Goal: Task Accomplishment & Management: Use online tool/utility

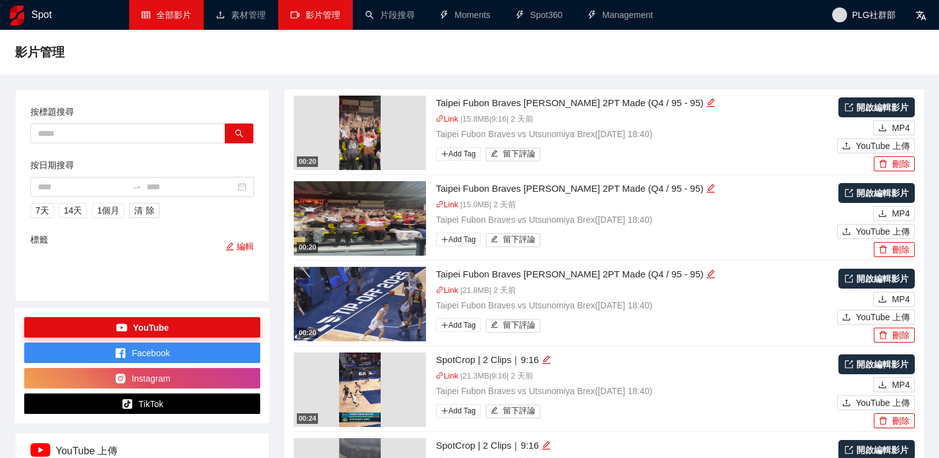
click at [179, 20] on link "全部影片" at bounding box center [167, 15] width 50 height 10
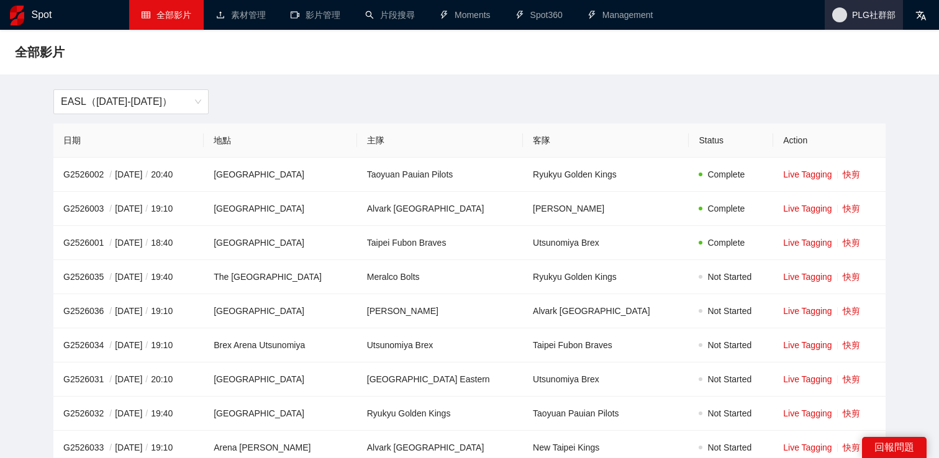
click at [855, 15] on span "PLG社群部" at bounding box center [873, 15] width 43 height 0
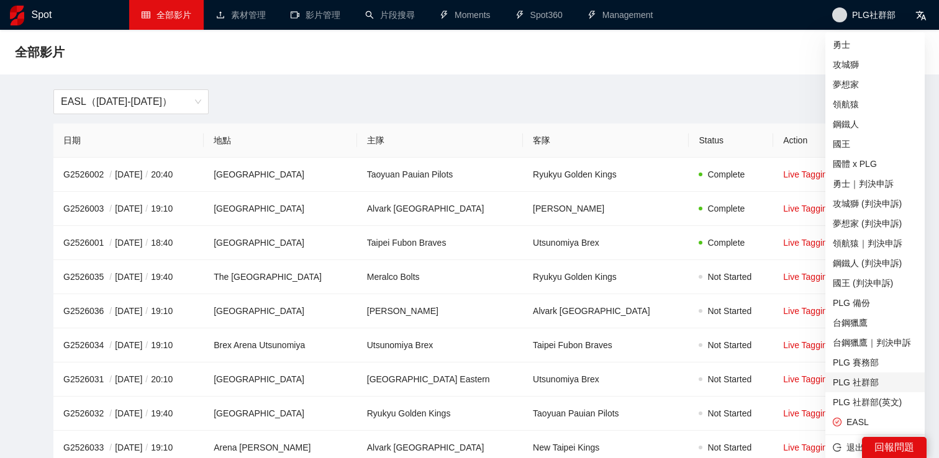
click at [857, 377] on span "PLG 社群部" at bounding box center [874, 383] width 84 height 14
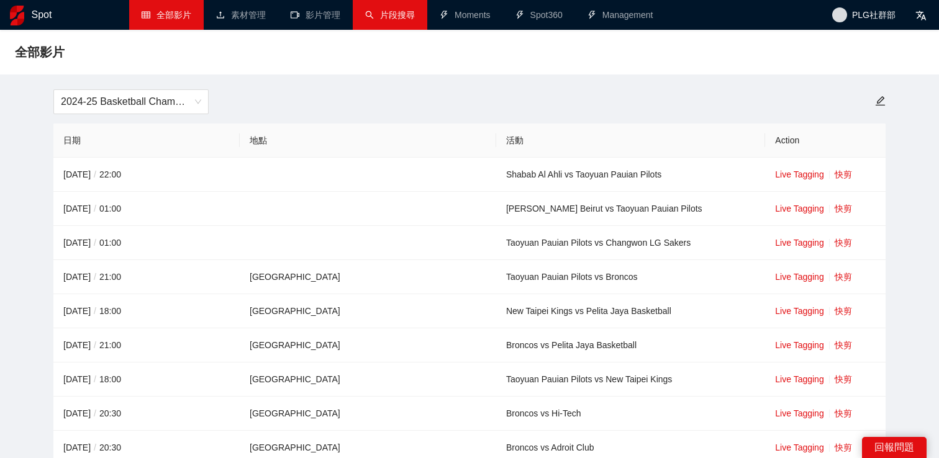
click at [397, 10] on link "片段搜尋" at bounding box center [390, 15] width 50 height 10
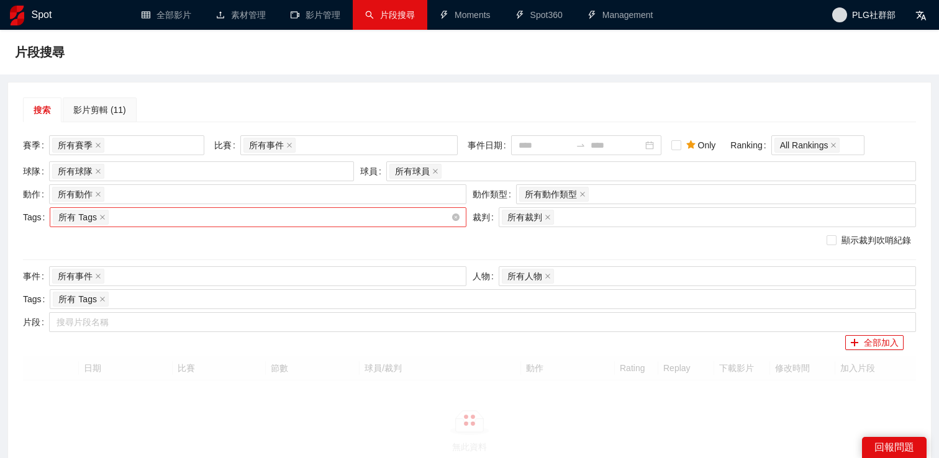
click at [189, 215] on div "所有 Tags" at bounding box center [252, 217] width 398 height 17
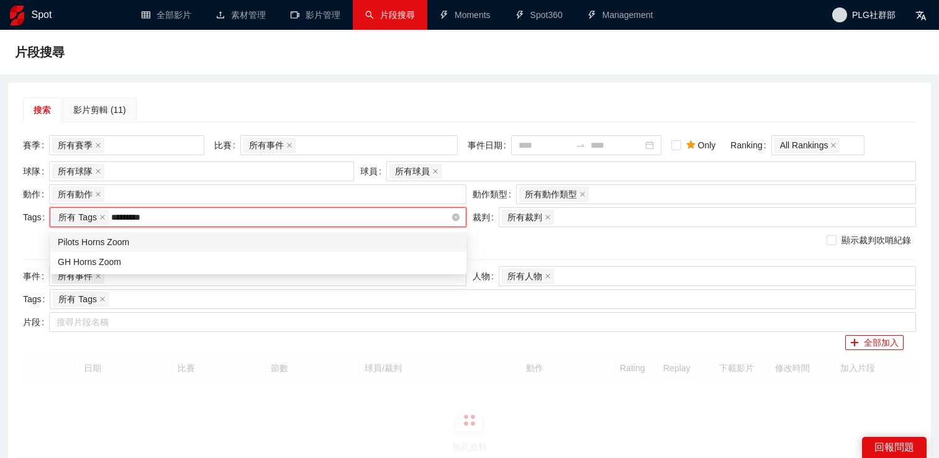
type input "**********"
click at [155, 242] on div "Pilots Horns Zoom" at bounding box center [258, 242] width 401 height 14
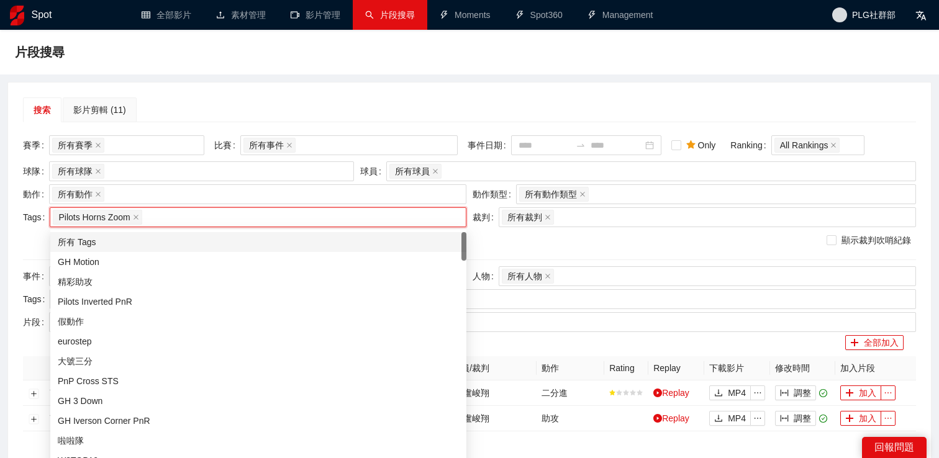
click at [276, 95] on div "搜索 影片剪輯 (11) 賽季 所有賽季 比賽 所有事件 事件日期 Only Ranking All Rankings 球隊 所有球隊 球員 所有球員 動作 …" at bounding box center [469, 282] width 922 height 399
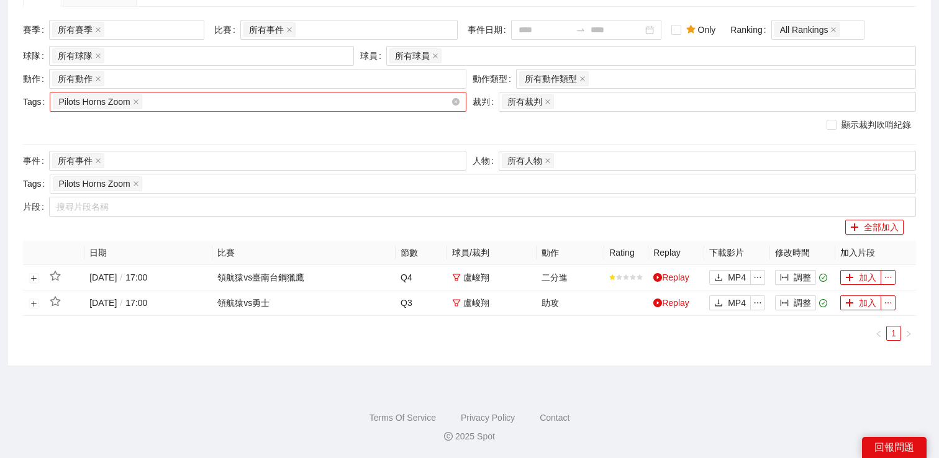
scroll to position [99, 0]
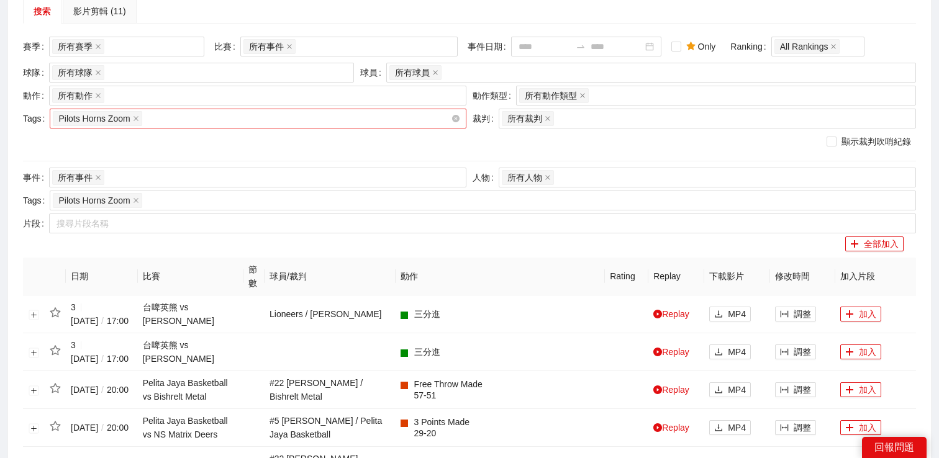
click at [251, 119] on div "Pilots Horns Zoom" at bounding box center [252, 118] width 398 height 17
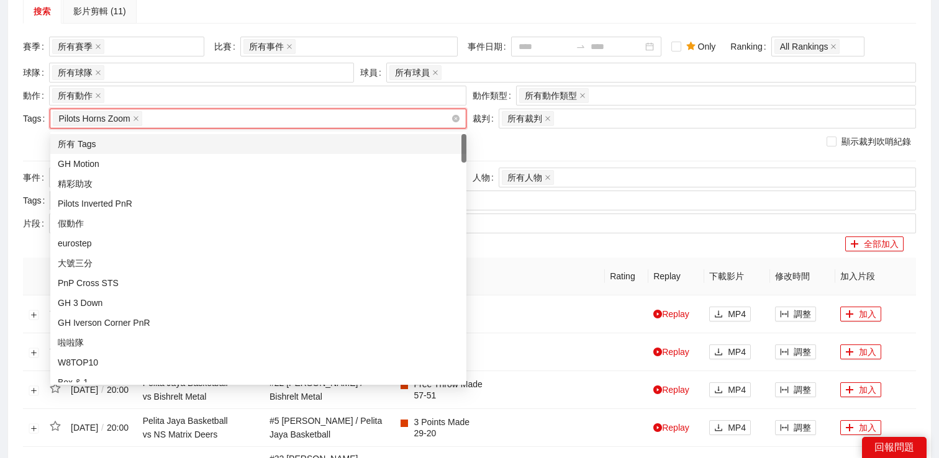
click at [251, 119] on div "Pilots Horns Zoom" at bounding box center [252, 118] width 398 height 17
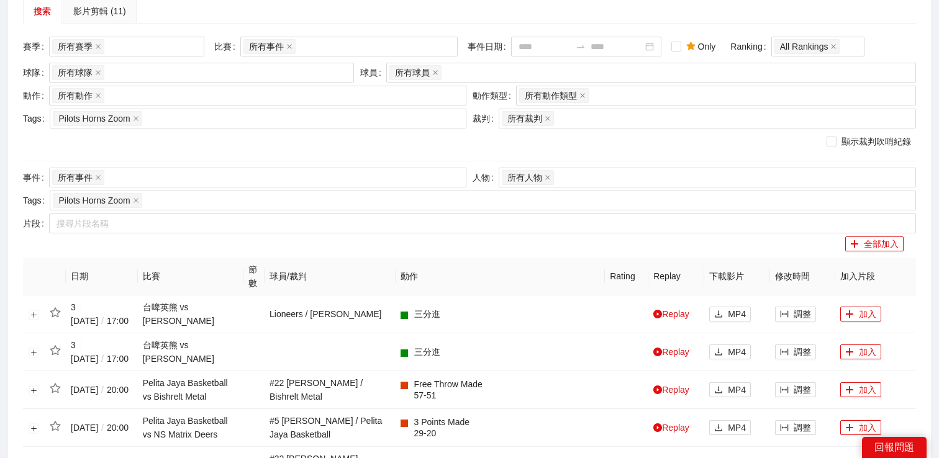
click at [357, 9] on div "搜索 影片剪輯 (11)" at bounding box center [469, 11] width 893 height 25
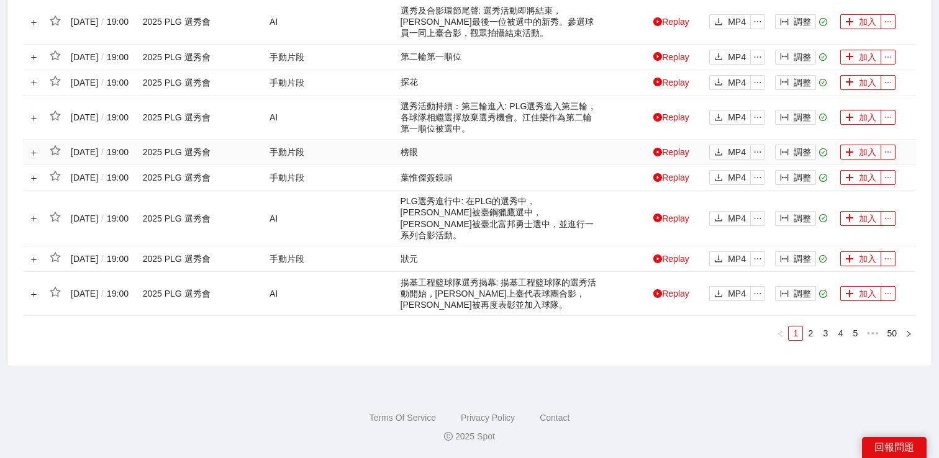
scroll to position [0, 0]
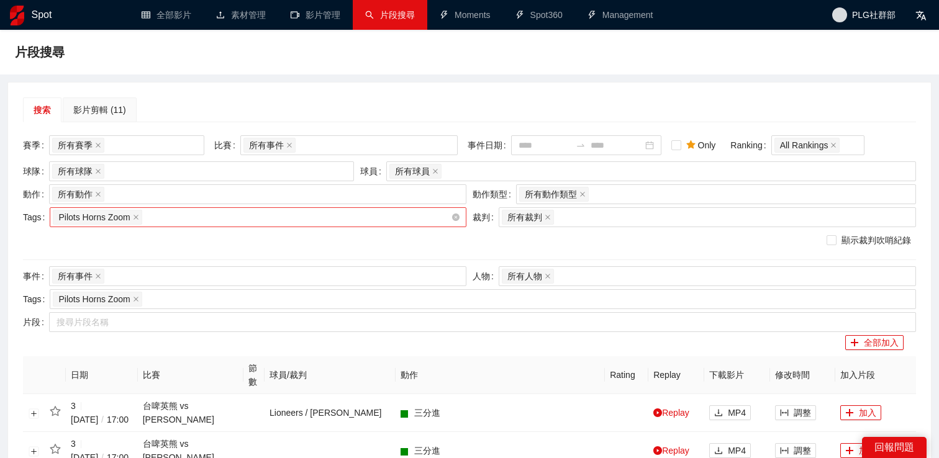
click at [192, 223] on div "Pilots Horns Zoom" at bounding box center [252, 217] width 398 height 17
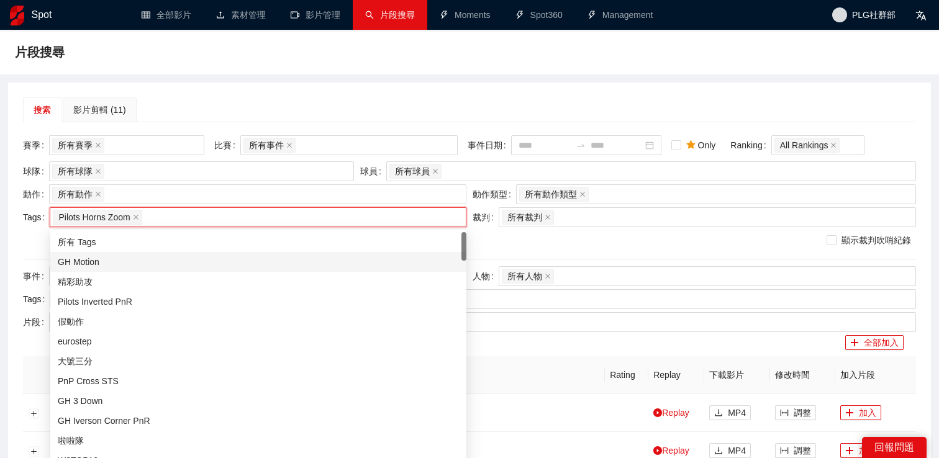
click at [166, 242] on div "所有 Tags" at bounding box center [258, 242] width 401 height 14
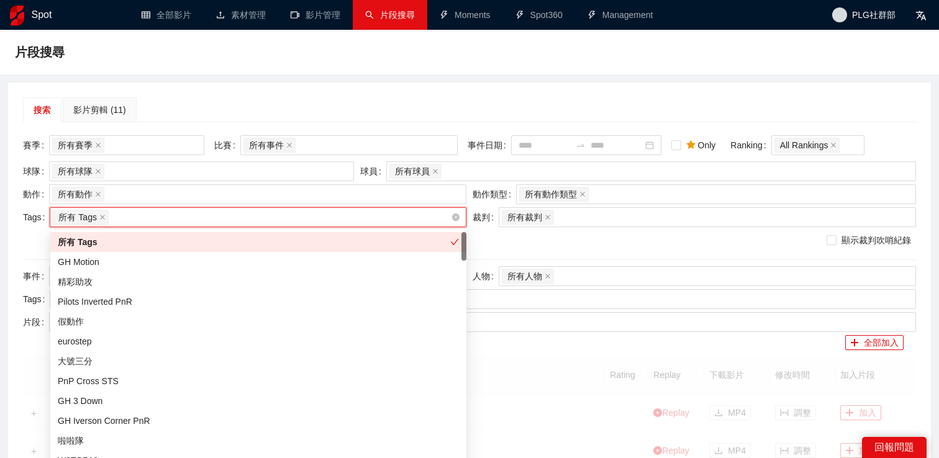
click at [186, 217] on div "所有 Tags" at bounding box center [252, 217] width 398 height 17
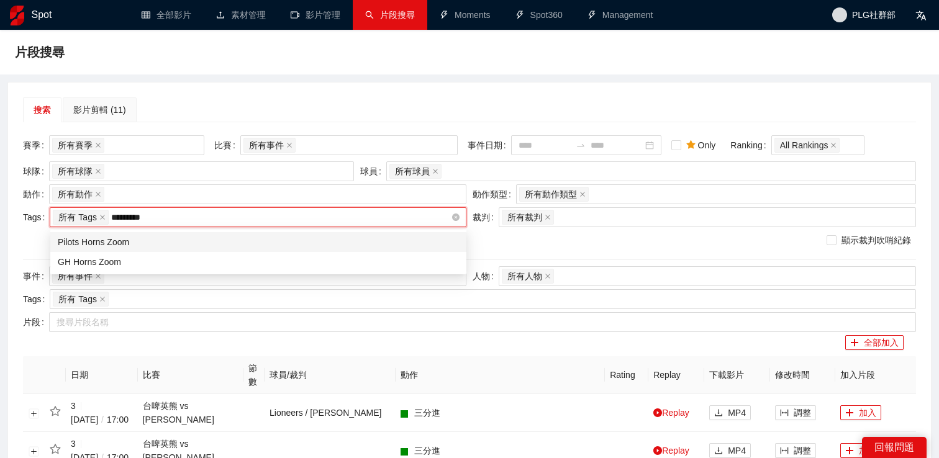
type input "**********"
click at [156, 250] on div "Pilots Horns Zoom" at bounding box center [258, 242] width 416 height 20
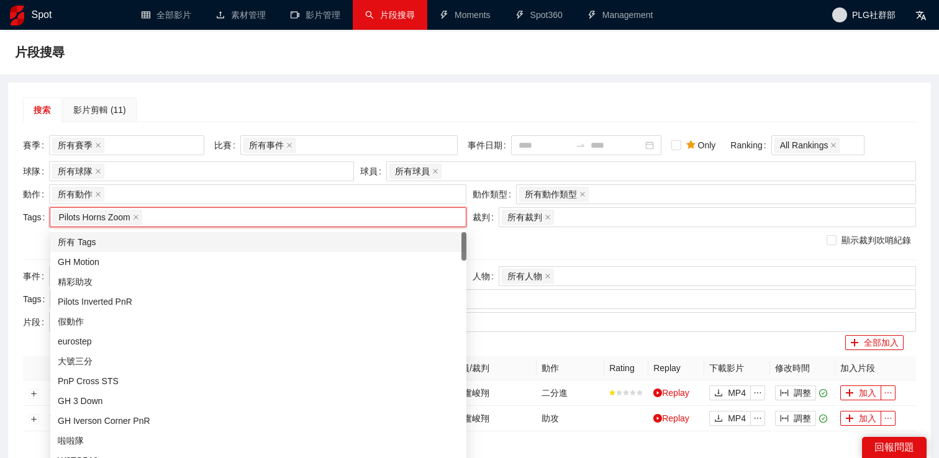
click at [296, 65] on div "片段搜尋" at bounding box center [469, 52] width 939 height 45
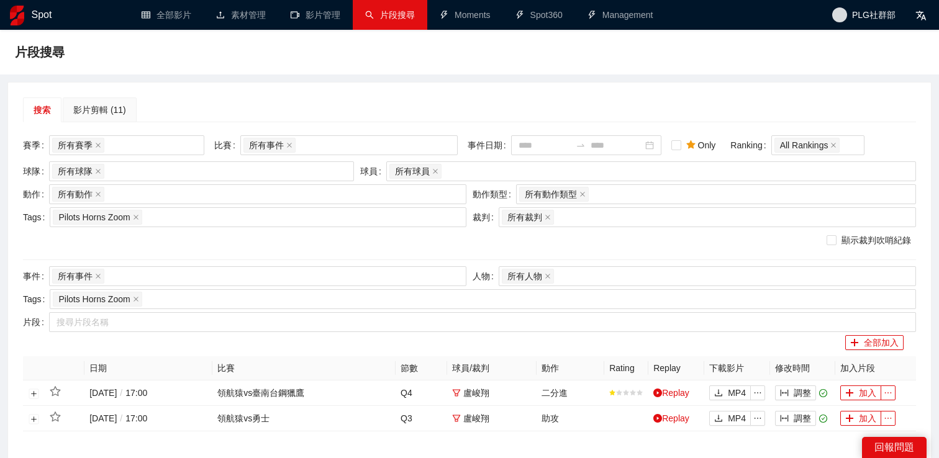
scroll to position [115, 0]
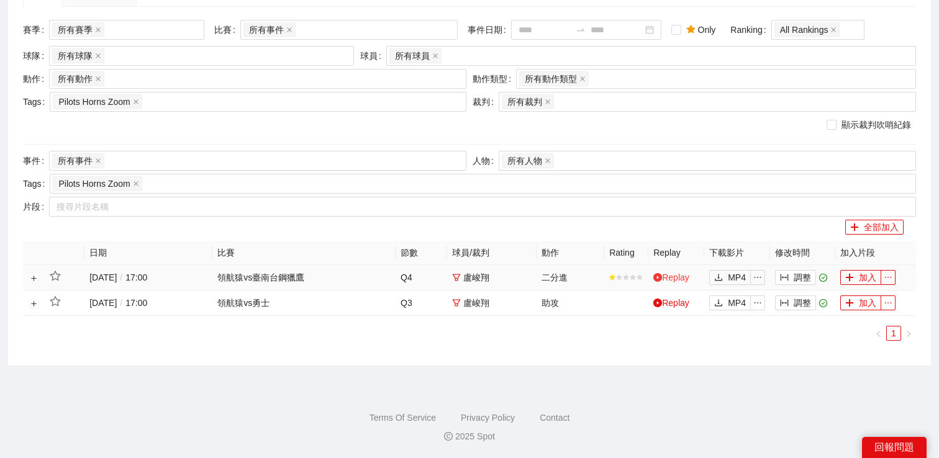
click at [667, 276] on link "Replay" at bounding box center [671, 278] width 36 height 10
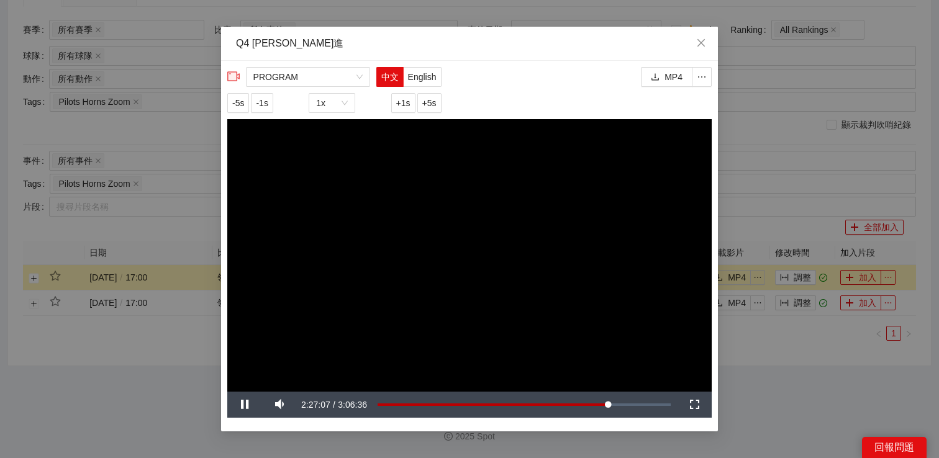
click at [744, 96] on div "**********" at bounding box center [469, 229] width 939 height 458
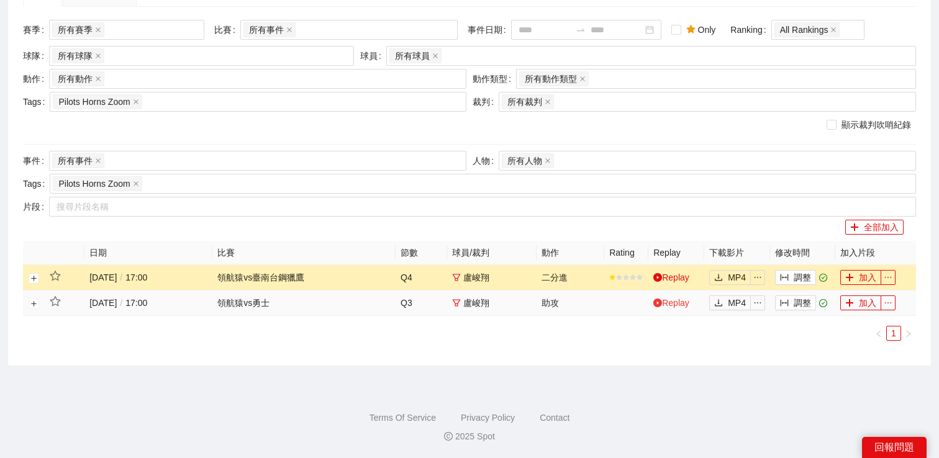
click at [675, 307] on link "Replay" at bounding box center [671, 303] width 36 height 10
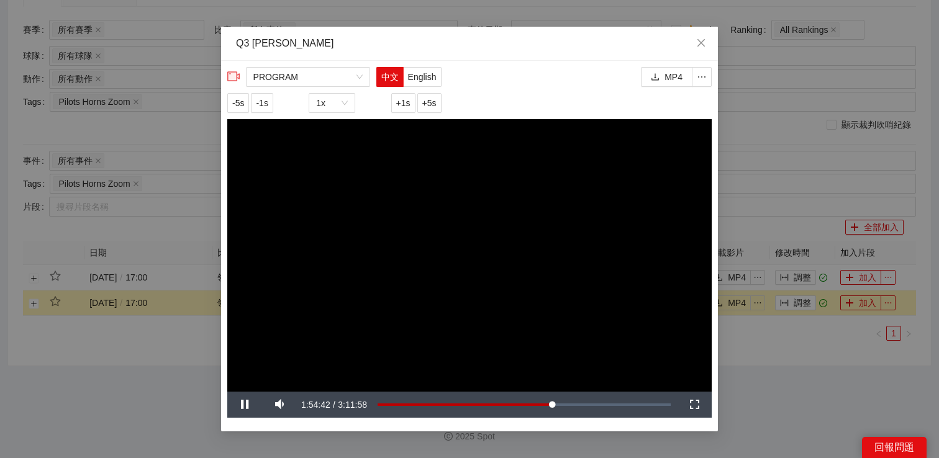
click at [778, 135] on div "**********" at bounding box center [469, 229] width 939 height 458
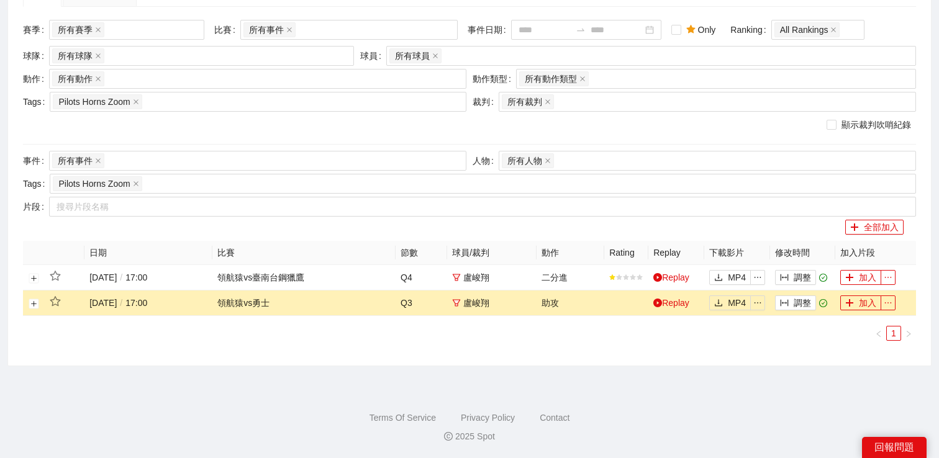
scroll to position [0, 0]
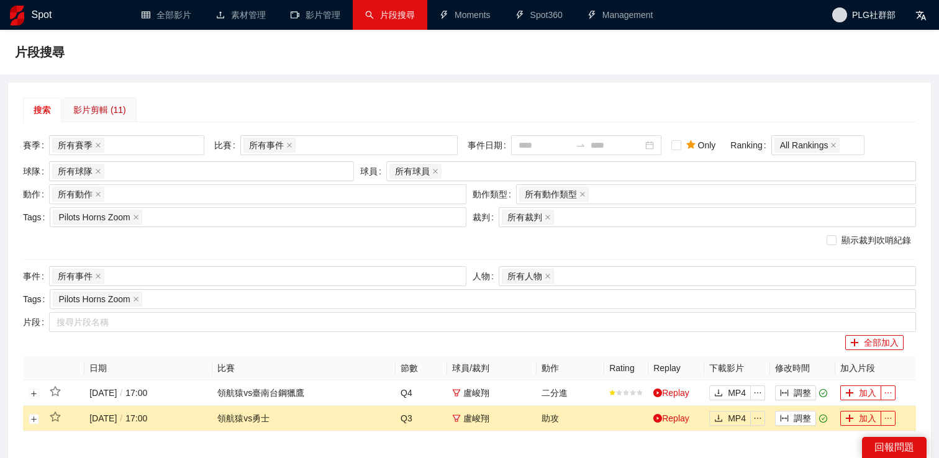
click at [90, 105] on div "影片剪輯 (11)" at bounding box center [99, 110] width 53 height 14
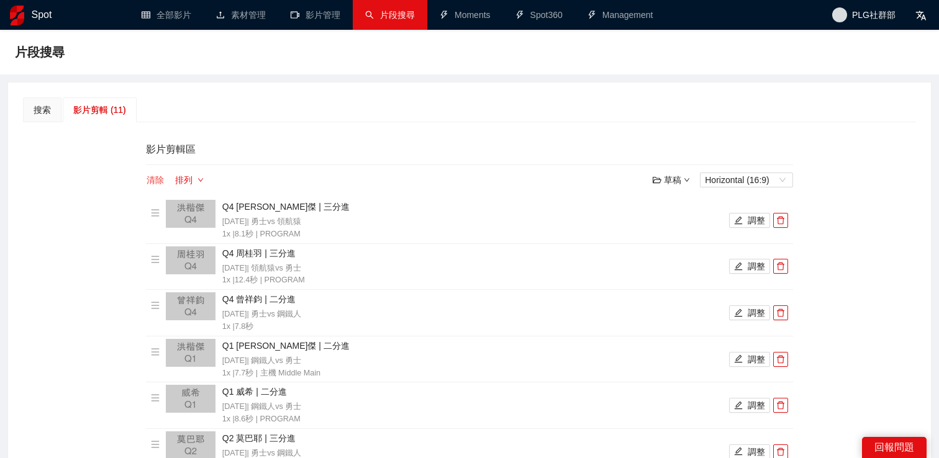
click at [158, 181] on button "清除" at bounding box center [155, 180] width 19 height 15
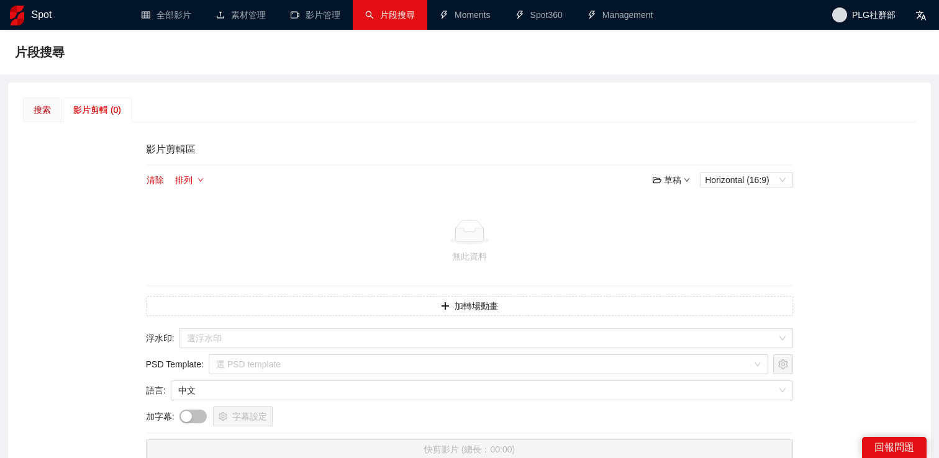
click at [46, 114] on div "搜索" at bounding box center [42, 110] width 17 height 14
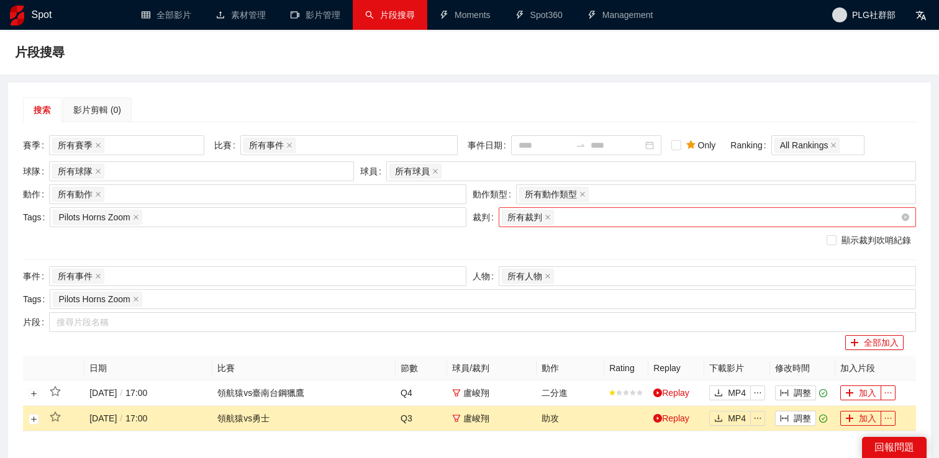
scroll to position [115, 0]
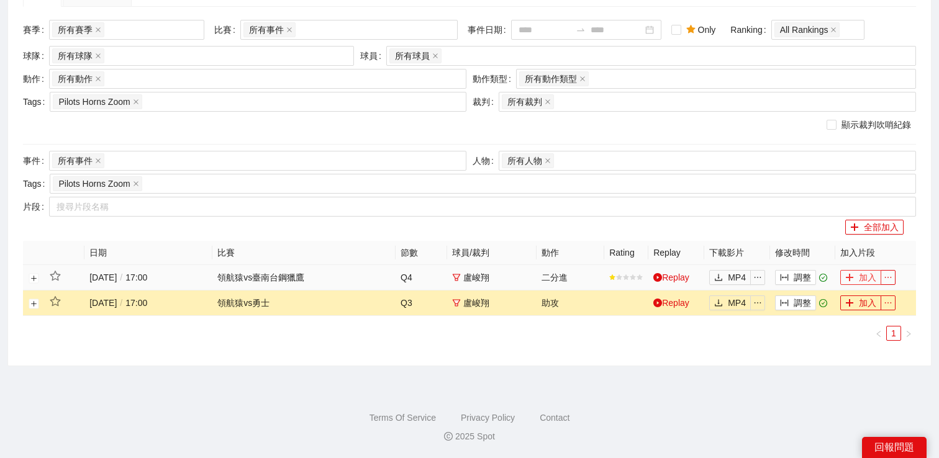
click at [856, 279] on button "加入" at bounding box center [860, 277] width 41 height 15
click at [856, 302] on button "加入" at bounding box center [860, 302] width 41 height 15
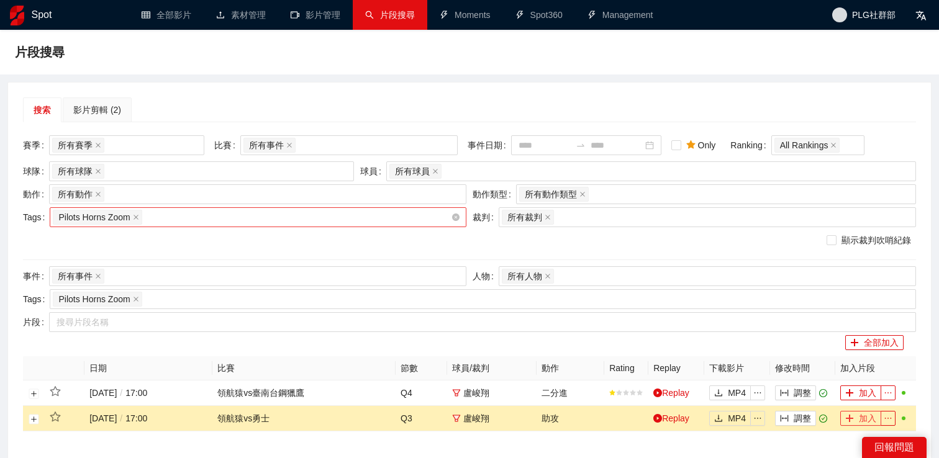
click at [167, 222] on div "Pilots Horns Zoom" at bounding box center [252, 217] width 398 height 17
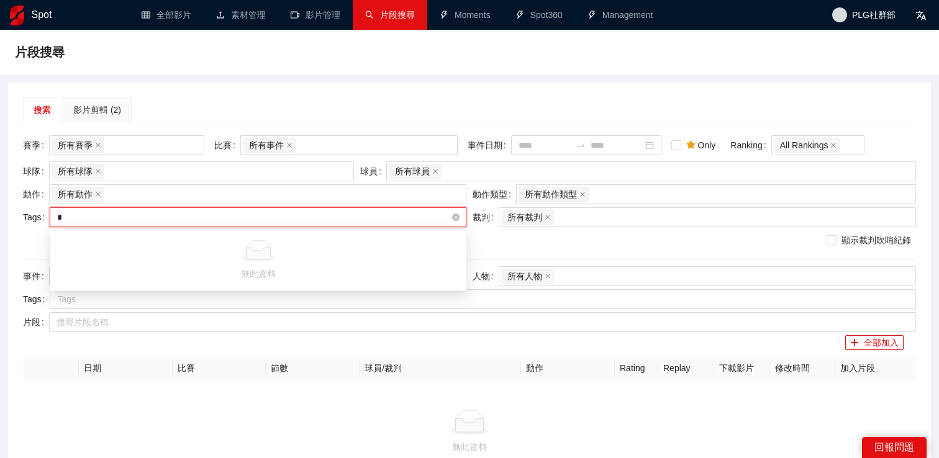
type input "*"
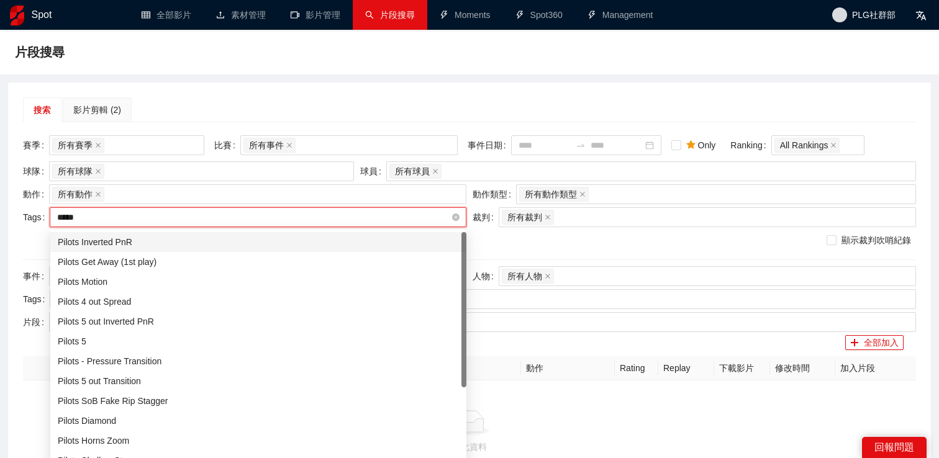
type input "******"
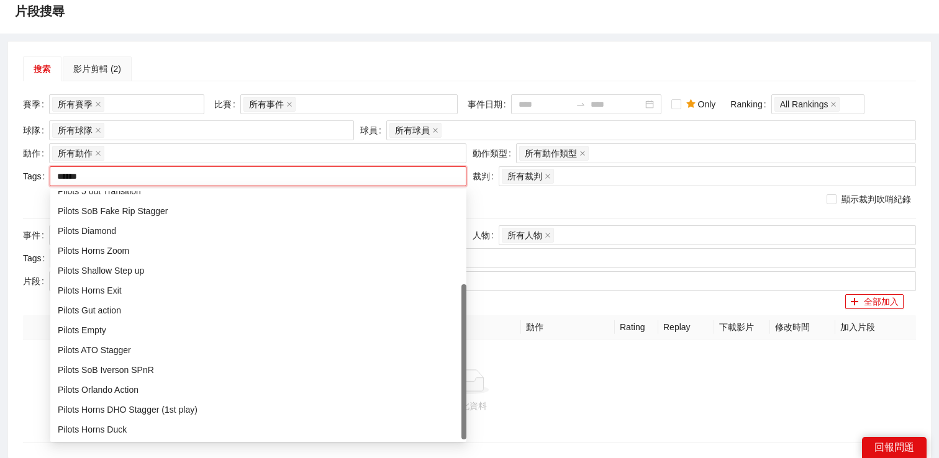
scroll to position [68, 0]
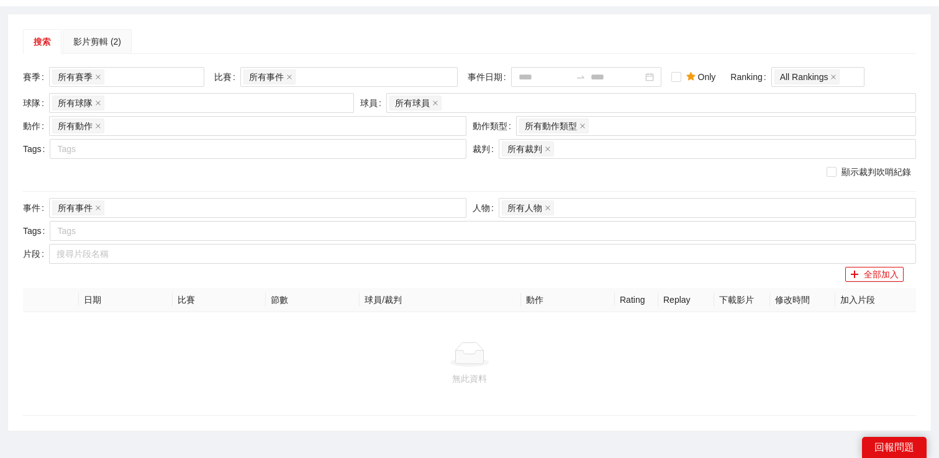
click at [521, 359] on div at bounding box center [469, 354] width 873 height 25
click at [347, 146] on div at bounding box center [252, 149] width 398 height 15
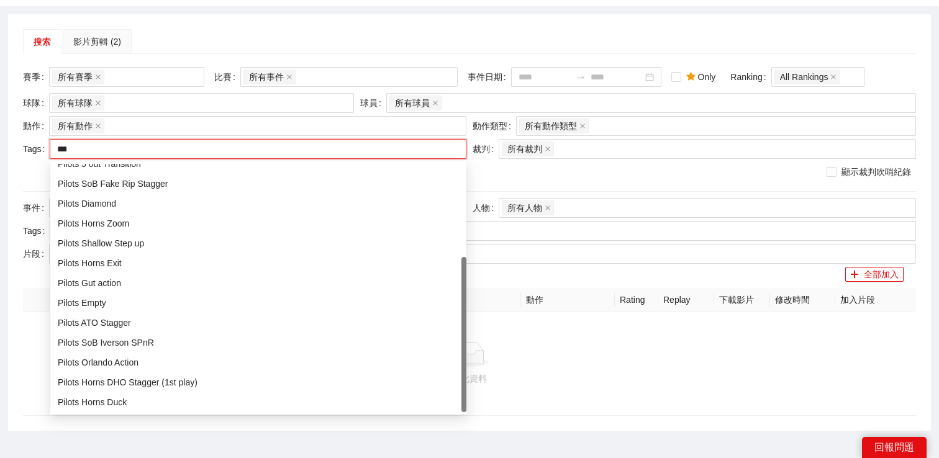
type input "****"
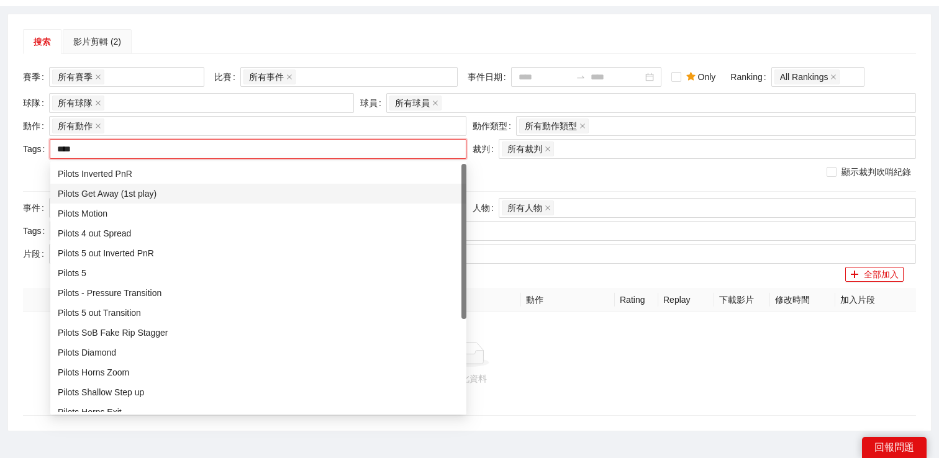
click at [214, 196] on div "Pilots Get Away (1st play)" at bounding box center [258, 194] width 401 height 14
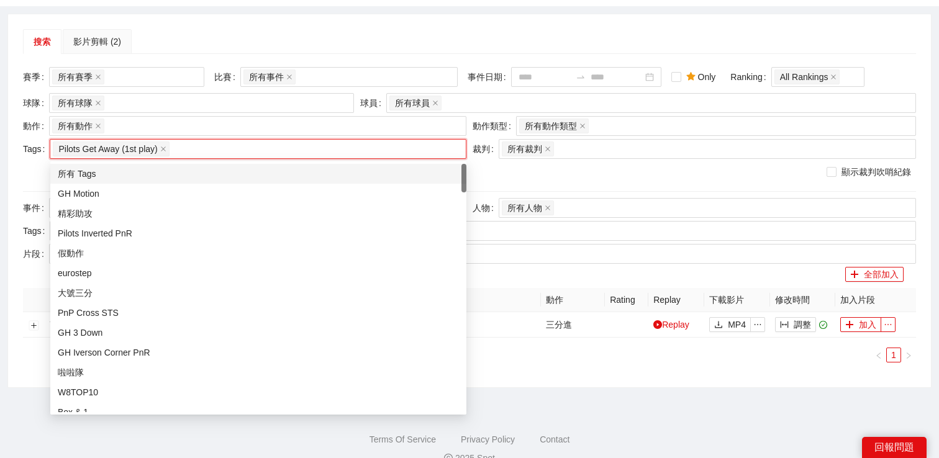
click at [347, 32] on div "搜索 影片剪輯 (2)" at bounding box center [469, 41] width 893 height 25
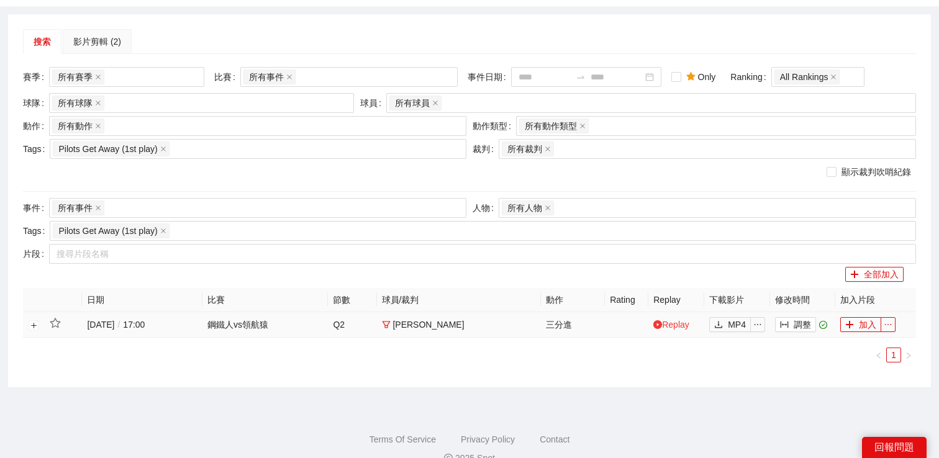
click at [668, 324] on link "Replay" at bounding box center [671, 325] width 36 height 10
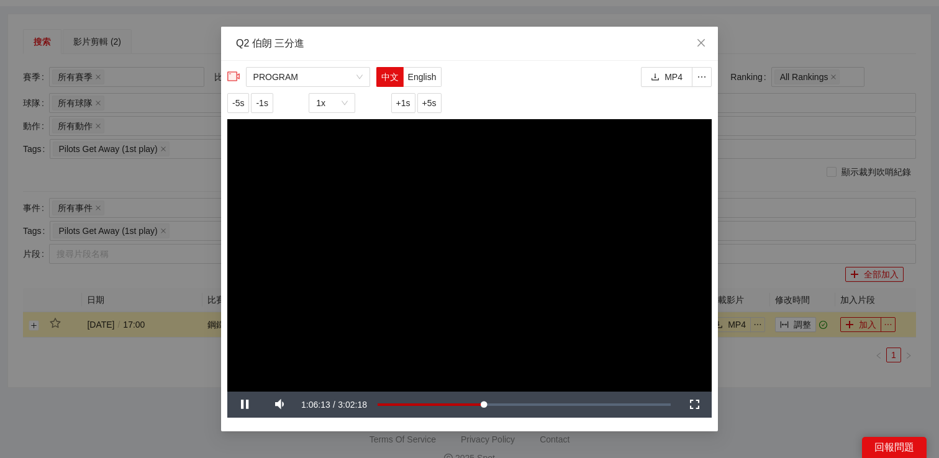
click at [823, 107] on div "**********" at bounding box center [469, 229] width 939 height 458
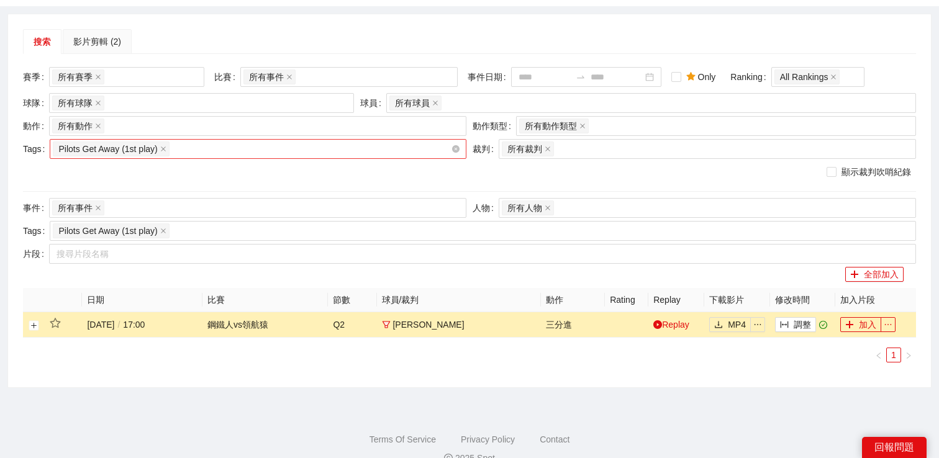
click at [208, 154] on div "Pilots Get Away (1st play)" at bounding box center [252, 148] width 398 height 17
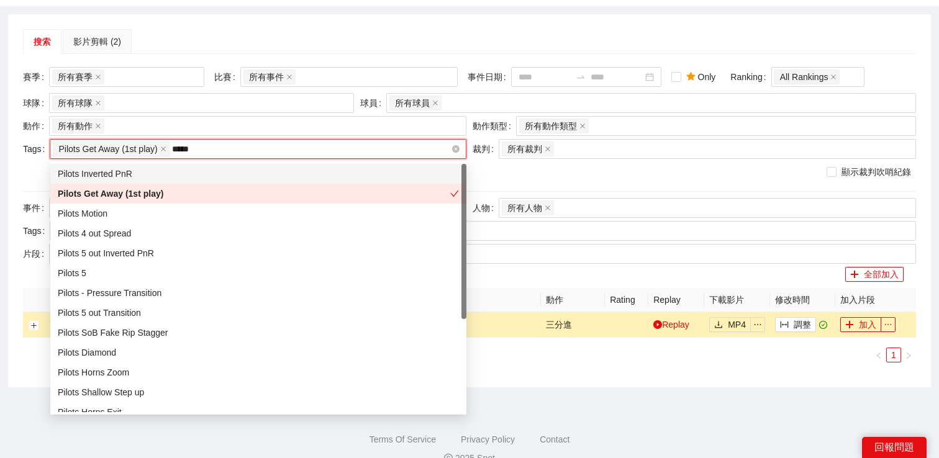
type input "******"
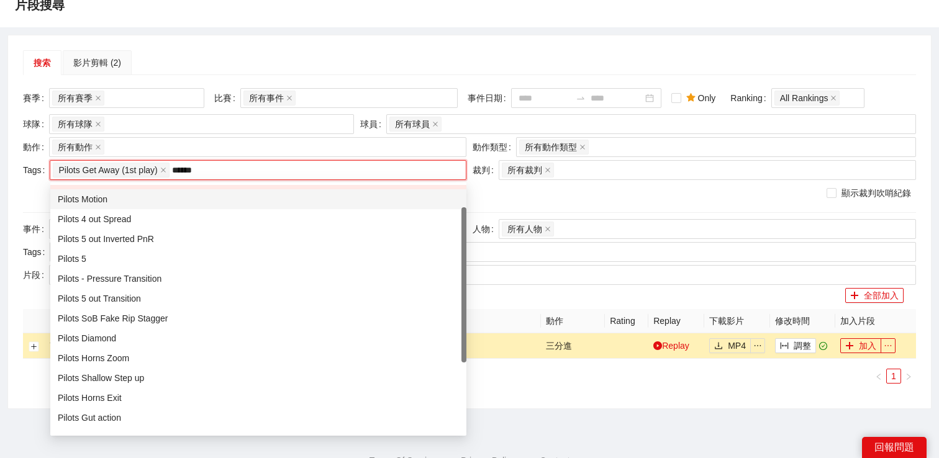
scroll to position [36, 0]
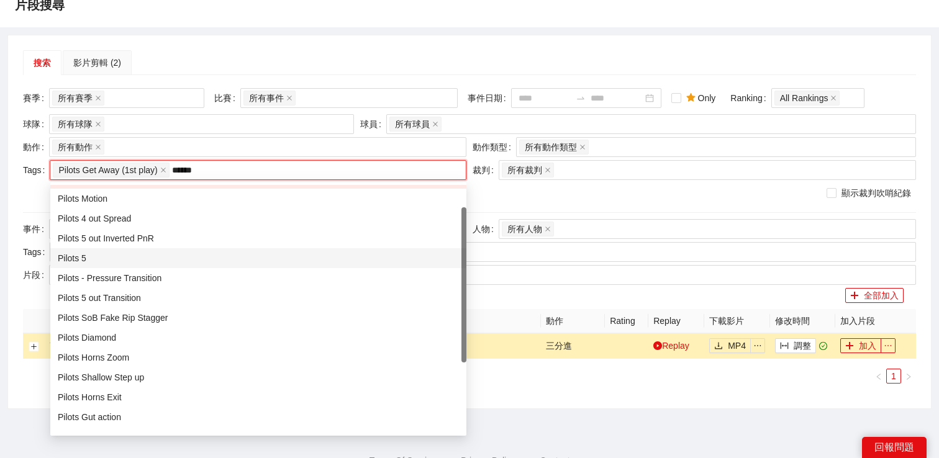
click at [179, 252] on div "Pilots 5" at bounding box center [258, 258] width 401 height 14
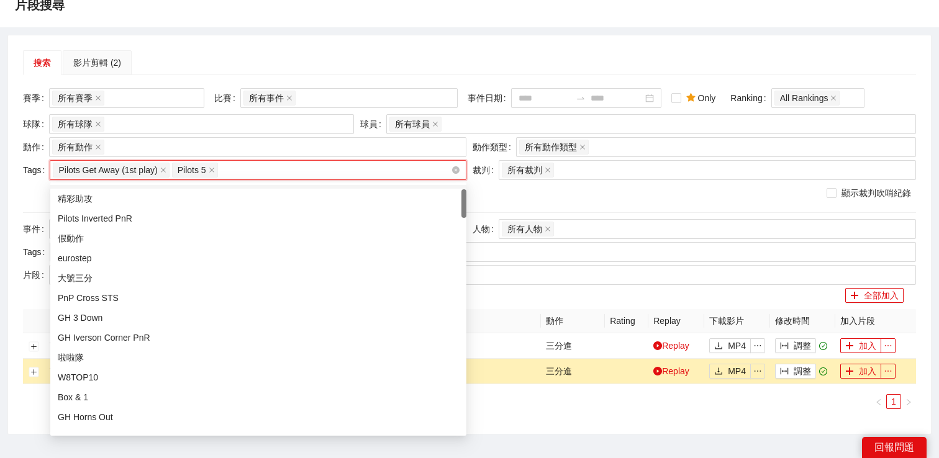
click at [169, 171] on span "Pilots Get Away (1st play)" at bounding box center [111, 170] width 116 height 15
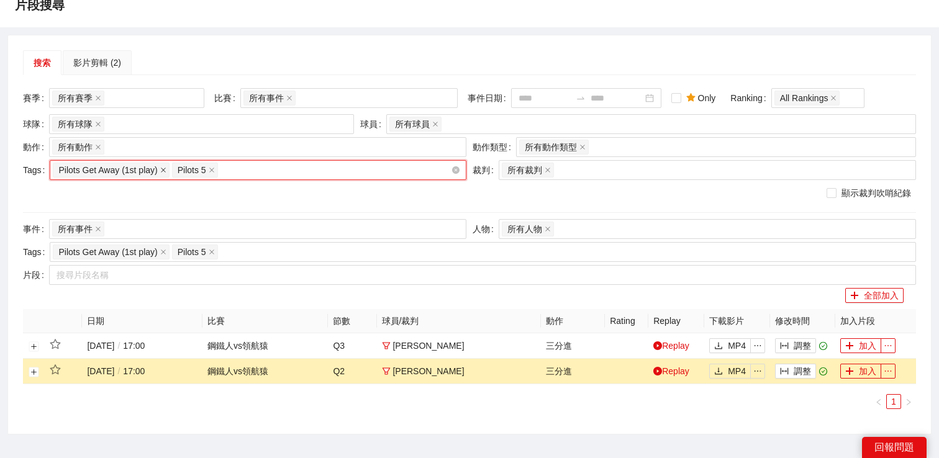
click at [166, 171] on icon "close" at bounding box center [163, 170] width 6 height 6
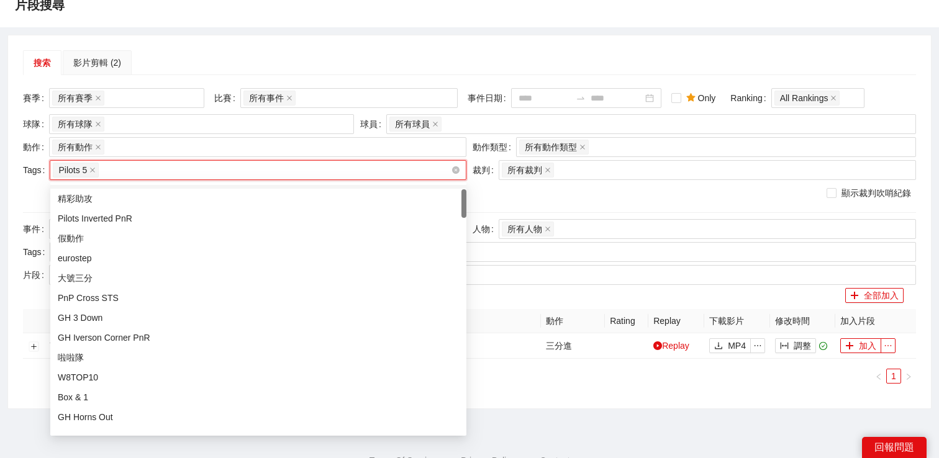
click at [183, 172] on div "Pilots 5" at bounding box center [252, 169] width 398 height 17
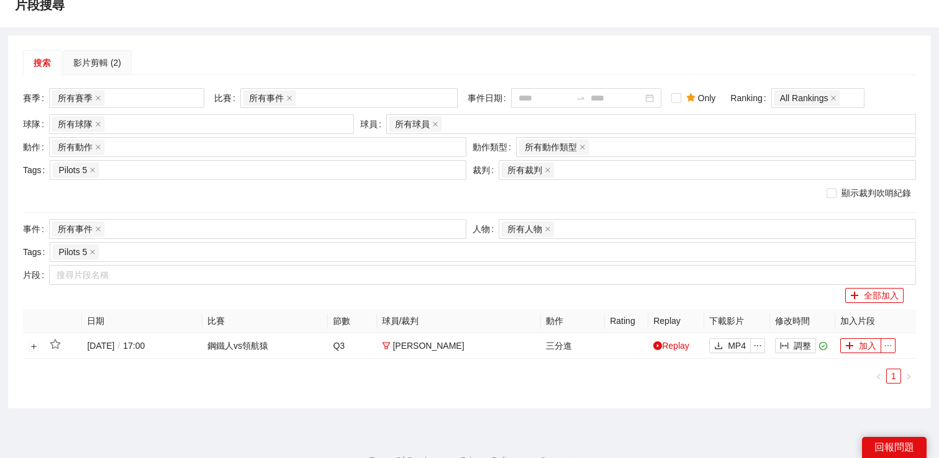
click at [462, 61] on div "搜索 影片剪輯 (2)" at bounding box center [469, 62] width 893 height 25
click at [685, 348] on link "Replay" at bounding box center [671, 346] width 36 height 10
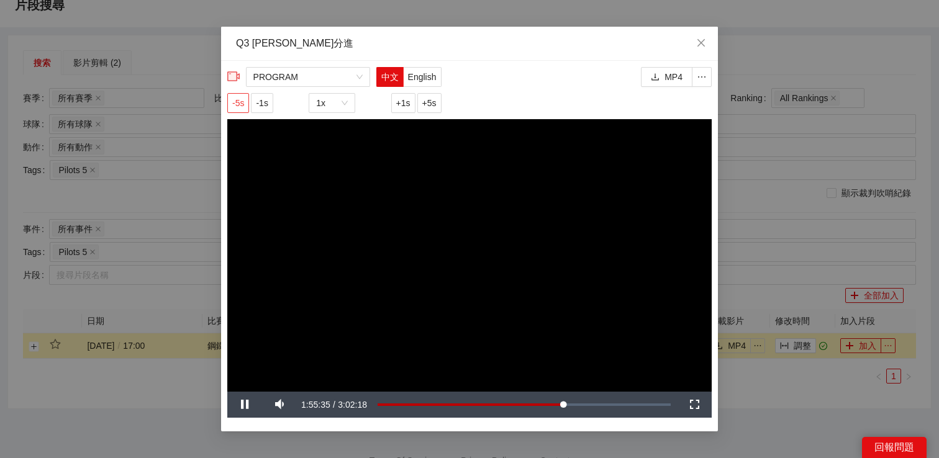
click at [242, 101] on span "-5s" at bounding box center [238, 103] width 12 height 14
click at [765, 212] on div "**********" at bounding box center [469, 229] width 939 height 458
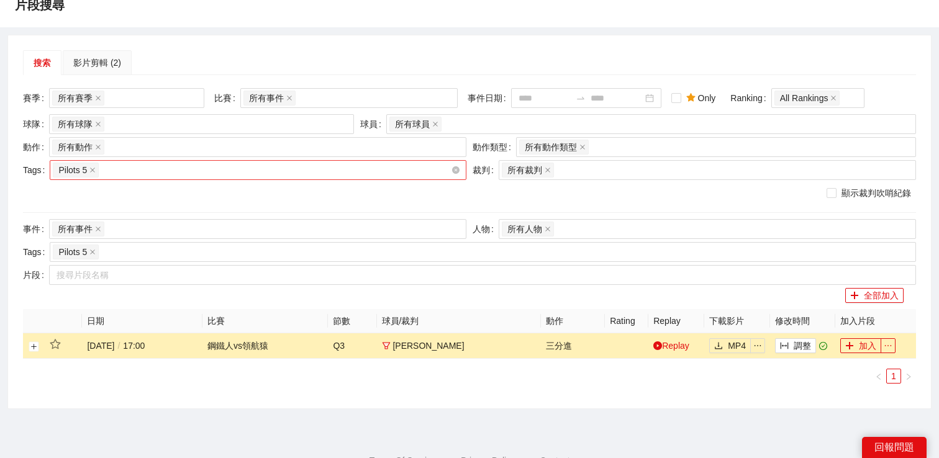
click at [245, 160] on div "Pilots 5" at bounding box center [258, 170] width 417 height 20
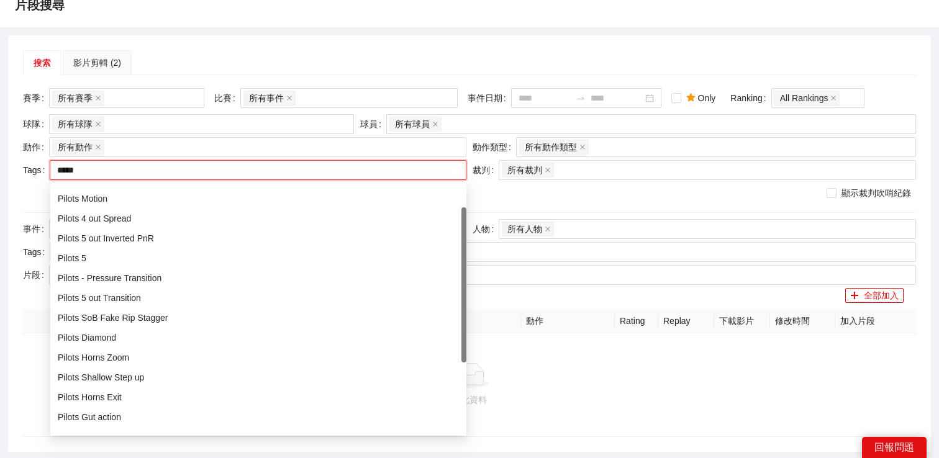
type input "******"
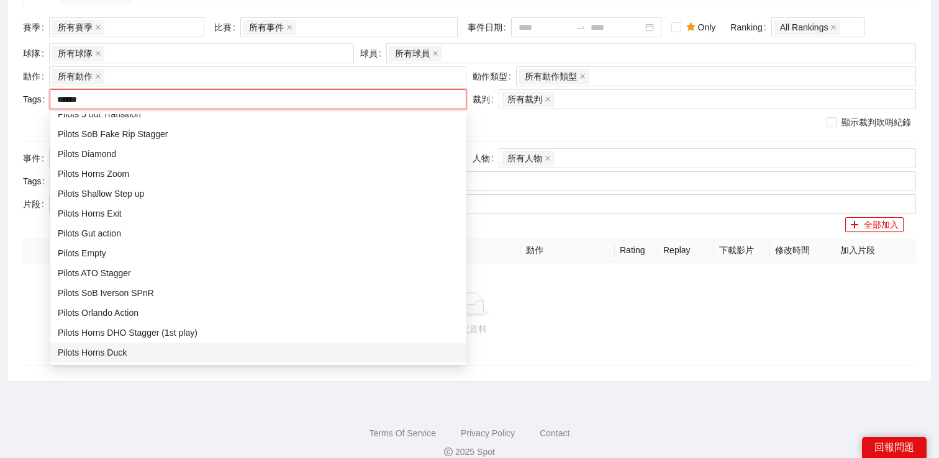
scroll to position [119, 0]
click at [165, 349] on div "Pilots Horns Duck" at bounding box center [258, 352] width 401 height 14
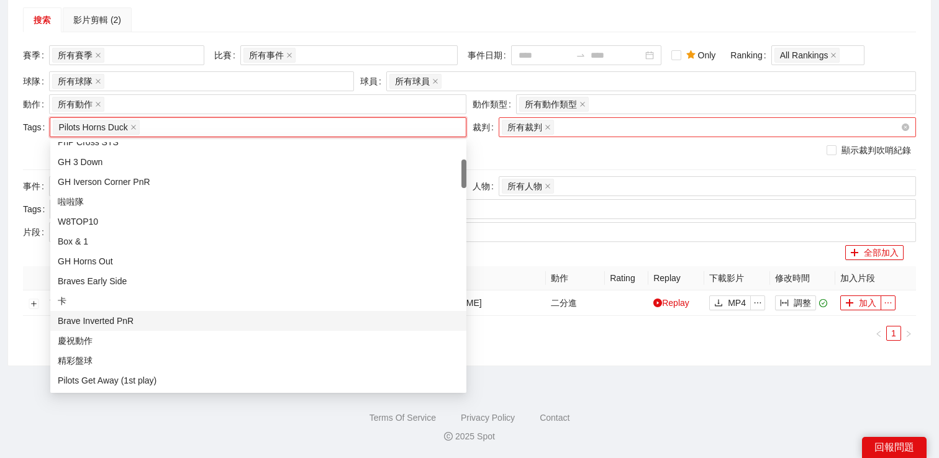
scroll to position [90, 0]
click at [556, 159] on div "顯示裁判吹哨紀錄" at bounding box center [469, 150] width 893 height 20
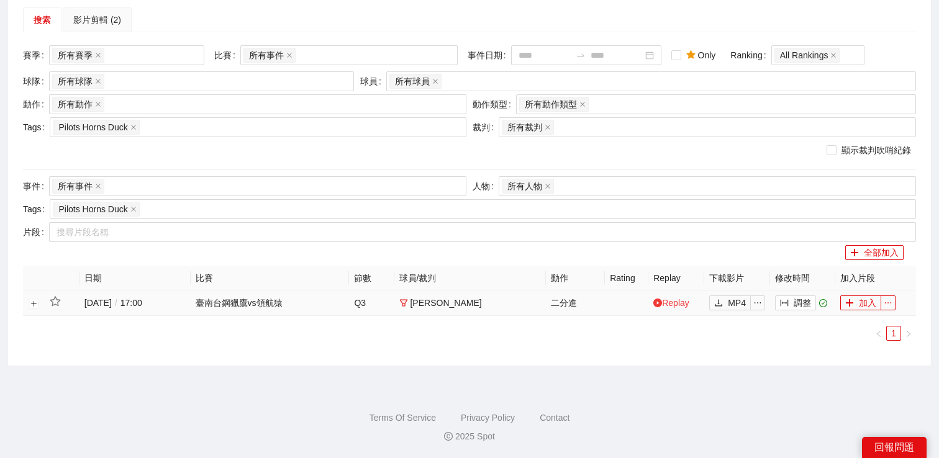
click at [681, 304] on link "Replay" at bounding box center [671, 303] width 36 height 10
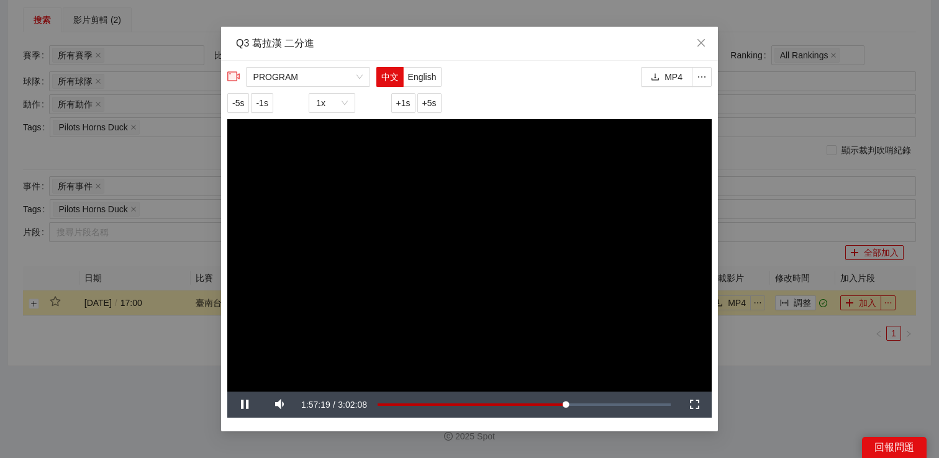
click at [844, 372] on div "**********" at bounding box center [469, 229] width 939 height 458
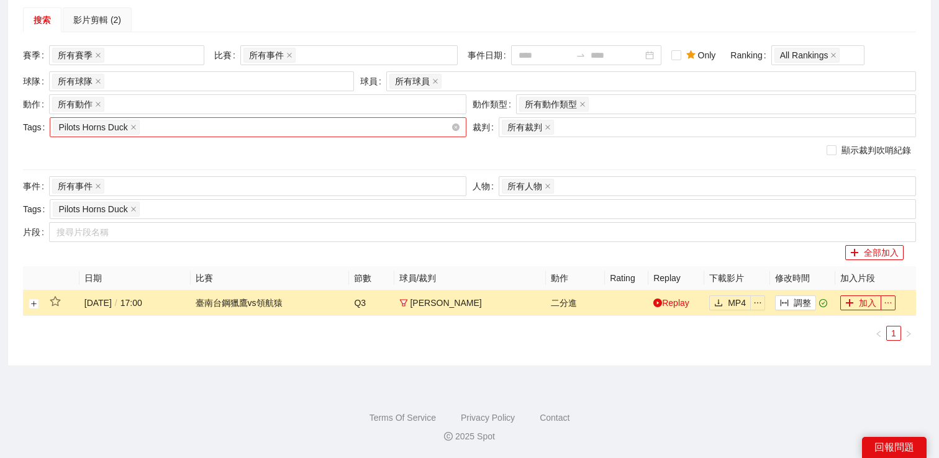
click at [320, 128] on div "Pilots Horns Duck" at bounding box center [252, 127] width 398 height 17
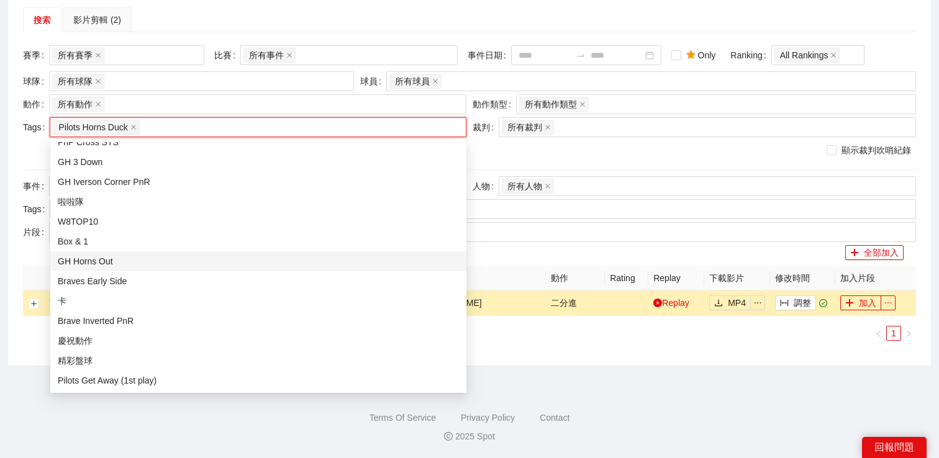
click at [484, 253] on div "全部加入" at bounding box center [463, 252] width 880 height 15
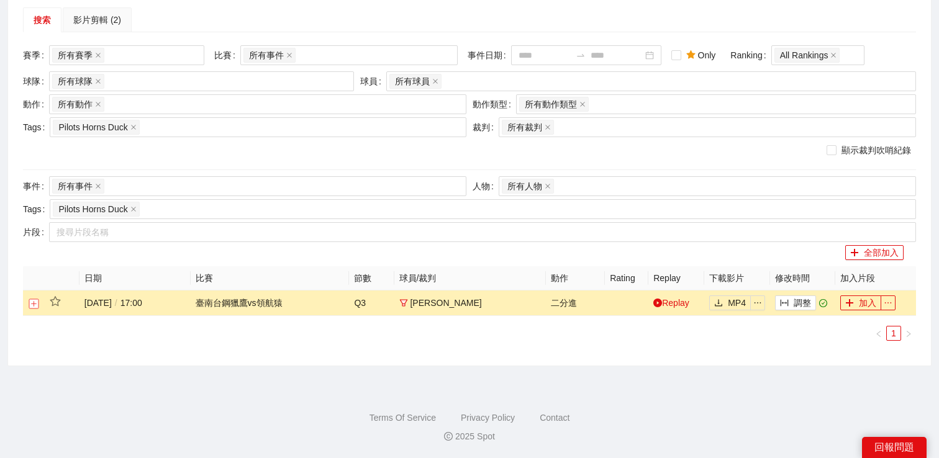
click at [33, 304] on button "展開行" at bounding box center [34, 304] width 10 height 10
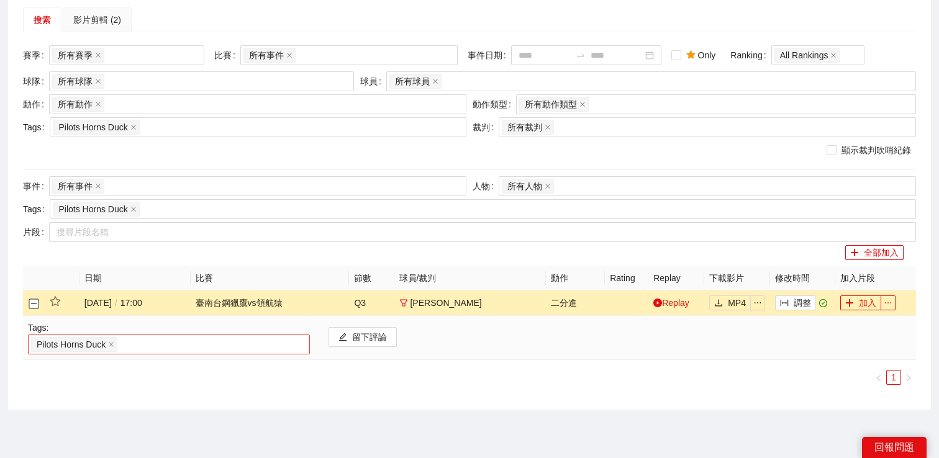
click at [147, 340] on div "Pilots Horns Duck" at bounding box center [169, 344] width 276 height 17
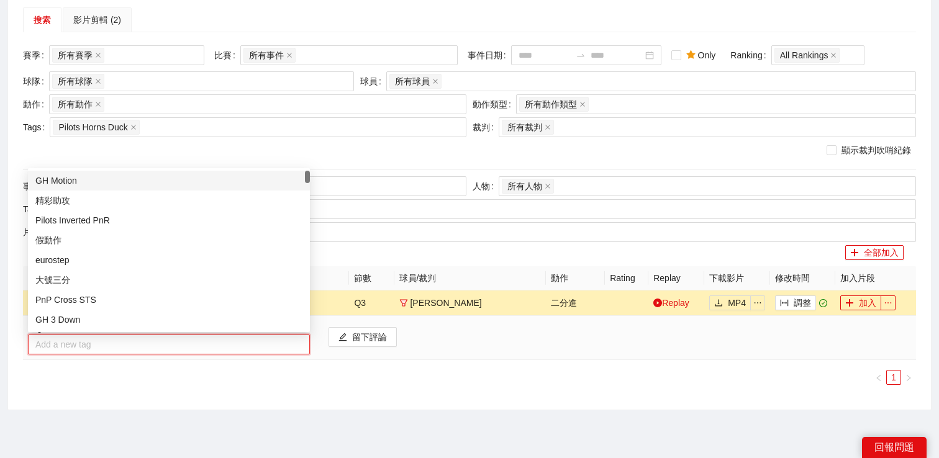
click at [122, 345] on div at bounding box center [169, 344] width 276 height 15
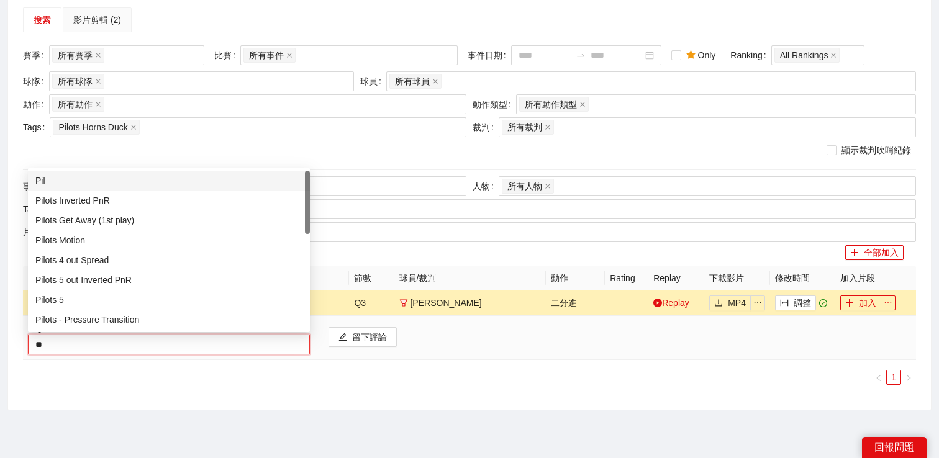
type input "*"
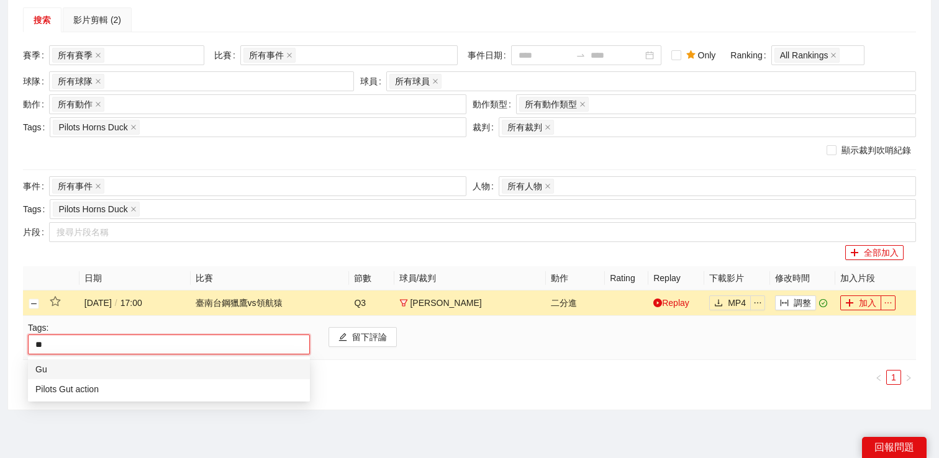
type input "***"
click at [87, 392] on div "Pilots Gut action" at bounding box center [168, 389] width 267 height 14
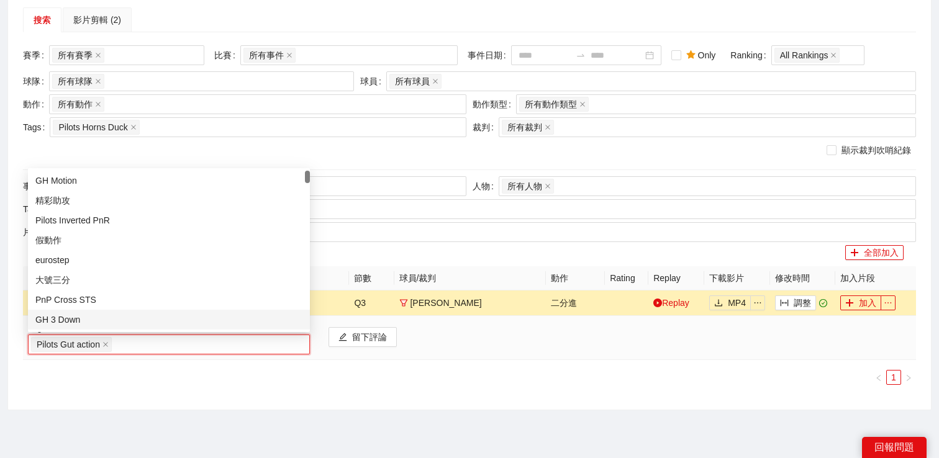
click at [62, 400] on div "搜索 影片剪輯 (2) 賽季 所有賽季 比賽 所有事件 事件日期 Only Ranking All Rankings 球隊 所有球隊 球員 所有球員 動作 所…" at bounding box center [469, 201] width 922 height 417
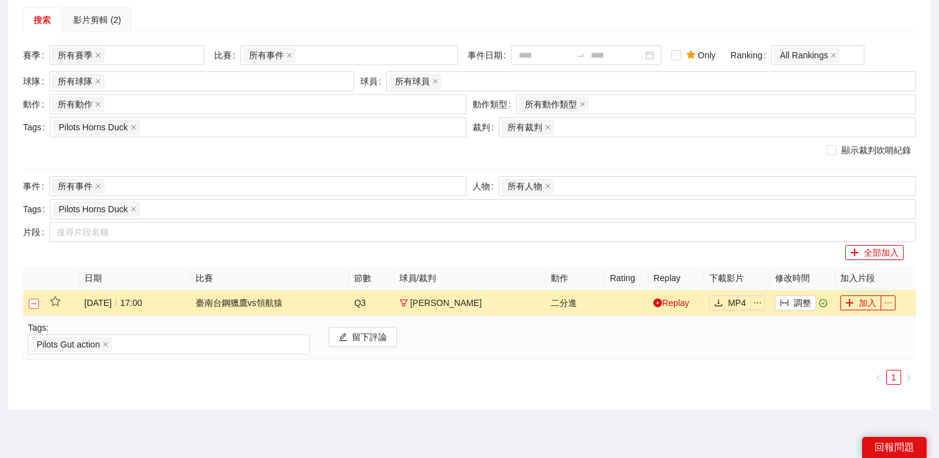
click at [37, 304] on button "關閉行" at bounding box center [34, 304] width 10 height 10
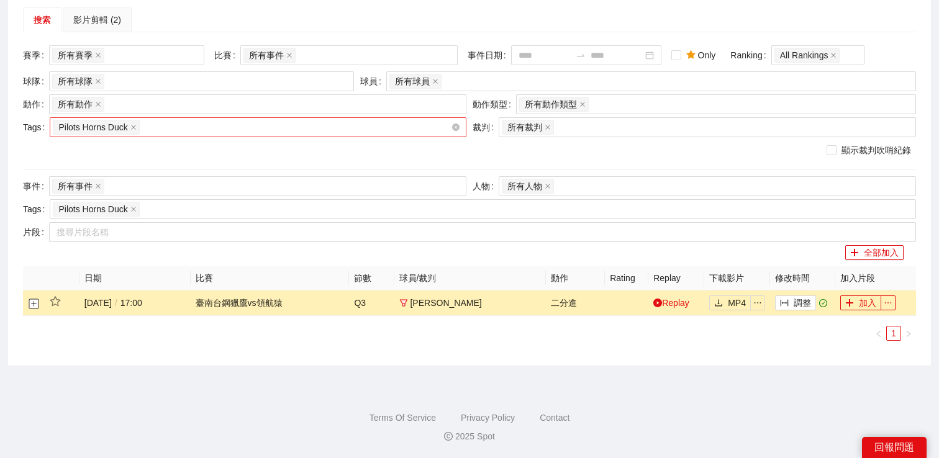
click at [201, 135] on div "Pilots Horns Duck" at bounding box center [258, 127] width 417 height 20
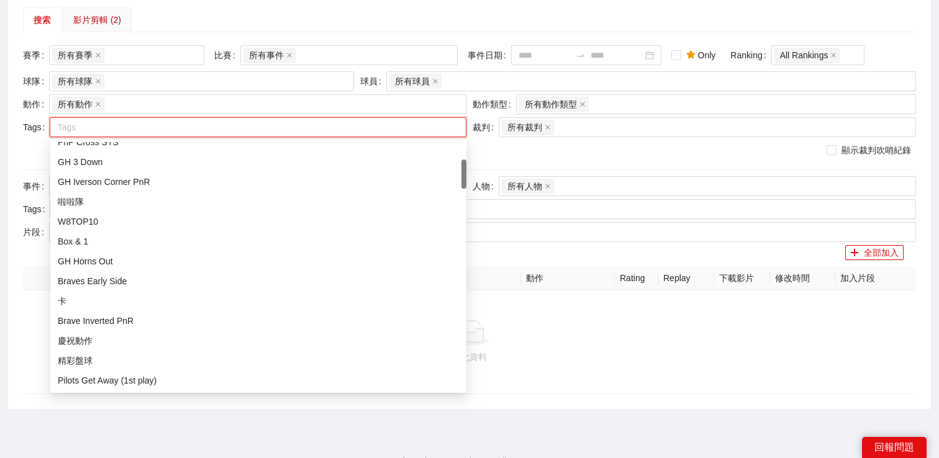
click at [82, 19] on div "影片剪輯 (2)" at bounding box center [97, 20] width 48 height 14
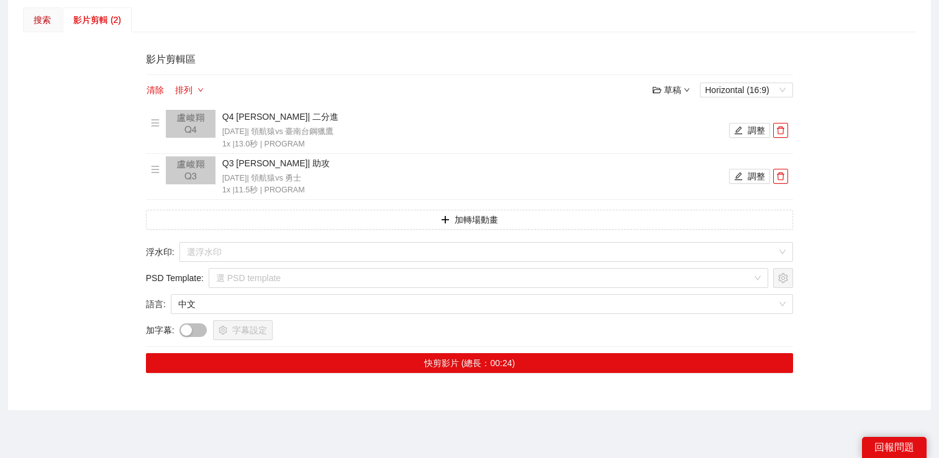
click at [47, 22] on div "搜索" at bounding box center [42, 20] width 17 height 14
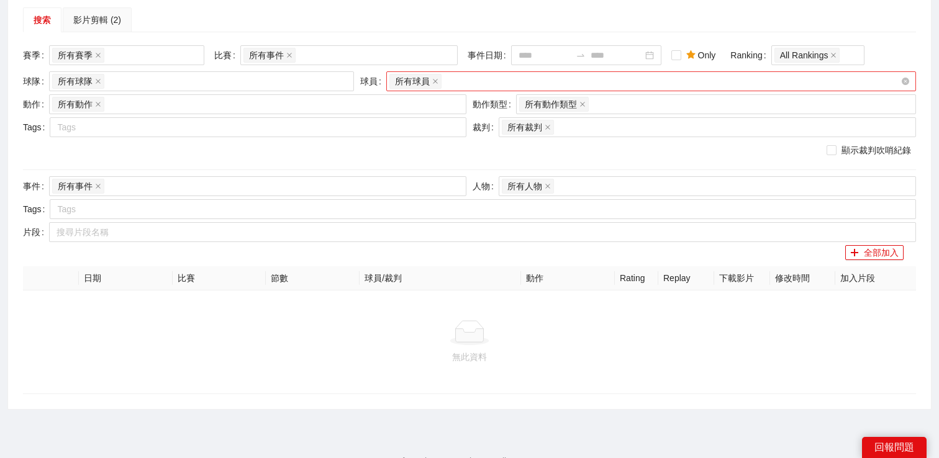
click at [448, 83] on div "所有球員" at bounding box center [644, 81] width 511 height 17
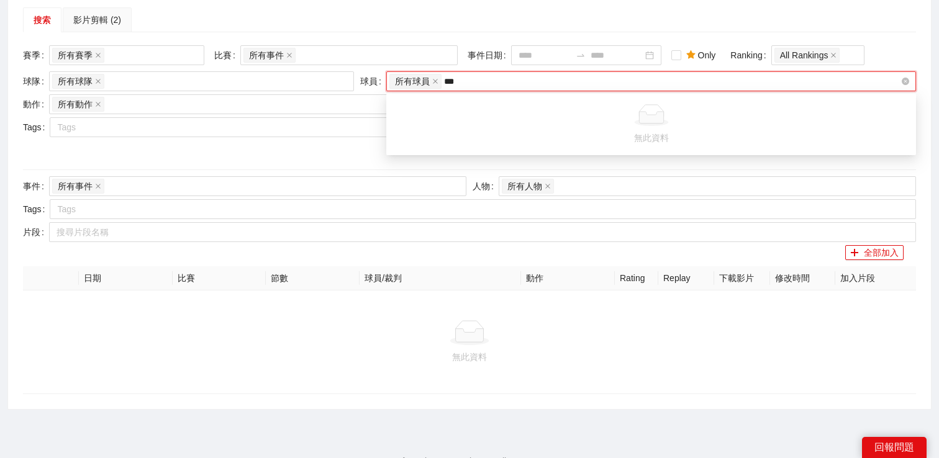
type input "**"
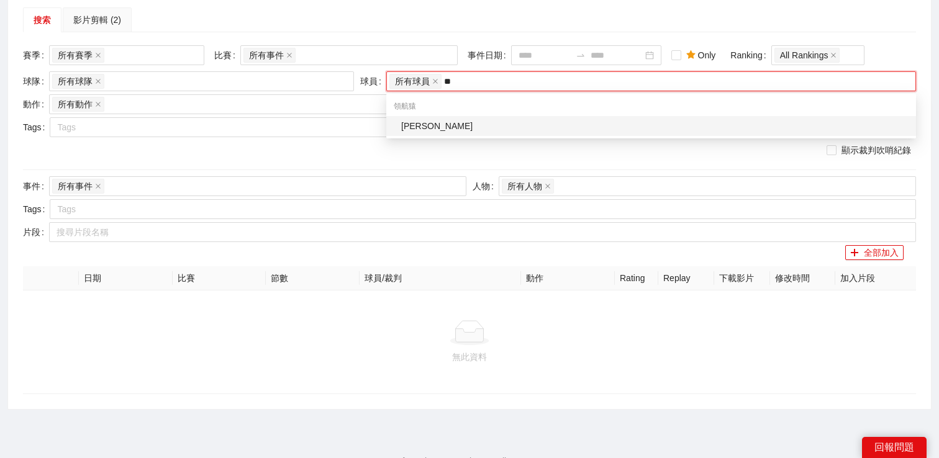
click at [443, 125] on div "伯朗" at bounding box center [654, 126] width 507 height 14
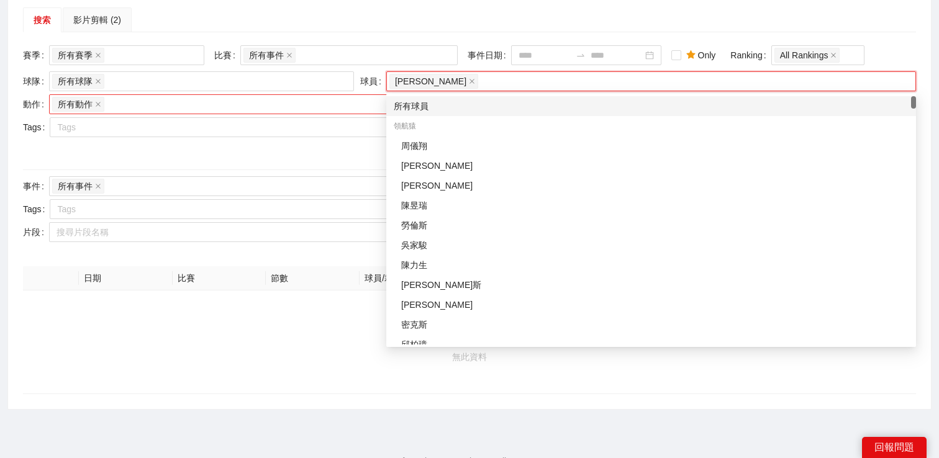
click at [234, 101] on div "所有動作 + 0 ..." at bounding box center [251, 104] width 399 height 17
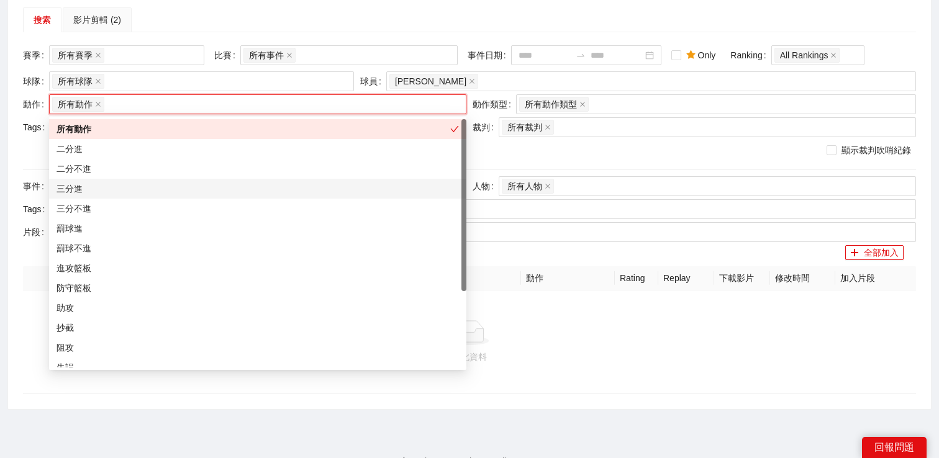
click at [158, 181] on div "三分進" at bounding box center [257, 189] width 417 height 20
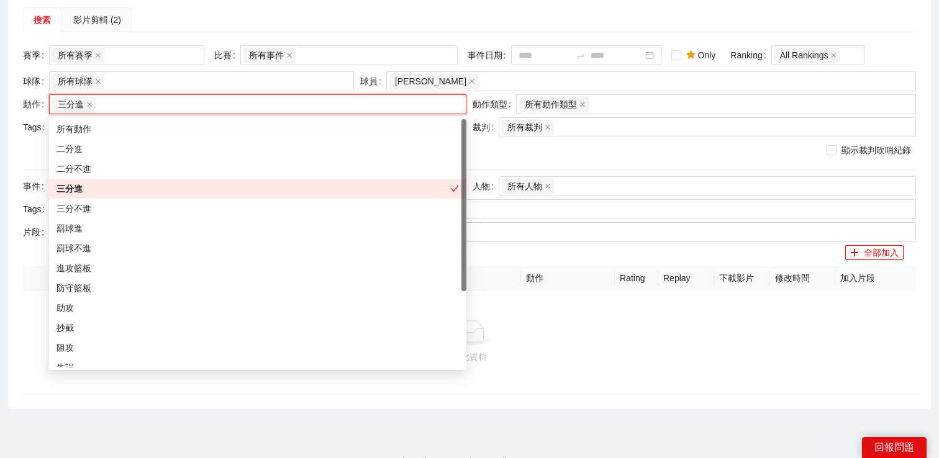
click at [230, 31] on div "搜索 影片剪輯 (2) 賽季 所有賽季 比賽 所有事件 事件日期 Only Ranking All Rankings 球隊 所有球隊 球員 伯朗 動作 thr…" at bounding box center [469, 200] width 893 height 387
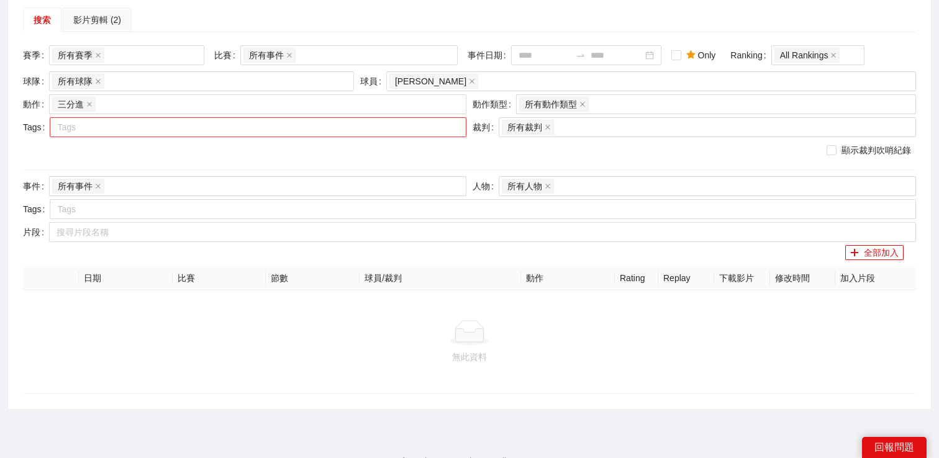
click at [159, 124] on div at bounding box center [252, 127] width 398 height 15
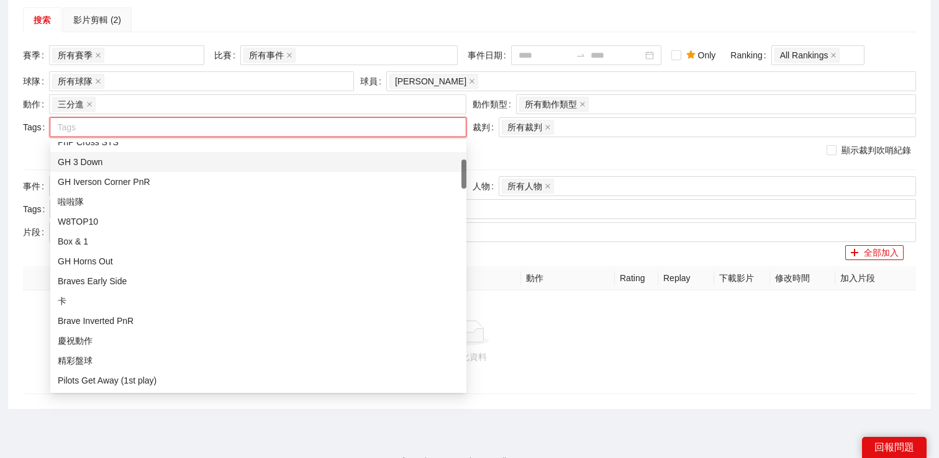
scroll to position [0, 0]
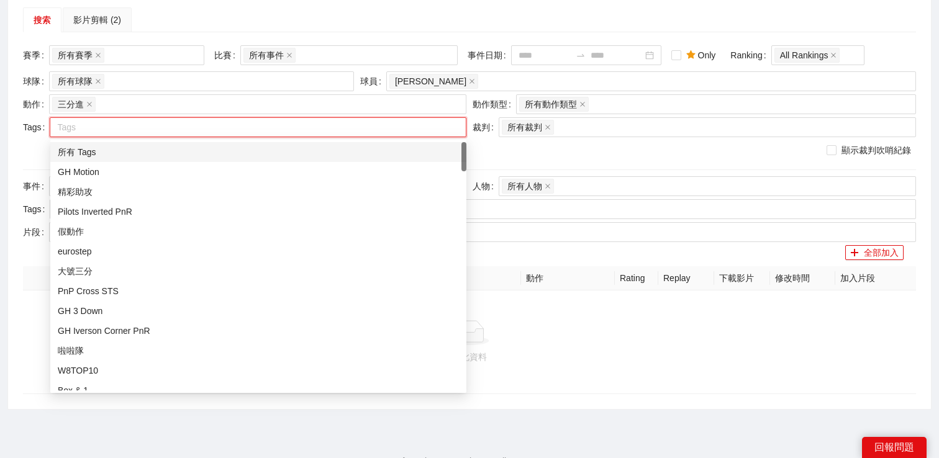
click at [139, 152] on div "所有 Tags" at bounding box center [258, 152] width 401 height 14
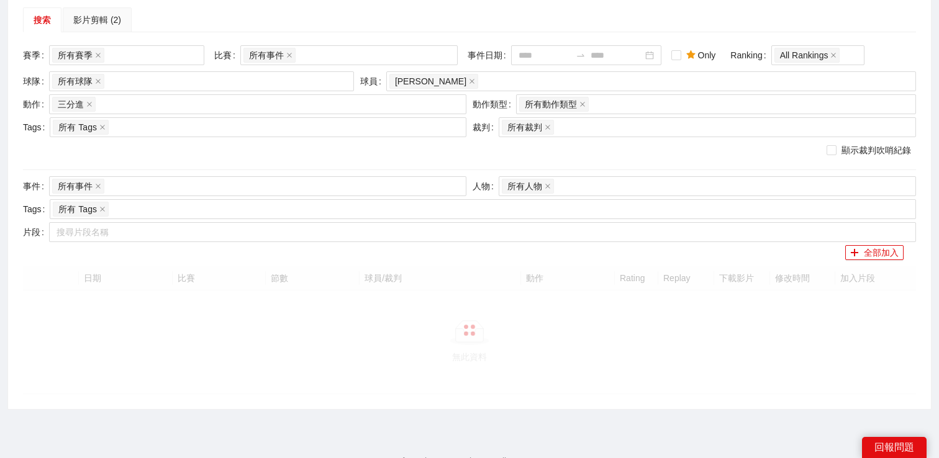
click at [237, 20] on div "搜索 影片剪輯 (2)" at bounding box center [469, 19] width 893 height 25
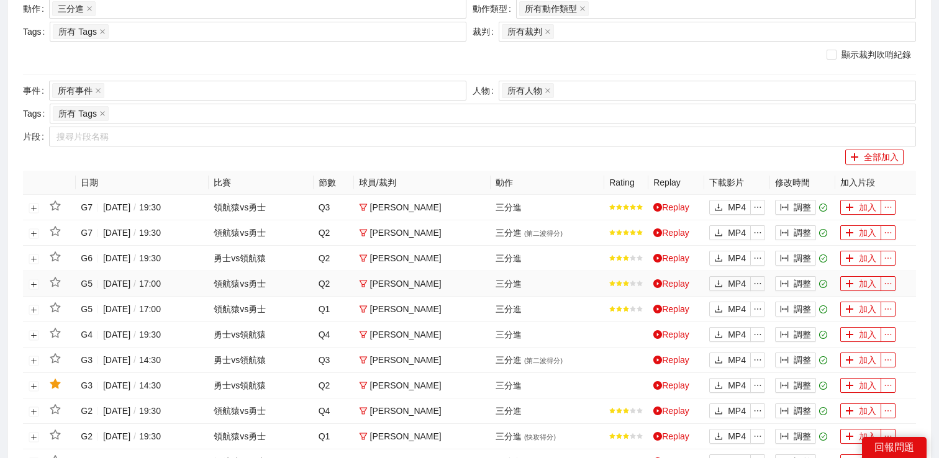
scroll to position [55, 0]
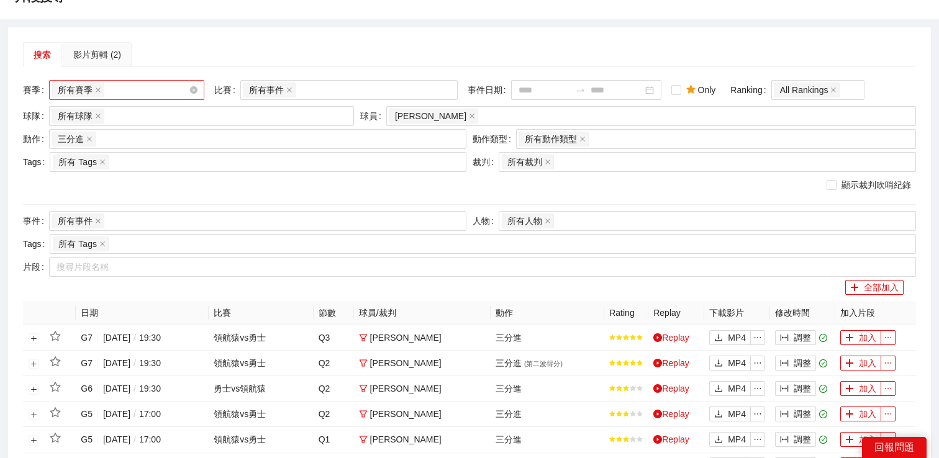
click at [169, 96] on div "所有賽季" at bounding box center [120, 89] width 137 height 17
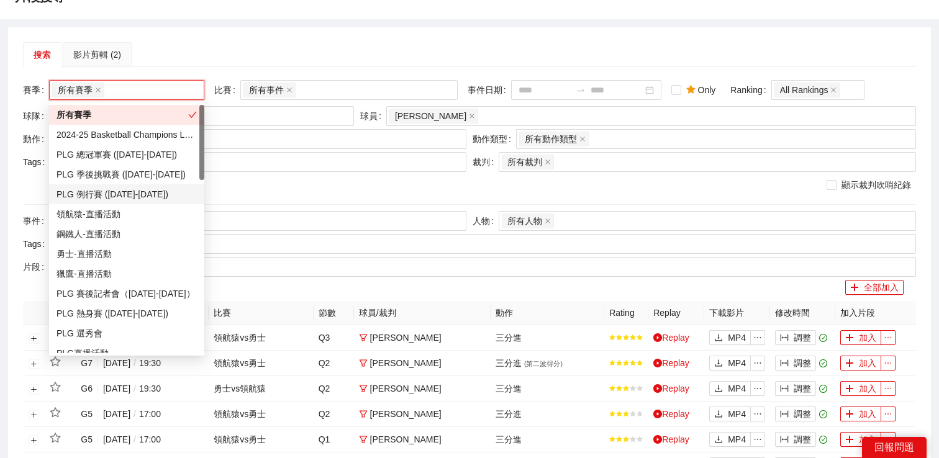
click at [130, 187] on div "PLG 例行賽 (2024-2025)" at bounding box center [126, 194] width 140 height 14
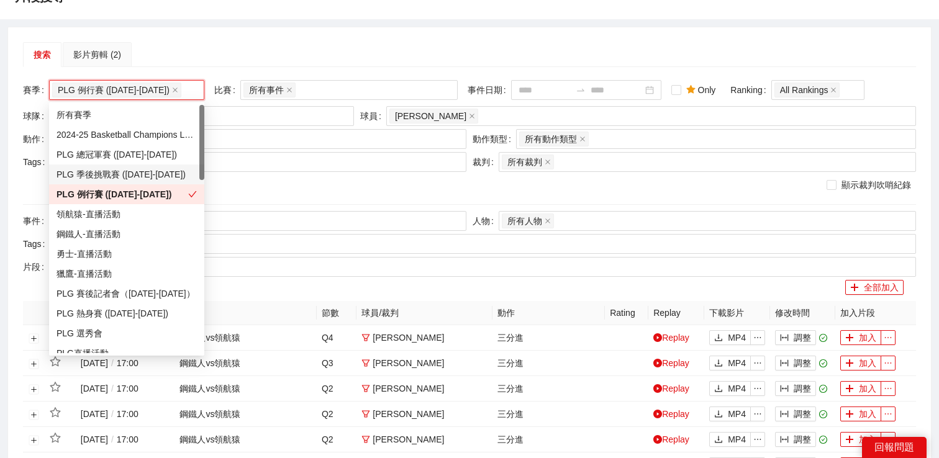
click at [252, 38] on div "搜索 影片剪輯 (2) 賽季 PLG 例行賽 (2024-2025) 比賽 所有事件 事件日期 Only Ranking All Rankings 球隊 所有…" at bounding box center [469, 455] width 922 height 857
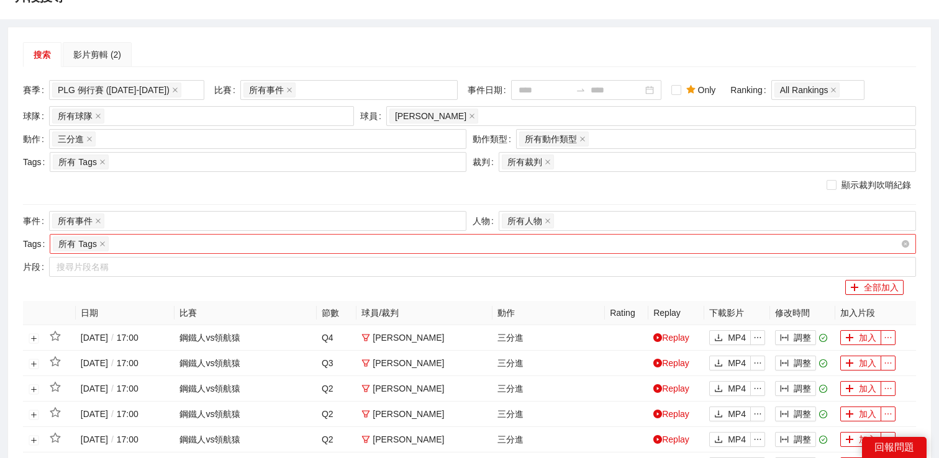
scroll to position [286, 0]
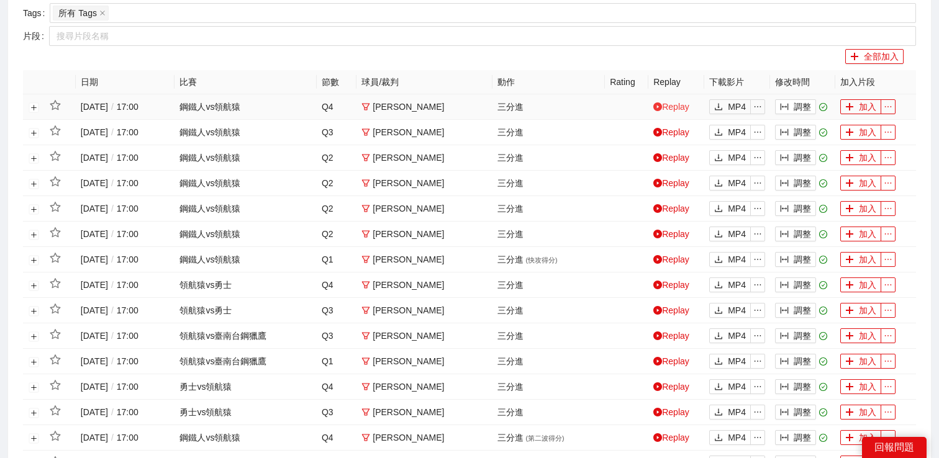
click at [664, 109] on link "Replay" at bounding box center [671, 107] width 36 height 10
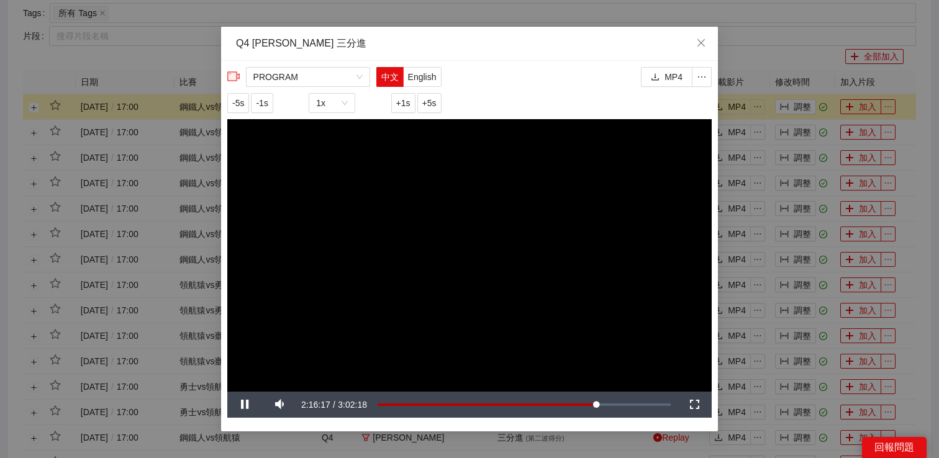
click at [724, 56] on div "**********" at bounding box center [469, 229] width 939 height 458
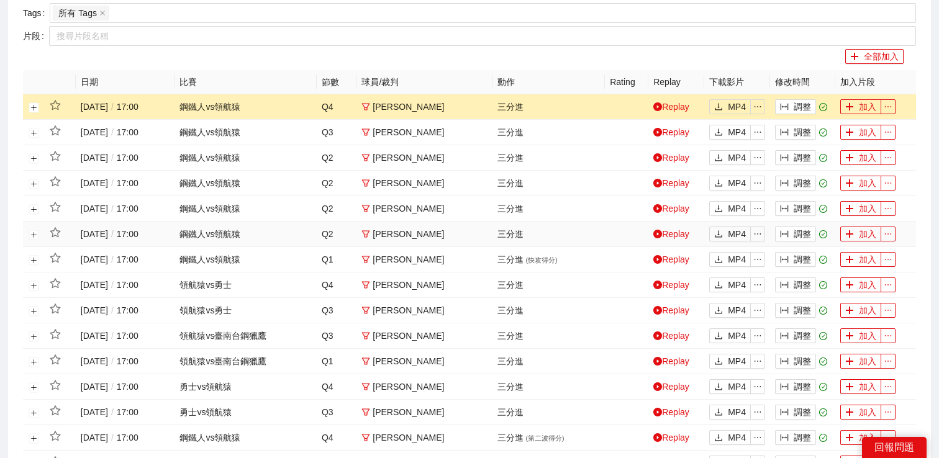
scroll to position [353, 0]
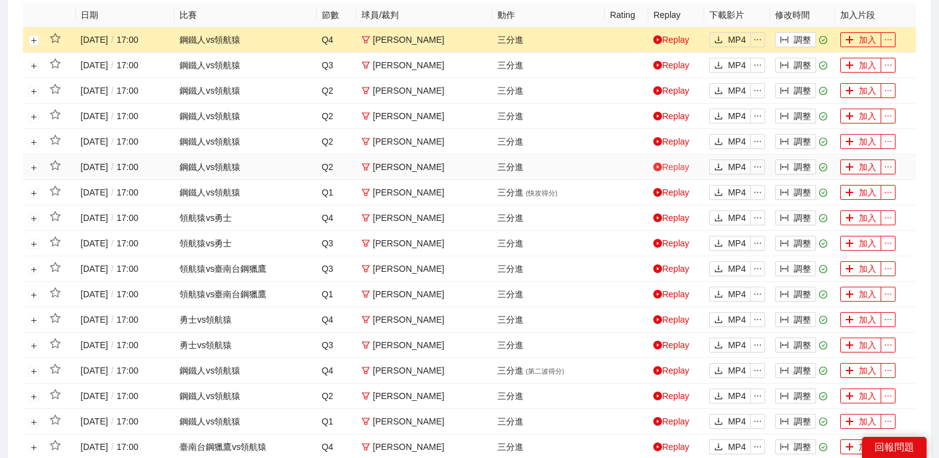
click at [669, 162] on link "Replay" at bounding box center [671, 167] width 36 height 10
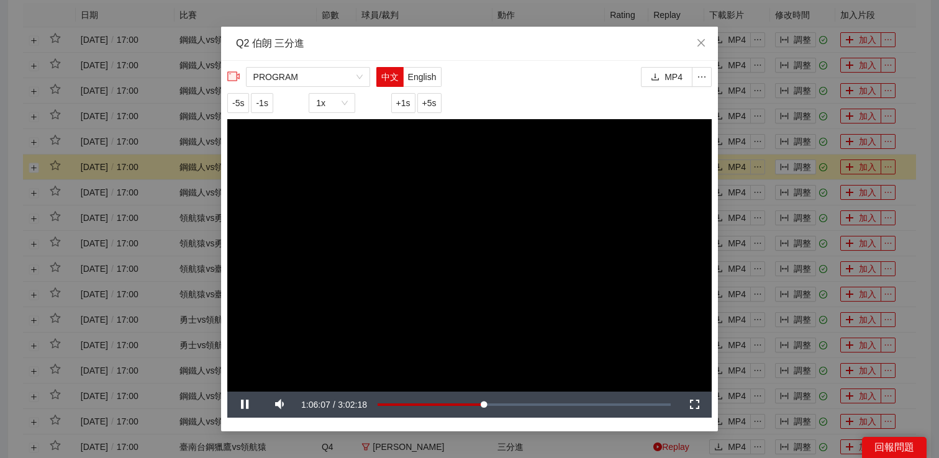
click at [766, 178] on div "**********" at bounding box center [469, 229] width 939 height 458
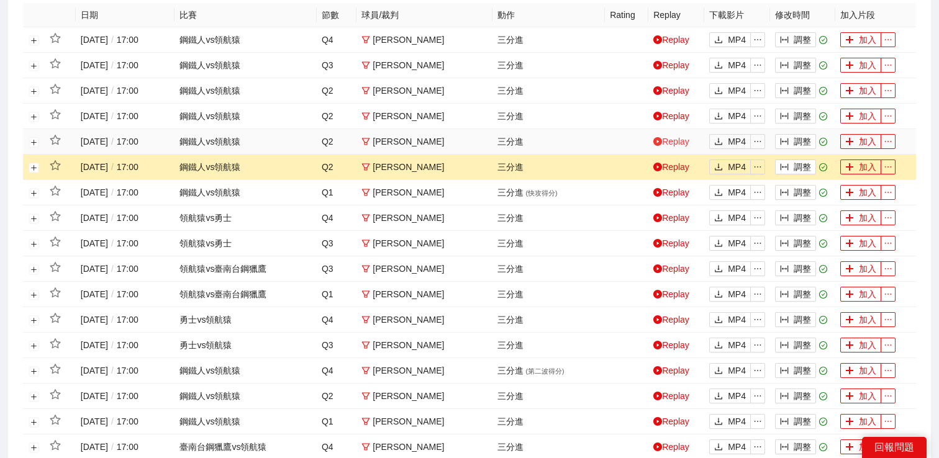
click at [675, 142] on link "Replay" at bounding box center [671, 142] width 36 height 10
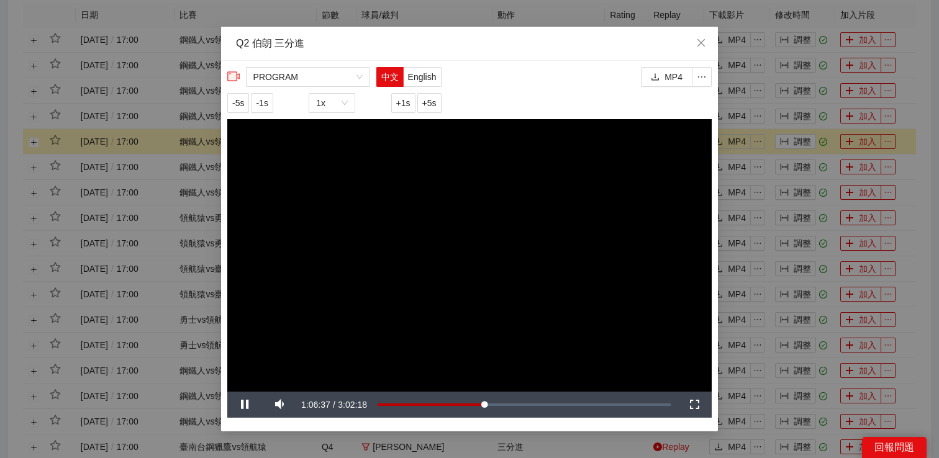
click at [766, 140] on div "**********" at bounding box center [469, 229] width 939 height 458
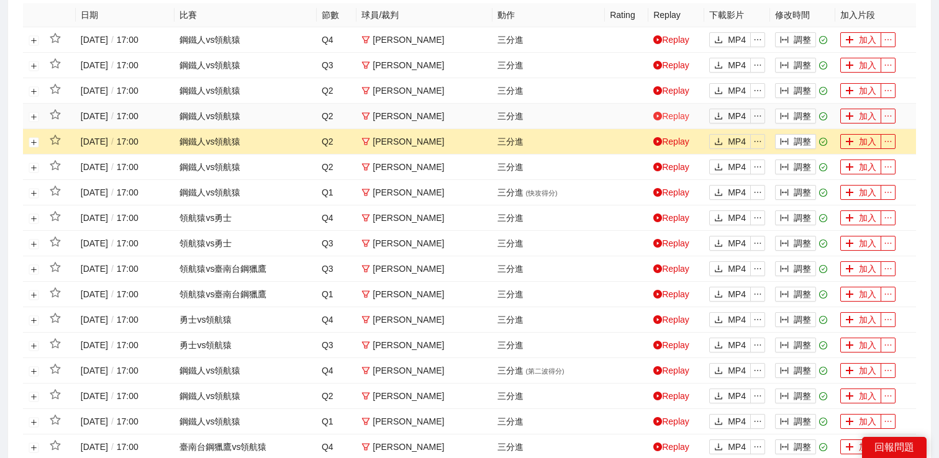
click at [674, 117] on link "Replay" at bounding box center [671, 116] width 36 height 10
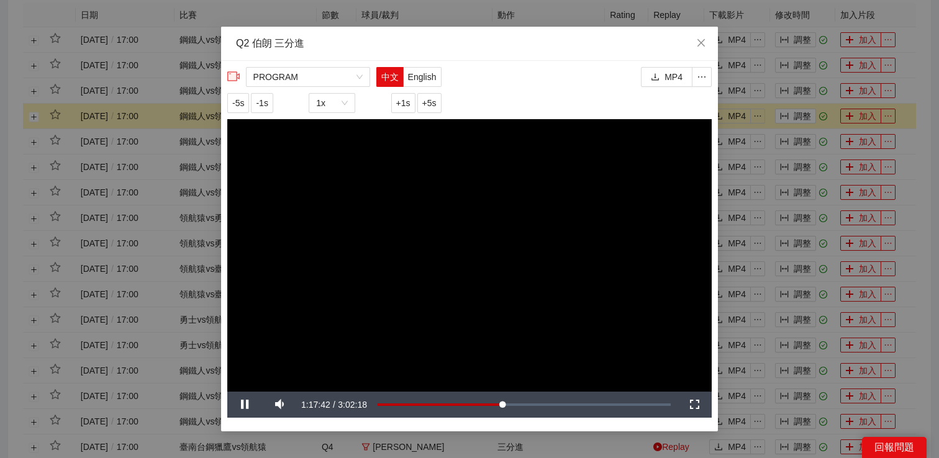
click at [765, 112] on div "**********" at bounding box center [469, 229] width 939 height 458
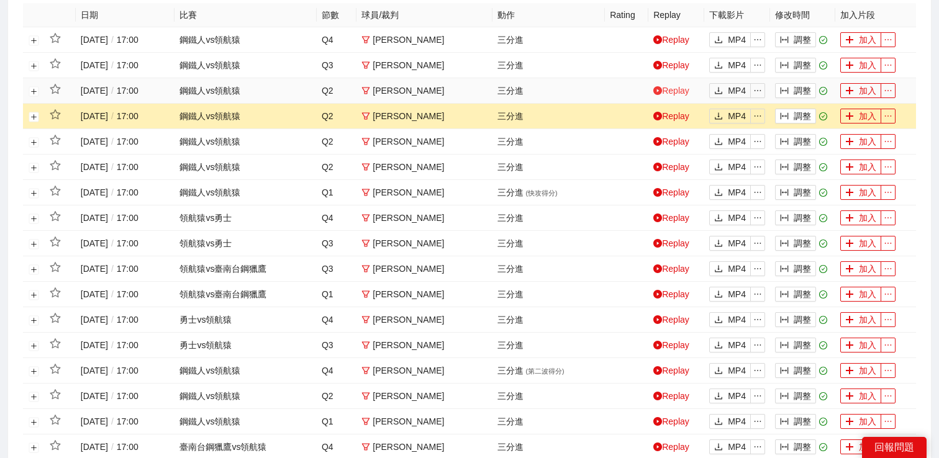
click at [671, 93] on link "Replay" at bounding box center [671, 91] width 36 height 10
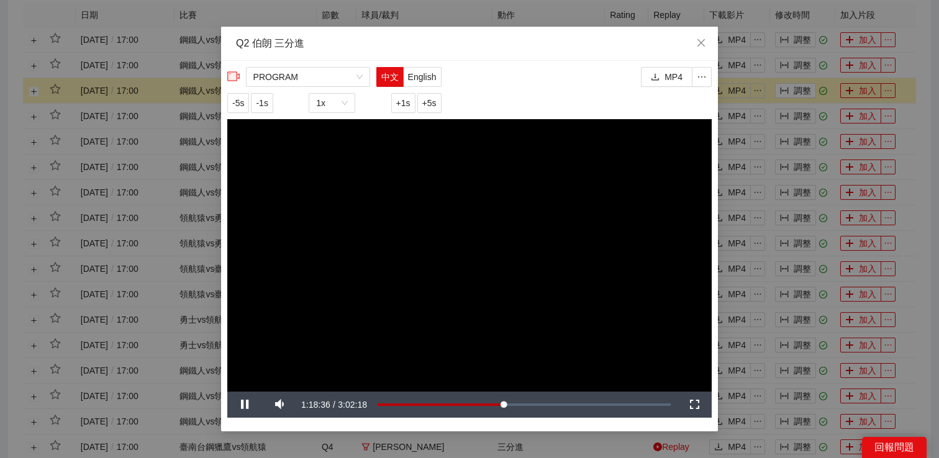
click at [769, 84] on div "**********" at bounding box center [469, 229] width 939 height 458
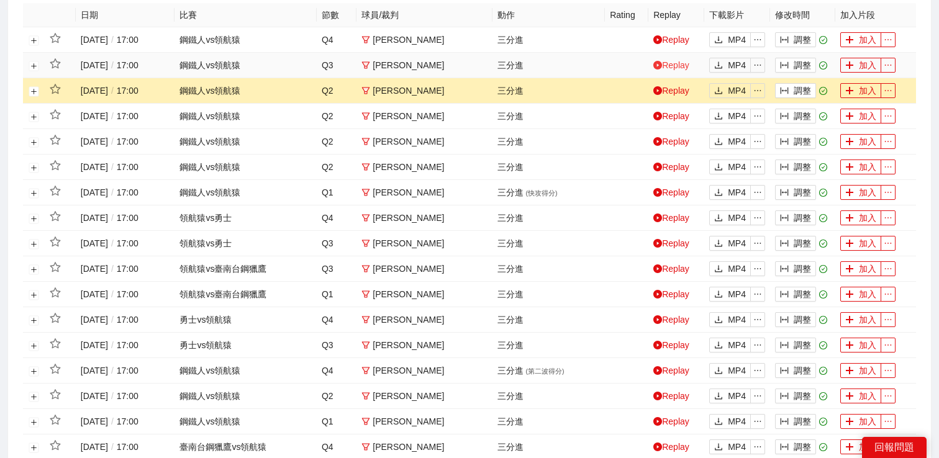
click at [670, 66] on link "Replay" at bounding box center [671, 65] width 36 height 10
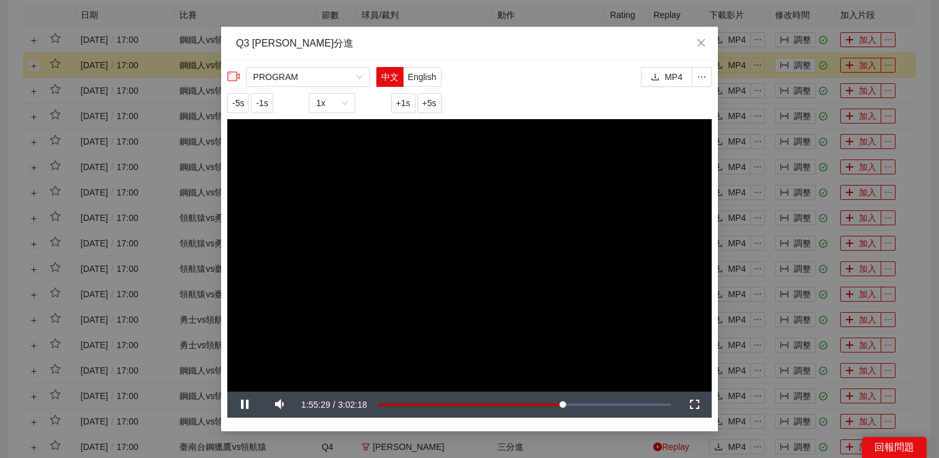
click at [765, 78] on div "**********" at bounding box center [469, 229] width 939 height 458
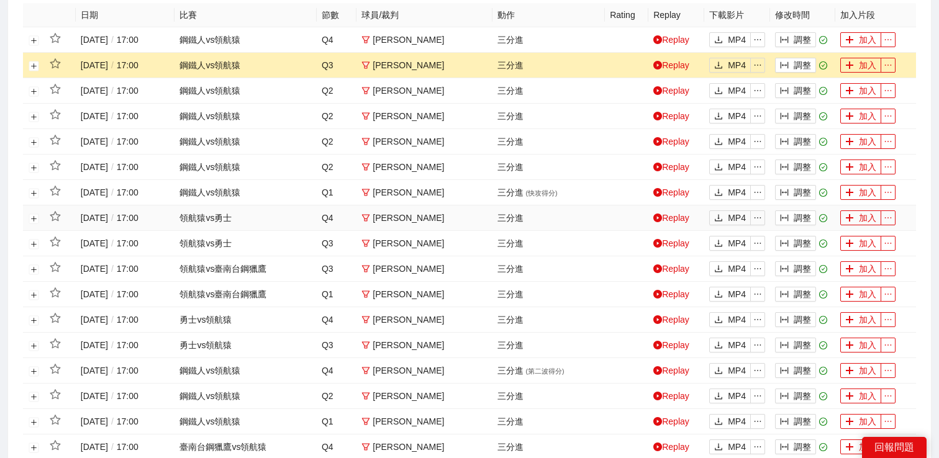
scroll to position [493, 0]
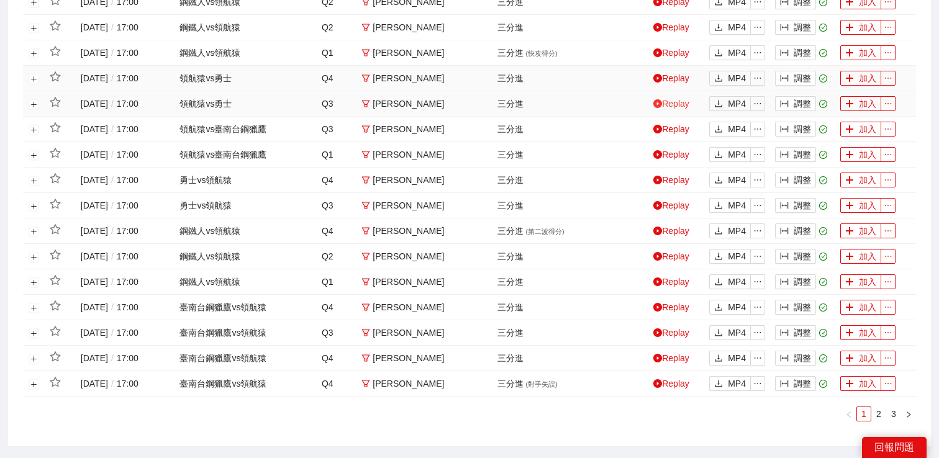
click at [678, 100] on link "Replay" at bounding box center [671, 104] width 36 height 10
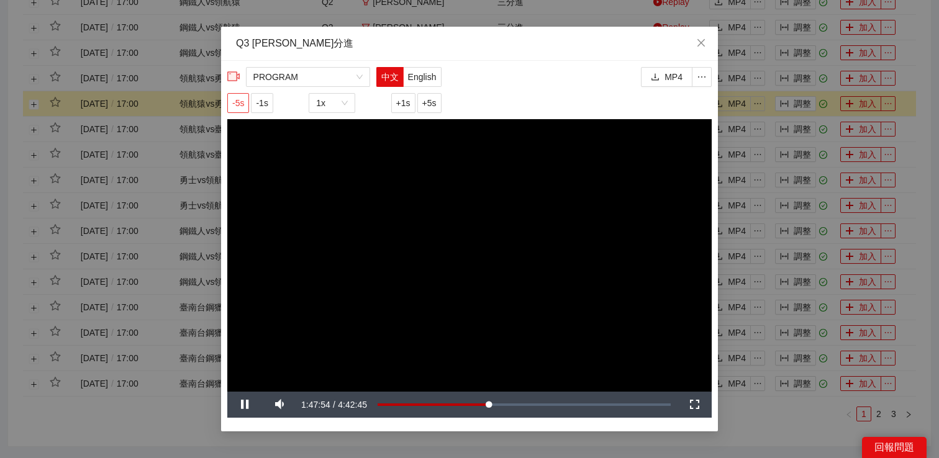
click at [237, 97] on span "-5s" at bounding box center [238, 103] width 12 height 14
click at [239, 108] on span "-5s" at bounding box center [238, 103] width 12 height 14
click at [773, 227] on div "**********" at bounding box center [469, 229] width 939 height 458
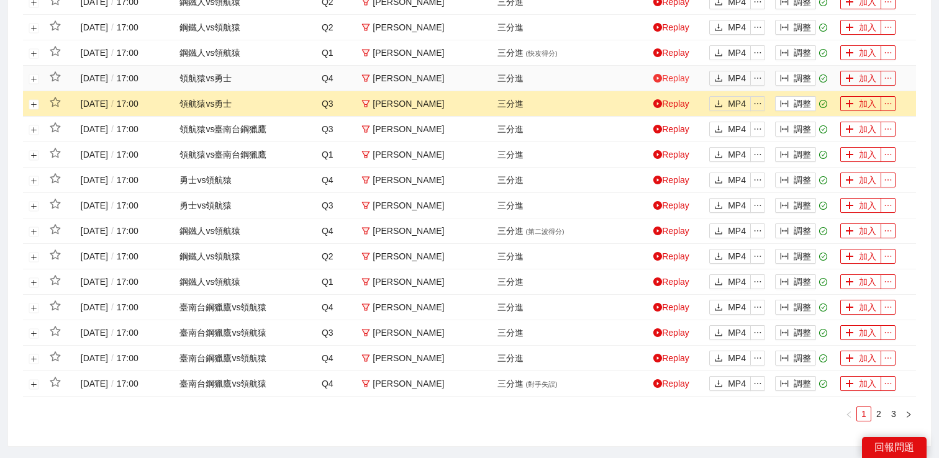
click at [672, 74] on link "Replay" at bounding box center [671, 78] width 36 height 10
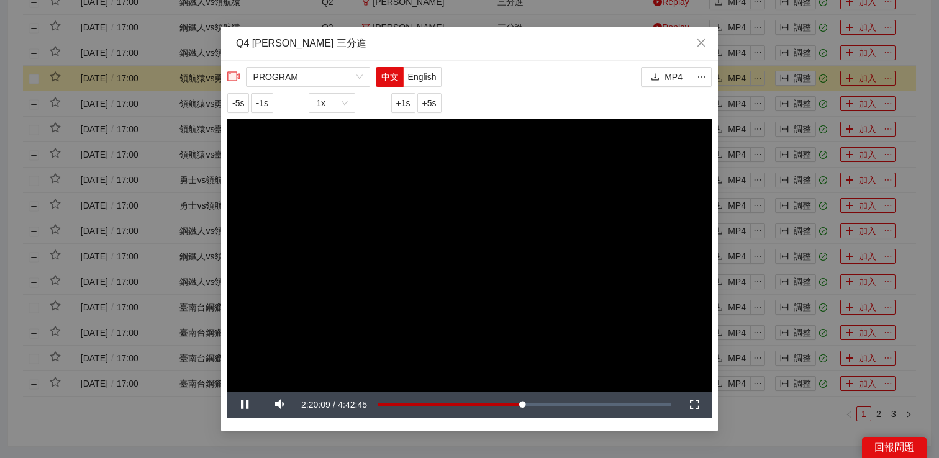
click at [767, 96] on div "**********" at bounding box center [469, 229] width 939 height 458
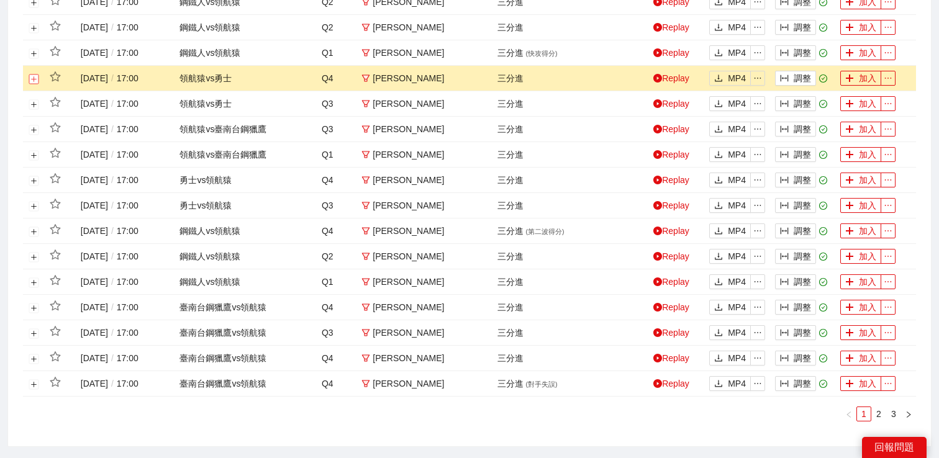
click at [29, 80] on button "展開行" at bounding box center [34, 79] width 10 height 10
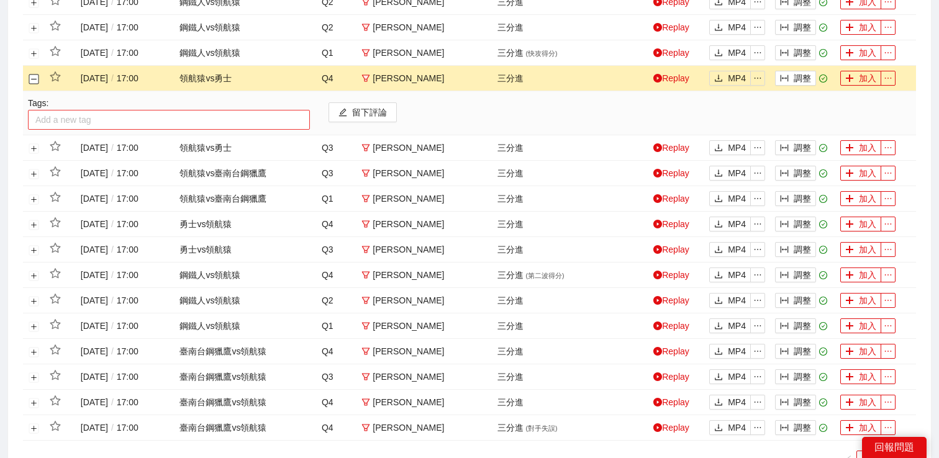
click at [58, 119] on div at bounding box center [169, 119] width 276 height 15
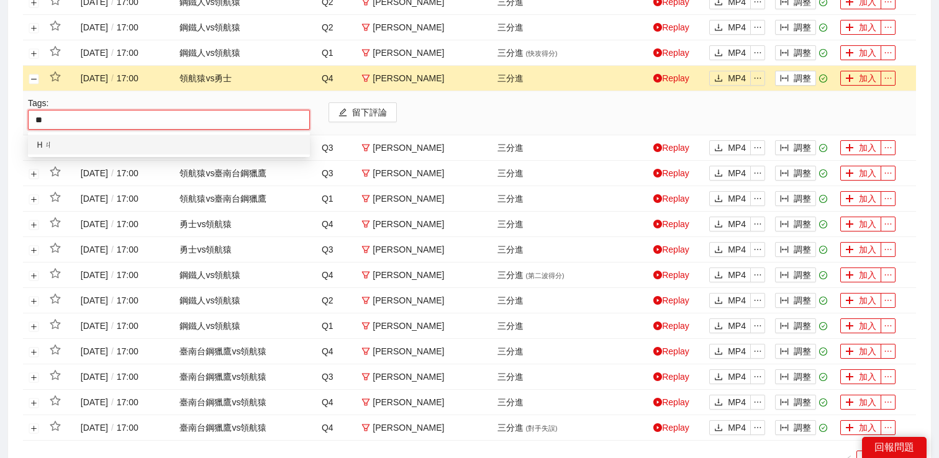
type input "*"
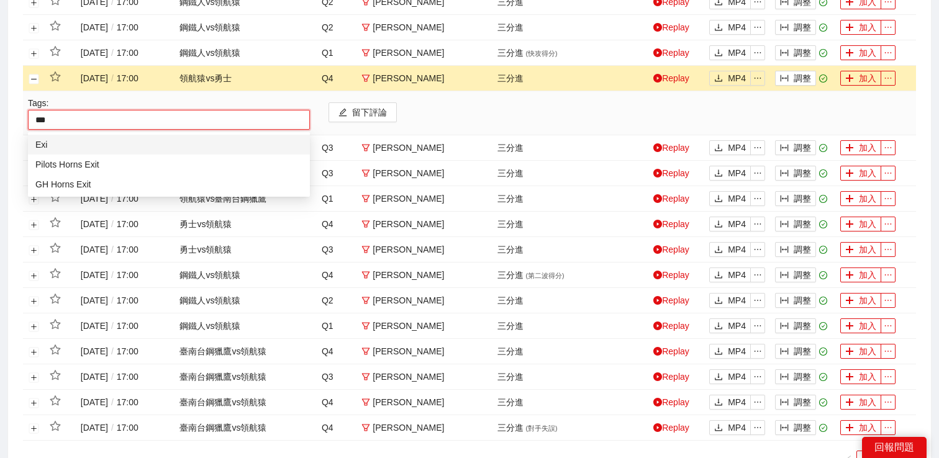
type input "****"
click at [67, 166] on div "Pilots Horns Exit" at bounding box center [168, 165] width 267 height 14
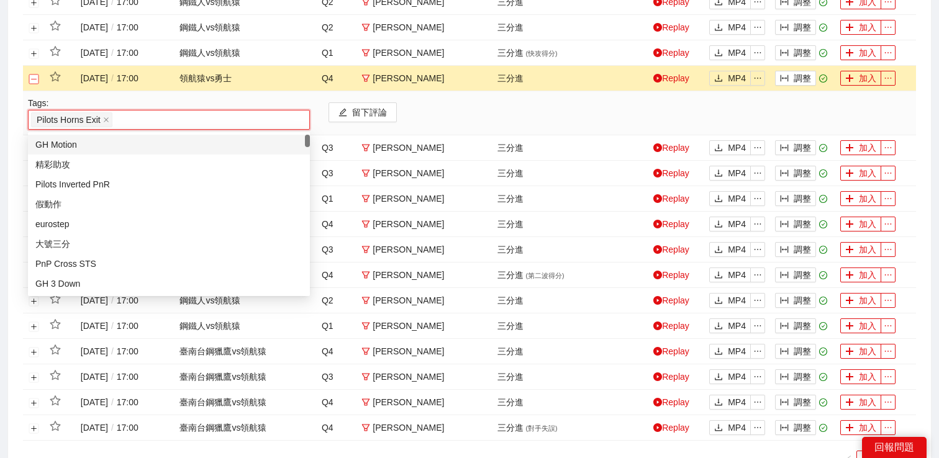
click at [35, 79] on button "關閉行" at bounding box center [34, 79] width 10 height 10
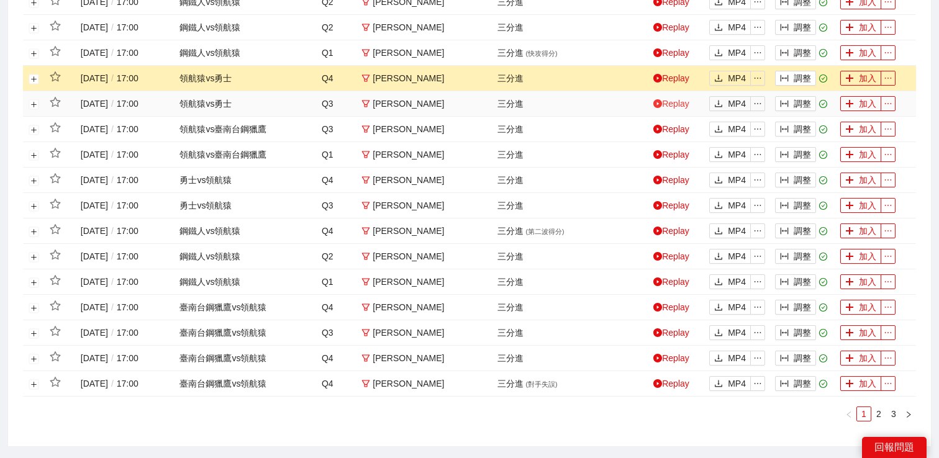
click at [670, 107] on link "Replay" at bounding box center [671, 104] width 36 height 10
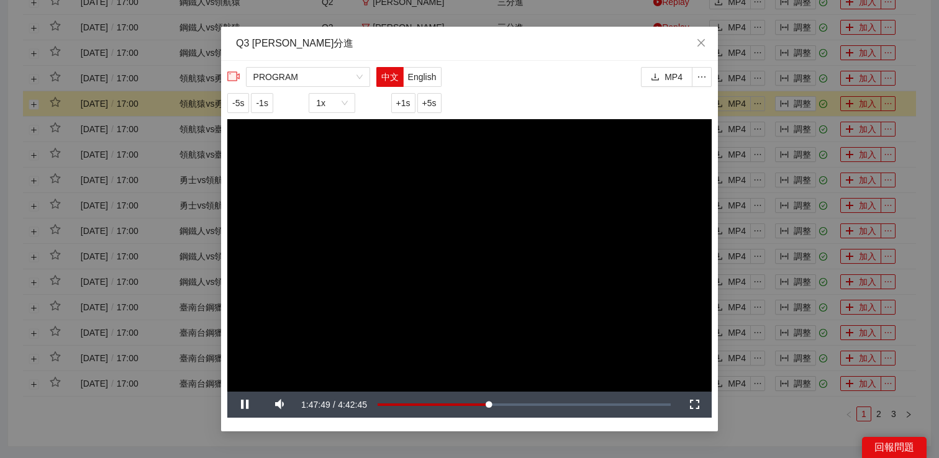
click at [31, 106] on div "**********" at bounding box center [469, 229] width 939 height 458
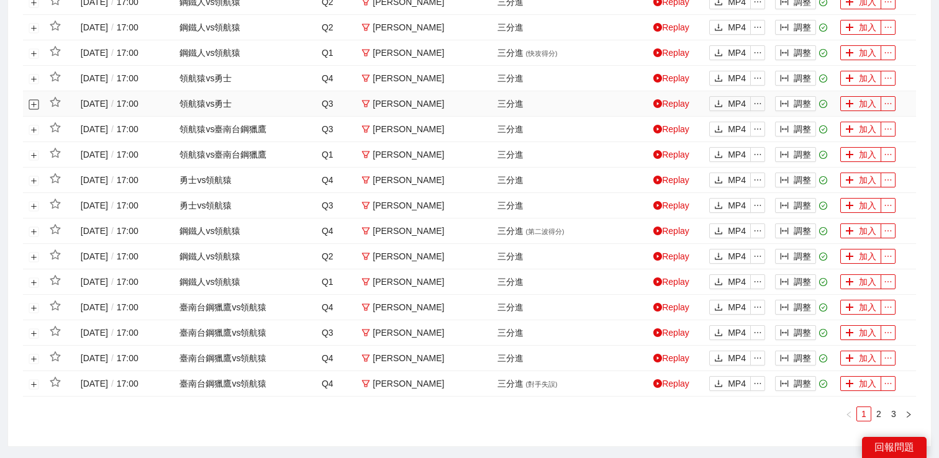
click at [34, 106] on button "展開行" at bounding box center [34, 104] width 10 height 10
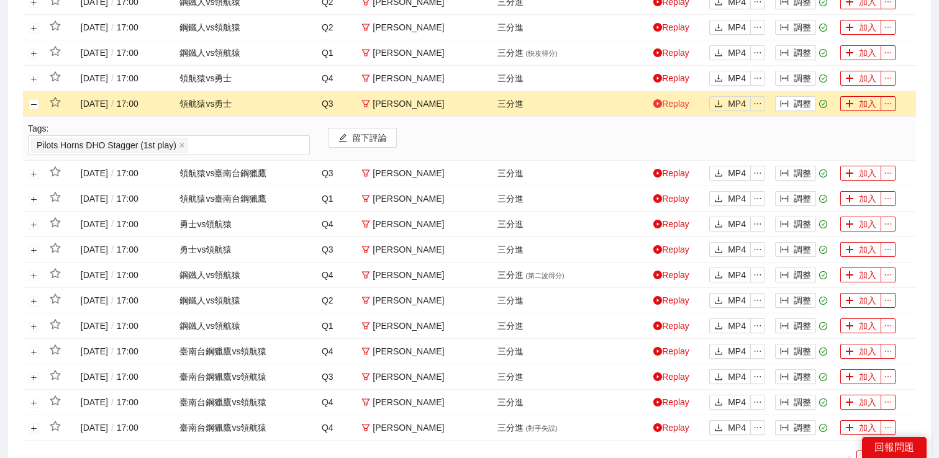
click at [665, 107] on link "Replay" at bounding box center [671, 104] width 36 height 10
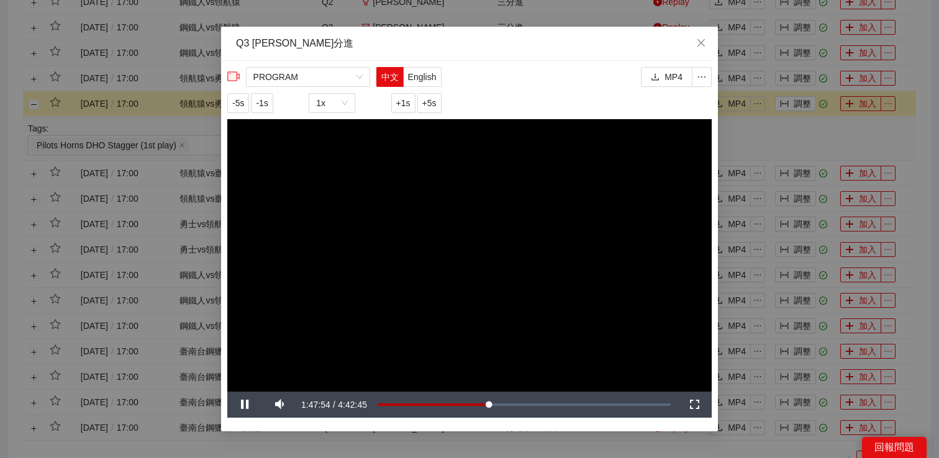
click at [733, 138] on div "**********" at bounding box center [469, 229] width 939 height 458
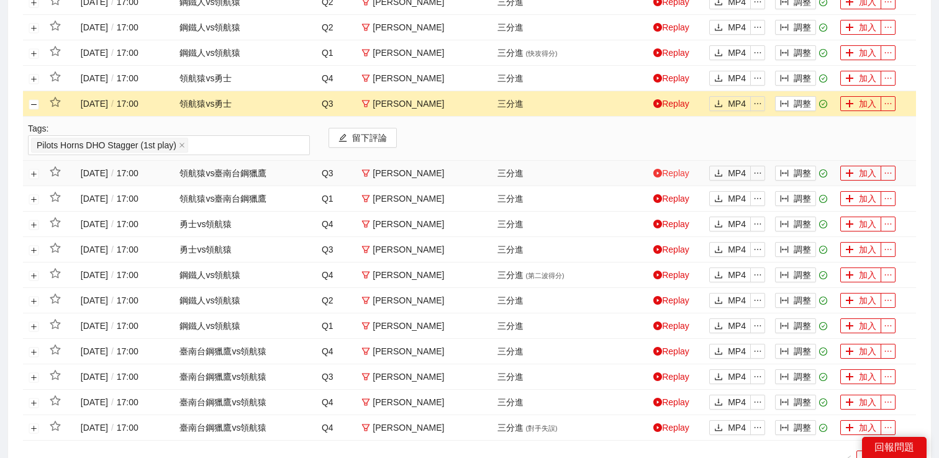
click at [672, 172] on link "Replay" at bounding box center [671, 173] width 36 height 10
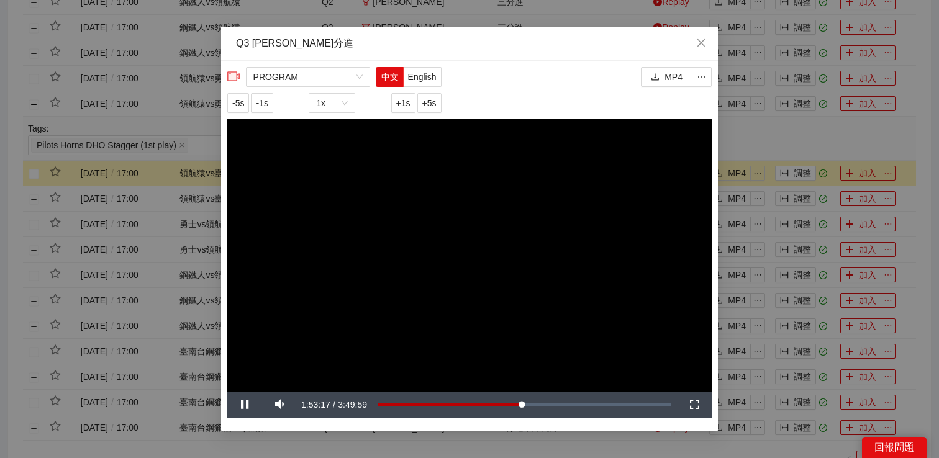
click at [759, 129] on div "**********" at bounding box center [469, 229] width 939 height 458
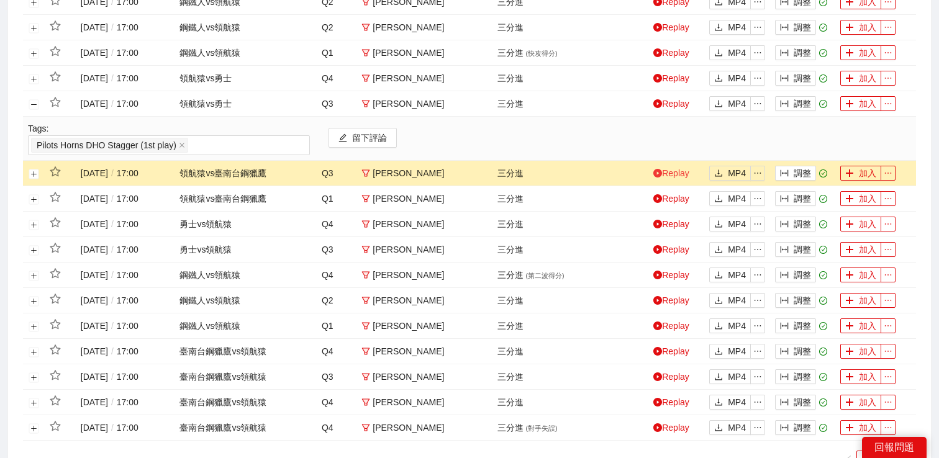
click at [672, 173] on link "Replay" at bounding box center [671, 173] width 36 height 10
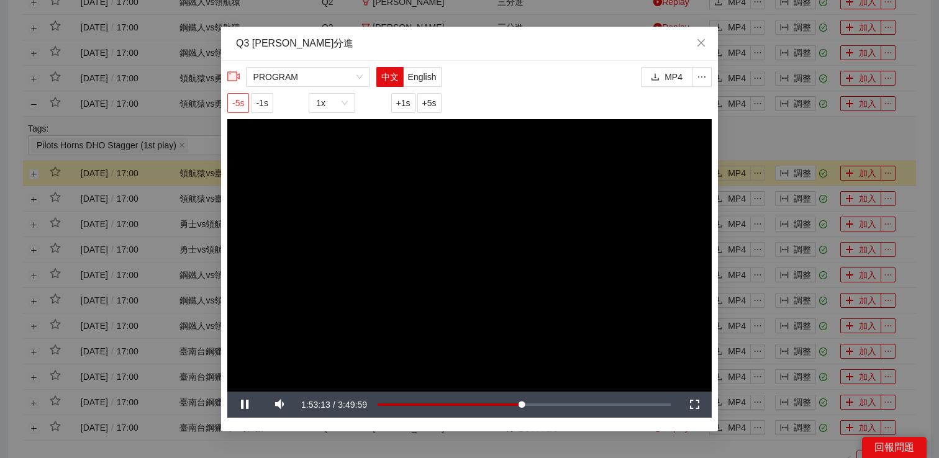
click at [234, 105] on span "-5s" at bounding box center [238, 103] width 12 height 14
click at [787, 138] on div "**********" at bounding box center [469, 229] width 939 height 458
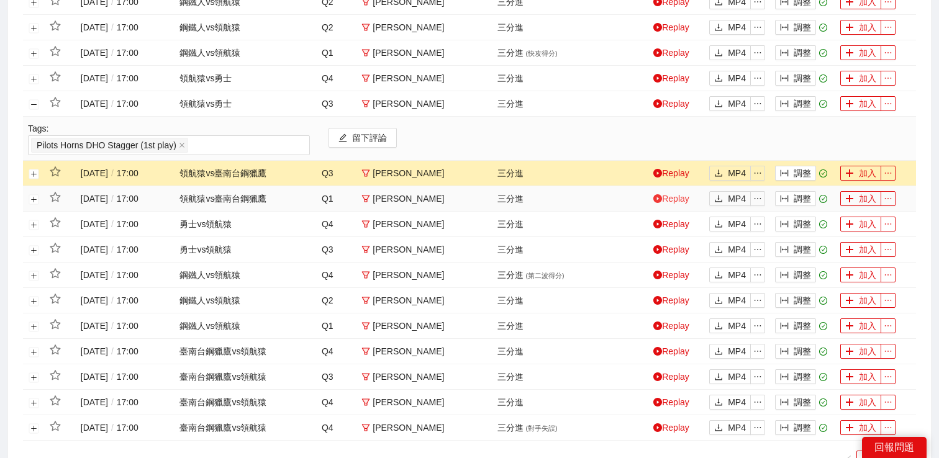
click at [668, 199] on link "Replay" at bounding box center [671, 199] width 36 height 10
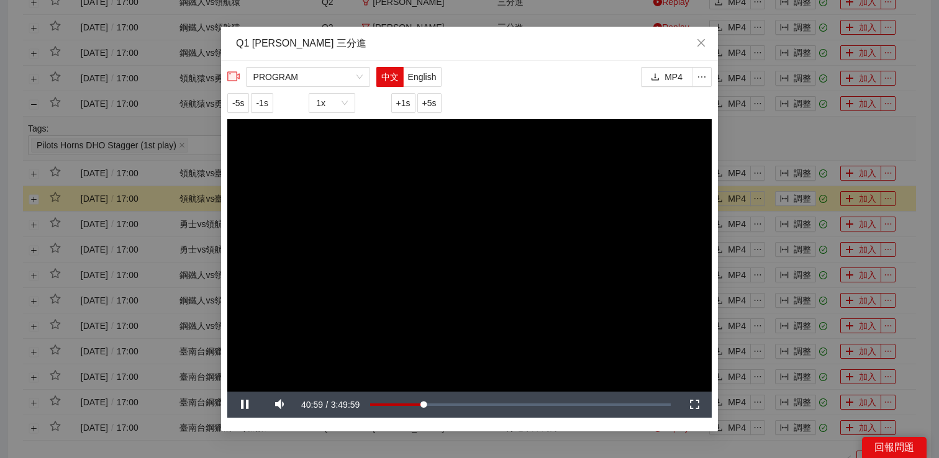
click at [762, 138] on div "**********" at bounding box center [469, 229] width 939 height 458
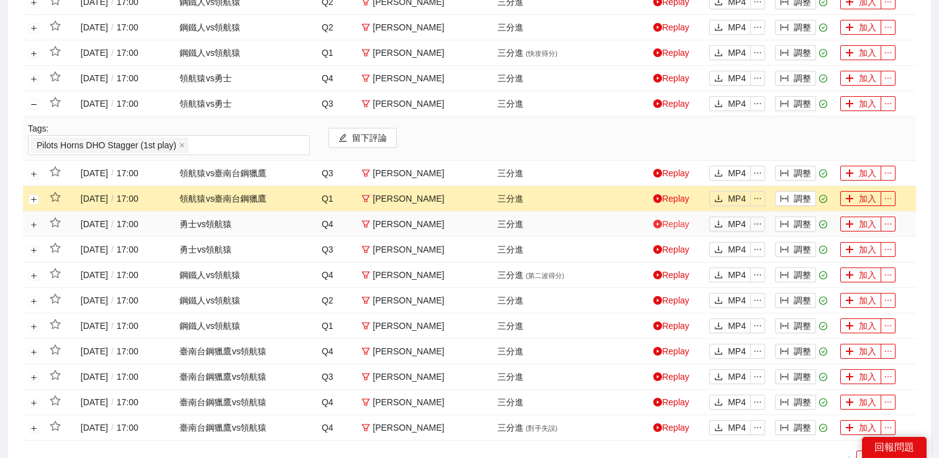
click at [680, 225] on link "Replay" at bounding box center [671, 224] width 36 height 10
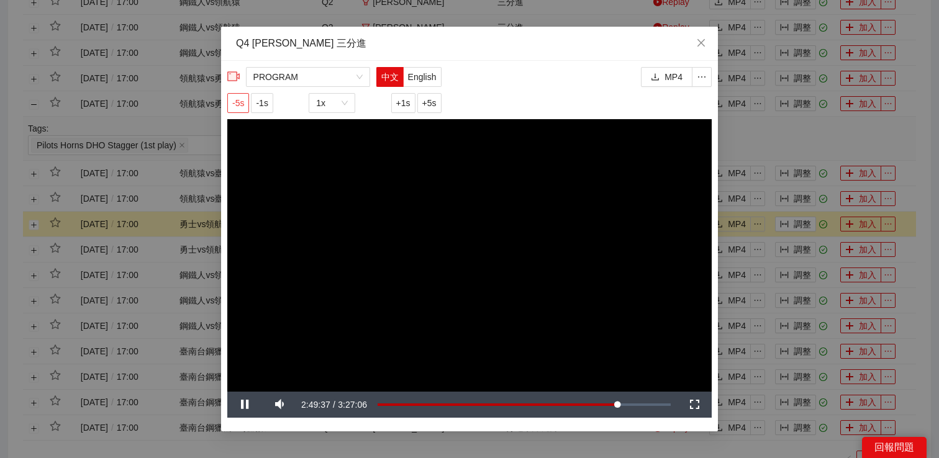
click at [243, 97] on span "-5s" at bounding box center [238, 103] width 12 height 14
click at [238, 102] on span "-5s" at bounding box center [238, 103] width 12 height 14
click at [782, 131] on div "**********" at bounding box center [469, 229] width 939 height 458
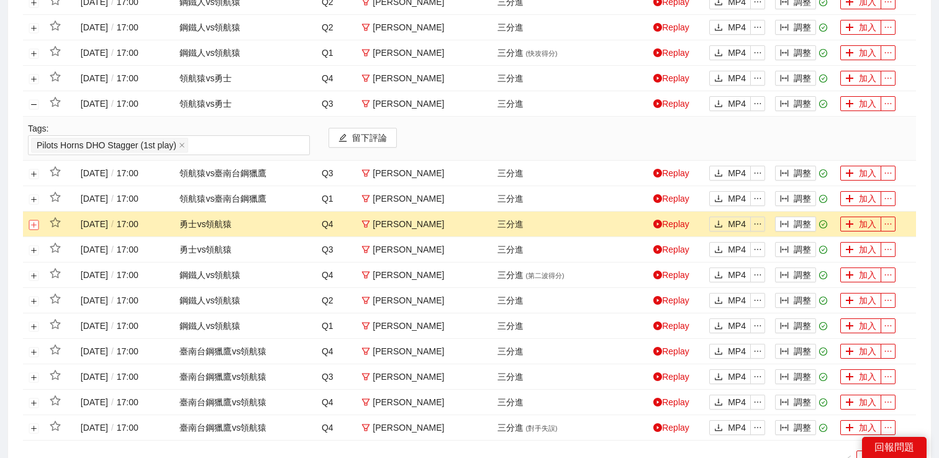
click at [35, 228] on button "展開行" at bounding box center [34, 225] width 10 height 10
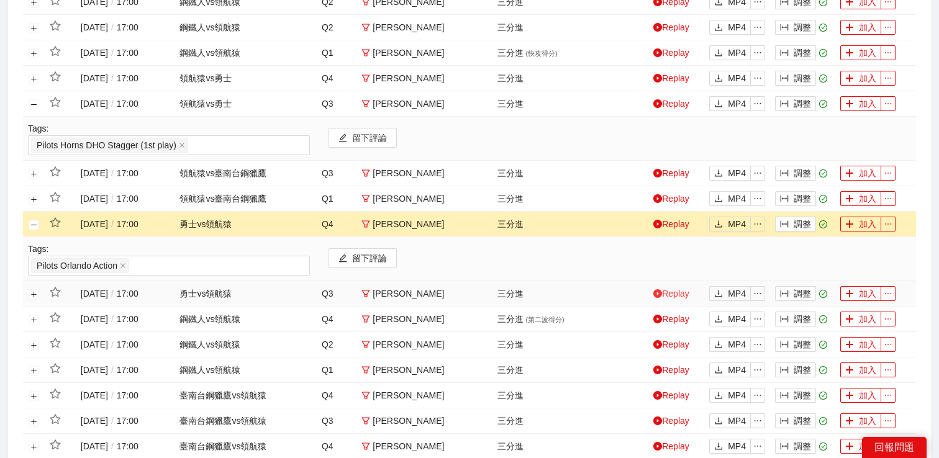
click at [671, 298] on link "Replay" at bounding box center [671, 294] width 36 height 10
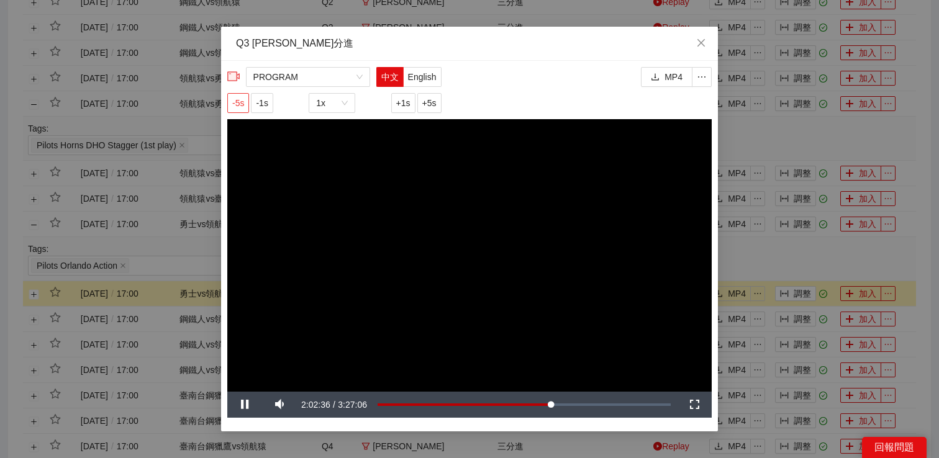
click at [240, 104] on span "-5s" at bounding box center [238, 103] width 12 height 14
click at [240, 109] on button "-5s" at bounding box center [238, 103] width 22 height 20
click at [240, 109] on span "-5s" at bounding box center [238, 103] width 12 height 14
click at [769, 236] on div "**********" at bounding box center [469, 229] width 939 height 458
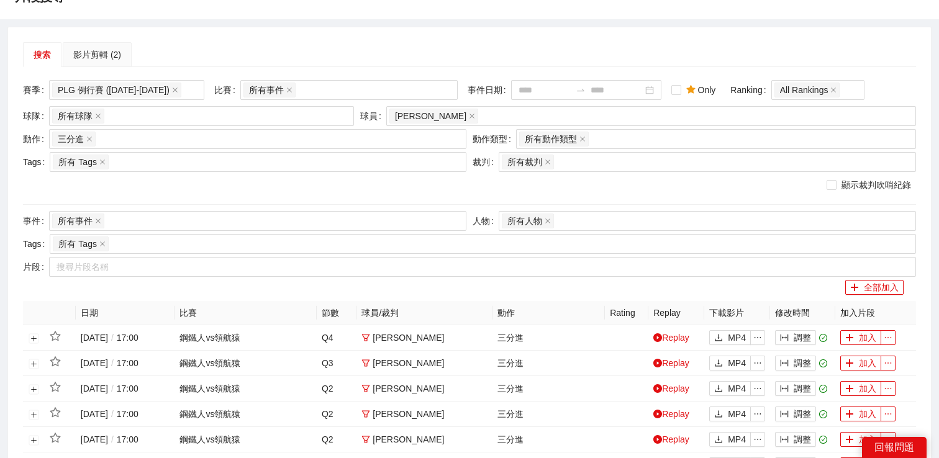
scroll to position [0, 0]
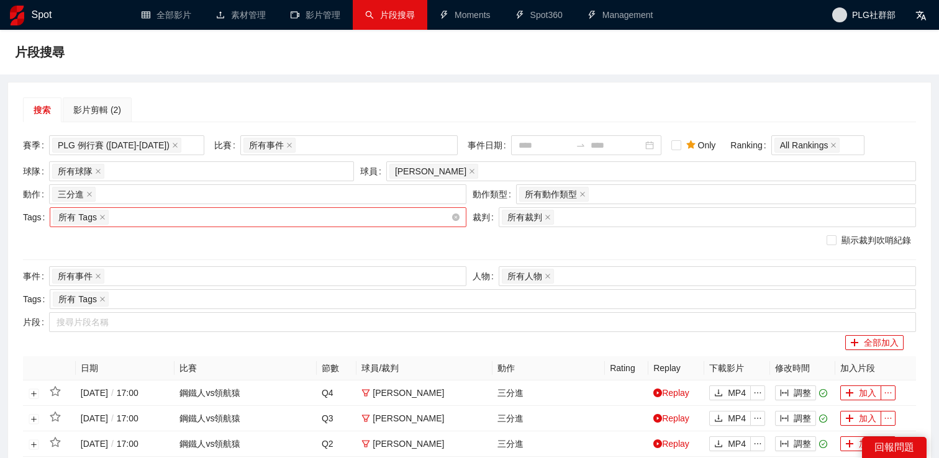
click at [161, 215] on div "所有 Tags" at bounding box center [252, 217] width 398 height 17
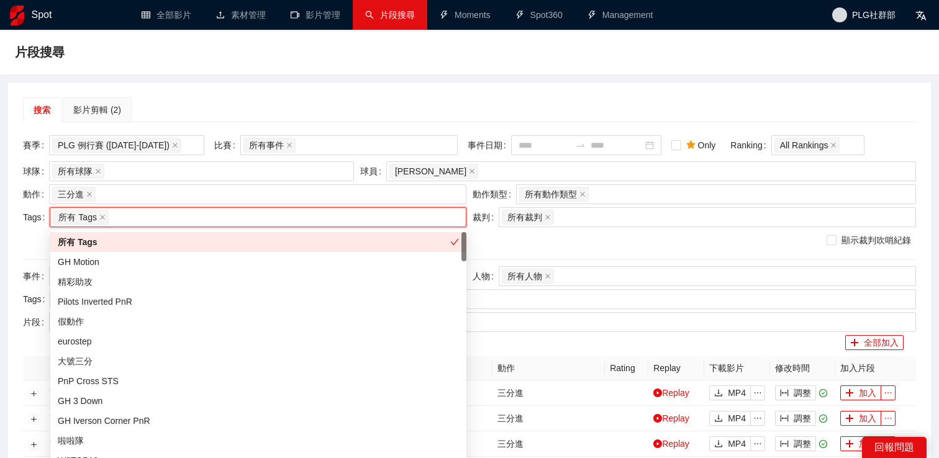
click at [147, 205] on div "動作 三分進 + 0 ..." at bounding box center [244, 195] width 449 height 23
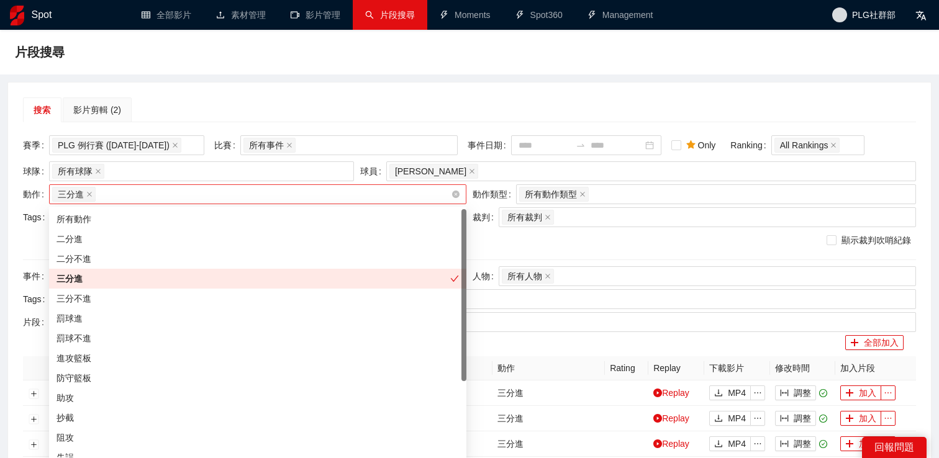
click at [147, 196] on div "三分進 + 0 ..." at bounding box center [251, 194] width 399 height 17
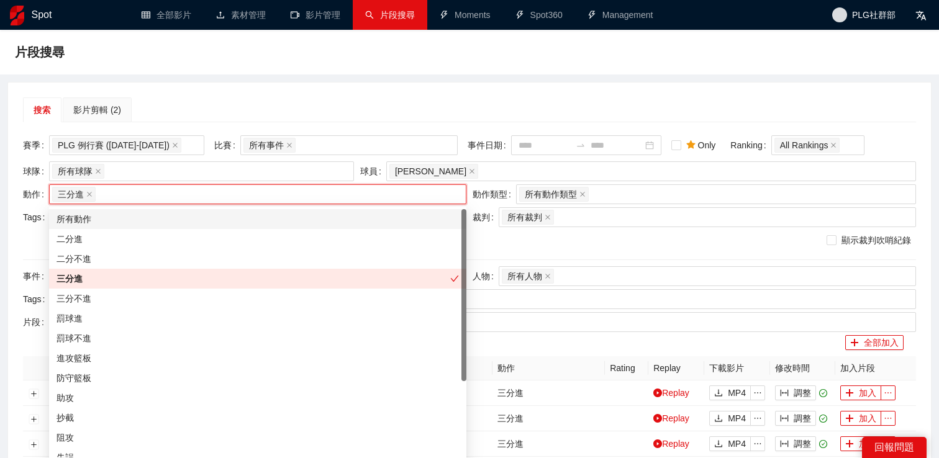
click at [136, 215] on div "所有動作" at bounding box center [257, 219] width 402 height 14
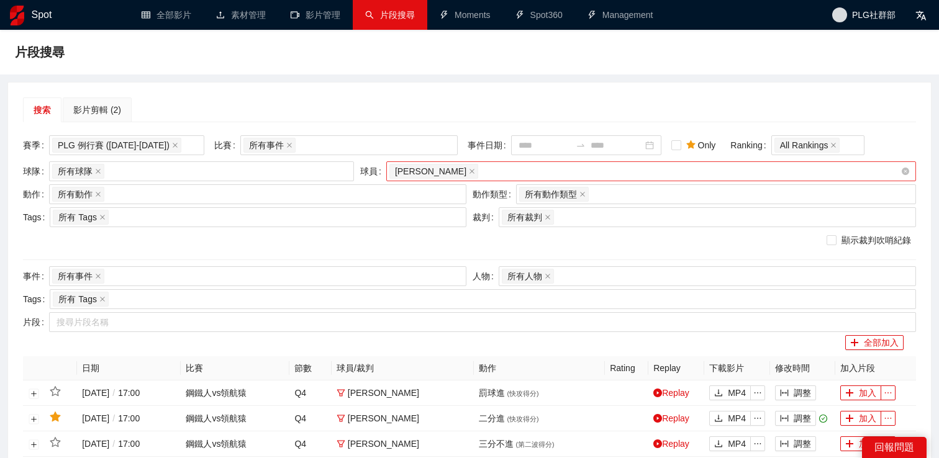
click at [471, 174] on div "伯朗" at bounding box center [644, 171] width 511 height 17
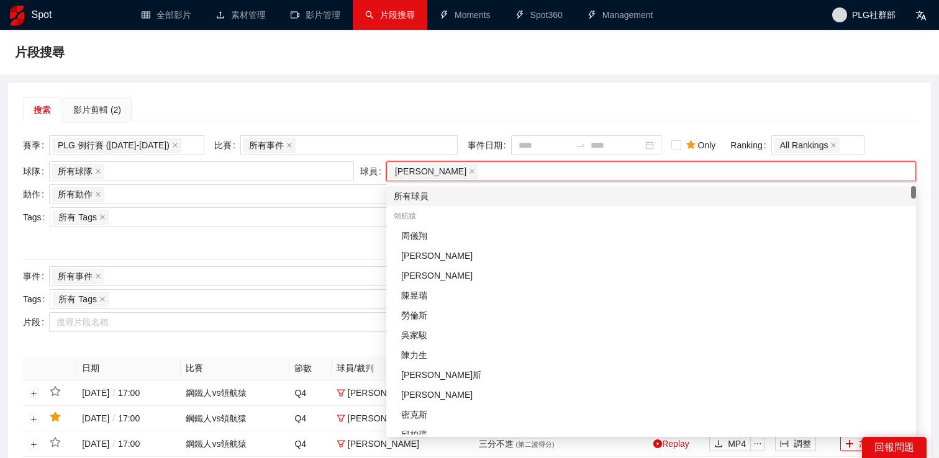
click at [450, 201] on div "所有球員" at bounding box center [651, 196] width 515 height 14
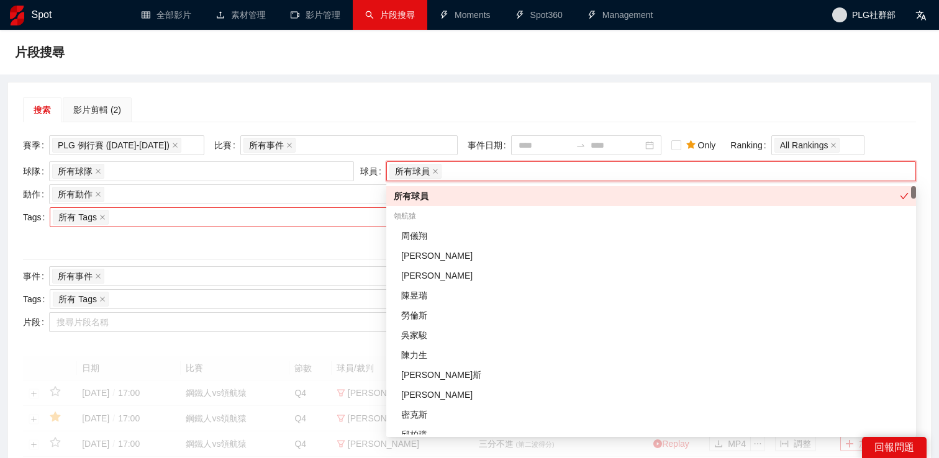
click at [200, 217] on div "所有 Tags" at bounding box center [252, 217] width 398 height 17
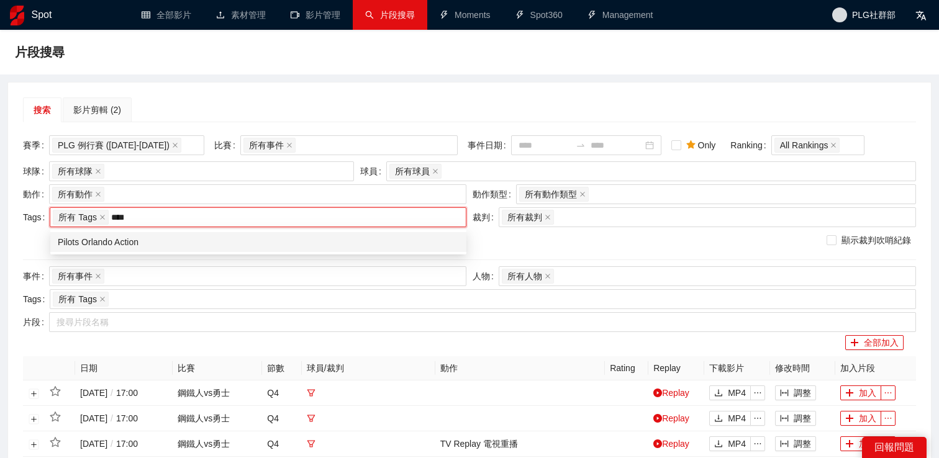
type input "*****"
click at [168, 240] on div "Pilots Orlando Action" at bounding box center [258, 242] width 401 height 14
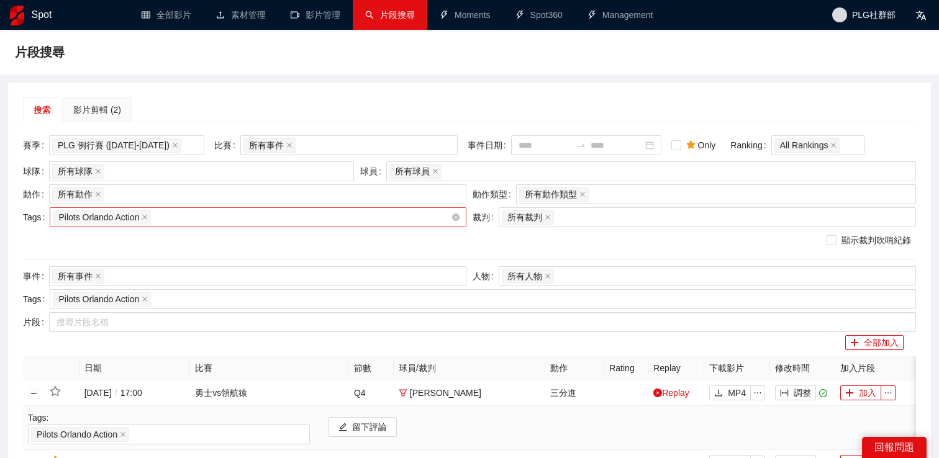
scroll to position [287, 0]
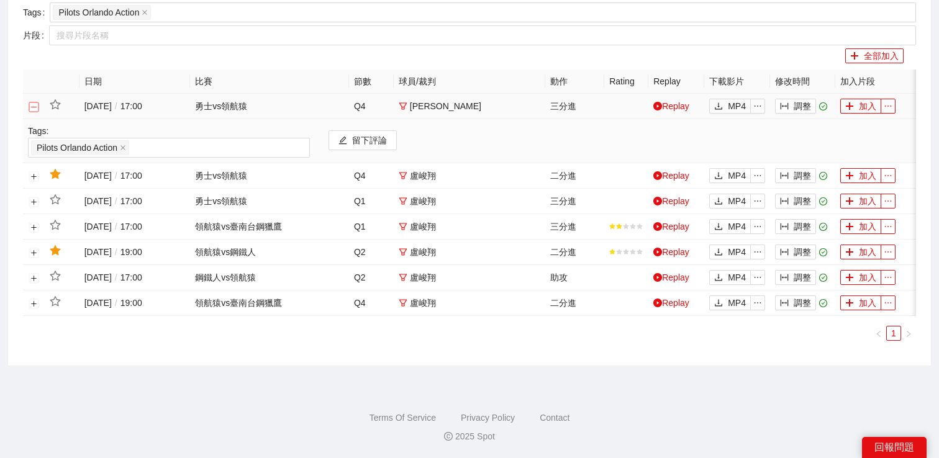
click at [35, 109] on button "關閉行" at bounding box center [34, 107] width 10 height 10
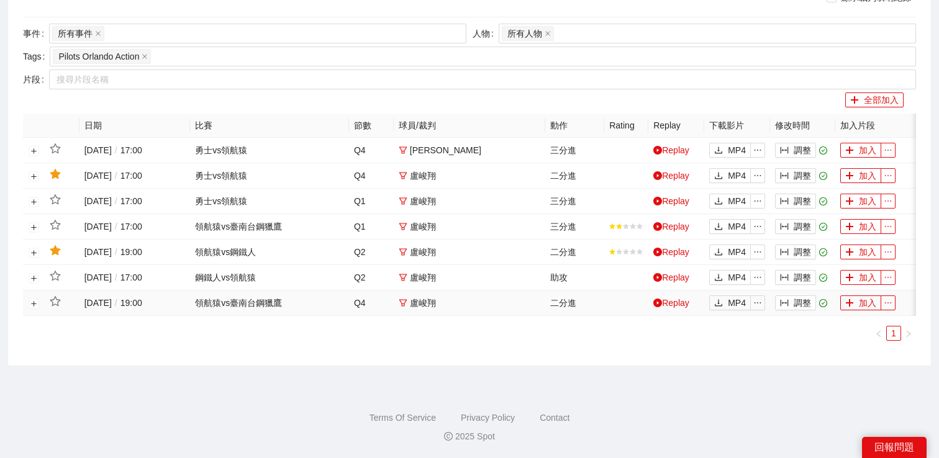
click at [672, 308] on td "Replay" at bounding box center [676, 303] width 56 height 25
click at [675, 303] on link "Replay" at bounding box center [671, 303] width 36 height 10
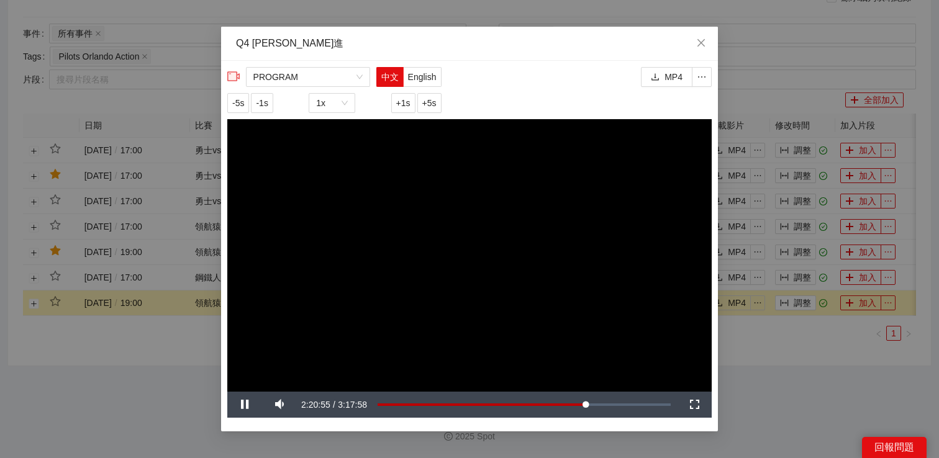
click at [752, 356] on div "**********" at bounding box center [469, 229] width 939 height 458
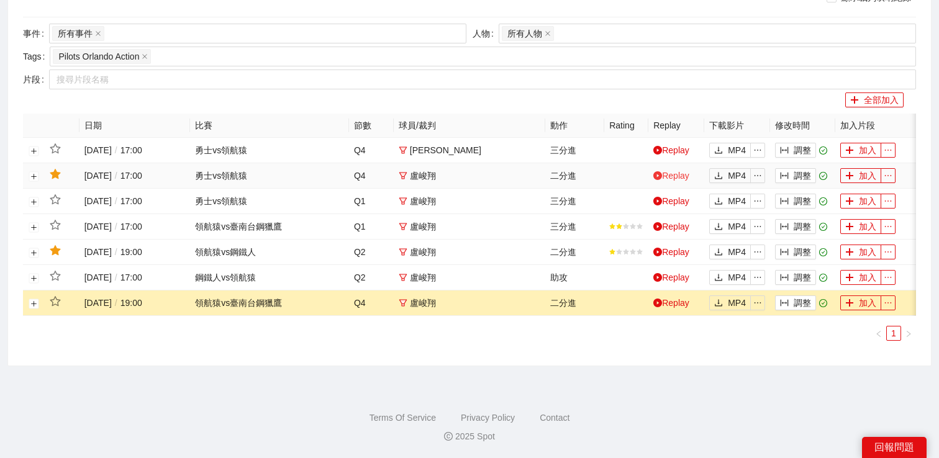
click at [669, 171] on link "Replay" at bounding box center [671, 176] width 36 height 10
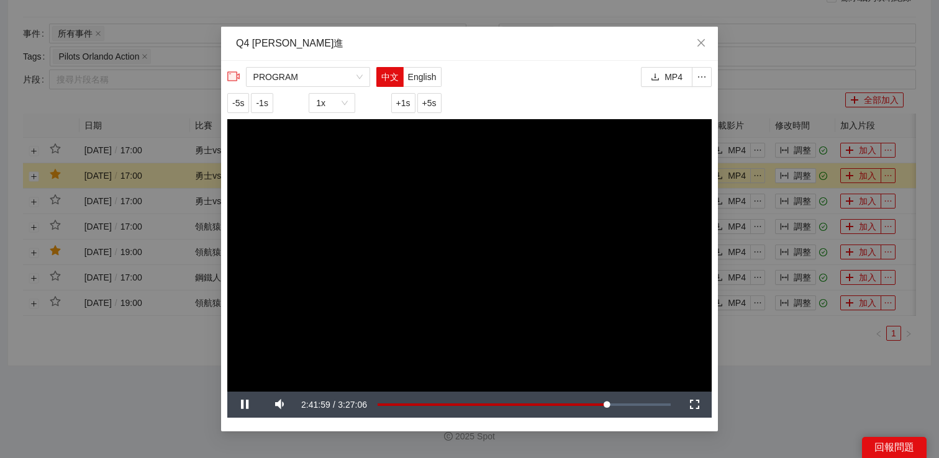
click at [765, 374] on div "**********" at bounding box center [469, 229] width 939 height 458
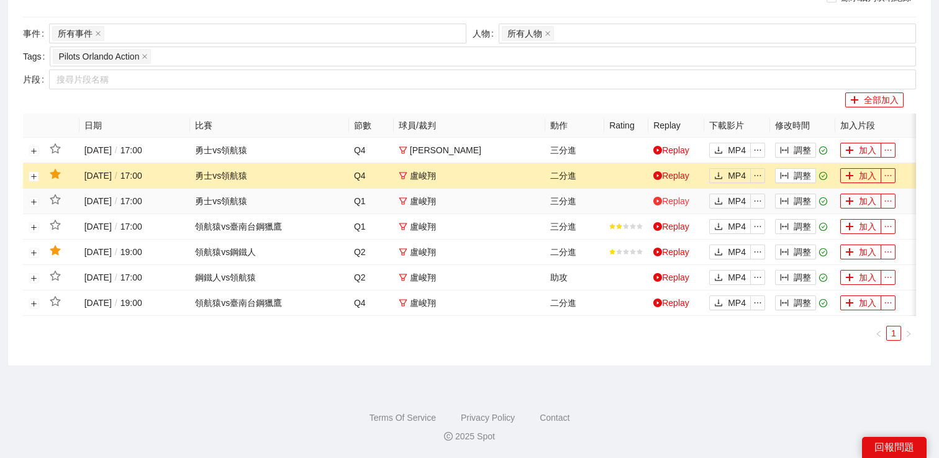
click at [679, 205] on link "Replay" at bounding box center [671, 201] width 36 height 10
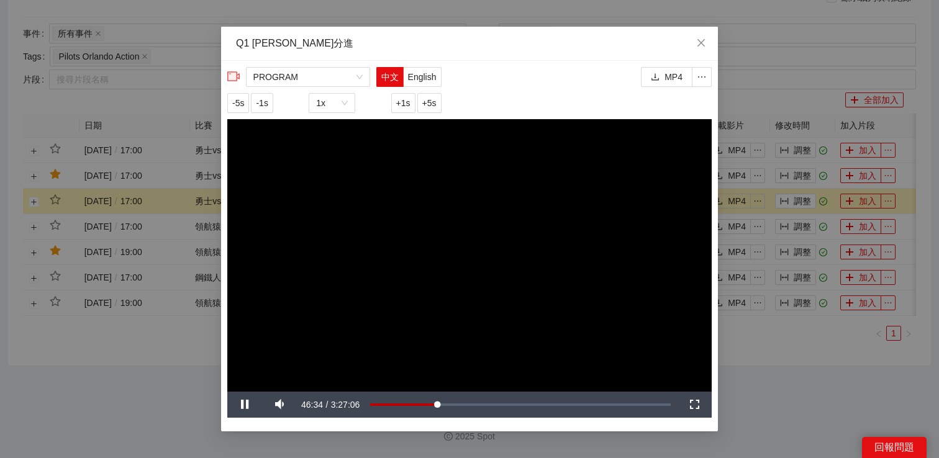
click at [777, 389] on div "**********" at bounding box center [469, 229] width 939 height 458
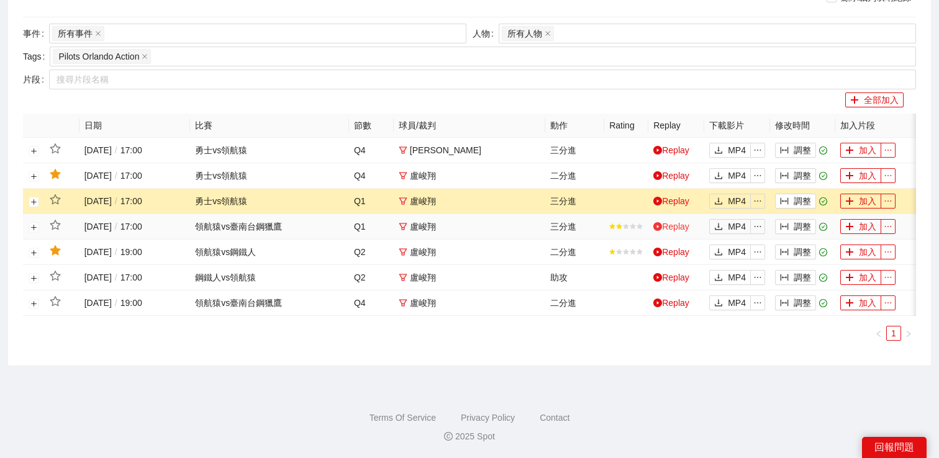
click at [665, 227] on link "Replay" at bounding box center [671, 227] width 36 height 10
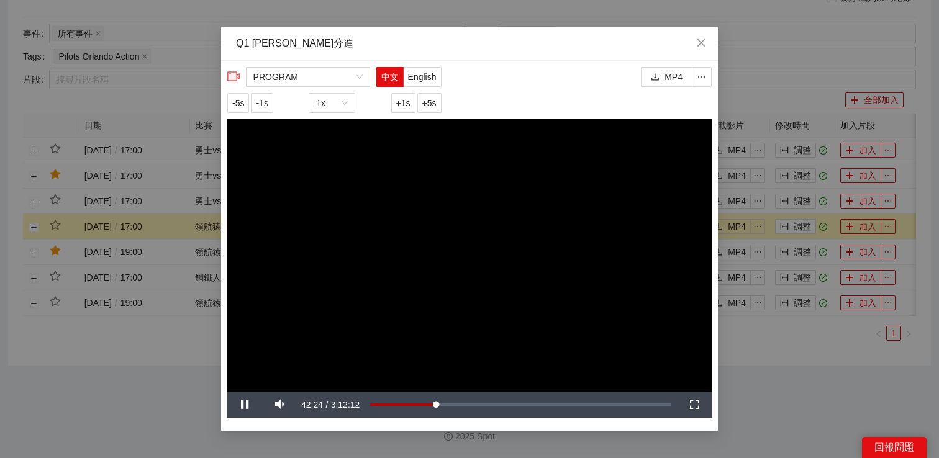
click at [787, 366] on div "**********" at bounding box center [469, 229] width 939 height 458
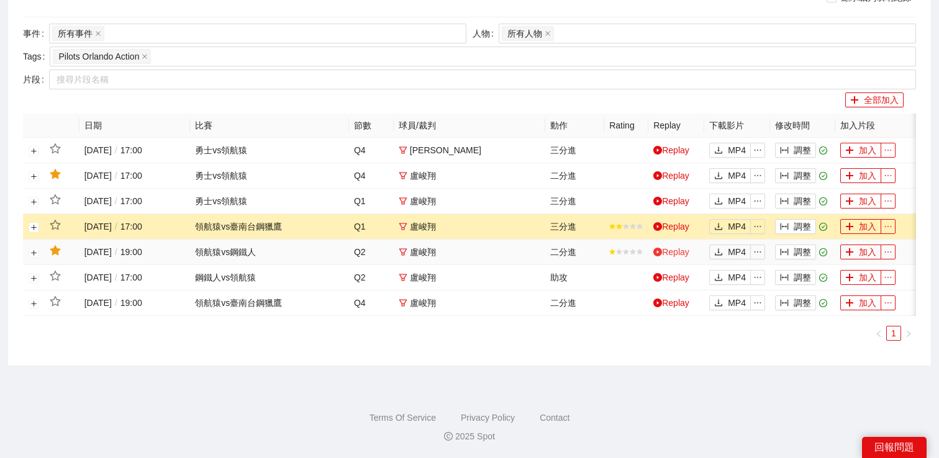
click at [684, 248] on link "Replay" at bounding box center [671, 252] width 36 height 10
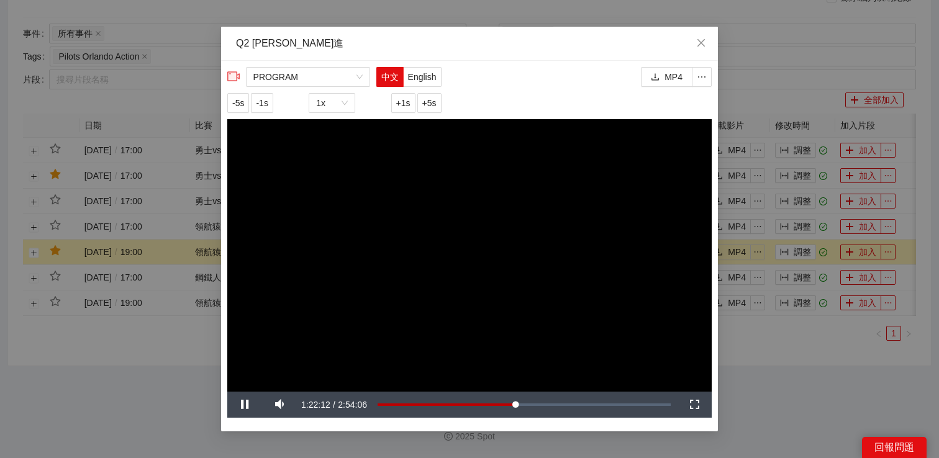
click at [759, 363] on div "**********" at bounding box center [469, 229] width 939 height 458
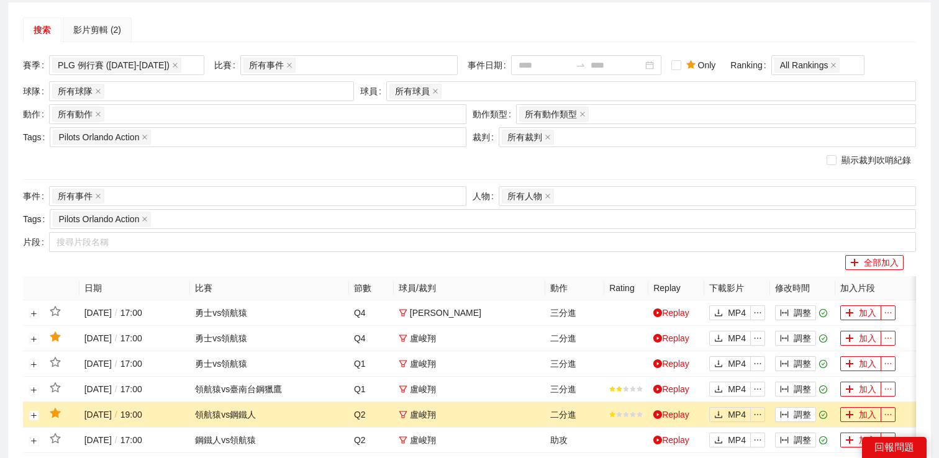
scroll to position [47, 0]
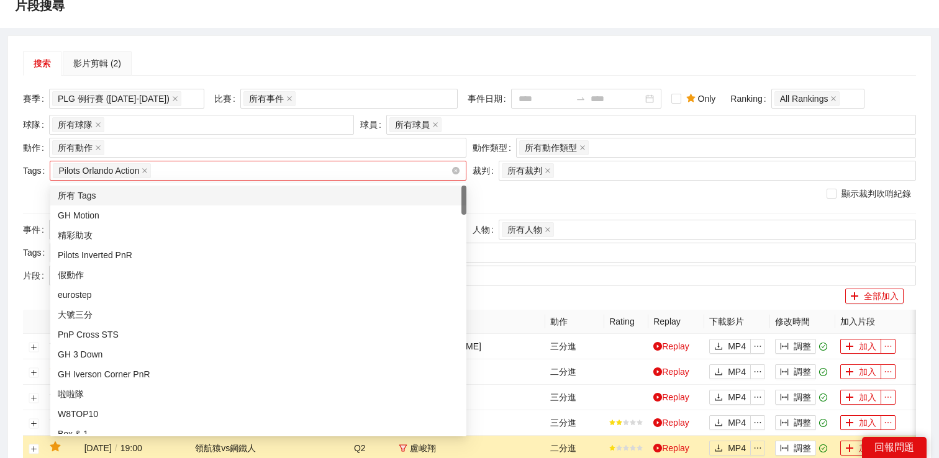
click at [216, 174] on div "Pilots Orlando Action" at bounding box center [252, 170] width 398 height 17
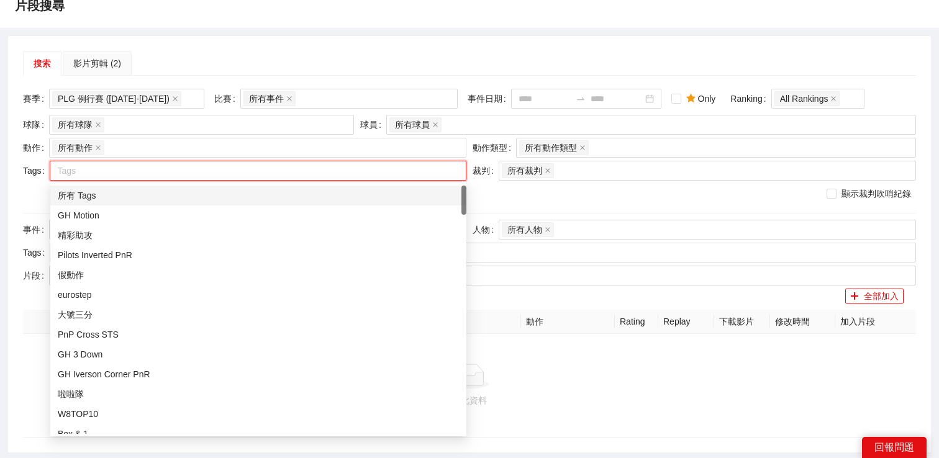
click at [216, 174] on div at bounding box center [252, 170] width 398 height 15
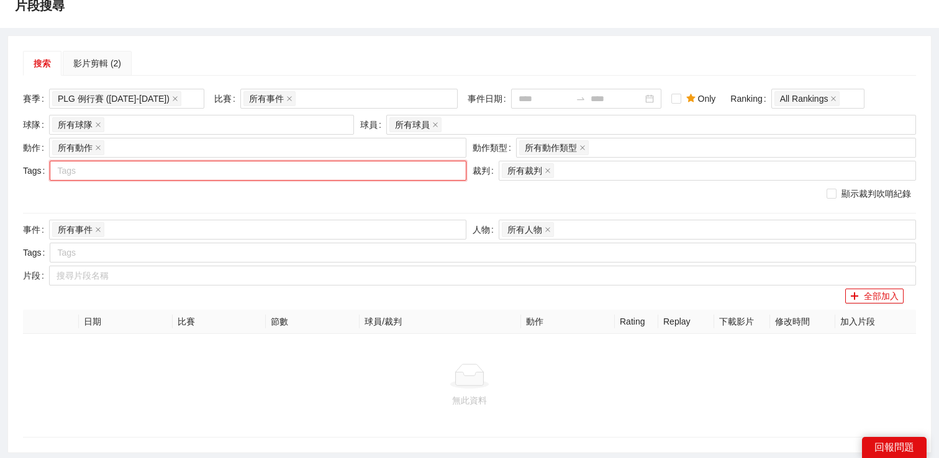
click at [215, 176] on div at bounding box center [252, 170] width 398 height 15
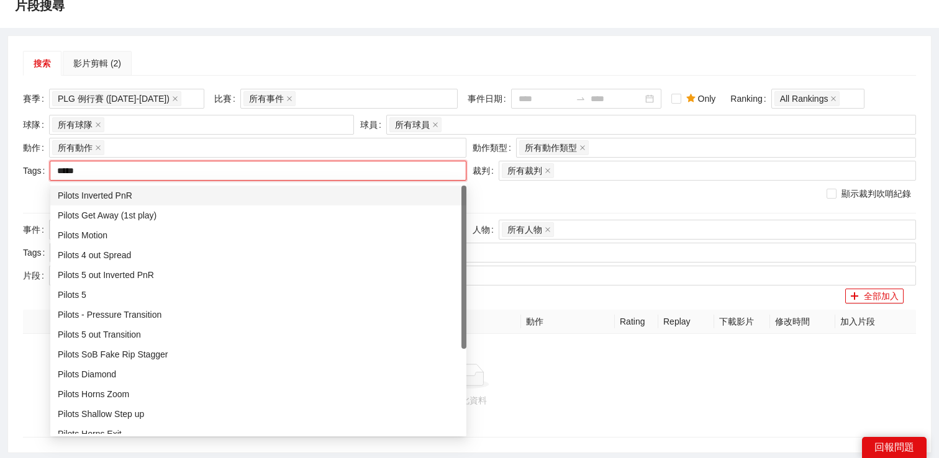
type input "******"
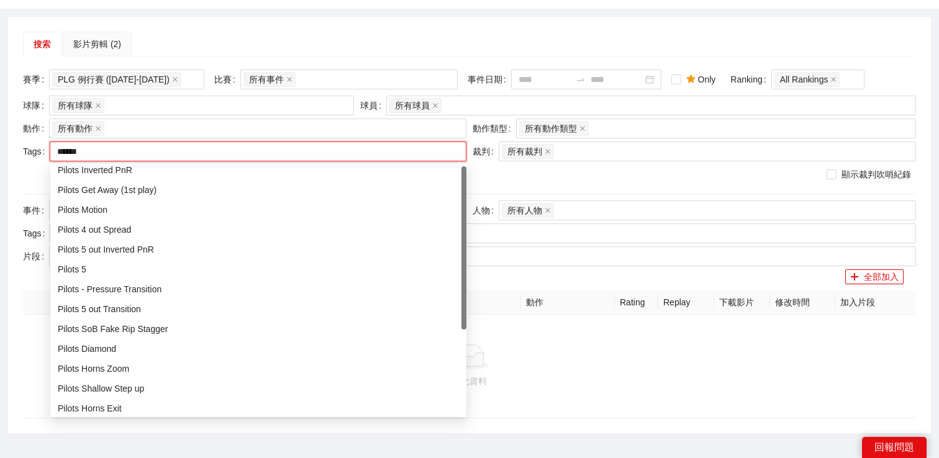
scroll to position [0, 0]
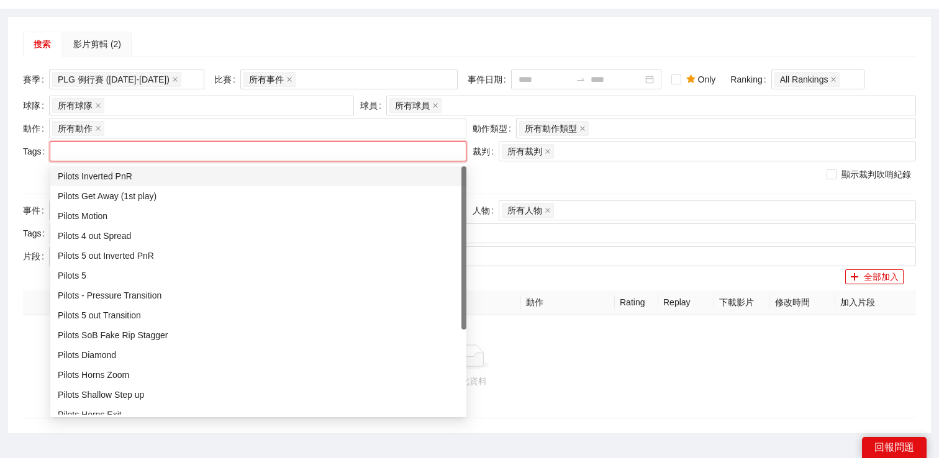
click at [371, 29] on div "搜索 影片剪輯 (2) 賽季 PLG 例行賽 (2024-2025) 比賽 所有事件 事件日期 Only Ranking All Rankings 球隊 所有…" at bounding box center [469, 225] width 922 height 417
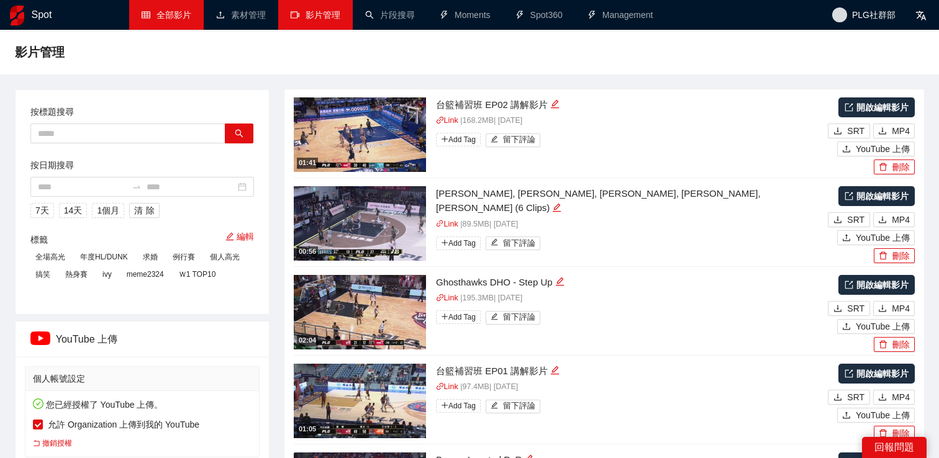
click at [187, 20] on link "全部影片" at bounding box center [167, 15] width 50 height 10
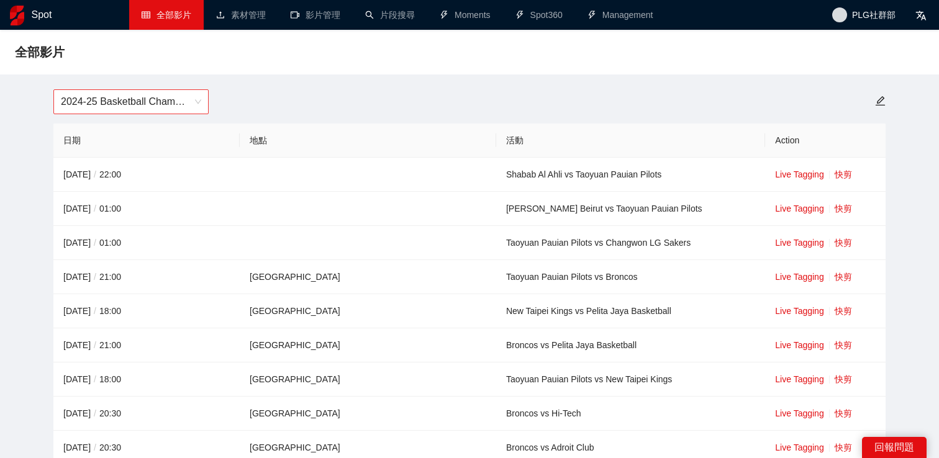
click at [184, 99] on span "2024-25 Basketball Champions League" at bounding box center [131, 102] width 140 height 24
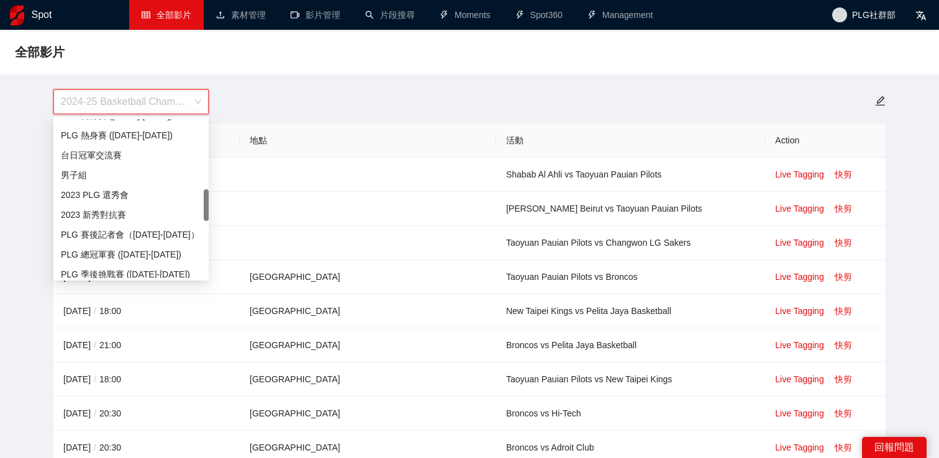
scroll to position [357, 0]
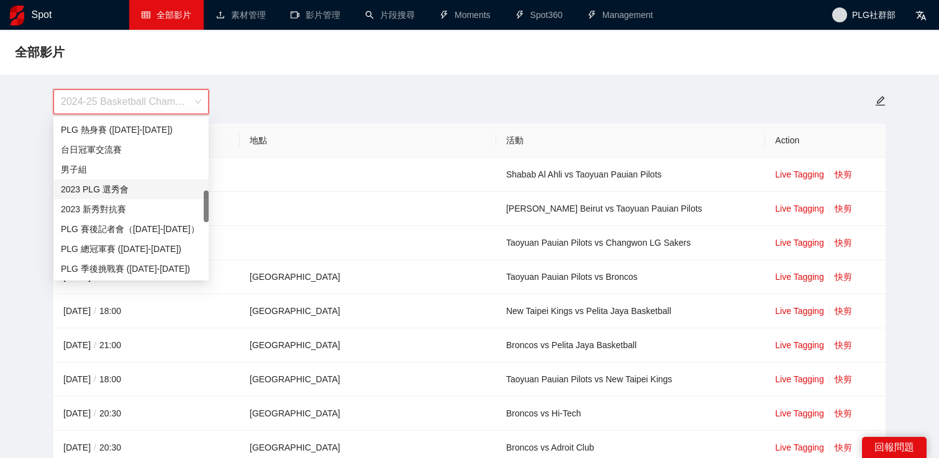
click at [136, 173] on div "男子組" at bounding box center [131, 170] width 140 height 14
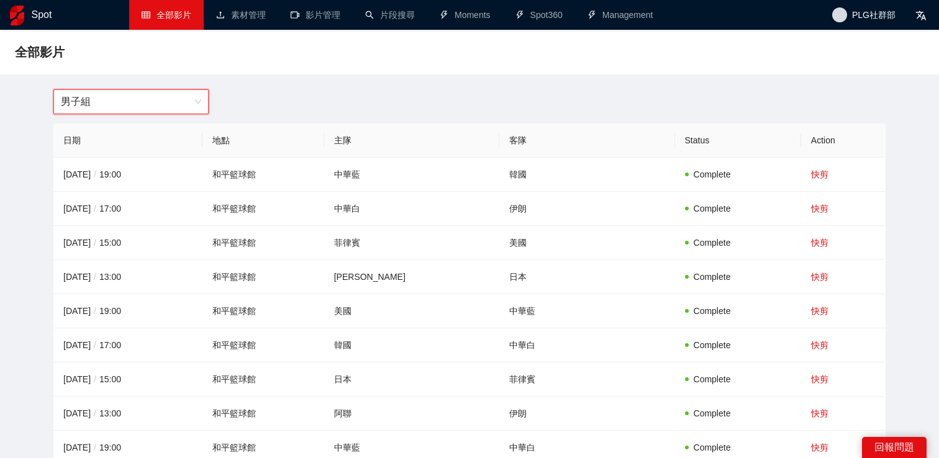
click at [144, 106] on span "男子組" at bounding box center [131, 102] width 140 height 24
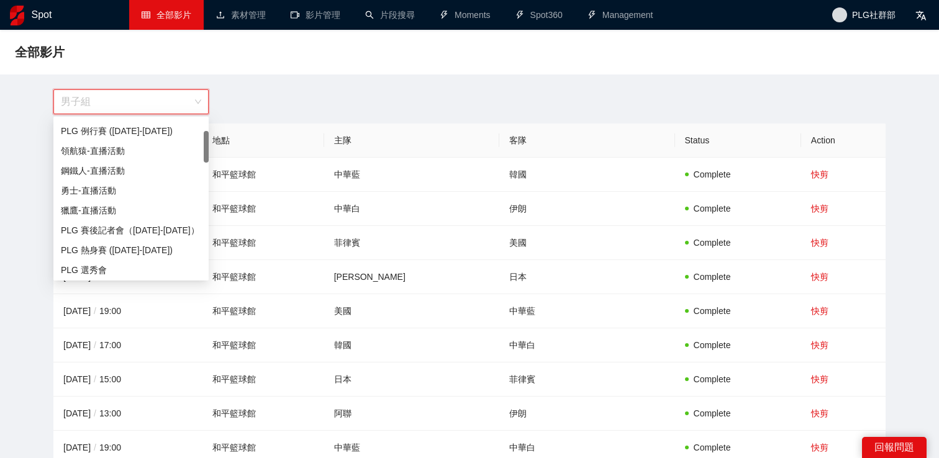
scroll to position [9, 0]
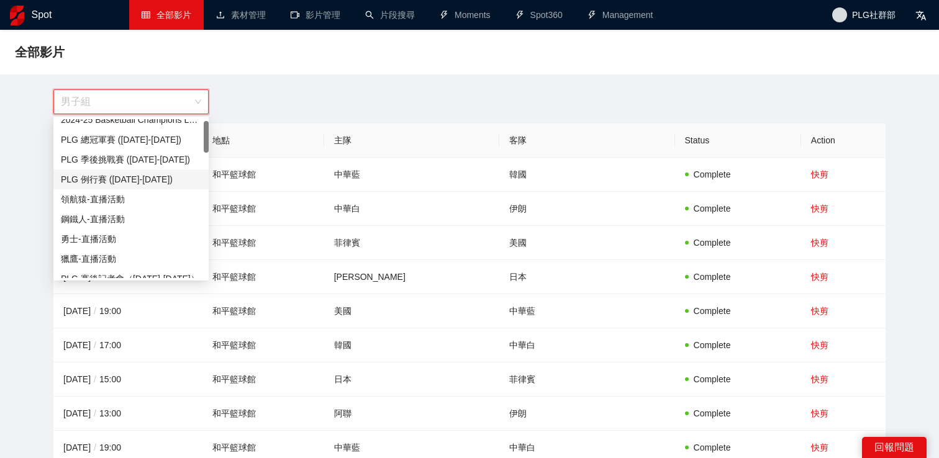
click at [298, 97] on div "男子組" at bounding box center [469, 101] width 847 height 25
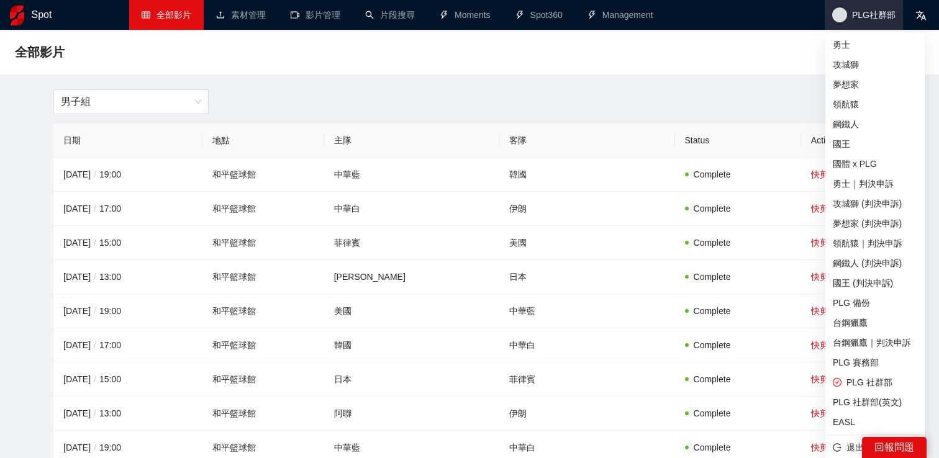
click at [860, 15] on span "PLG社群部" at bounding box center [873, 15] width 43 height 0
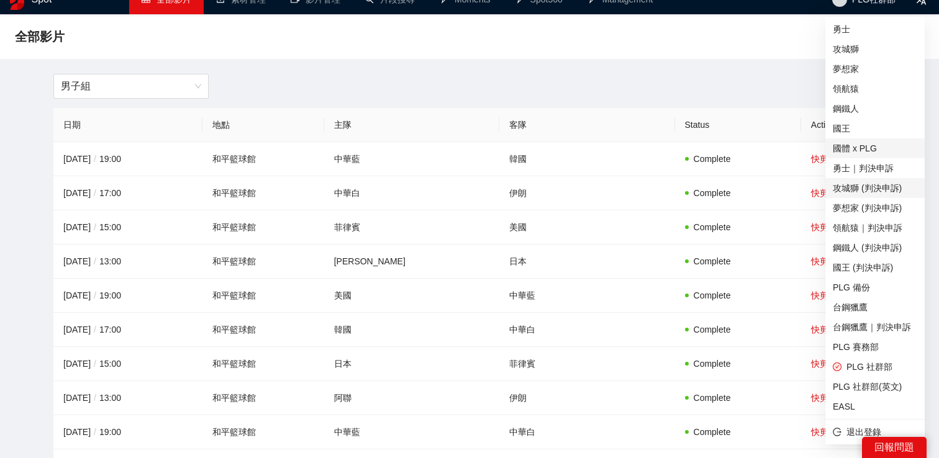
scroll to position [6, 0]
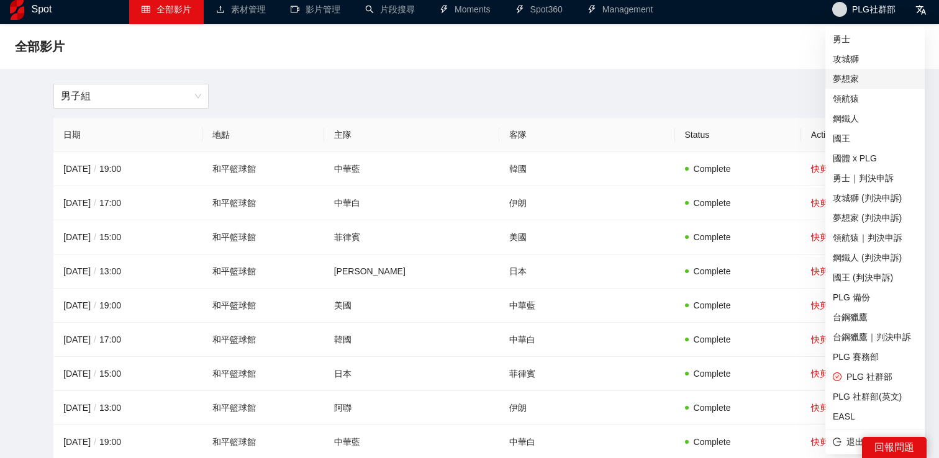
click at [855, 74] on span "夢想家" at bounding box center [874, 79] width 84 height 14
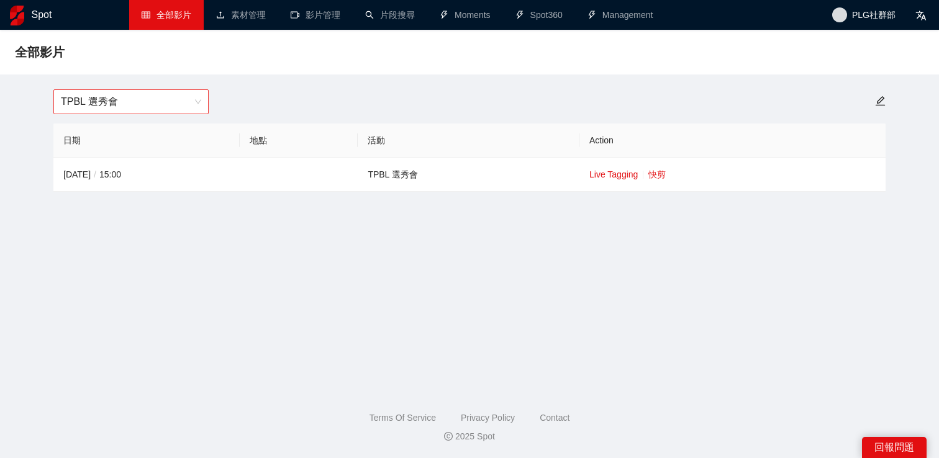
click at [164, 104] on span "TPBL 選秀會" at bounding box center [131, 102] width 140 height 24
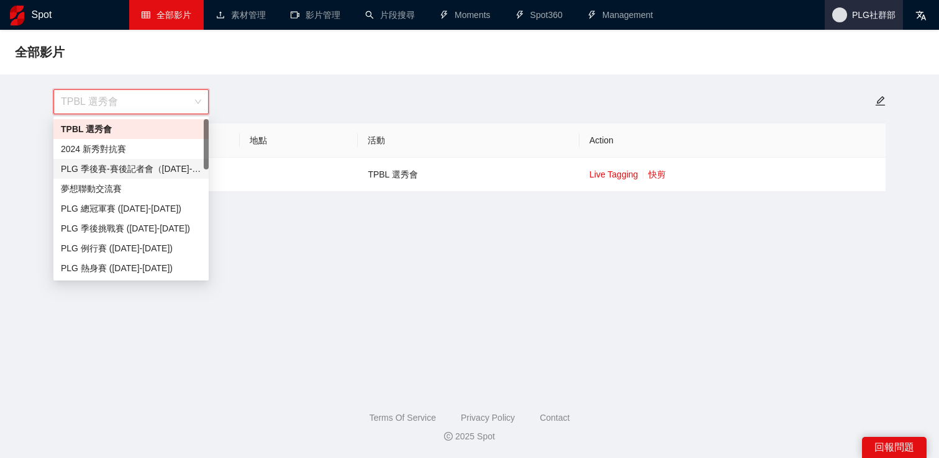
click at [865, 15] on span "PLG社群部" at bounding box center [873, 15] width 43 height 0
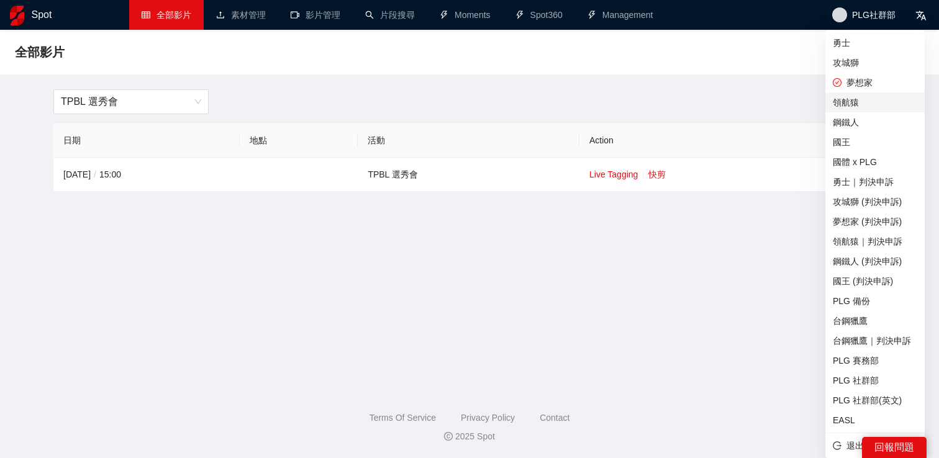
click at [862, 105] on span "領航猿" at bounding box center [874, 103] width 84 height 14
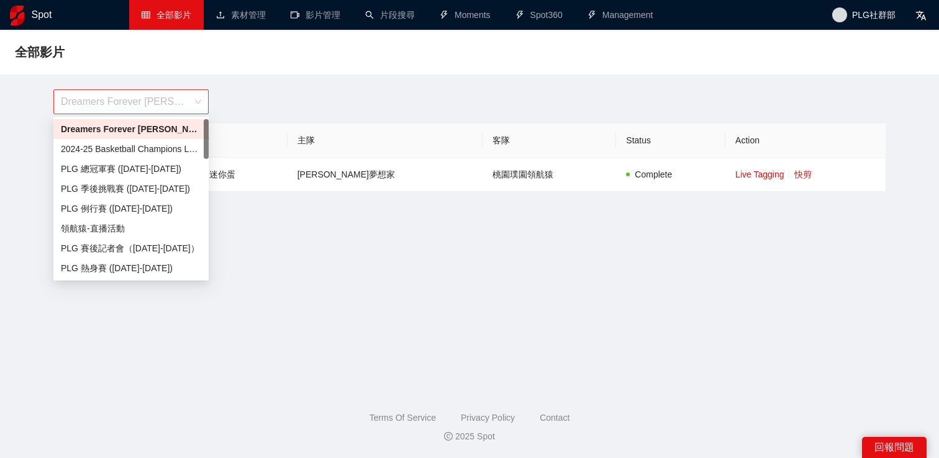
click at [174, 96] on span "Dreamers Forever [PERSON_NAME]退役賽" at bounding box center [131, 102] width 140 height 24
click at [269, 90] on div "Dreamers Forever [PERSON_NAME]退役賽" at bounding box center [469, 101] width 847 height 25
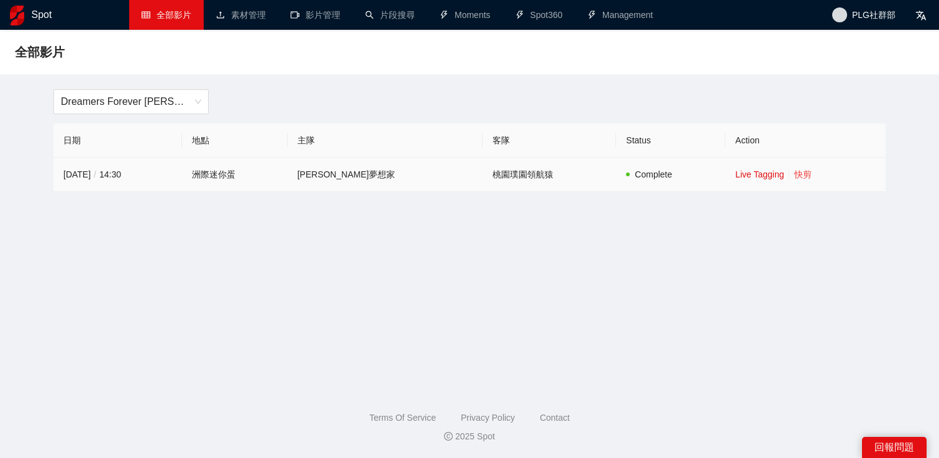
click at [799, 171] on link "快剪" at bounding box center [802, 174] width 17 height 10
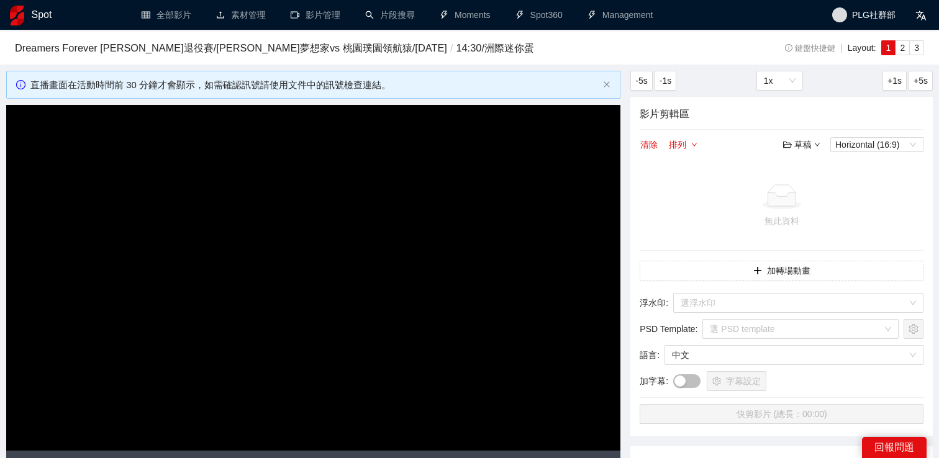
click at [272, 258] on video "Video Player" at bounding box center [313, 277] width 614 height 345
click at [399, 14] on link "片段搜尋" at bounding box center [390, 15] width 50 height 10
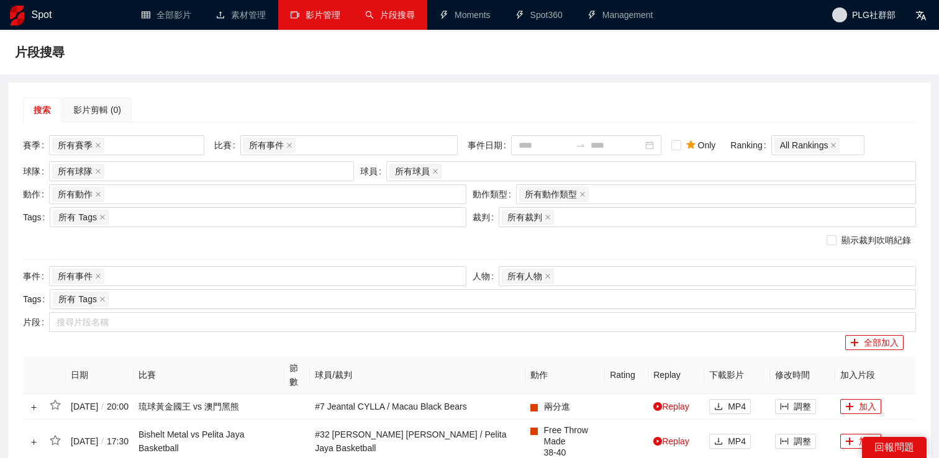
click at [324, 20] on link "影片管理" at bounding box center [316, 15] width 50 height 10
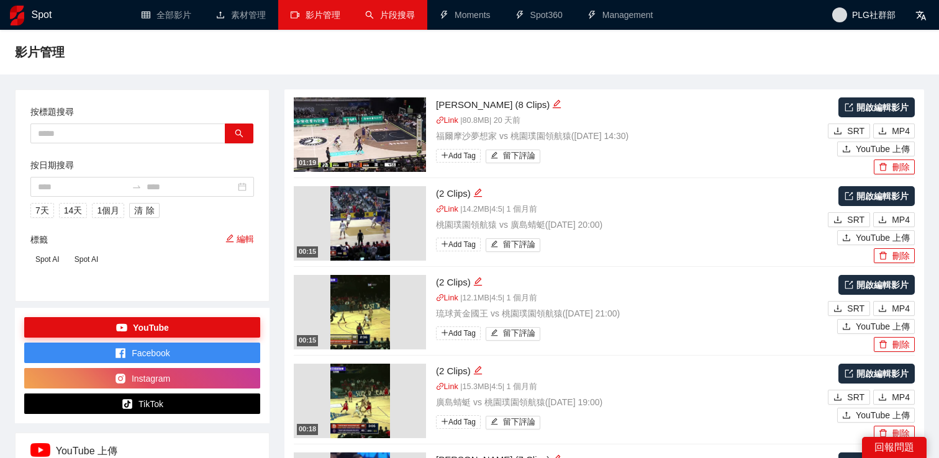
click at [394, 20] on link "片段搜尋" at bounding box center [390, 15] width 50 height 10
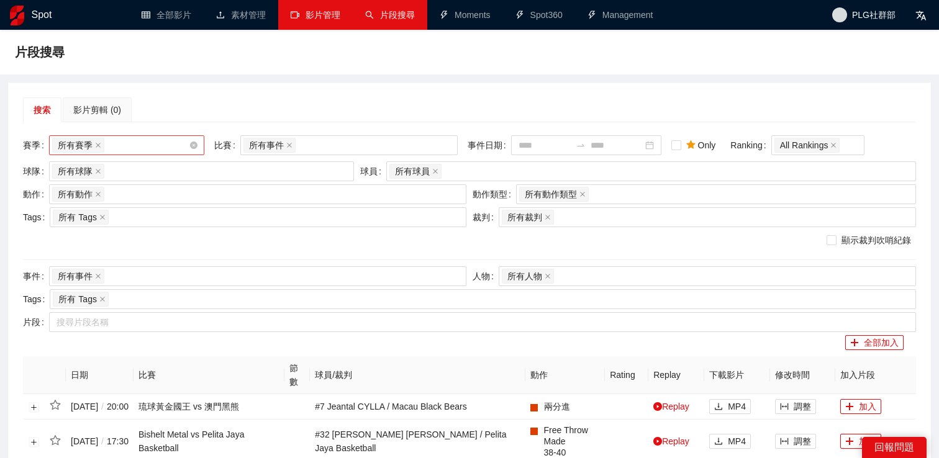
click at [144, 137] on div "所有賽季" at bounding box center [120, 145] width 137 height 17
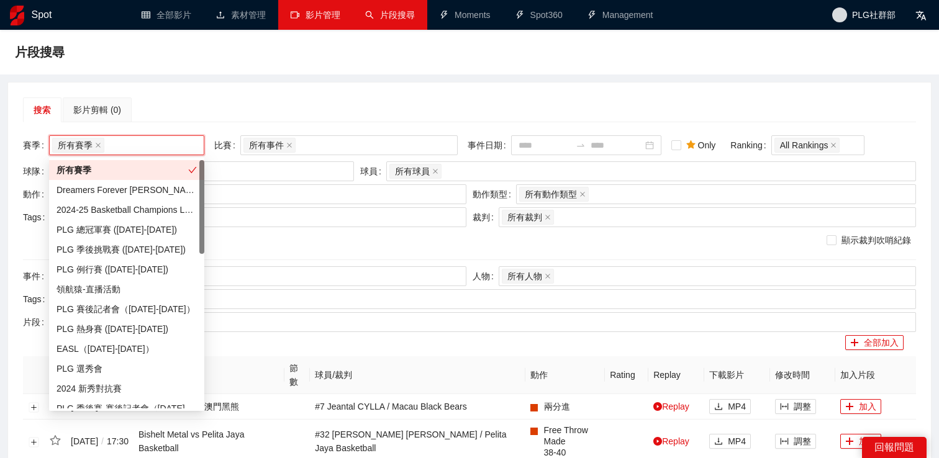
click at [263, 104] on div "搜索 影片剪輯 (0)" at bounding box center [469, 109] width 893 height 25
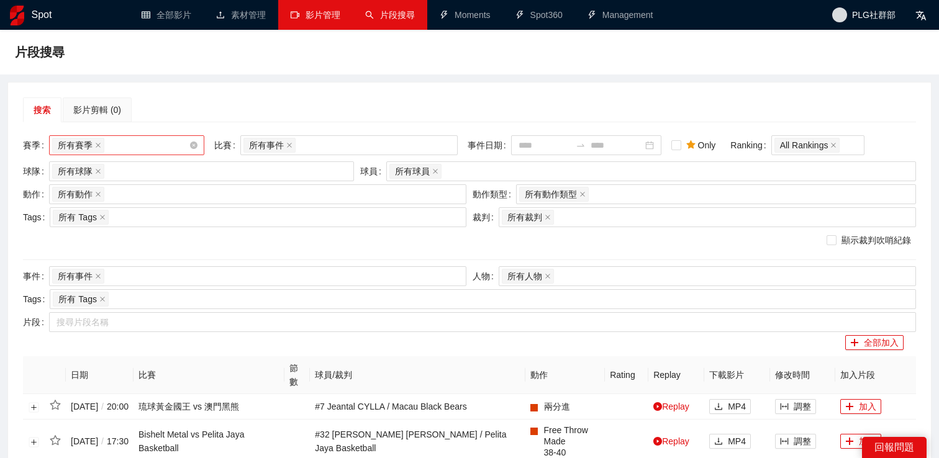
click at [142, 143] on div "所有賽季" at bounding box center [120, 145] width 137 height 17
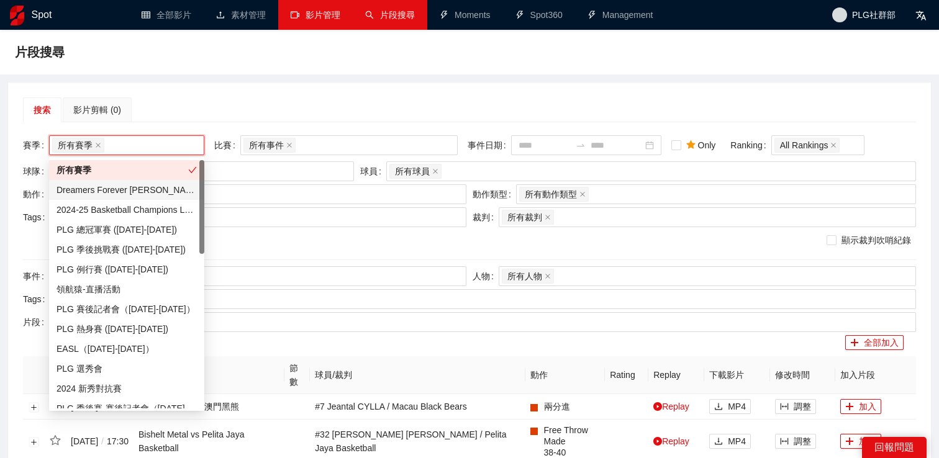
click at [150, 181] on div "Dreamers Forever 簡浩退役賽" at bounding box center [126, 190] width 155 height 20
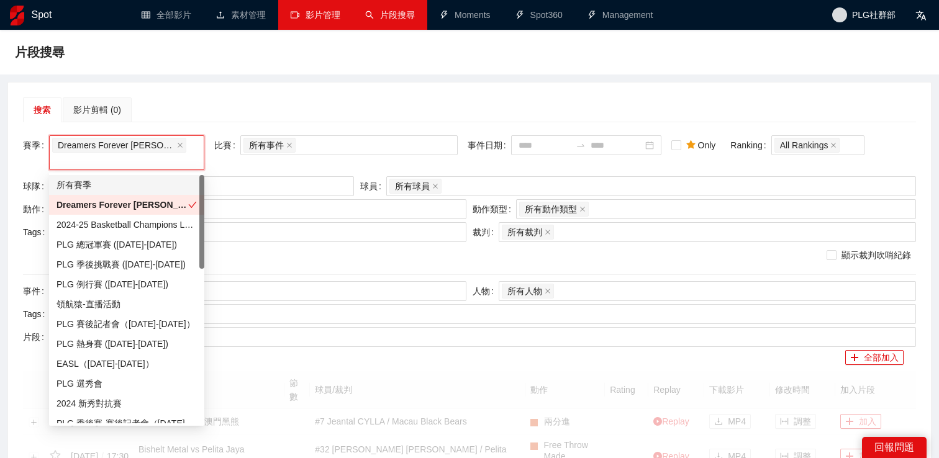
click at [255, 102] on div "搜索 影片剪輯 (0)" at bounding box center [469, 109] width 893 height 25
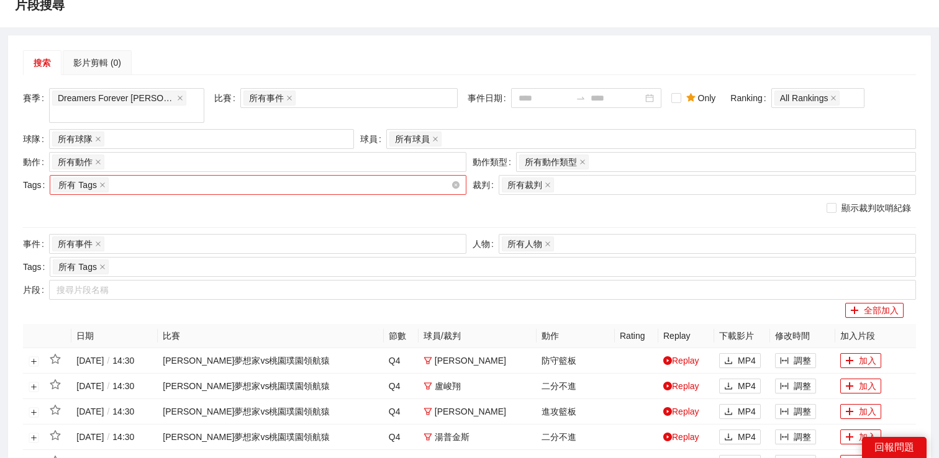
scroll to position [39, 0]
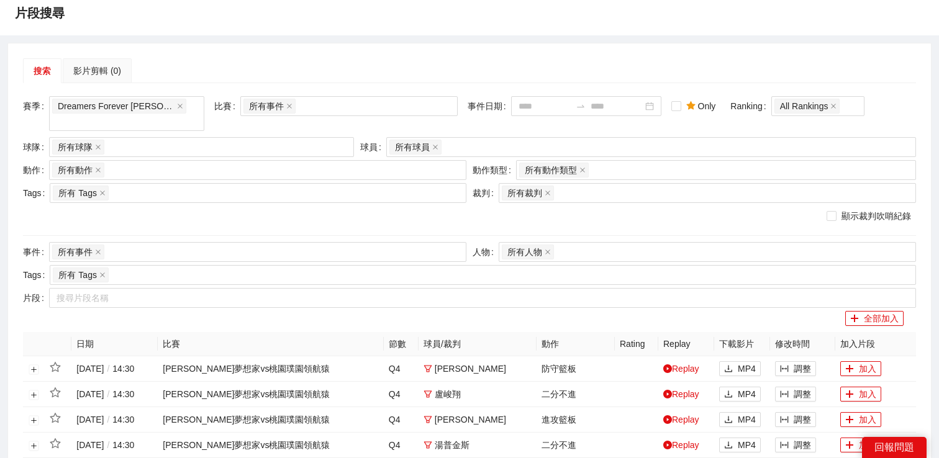
click at [249, 157] on div "球隊 所有球隊" at bounding box center [188, 148] width 337 height 23
click at [248, 150] on div "所有球隊" at bounding box center [195, 146] width 286 height 17
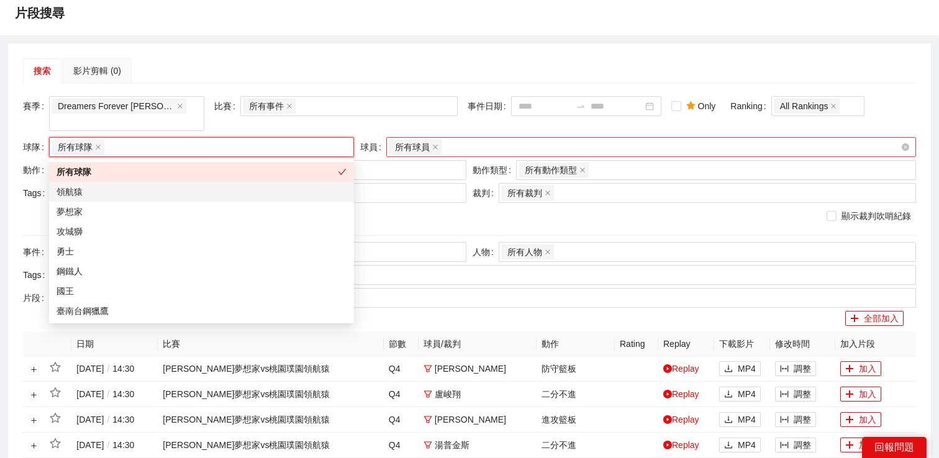
click at [488, 151] on div "所有球員" at bounding box center [644, 146] width 511 height 17
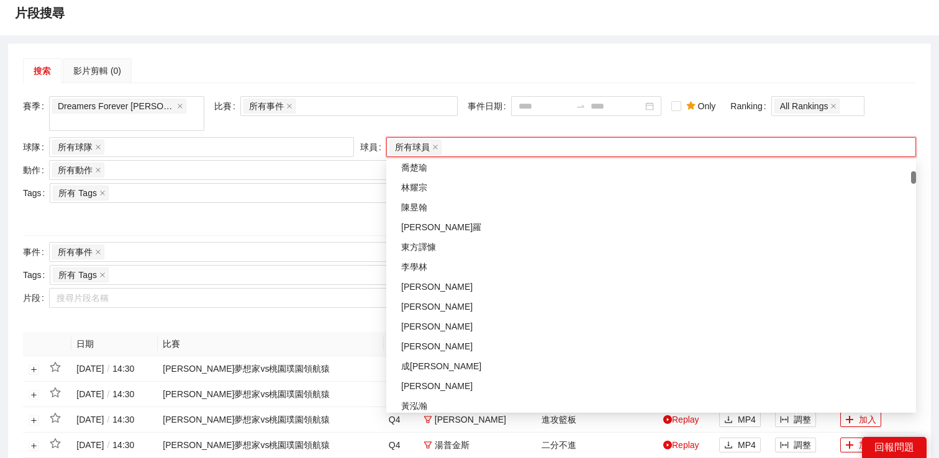
scroll to position [0, 0]
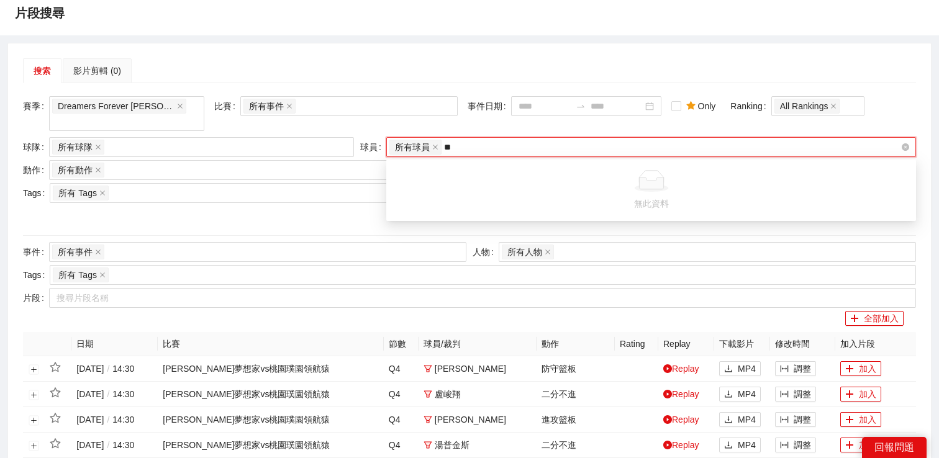
type input "*"
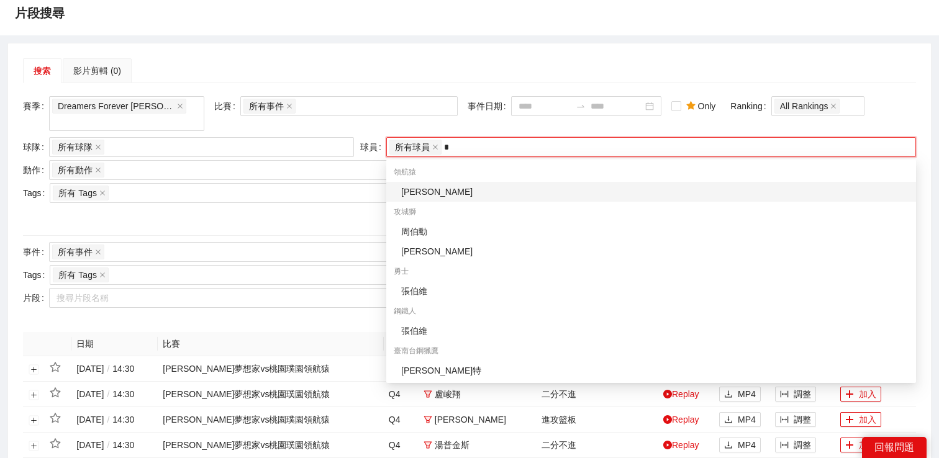
click at [465, 191] on div "伯朗" at bounding box center [654, 192] width 507 height 14
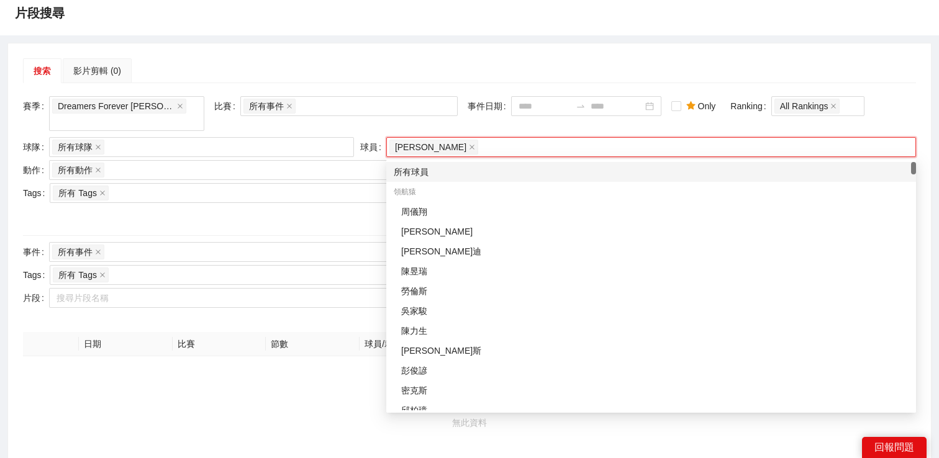
click at [469, 76] on div "搜索 影片剪輯 (0)" at bounding box center [469, 70] width 893 height 25
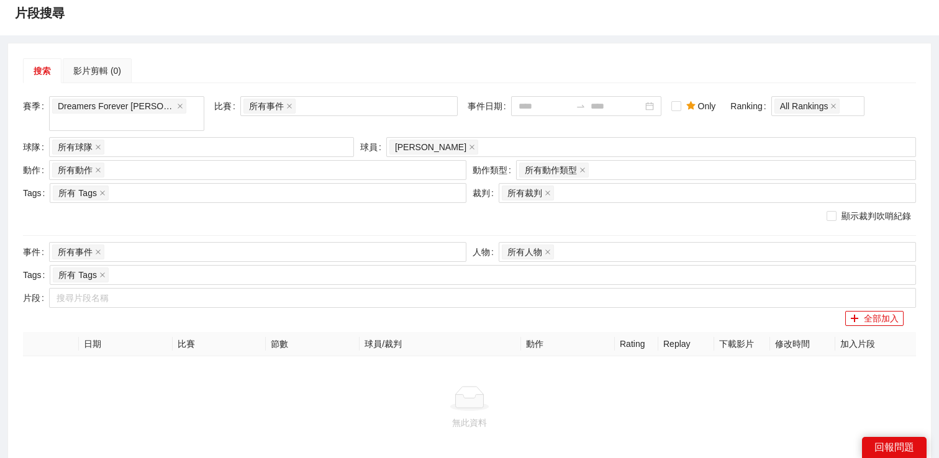
scroll to position [47, 0]
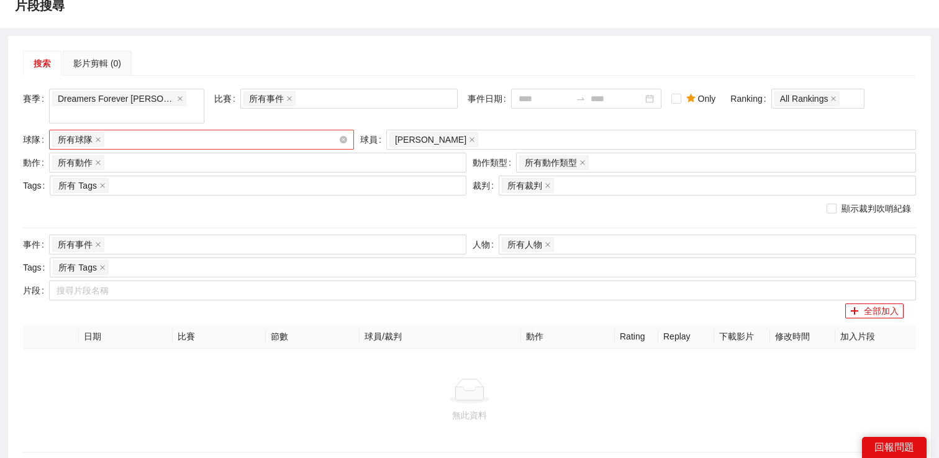
click at [302, 143] on div "所有球隊" at bounding box center [195, 139] width 286 height 17
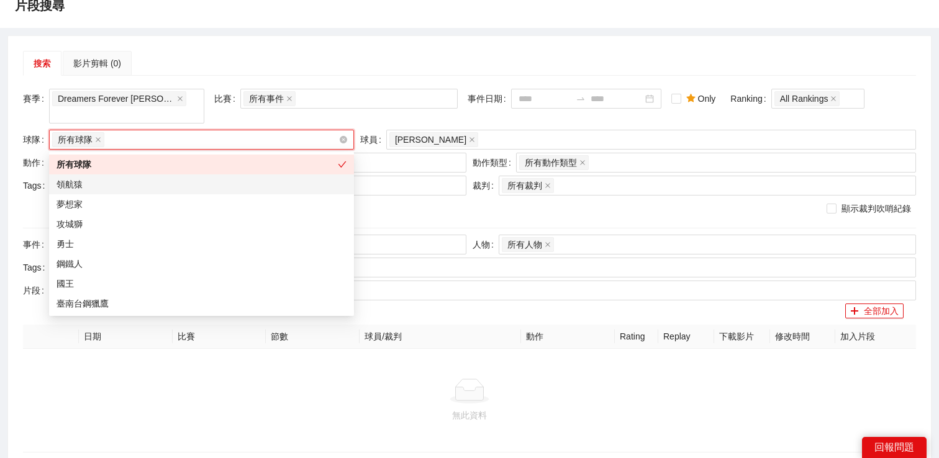
click at [302, 143] on div "所有球隊" at bounding box center [195, 139] width 286 height 17
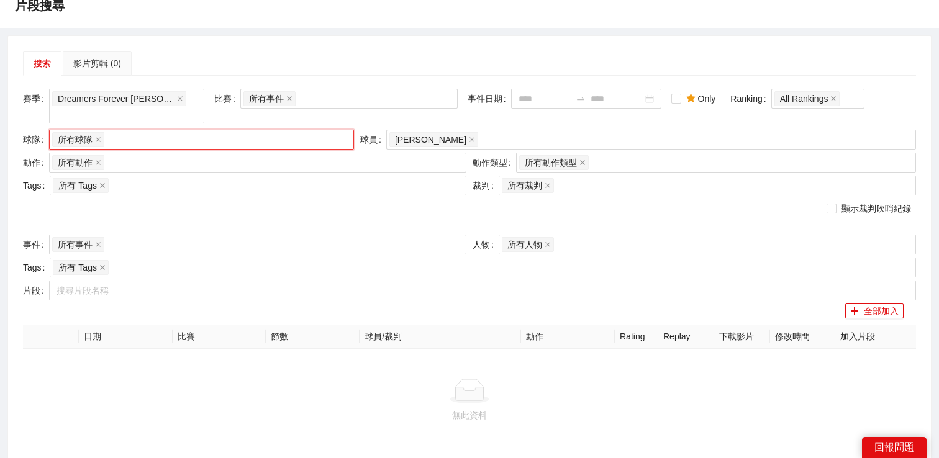
click at [349, 51] on div "搜索 影片剪輯 (0)" at bounding box center [469, 63] width 893 height 25
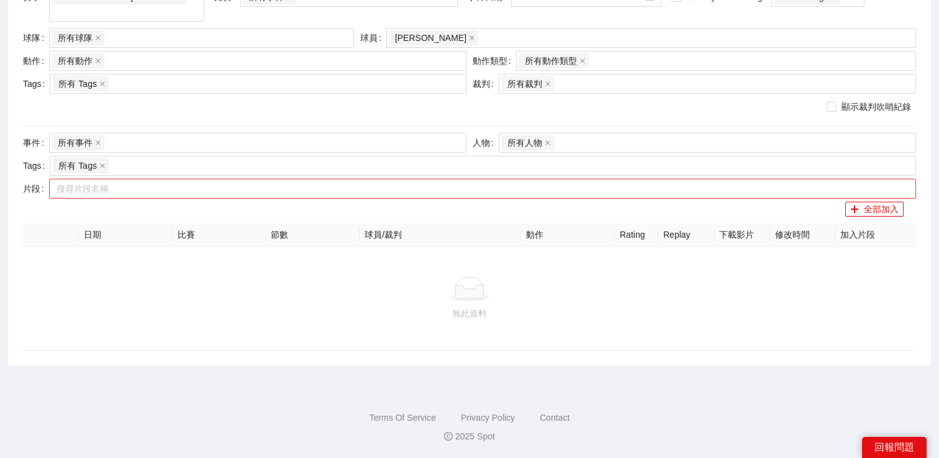
scroll to position [0, 0]
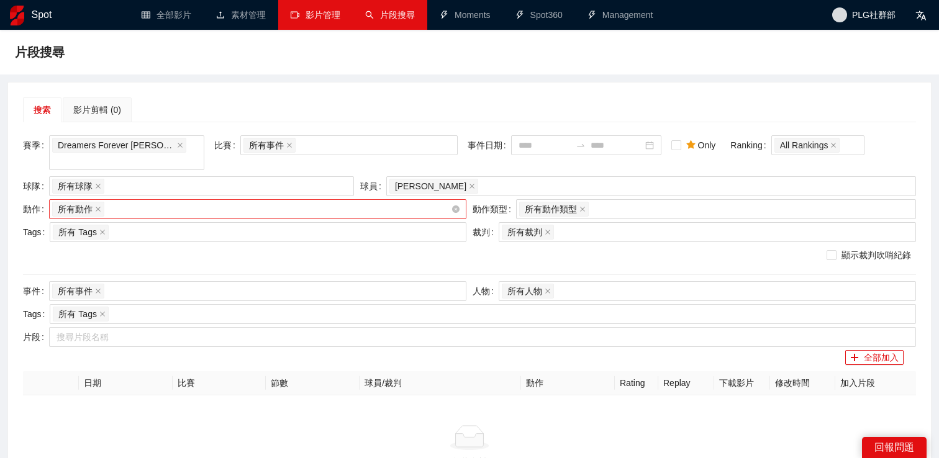
click at [201, 205] on div "所有動作 + 0 ..." at bounding box center [251, 209] width 399 height 17
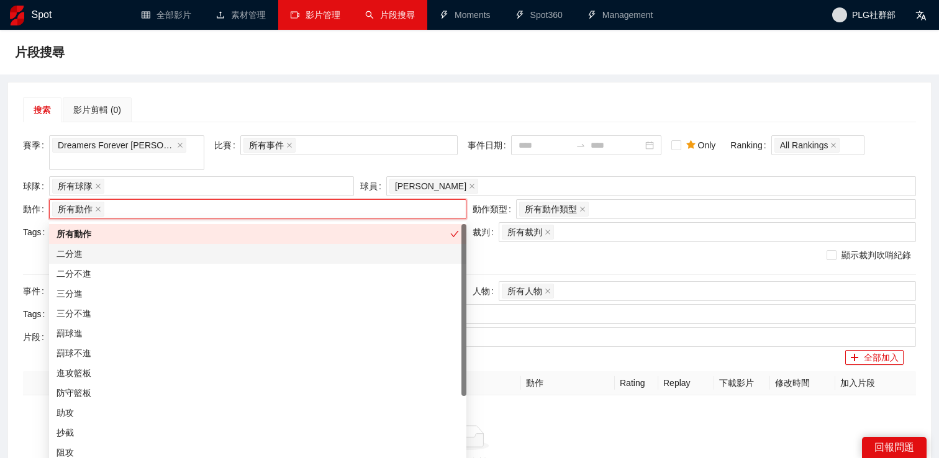
click at [176, 253] on div "二分進" at bounding box center [257, 254] width 402 height 14
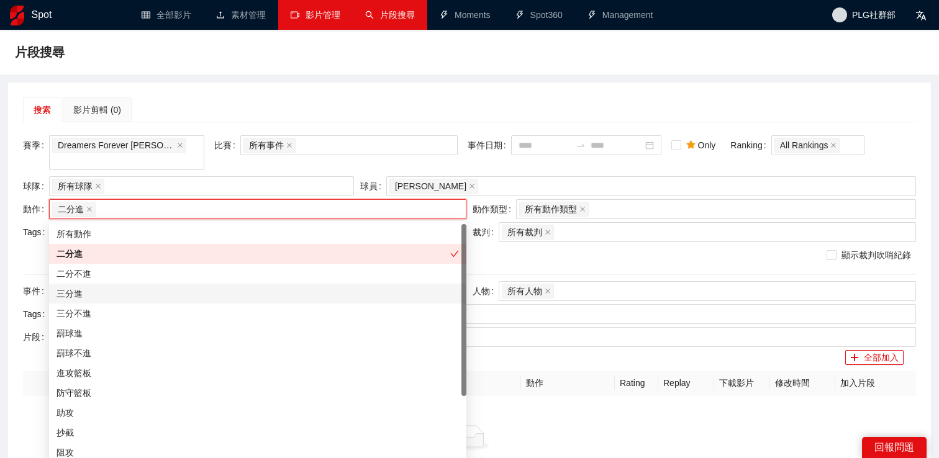
click at [162, 295] on div "三分進" at bounding box center [257, 294] width 402 height 14
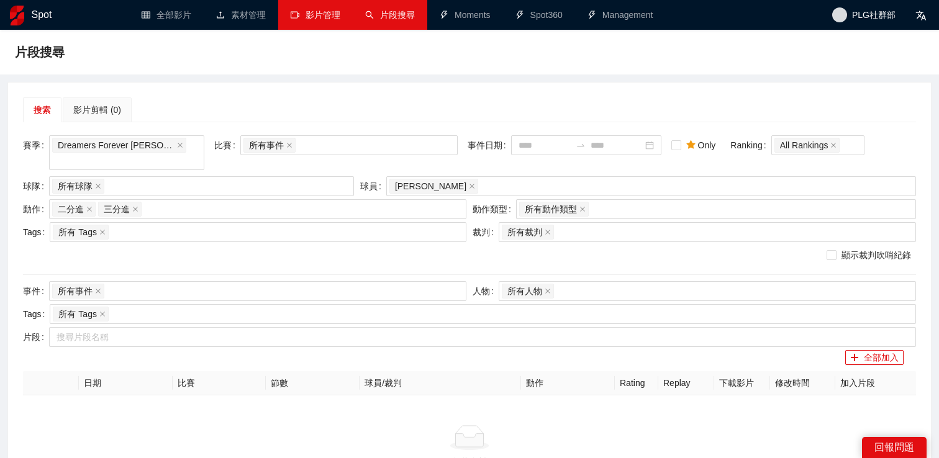
click at [263, 115] on div "搜索 影片剪輯 (0)" at bounding box center [469, 109] width 893 height 25
click at [181, 146] on icon "close" at bounding box center [180, 145] width 5 height 5
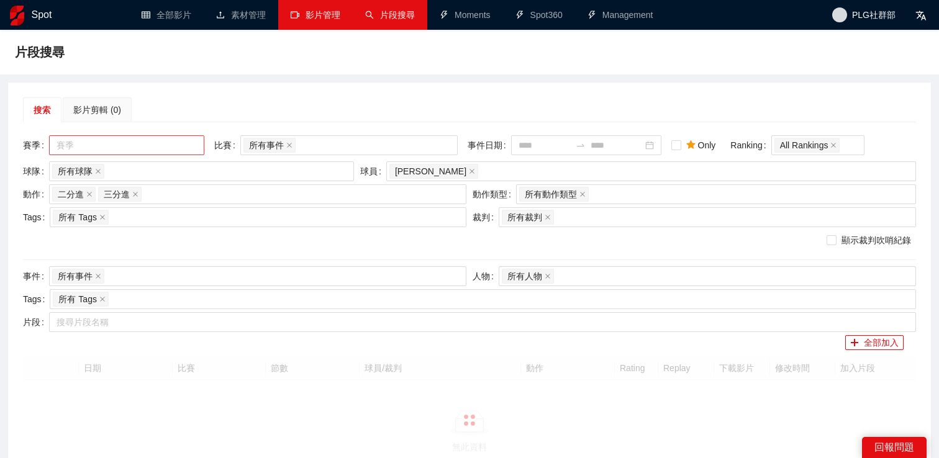
click at [143, 146] on div at bounding box center [120, 145] width 137 height 15
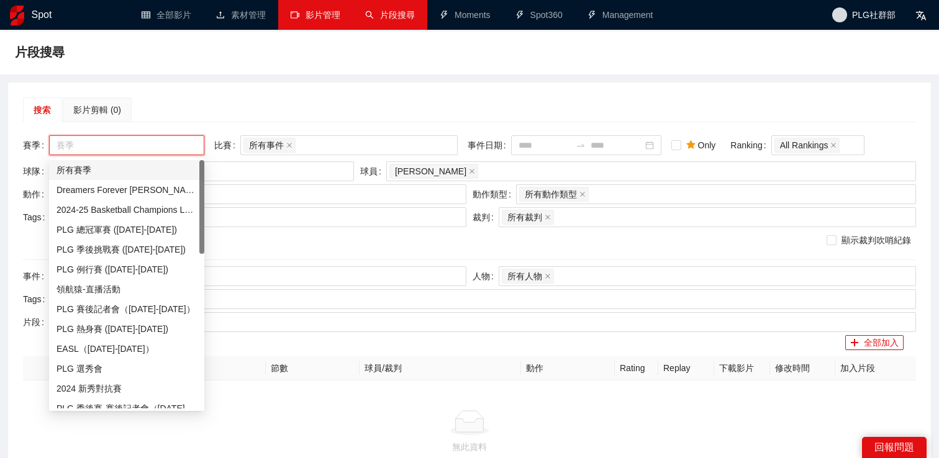
click at [125, 177] on div "所有賽季" at bounding box center [126, 170] width 155 height 20
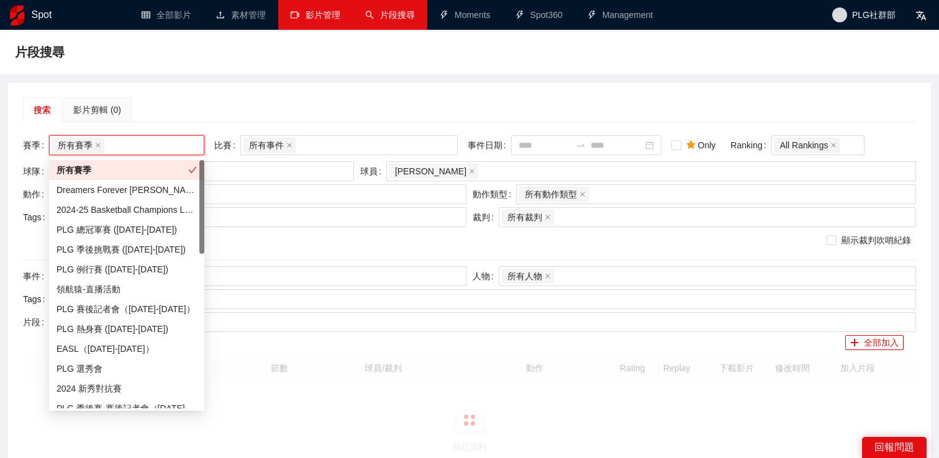
click at [226, 99] on div "搜索 影片剪輯 (0)" at bounding box center [469, 109] width 893 height 25
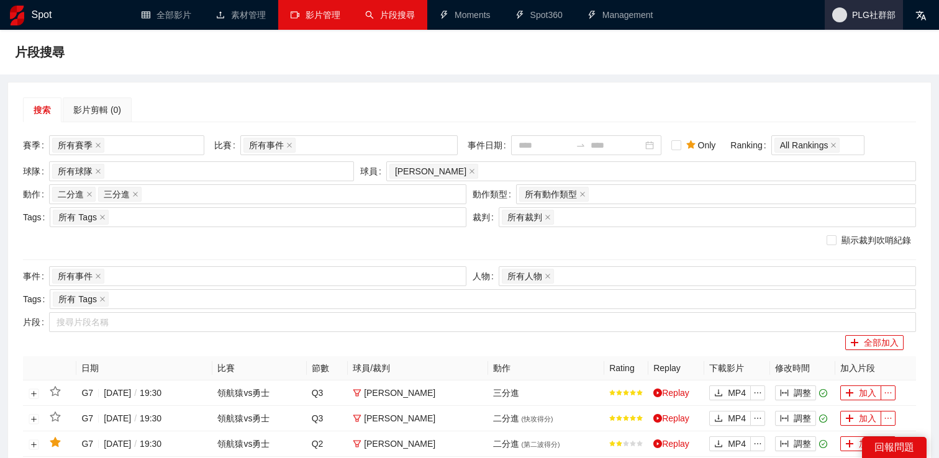
click at [863, 27] on span "PLG社群部" at bounding box center [863, 15] width 78 height 30
click at [528, 71] on div "片段搜尋" at bounding box center [469, 52] width 939 height 45
click at [99, 150] on span at bounding box center [98, 145] width 6 height 14
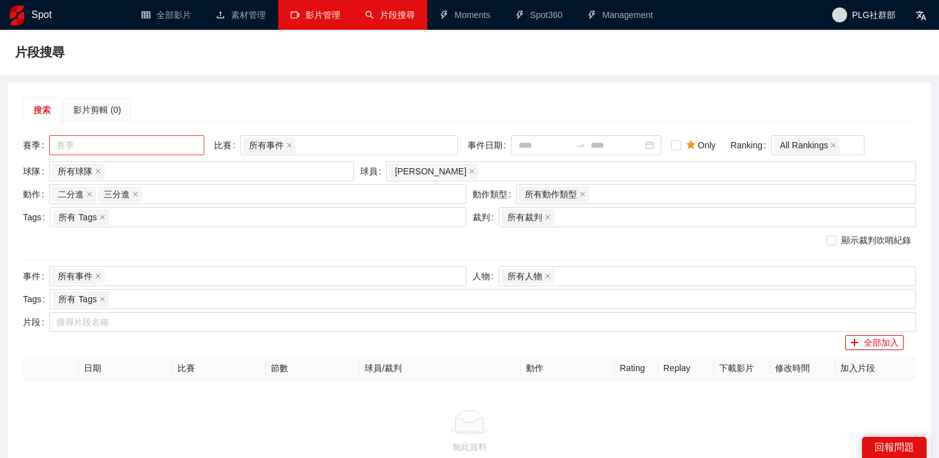
click at [123, 150] on div at bounding box center [120, 145] width 137 height 15
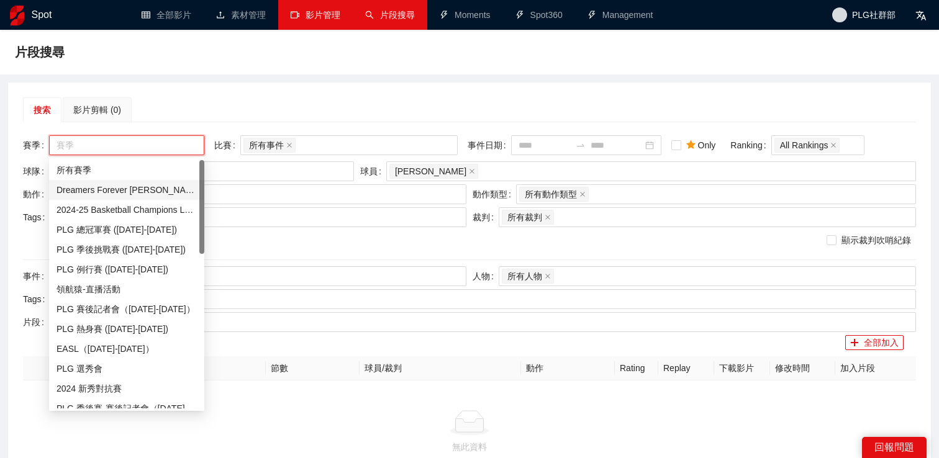
click at [122, 186] on div "Dreamers Forever 簡浩退役賽" at bounding box center [126, 190] width 140 height 14
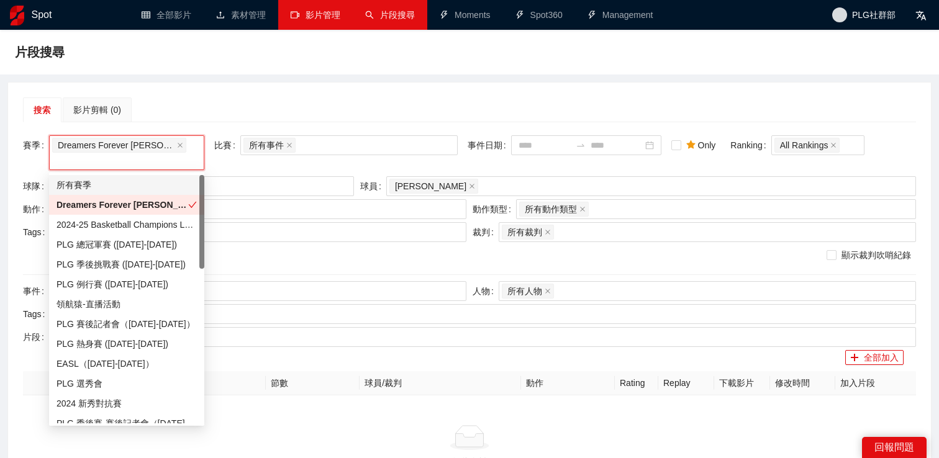
click at [226, 110] on div "搜索 影片剪輯 (0)" at bounding box center [469, 109] width 893 height 25
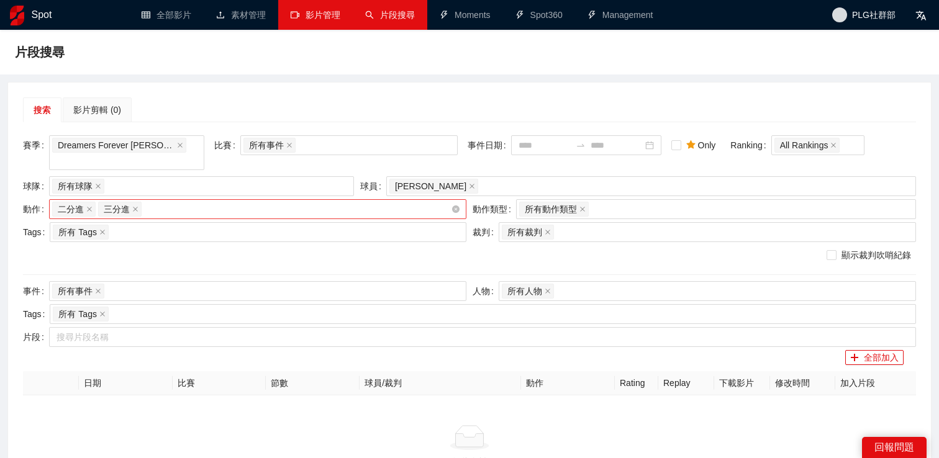
click at [366, 210] on div "二分進 三分進 + 0 ..." at bounding box center [251, 209] width 399 height 17
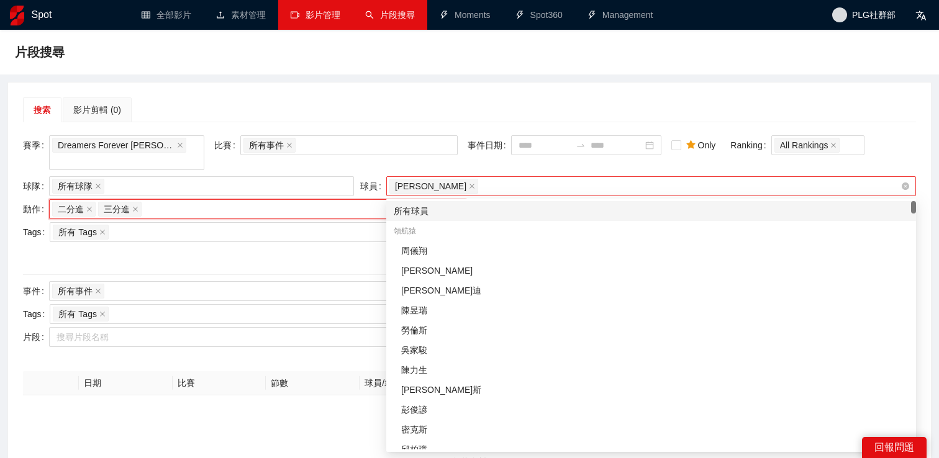
click at [500, 177] on div "伯朗" at bounding box center [651, 186] width 530 height 20
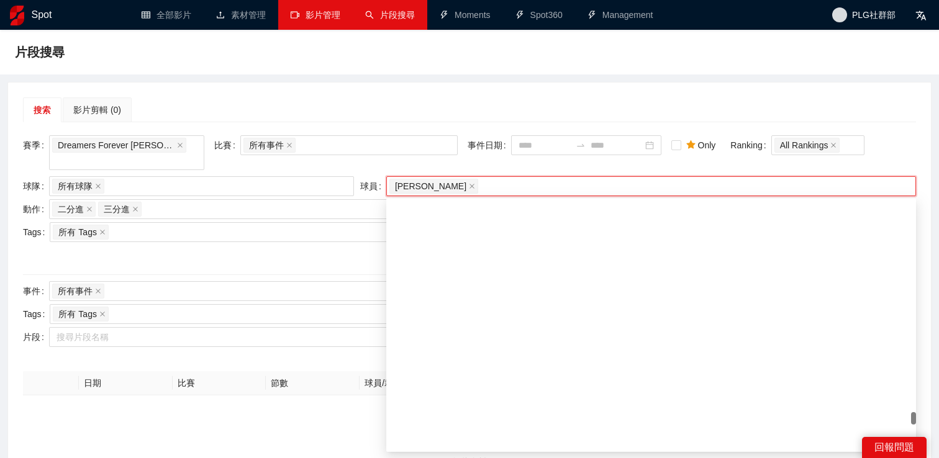
scroll to position [7181, 0]
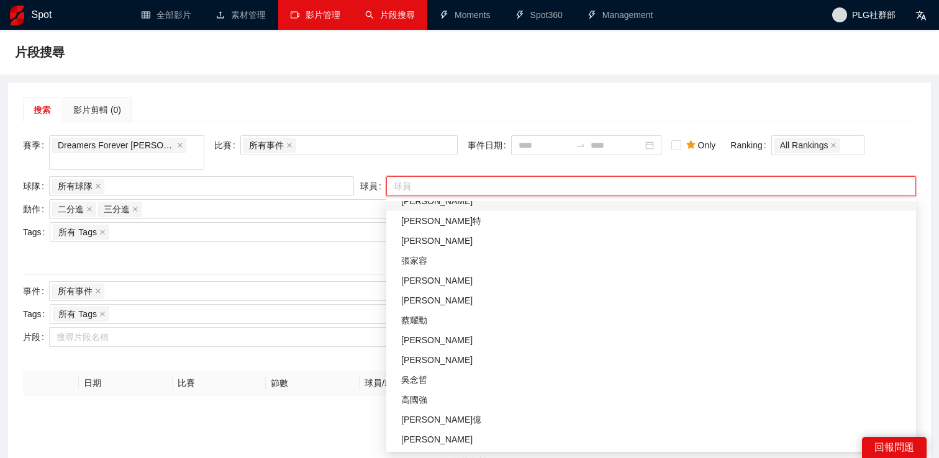
click at [470, 182] on div at bounding box center [644, 186] width 511 height 15
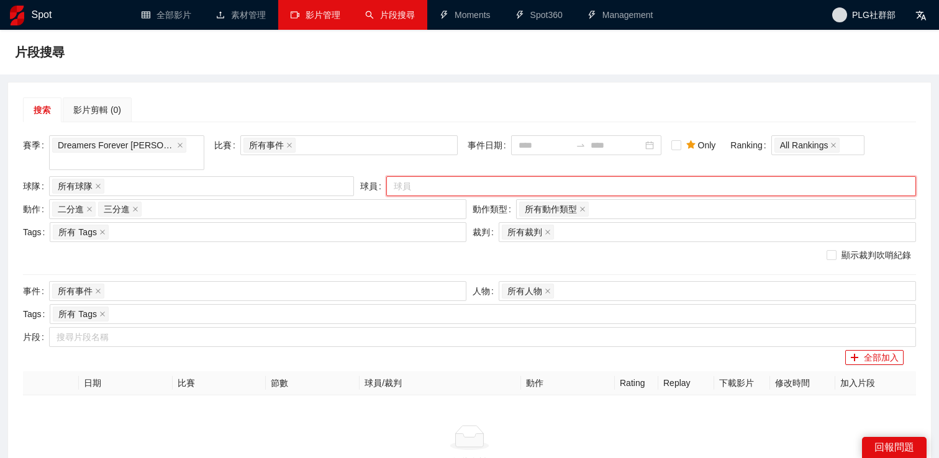
click at [453, 189] on div at bounding box center [644, 186] width 511 height 15
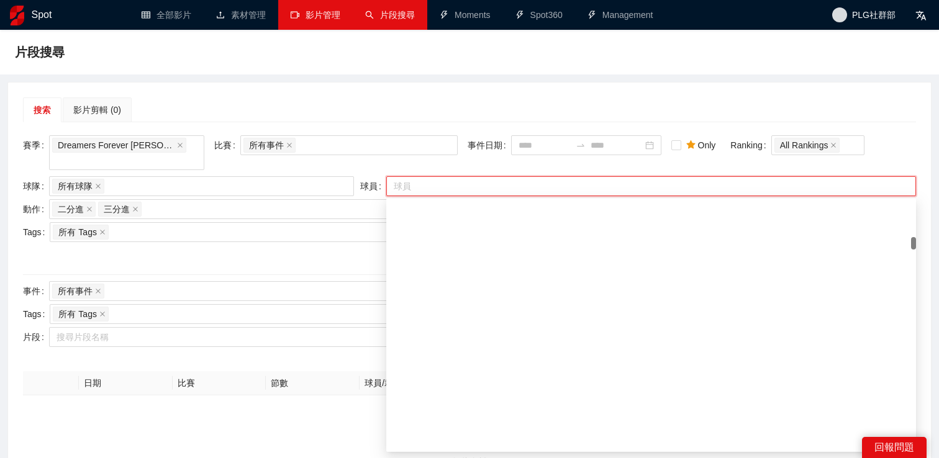
scroll to position [0, 0]
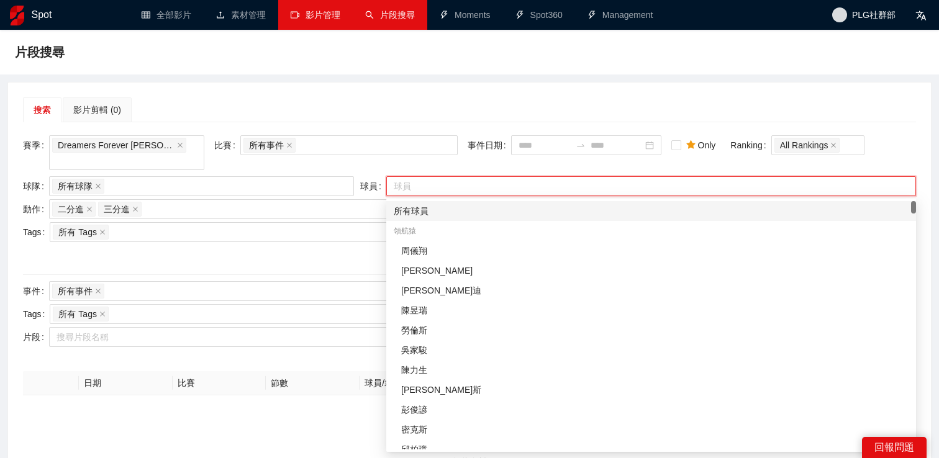
click at [443, 214] on div "所有球員" at bounding box center [651, 211] width 515 height 14
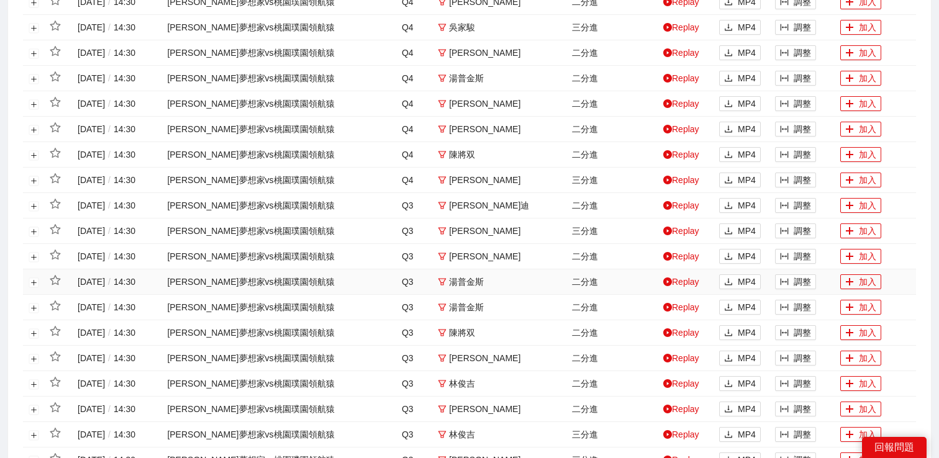
scroll to position [577, 0]
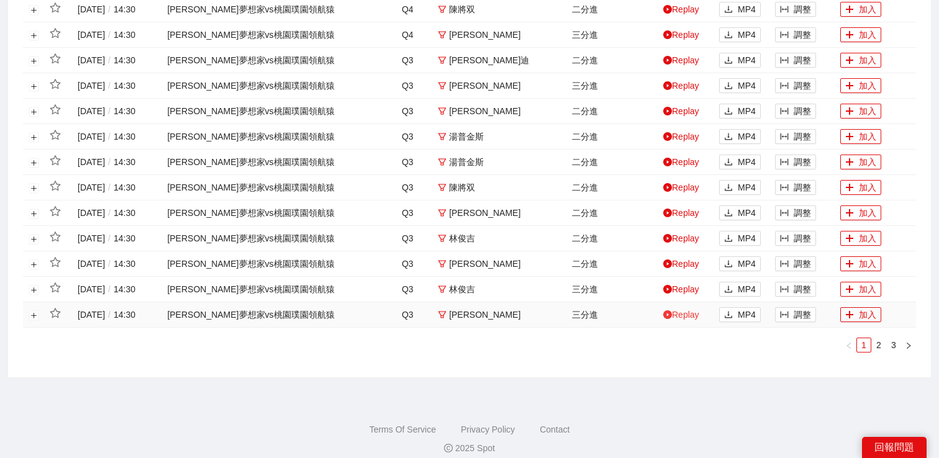
click at [685, 314] on link "Replay" at bounding box center [681, 315] width 36 height 10
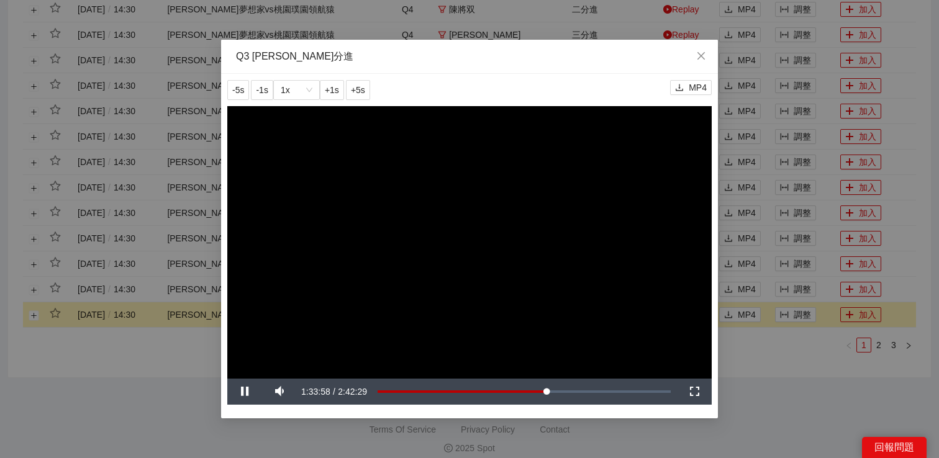
click at [816, 391] on div "**********" at bounding box center [469, 229] width 939 height 458
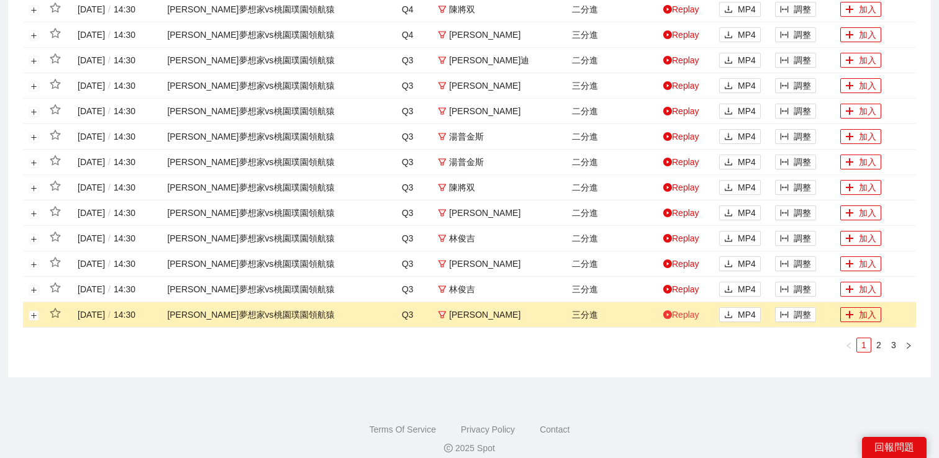
click at [687, 317] on link "Replay" at bounding box center [681, 315] width 36 height 10
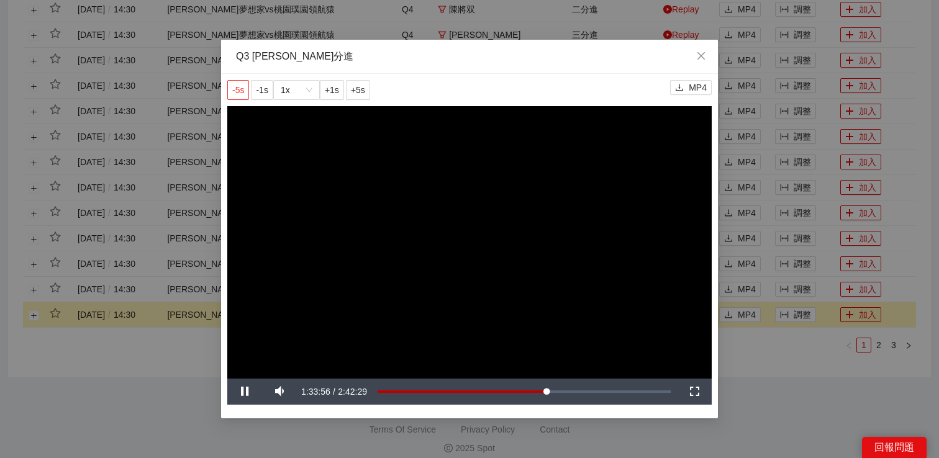
click at [243, 95] on span "-5s" at bounding box center [238, 90] width 12 height 14
click at [240, 92] on span "-5s" at bounding box center [238, 90] width 12 height 14
click at [809, 355] on div "**********" at bounding box center [469, 229] width 939 height 458
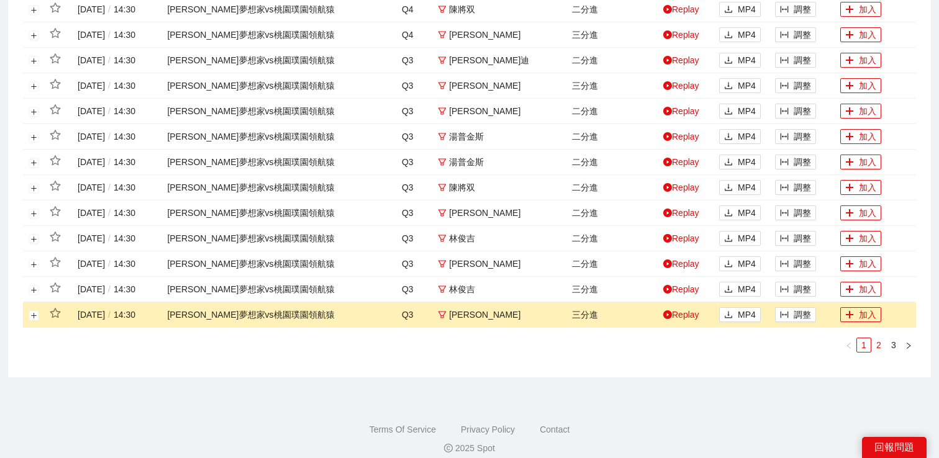
click at [877, 344] on link "2" at bounding box center [879, 345] width 14 height 14
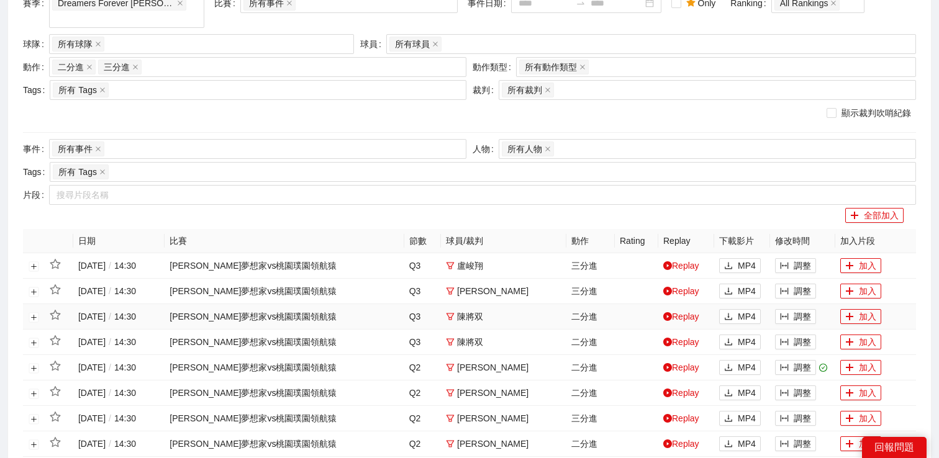
scroll to position [321, 0]
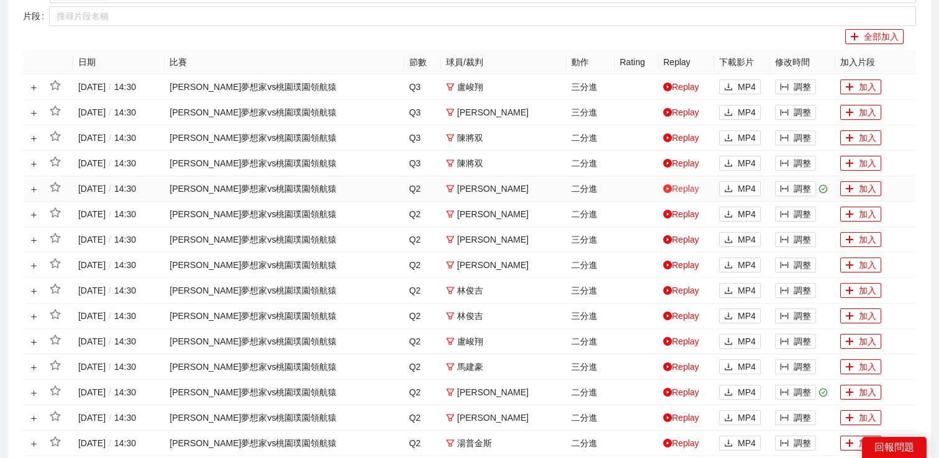
click at [694, 193] on link "Replay" at bounding box center [681, 189] width 36 height 10
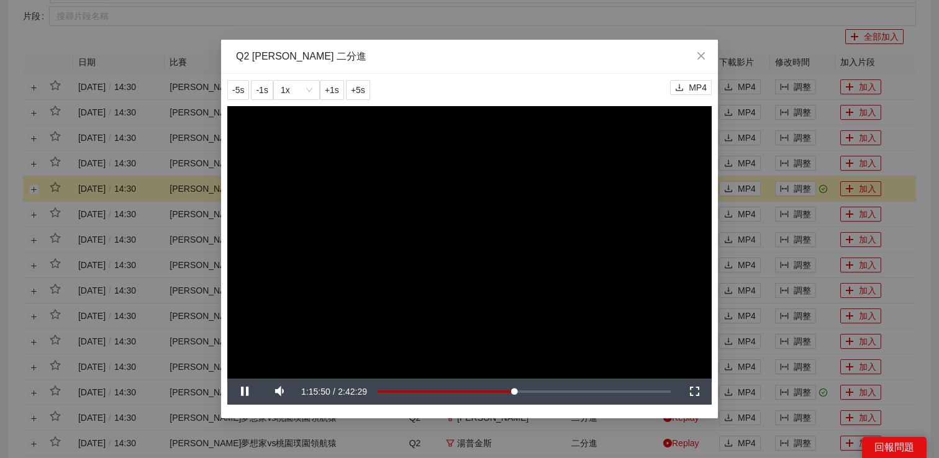
click at [899, 173] on div "**********" at bounding box center [469, 229] width 939 height 458
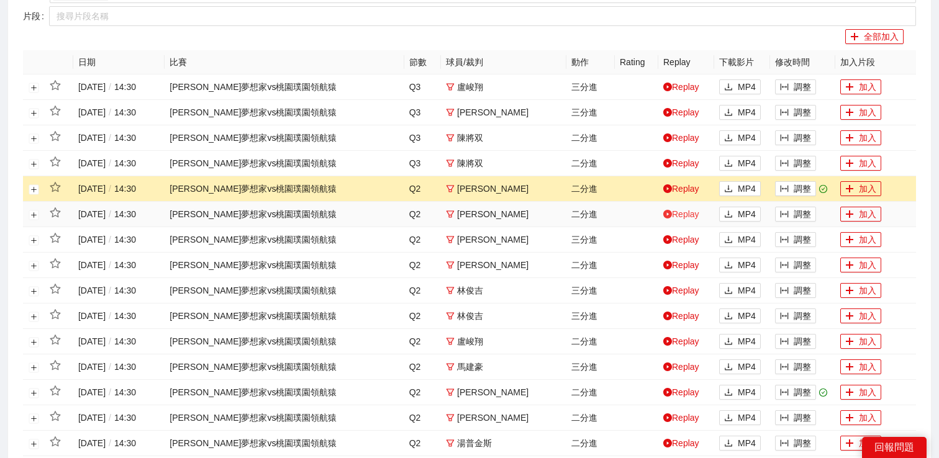
click at [682, 213] on link "Replay" at bounding box center [681, 214] width 36 height 10
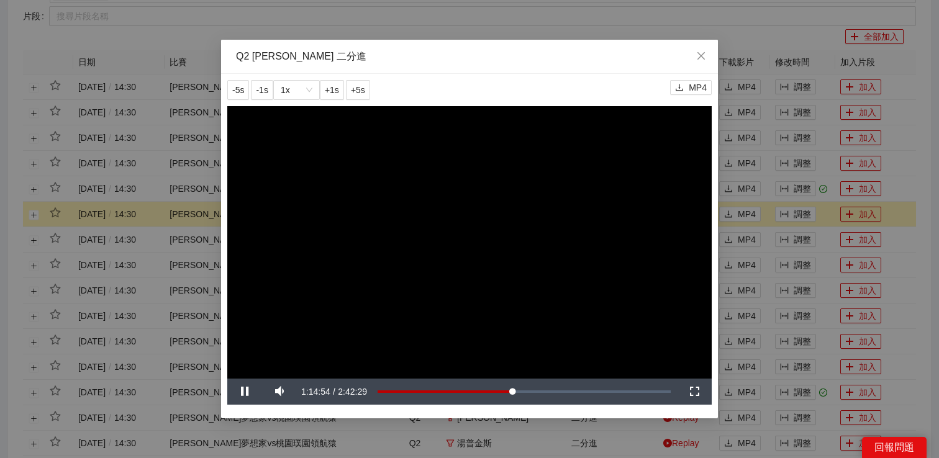
click at [762, 233] on div "**********" at bounding box center [469, 229] width 939 height 458
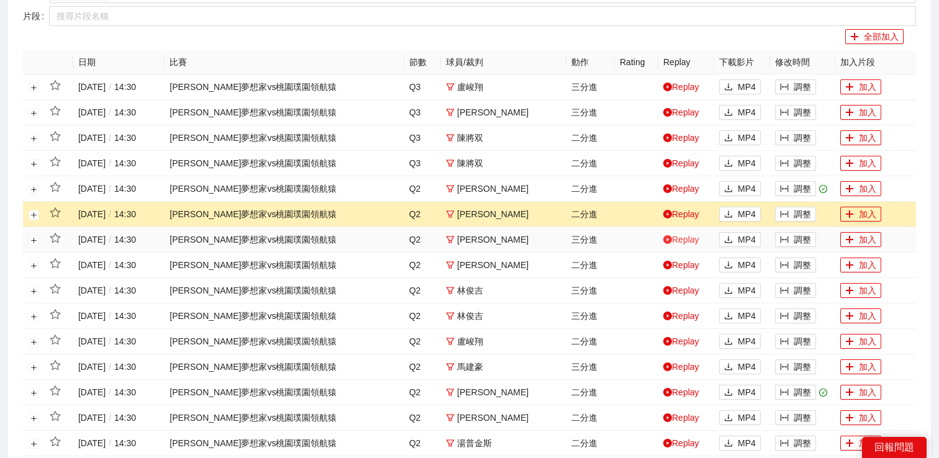
click at [691, 240] on link "Replay" at bounding box center [681, 240] width 36 height 10
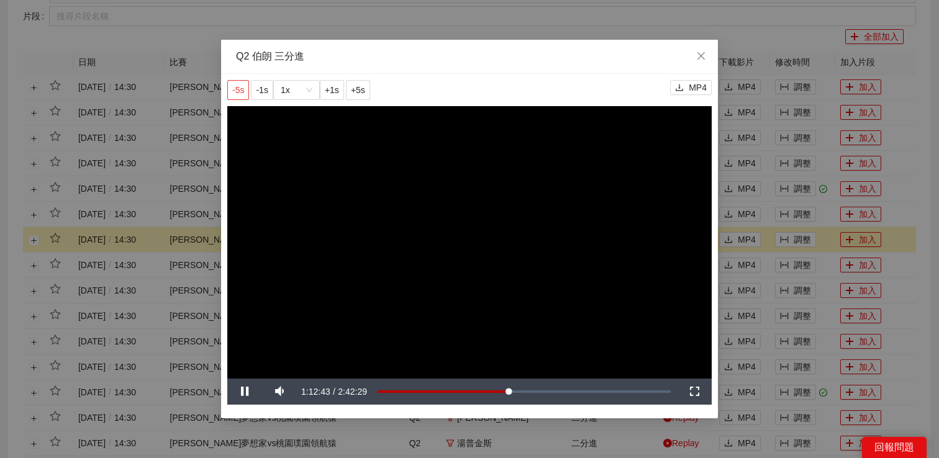
click at [241, 97] on button "-5s" at bounding box center [238, 90] width 22 height 20
click at [827, 259] on div "**********" at bounding box center [469, 229] width 939 height 458
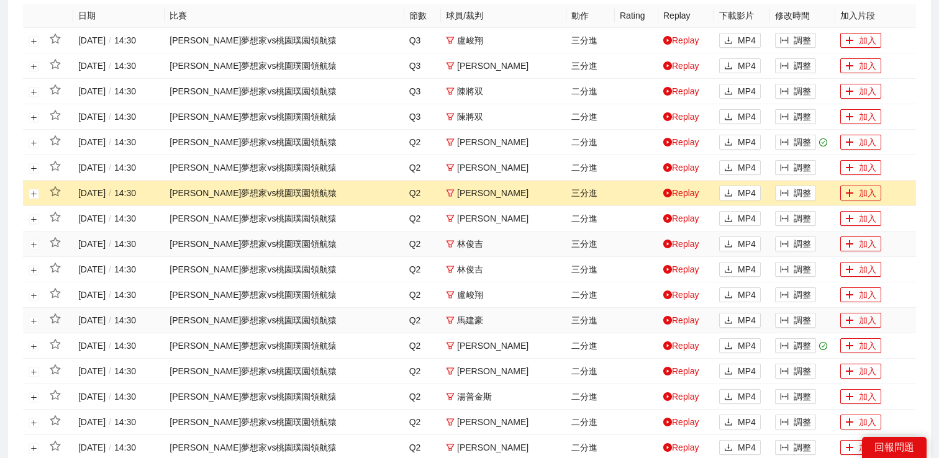
scroll to position [400, 0]
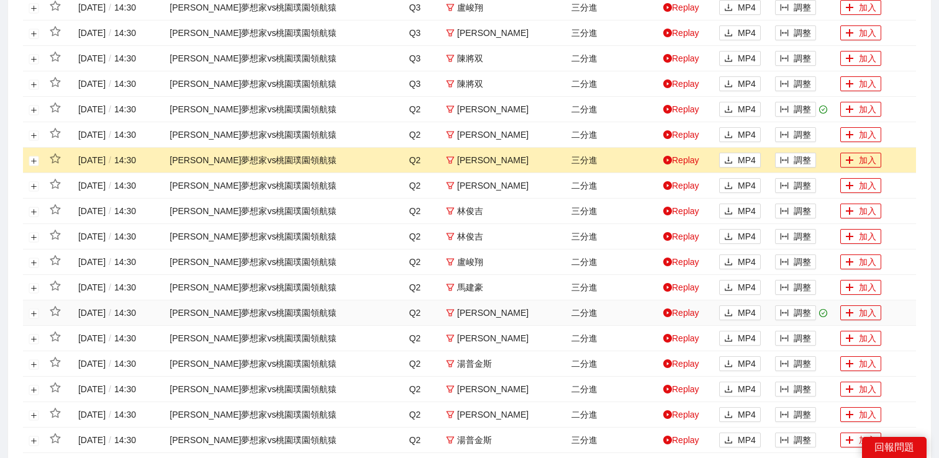
click at [693, 305] on td "Replay" at bounding box center [686, 312] width 56 height 25
click at [693, 310] on link "Replay" at bounding box center [681, 313] width 36 height 10
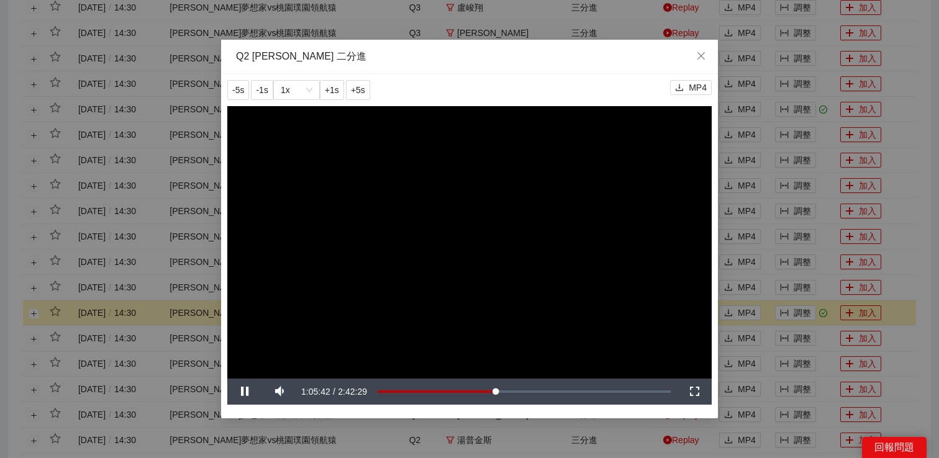
click at [784, 342] on div "**********" at bounding box center [469, 229] width 939 height 458
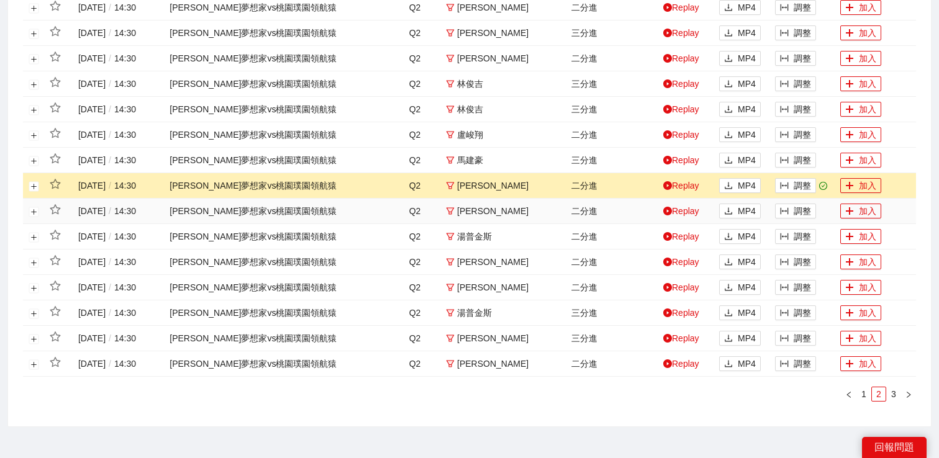
scroll to position [546, 0]
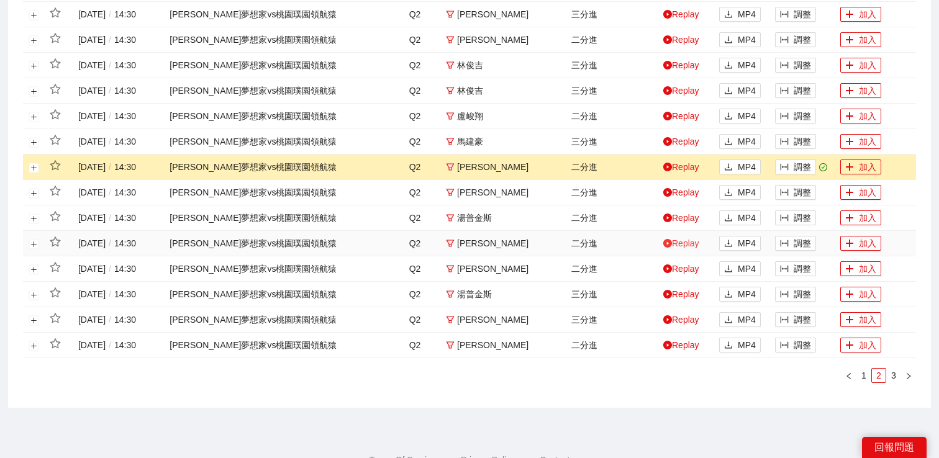
click at [675, 246] on link "Replay" at bounding box center [681, 243] width 36 height 10
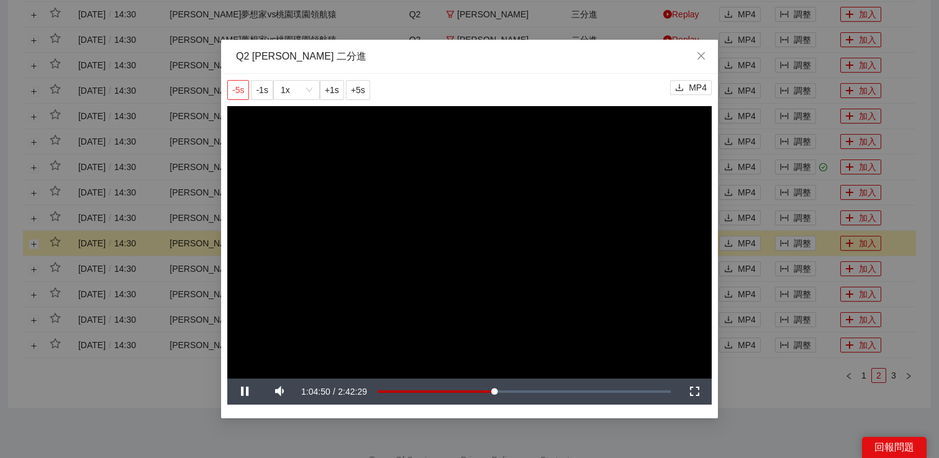
click at [229, 81] on button "-5s" at bounding box center [238, 90] width 22 height 20
click at [732, 288] on div "**********" at bounding box center [469, 229] width 939 height 458
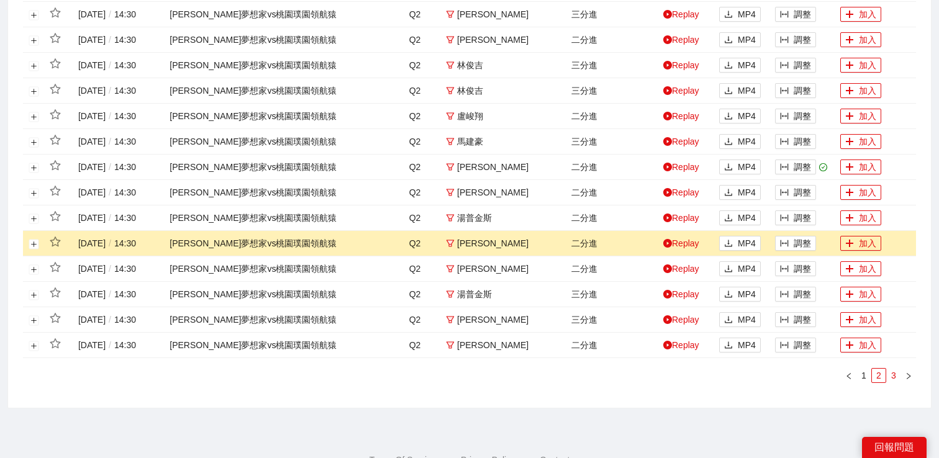
click at [895, 378] on link "3" at bounding box center [893, 376] width 14 height 14
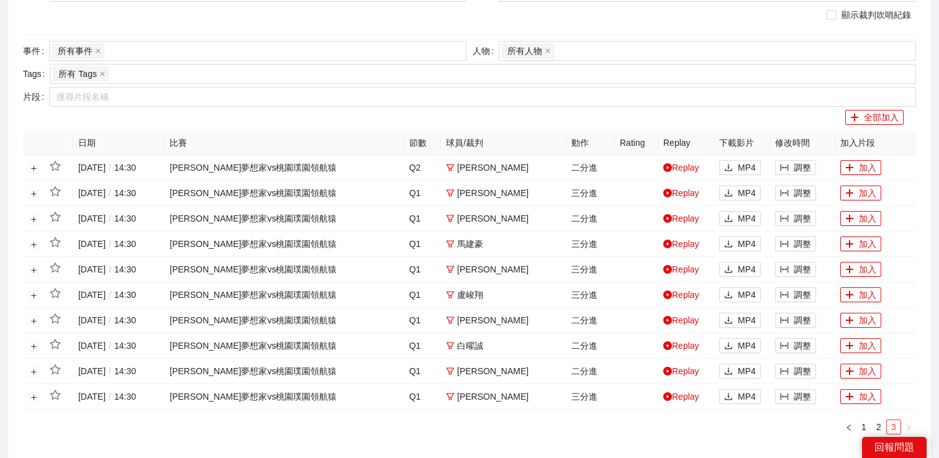
scroll to position [234, 0]
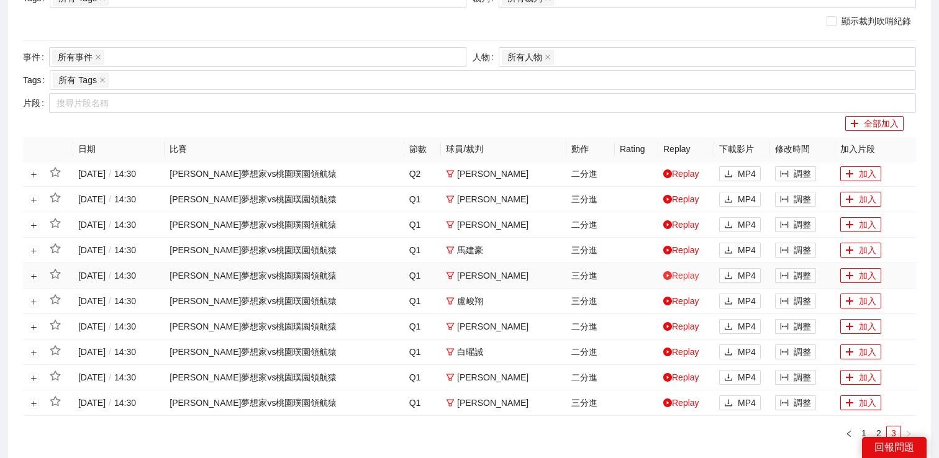
click at [687, 274] on link "Replay" at bounding box center [681, 276] width 36 height 10
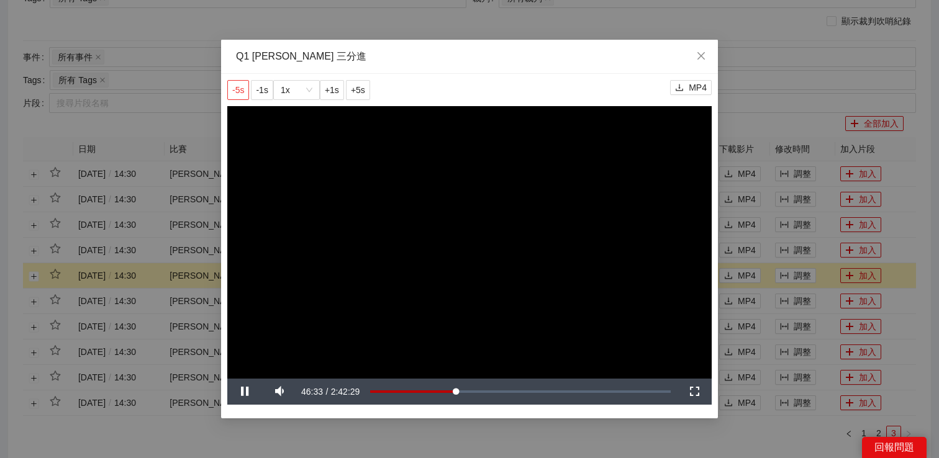
click at [241, 92] on span "-5s" at bounding box center [238, 90] width 12 height 14
click at [792, 333] on div "**********" at bounding box center [469, 229] width 939 height 458
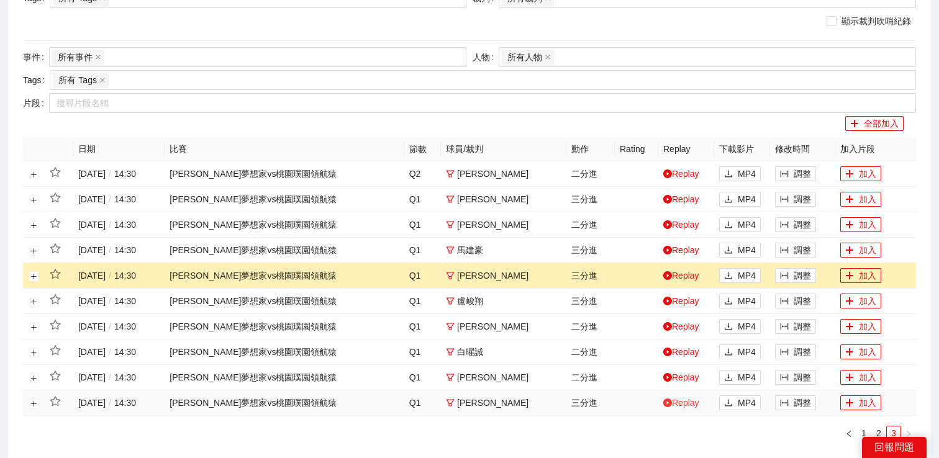
click at [683, 402] on link "Replay" at bounding box center [681, 403] width 36 height 10
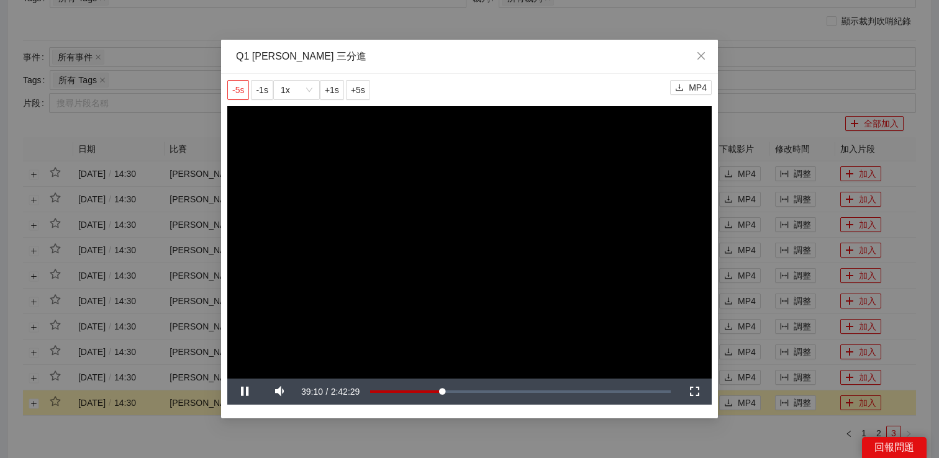
click at [233, 88] on span "-5s" at bounding box center [238, 90] width 12 height 14
click at [244, 92] on span "-5s" at bounding box center [238, 90] width 12 height 14
click at [752, 109] on div "**********" at bounding box center [469, 229] width 939 height 458
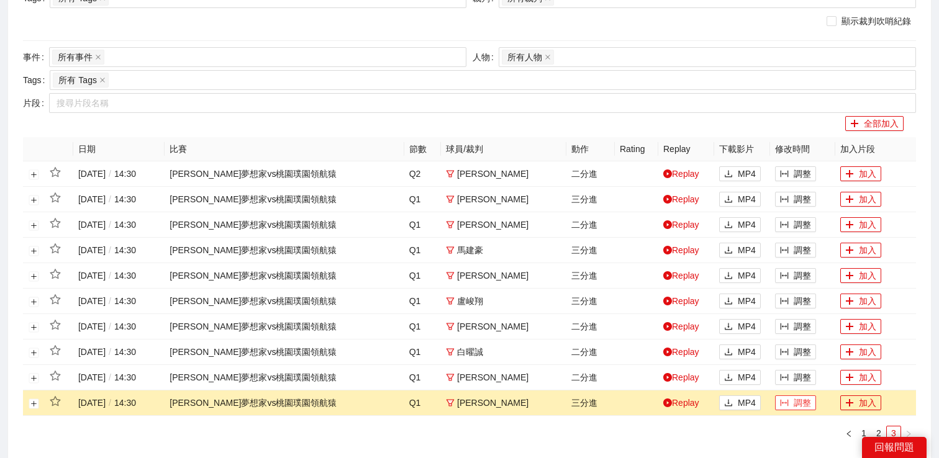
click at [800, 405] on button "調整" at bounding box center [795, 402] width 41 height 15
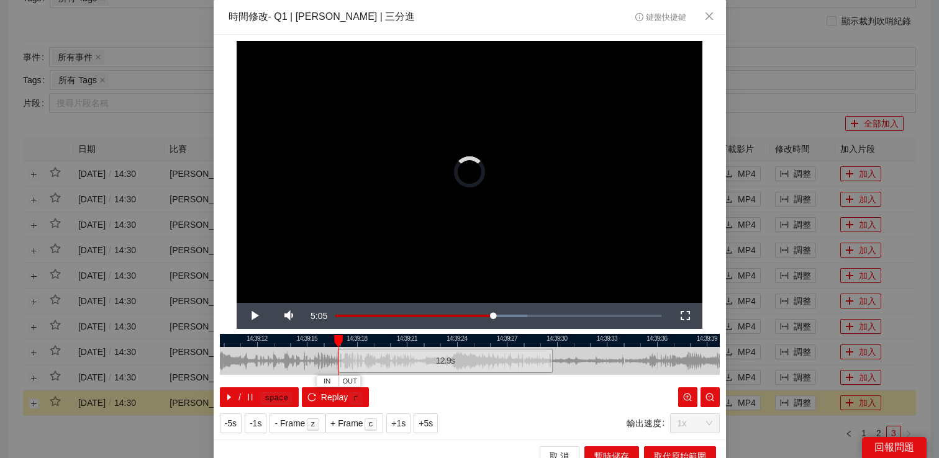
drag, startPoint x: 385, startPoint y: 360, endPoint x: 336, endPoint y: 360, distance: 48.4
click at [336, 360] on div at bounding box center [339, 361] width 7 height 28
click at [253, 316] on span "Video Player" at bounding box center [254, 316] width 35 height 0
drag, startPoint x: 337, startPoint y: 354, endPoint x: 302, endPoint y: 354, distance: 35.4
click at [302, 354] on div "14:39:09 14:39:12 14:39:15 14:39:18 14:39:21 14:39:24 14:39:27 14:39:30 14:39:3…" at bounding box center [470, 370] width 500 height 73
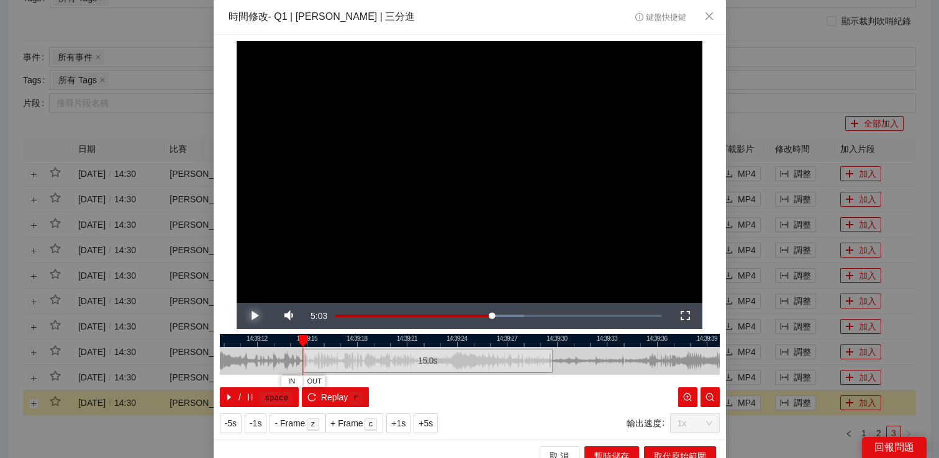
click at [241, 316] on span "Video Player" at bounding box center [254, 316] width 35 height 0
click at [397, 419] on span "+1s" at bounding box center [398, 424] width 14 height 14
click at [485, 381] on span "OUT" at bounding box center [479, 381] width 15 height 11
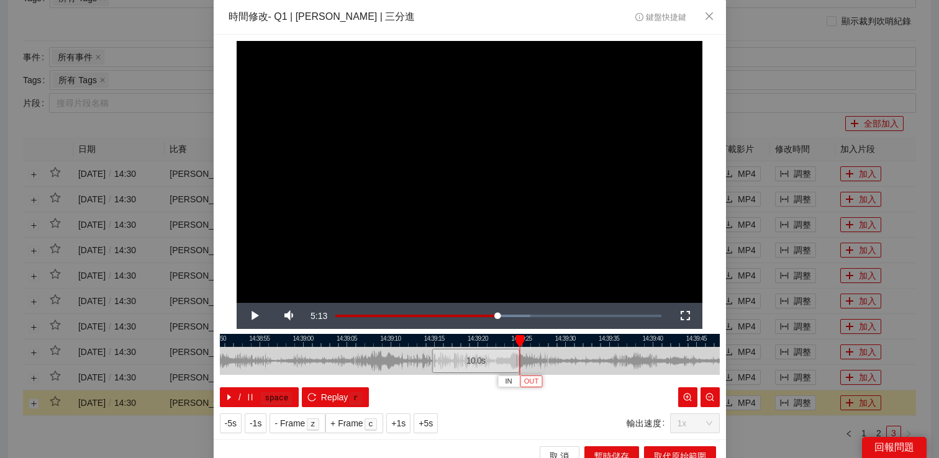
scroll to position [14, 0]
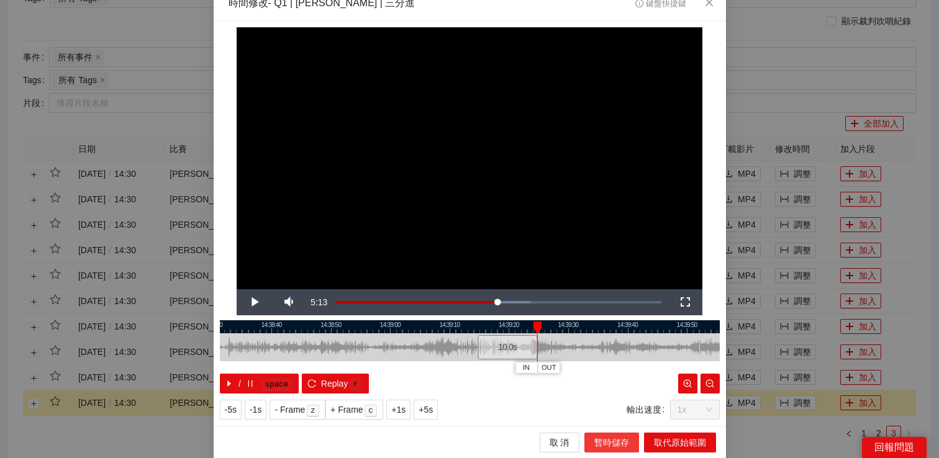
click at [605, 443] on span "暫時儲存" at bounding box center [611, 443] width 35 height 14
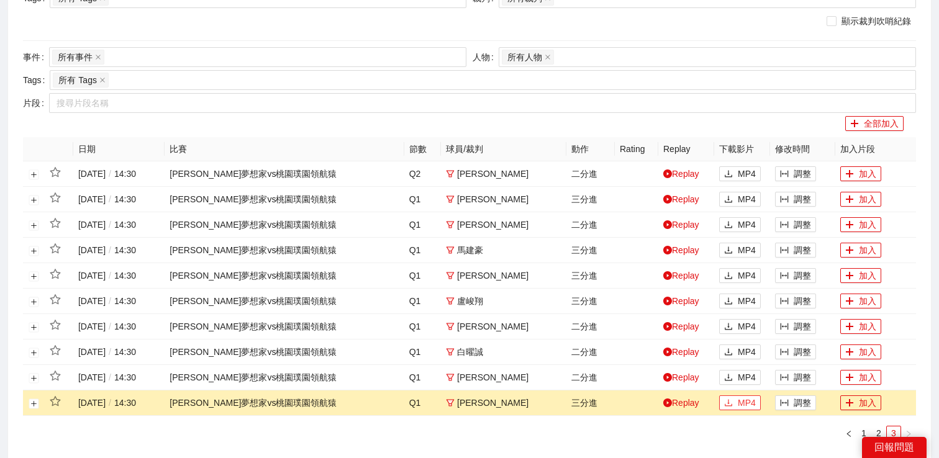
click at [728, 397] on button "MP4" at bounding box center [740, 402] width 42 height 15
click at [682, 325] on link "Replay" at bounding box center [681, 327] width 36 height 10
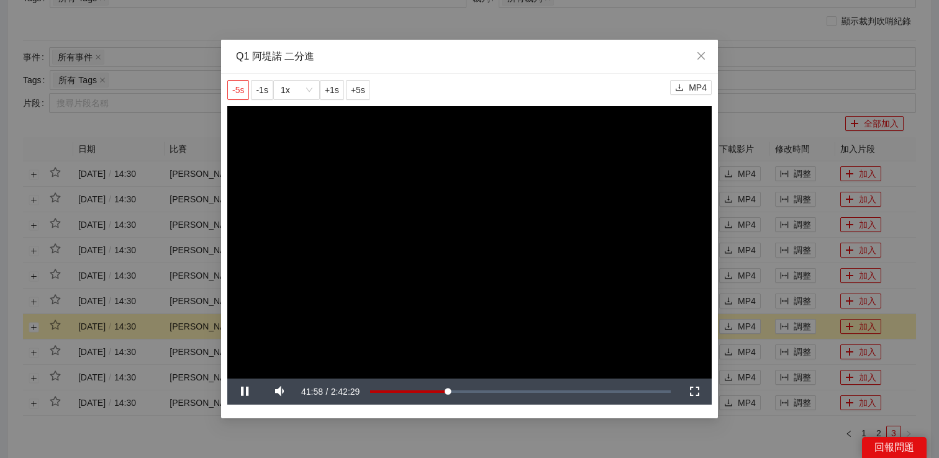
click at [238, 86] on span "-5s" at bounding box center [238, 90] width 12 height 14
click at [805, 299] on div "**********" at bounding box center [469, 229] width 939 height 458
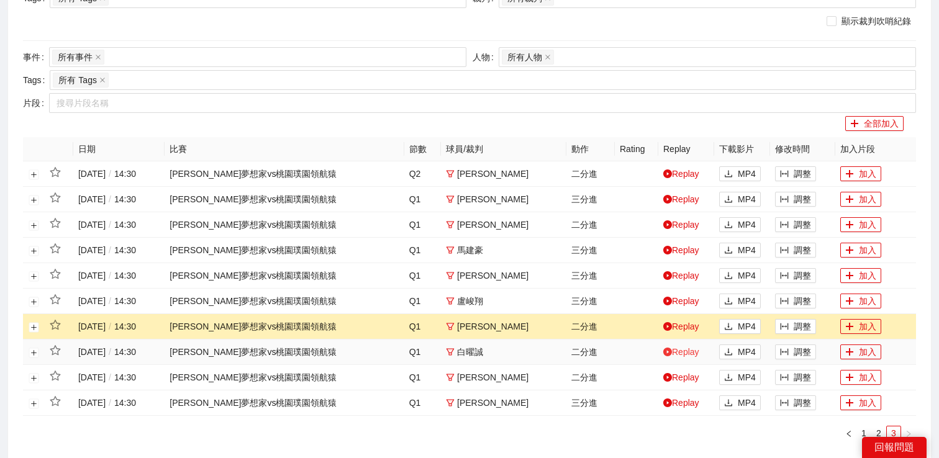
click at [675, 349] on link "Replay" at bounding box center [681, 352] width 36 height 10
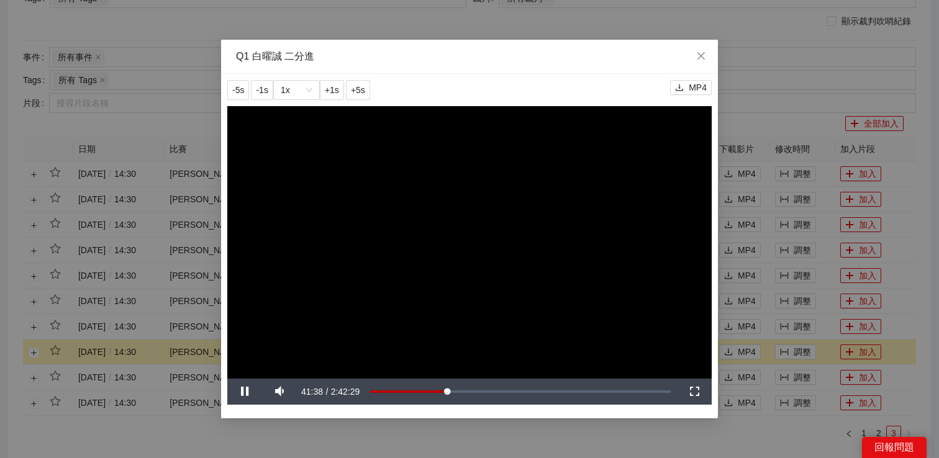
click at [788, 275] on div "**********" at bounding box center [469, 229] width 939 height 458
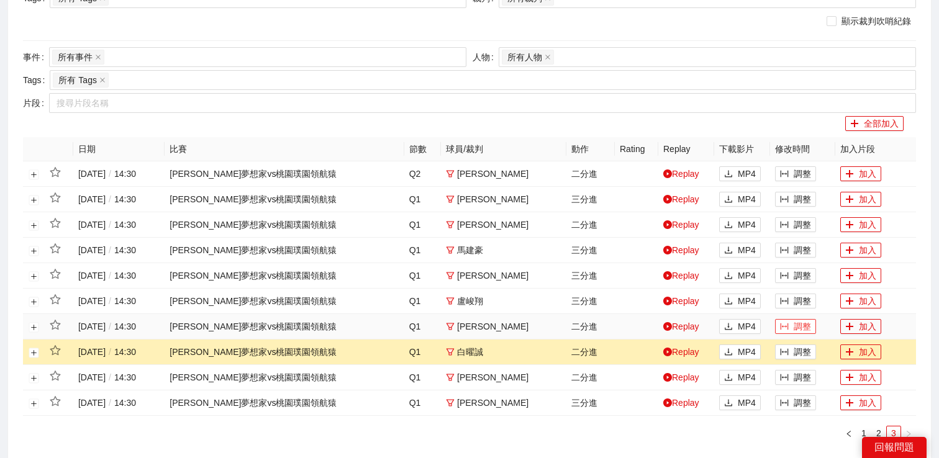
click at [778, 322] on button "調整" at bounding box center [795, 326] width 41 height 15
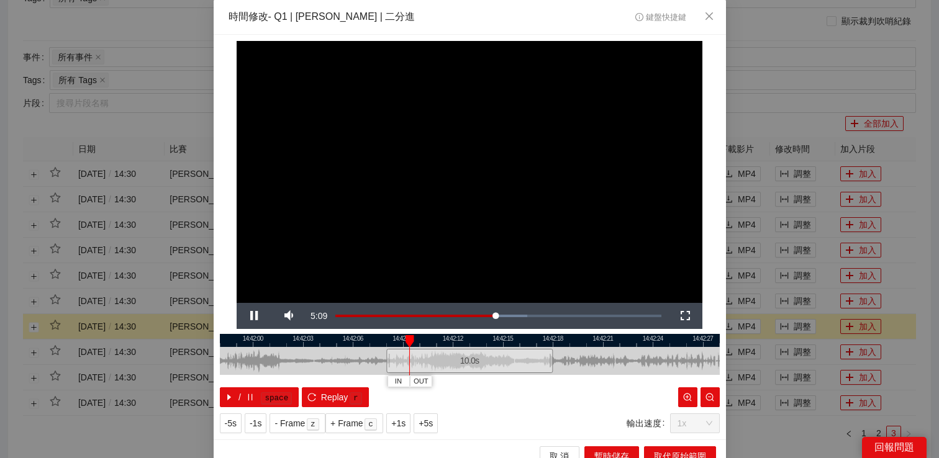
click at [764, 323] on div "**********" at bounding box center [469, 229] width 939 height 458
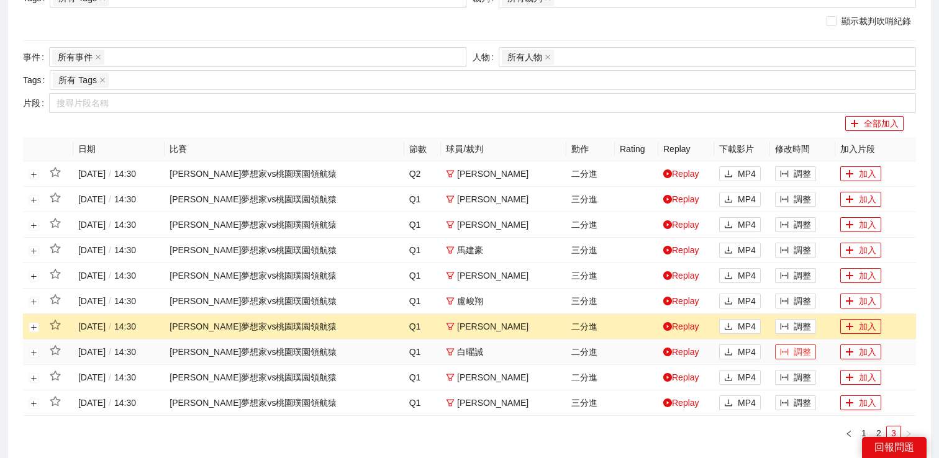
click at [782, 348] on icon "column-width" at bounding box center [784, 352] width 9 height 9
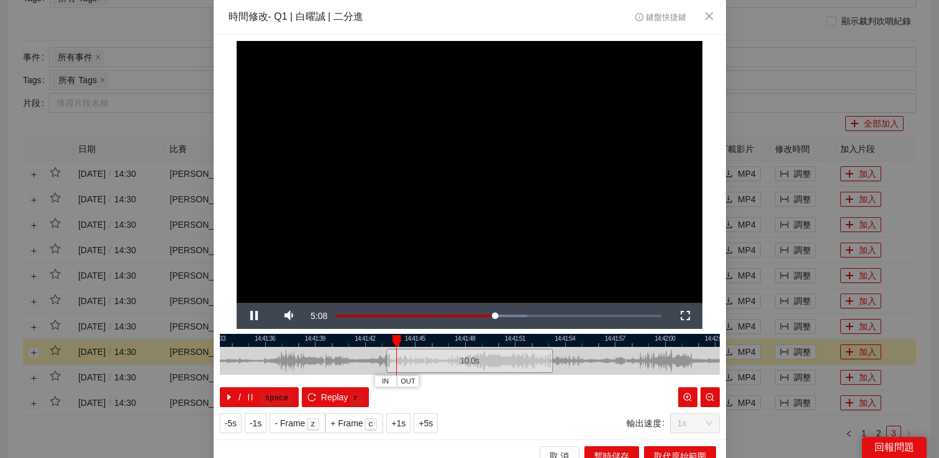
click at [780, 338] on div "**********" at bounding box center [469, 229] width 939 height 458
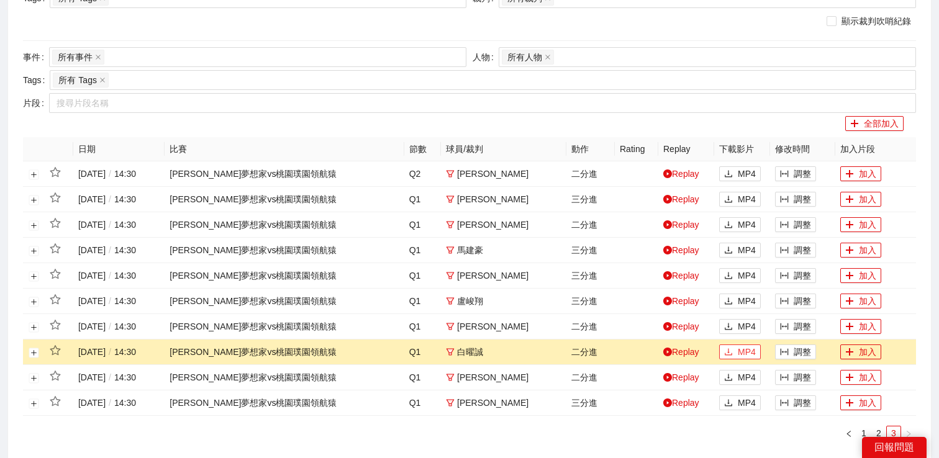
click at [737, 352] on span "MP4" at bounding box center [746, 352] width 18 height 14
click at [684, 300] on link "Replay" at bounding box center [681, 301] width 36 height 10
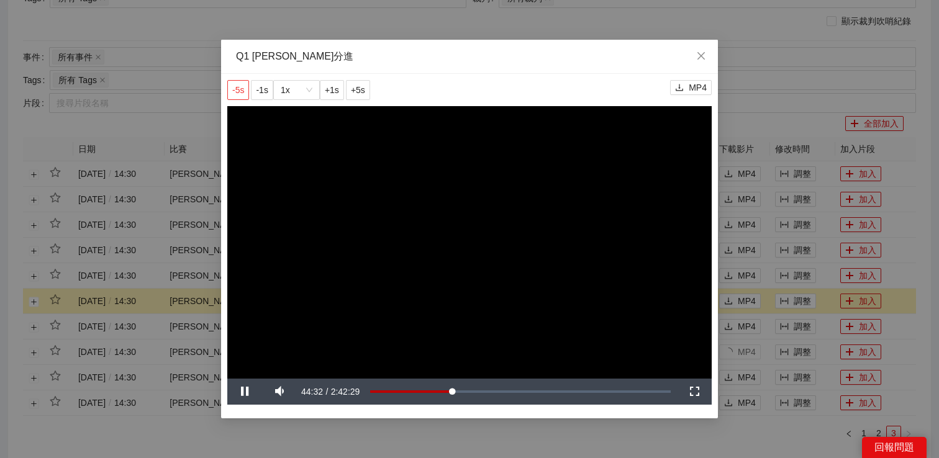
click at [237, 84] on span "-5s" at bounding box center [238, 90] width 12 height 14
click at [235, 91] on span "-5s" at bounding box center [238, 90] width 12 height 14
click at [747, 263] on div "**********" at bounding box center [469, 229] width 939 height 458
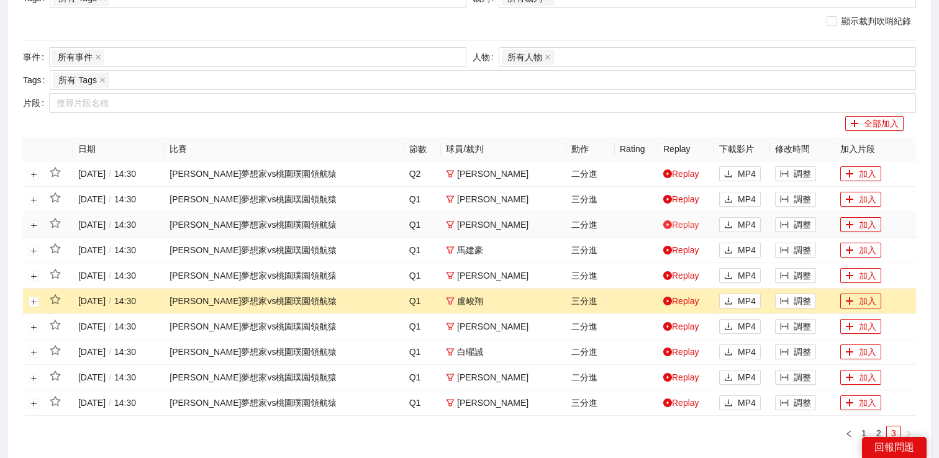
click at [689, 224] on link "Replay" at bounding box center [681, 225] width 36 height 10
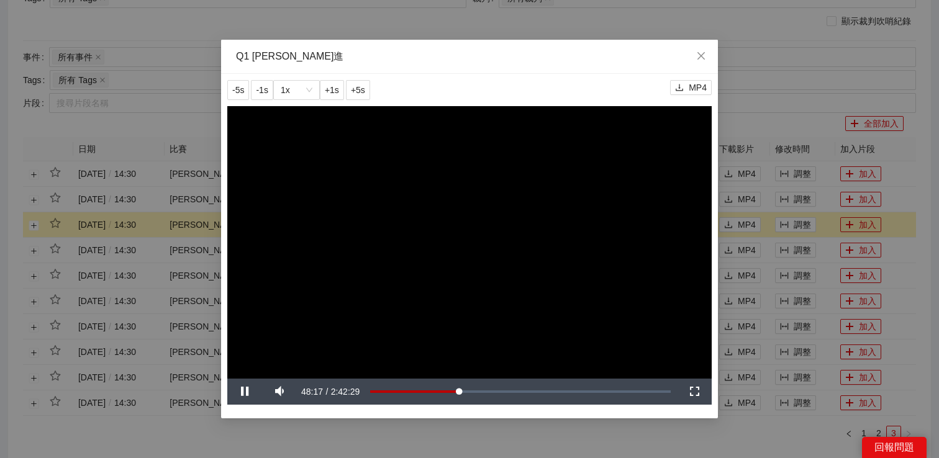
click at [763, 220] on div "**********" at bounding box center [469, 229] width 939 height 458
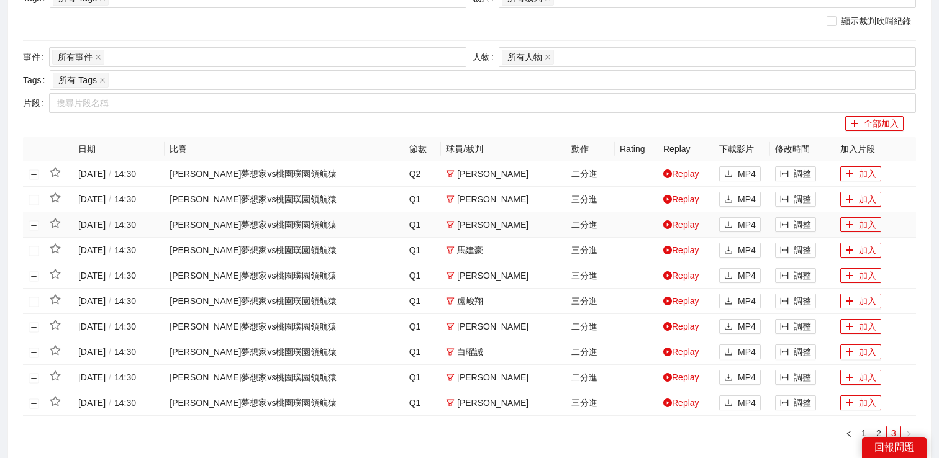
scroll to position [334, 0]
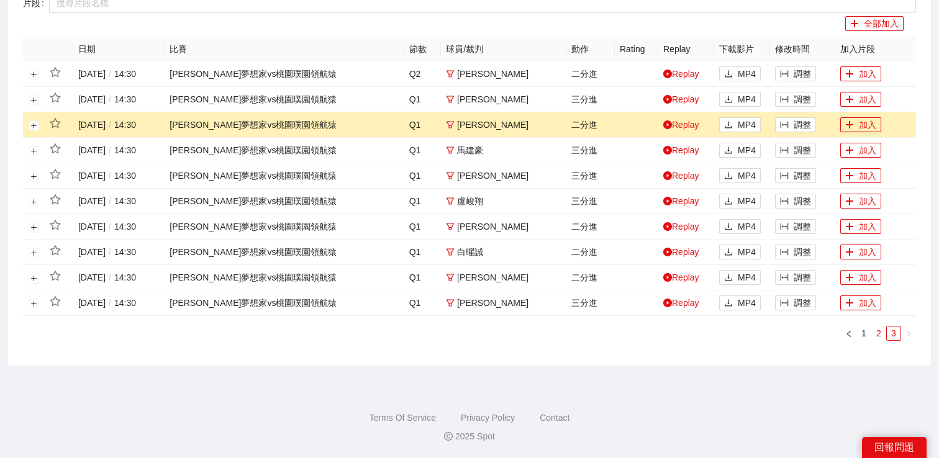
click at [883, 329] on link "2" at bounding box center [879, 334] width 14 height 14
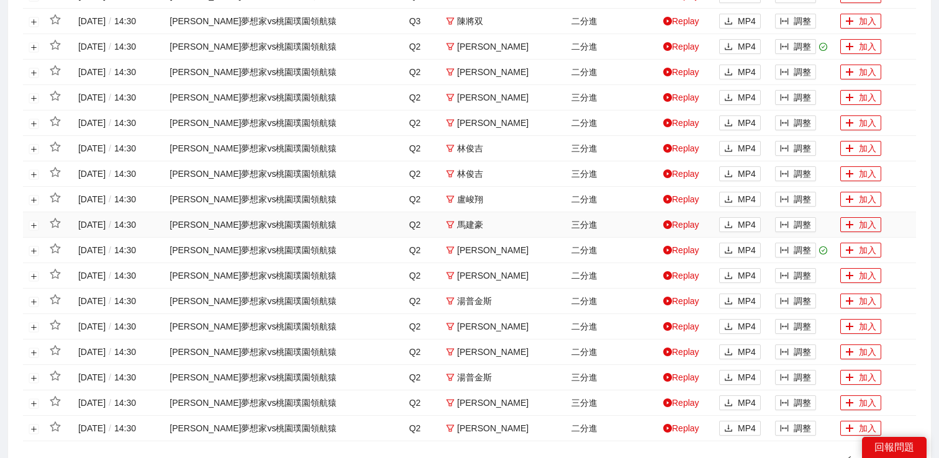
scroll to position [588, 0]
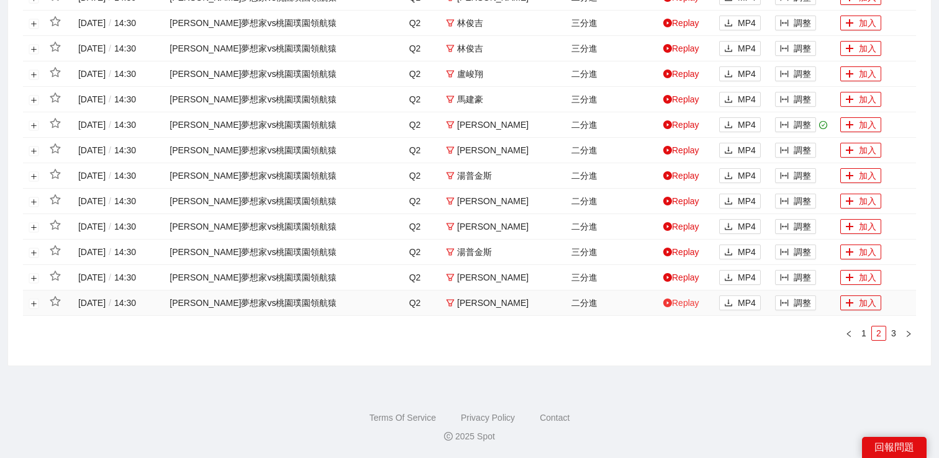
click at [682, 304] on link "Replay" at bounding box center [681, 303] width 36 height 10
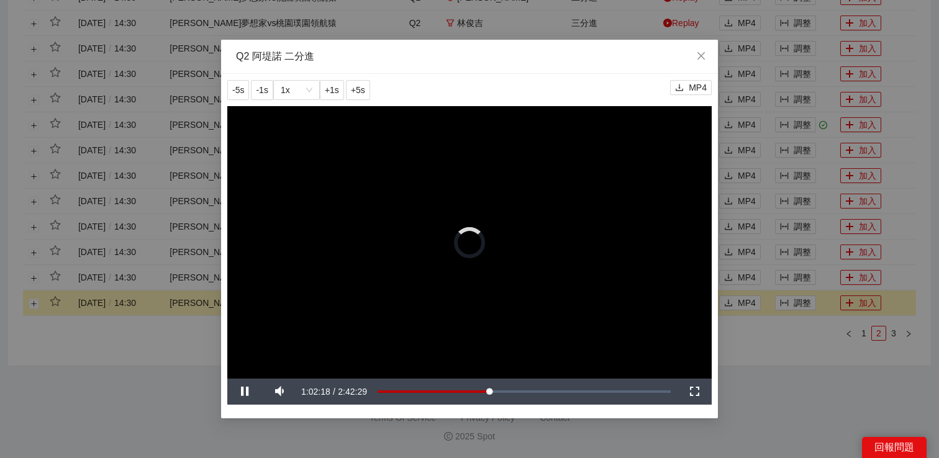
click at [757, 346] on div "**********" at bounding box center [469, 229] width 939 height 458
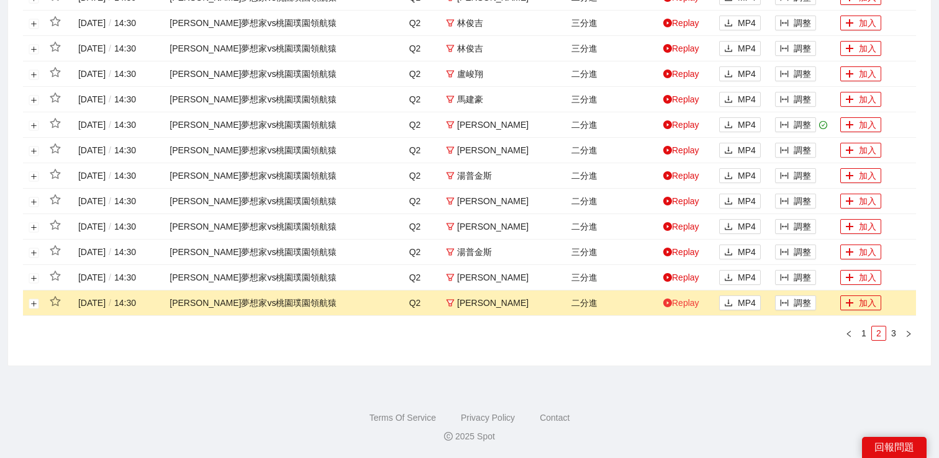
click at [692, 301] on link "Replay" at bounding box center [681, 303] width 36 height 10
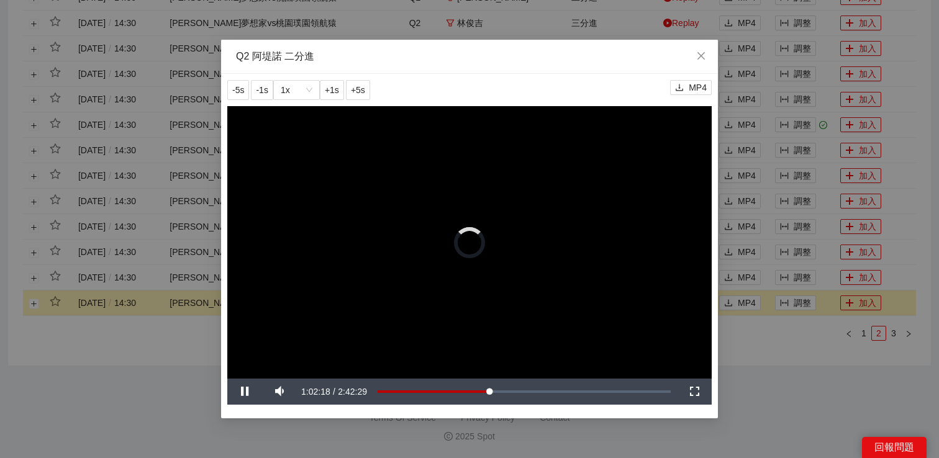
click at [756, 339] on div "**********" at bounding box center [469, 229] width 939 height 458
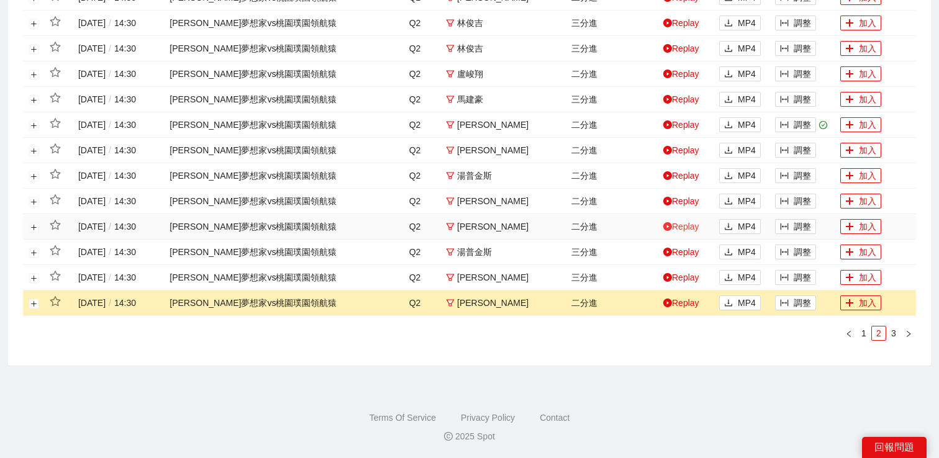
click at [681, 222] on link "Replay" at bounding box center [681, 227] width 36 height 10
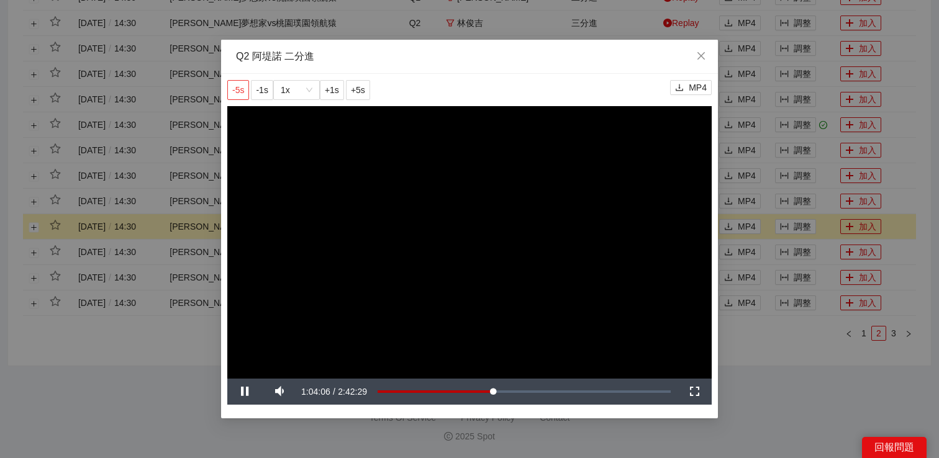
click at [237, 88] on span "-5s" at bounding box center [238, 90] width 12 height 14
click at [495, 189] on video "Video Player" at bounding box center [469, 242] width 484 height 273
click at [326, 163] on video "Video Player" at bounding box center [469, 242] width 484 height 273
click at [780, 364] on div "**********" at bounding box center [469, 229] width 939 height 458
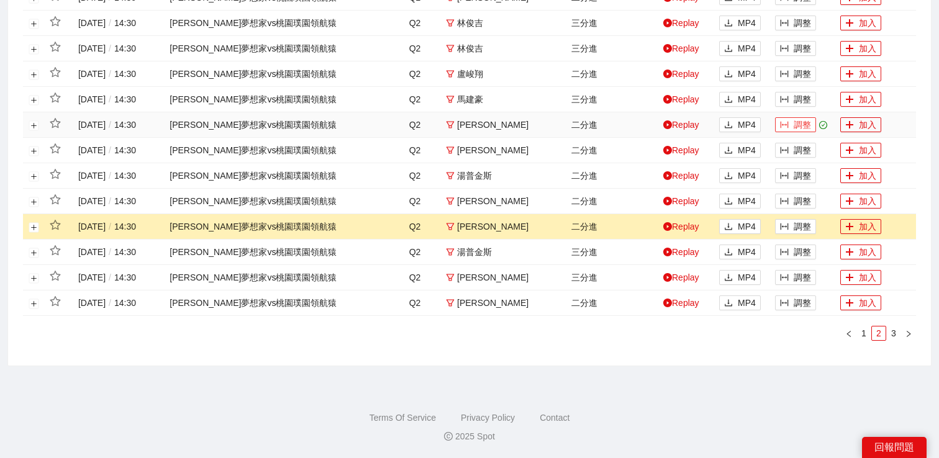
scroll to position [531, 0]
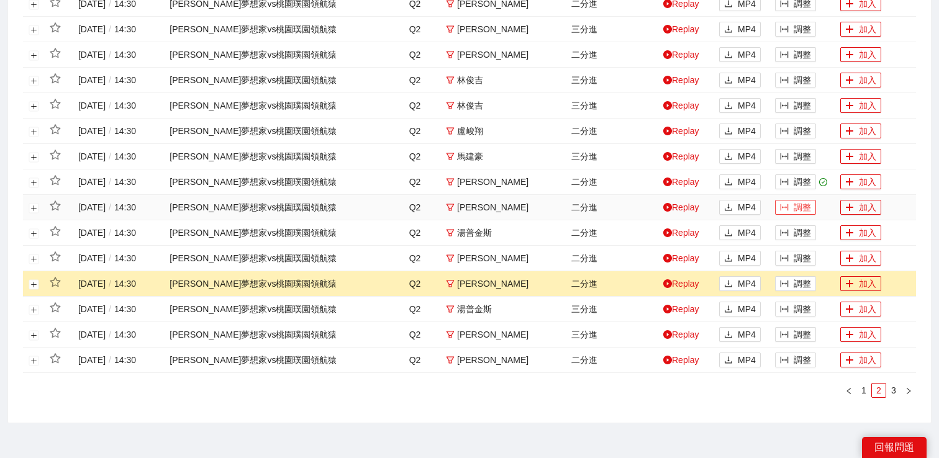
click at [796, 204] on button "調整" at bounding box center [795, 207] width 41 height 15
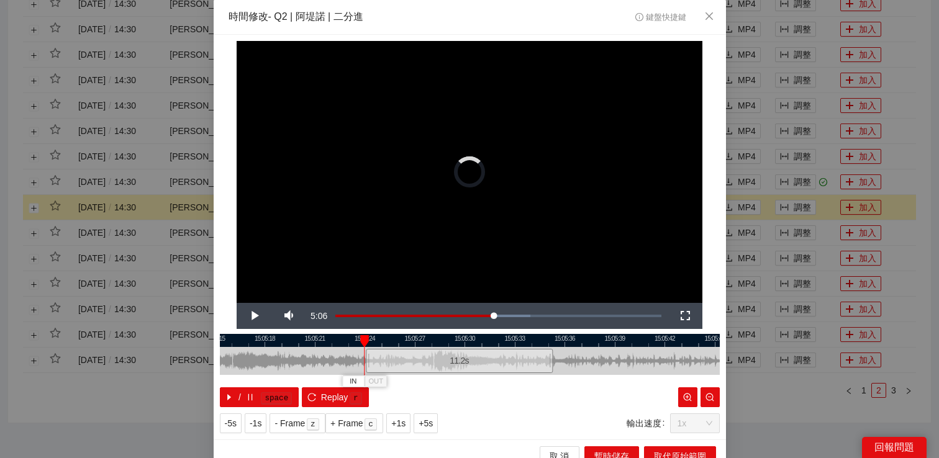
drag, startPoint x: 386, startPoint y: 352, endPoint x: 366, endPoint y: 355, distance: 20.7
click at [366, 355] on div at bounding box center [367, 361] width 7 height 28
click at [240, 316] on span "Video Player" at bounding box center [254, 316] width 35 height 0
click at [822, 299] on div "**********" at bounding box center [469, 229] width 939 height 458
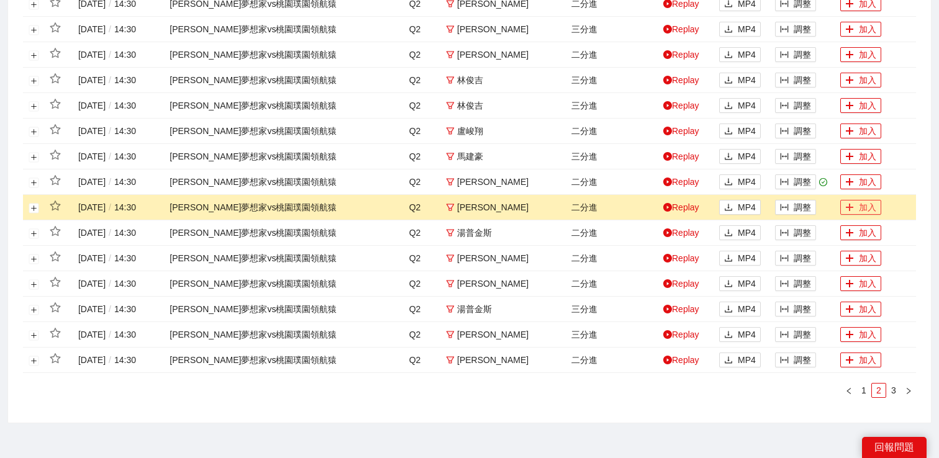
click at [854, 212] on button "加入" at bounding box center [860, 207] width 41 height 15
click at [904, 390] on button "button" at bounding box center [908, 390] width 15 height 15
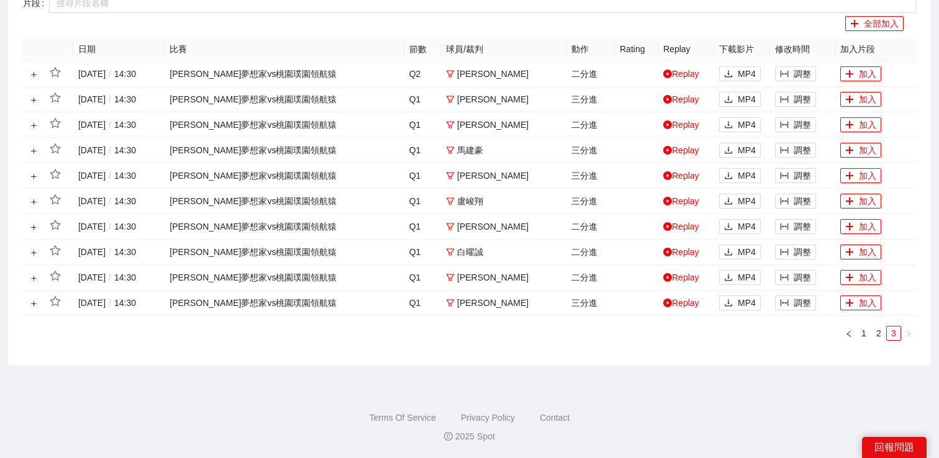
scroll to position [334, 0]
click at [844, 258] on button "加入" at bounding box center [860, 252] width 41 height 15
click at [878, 335] on link "2" at bounding box center [879, 334] width 14 height 14
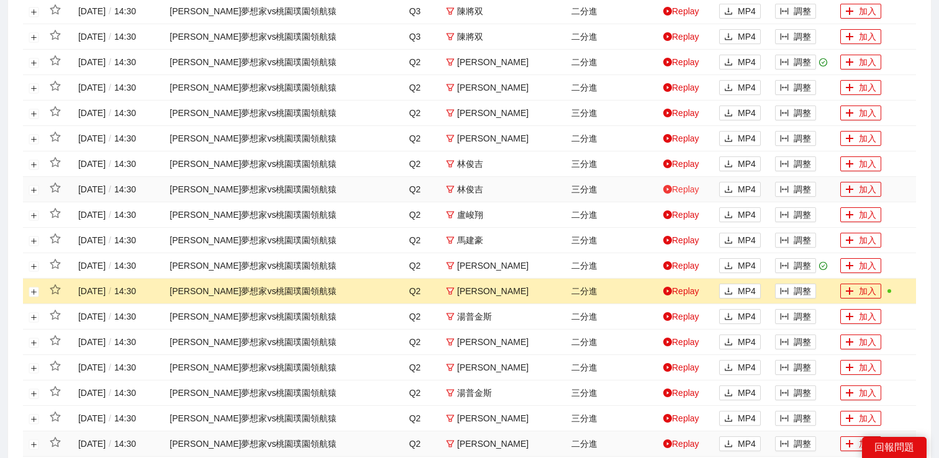
scroll to position [588, 0]
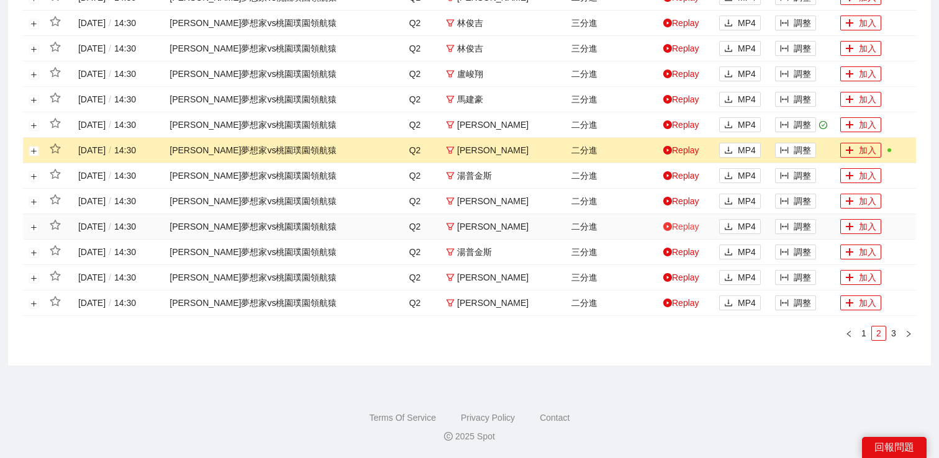
click at [692, 225] on link "Replay" at bounding box center [681, 227] width 36 height 10
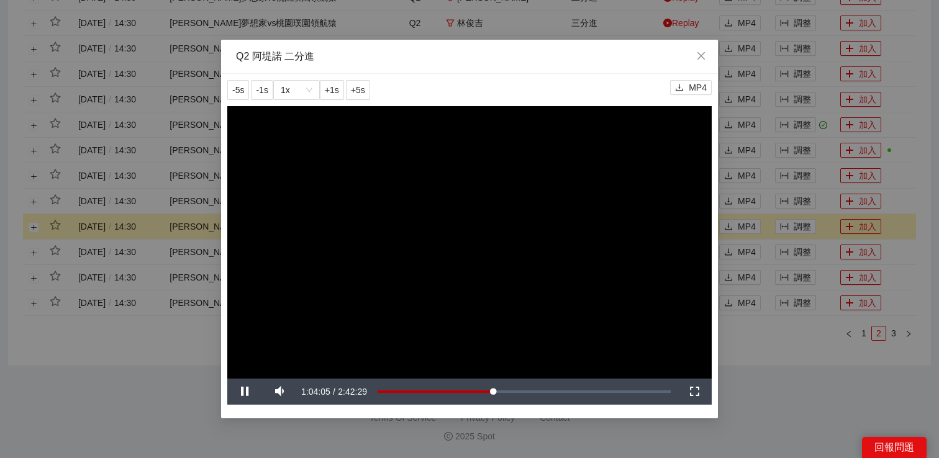
click at [790, 228] on div "**********" at bounding box center [469, 229] width 939 height 458
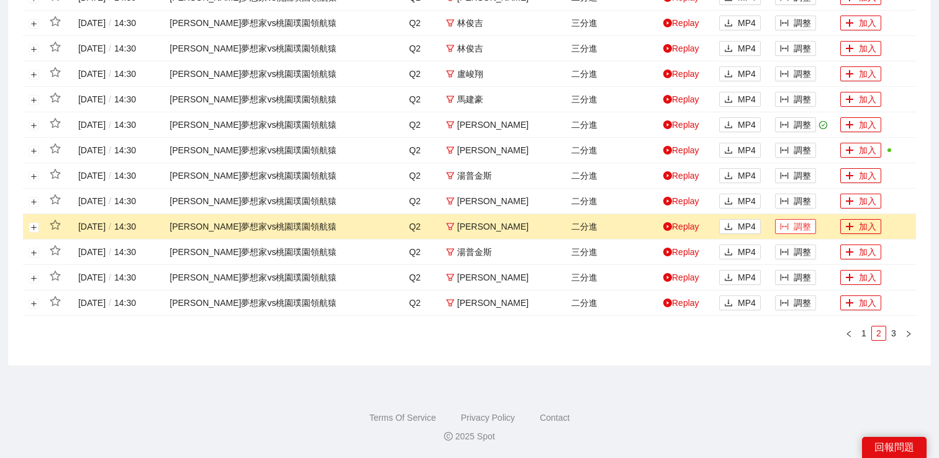
click at [788, 227] on button "調整" at bounding box center [795, 226] width 41 height 15
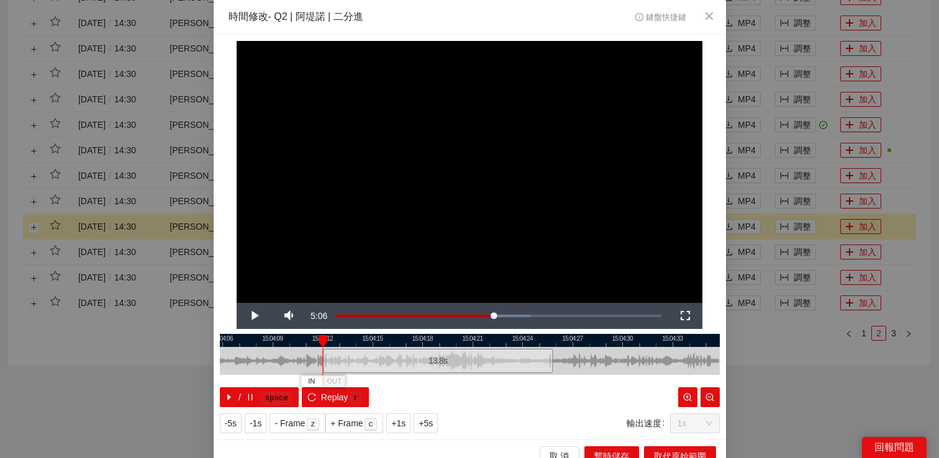
drag, startPoint x: 386, startPoint y: 363, endPoint x: 323, endPoint y: 363, distance: 63.3
click at [323, 363] on div at bounding box center [324, 361] width 7 height 28
click at [759, 361] on div "**********" at bounding box center [469, 229] width 939 height 458
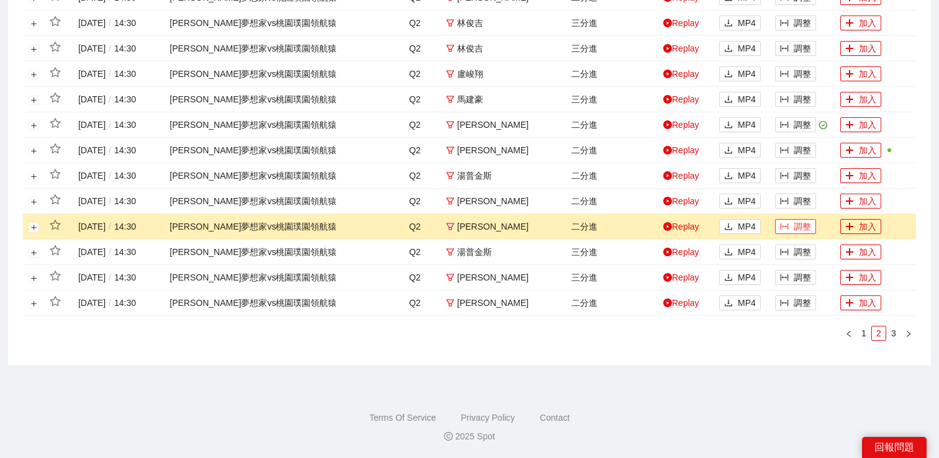
click at [784, 221] on button "調整" at bounding box center [795, 226] width 41 height 15
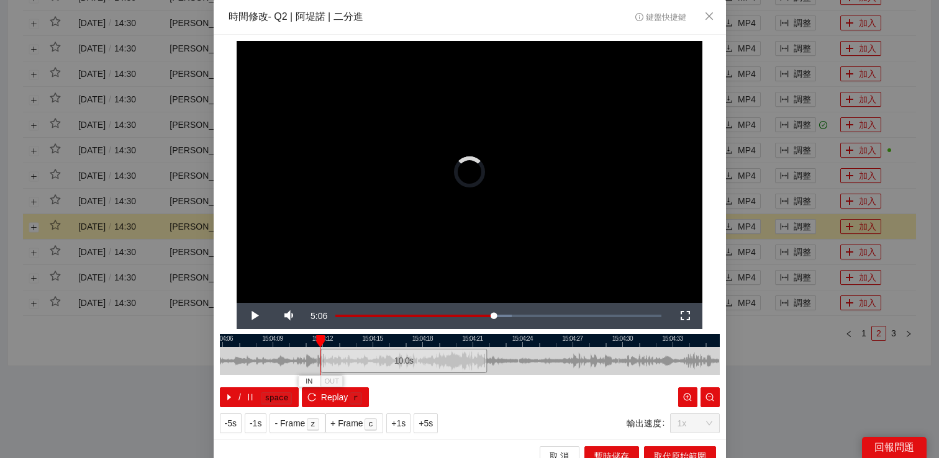
drag, startPoint x: 468, startPoint y: 362, endPoint x: 402, endPoint y: 362, distance: 65.8
click at [402, 362] on div "10.0 s" at bounding box center [403, 361] width 166 height 24
drag, startPoint x: 402, startPoint y: 362, endPoint x: 365, endPoint y: 362, distance: 37.2
click at [365, 362] on div "10.0 s" at bounding box center [372, 361] width 166 height 24
click at [265, 316] on span "Video Player" at bounding box center [254, 316] width 35 height 0
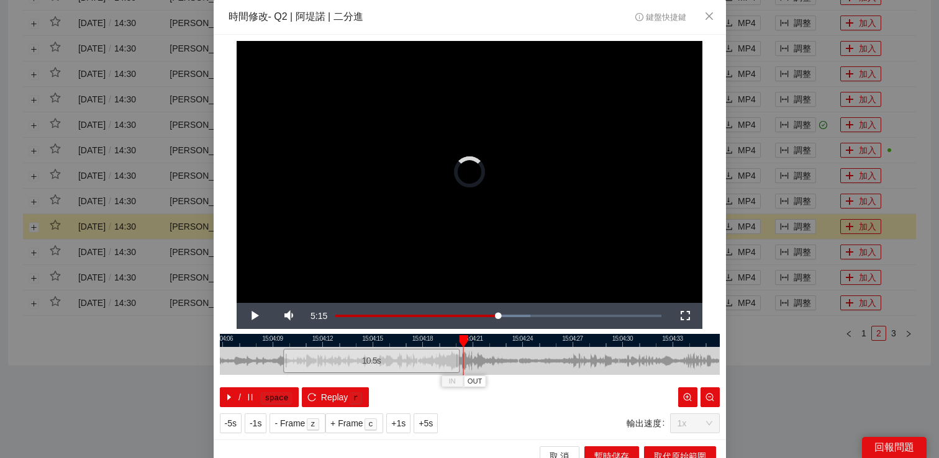
drag, startPoint x: 445, startPoint y: 356, endPoint x: 453, endPoint y: 357, distance: 7.6
click at [454, 357] on div at bounding box center [457, 361] width 7 height 28
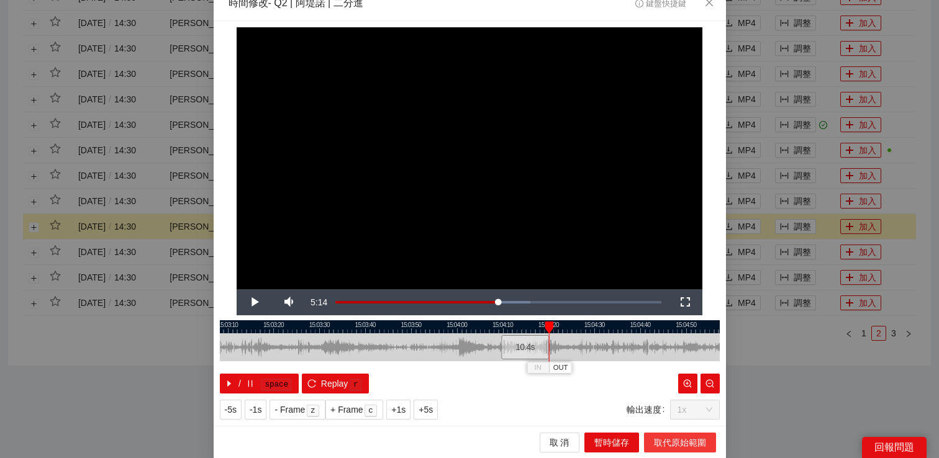
click at [675, 446] on span "取代原始範圍" at bounding box center [680, 443] width 52 height 14
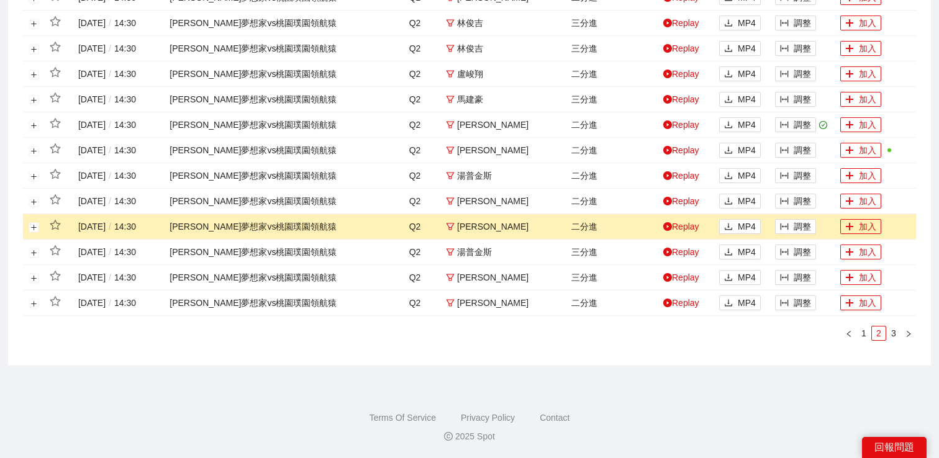
scroll to position [0, 0]
click at [729, 228] on icon "download" at bounding box center [728, 226] width 9 height 9
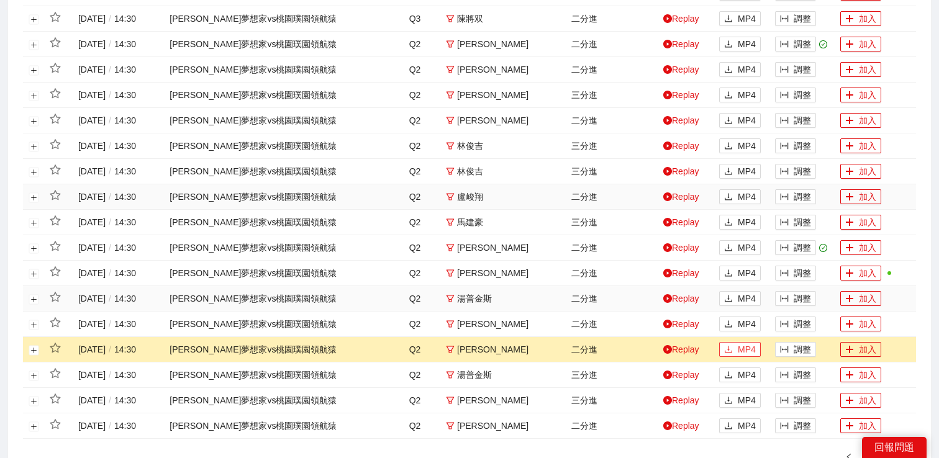
scroll to position [492, 0]
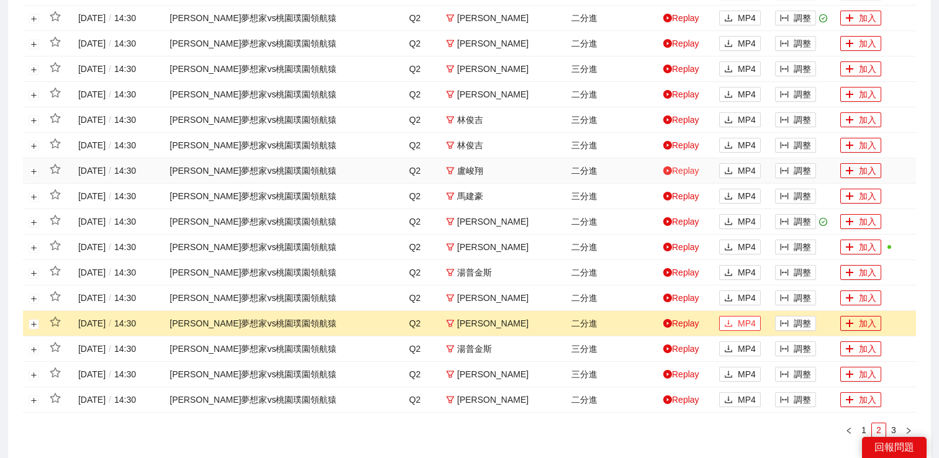
click at [685, 167] on link "Replay" at bounding box center [681, 171] width 36 height 10
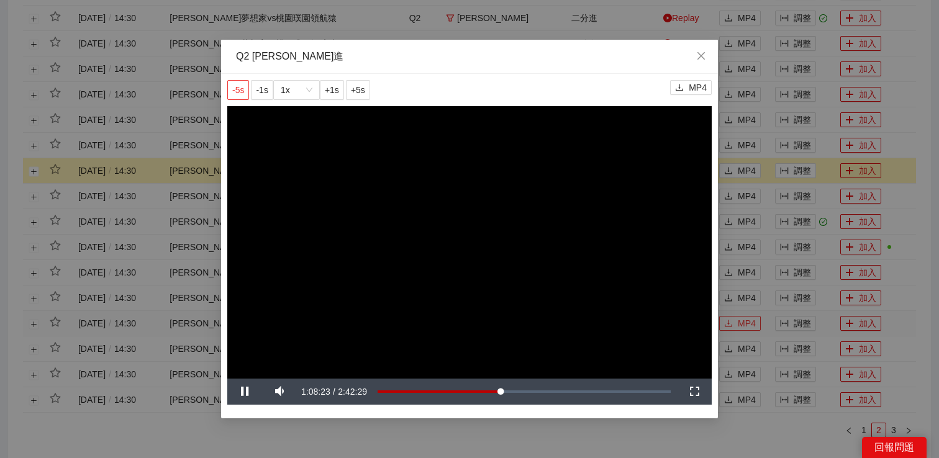
click at [238, 92] on span "-5s" at bounding box center [238, 90] width 12 height 14
click at [755, 151] on div "**********" at bounding box center [469, 229] width 939 height 458
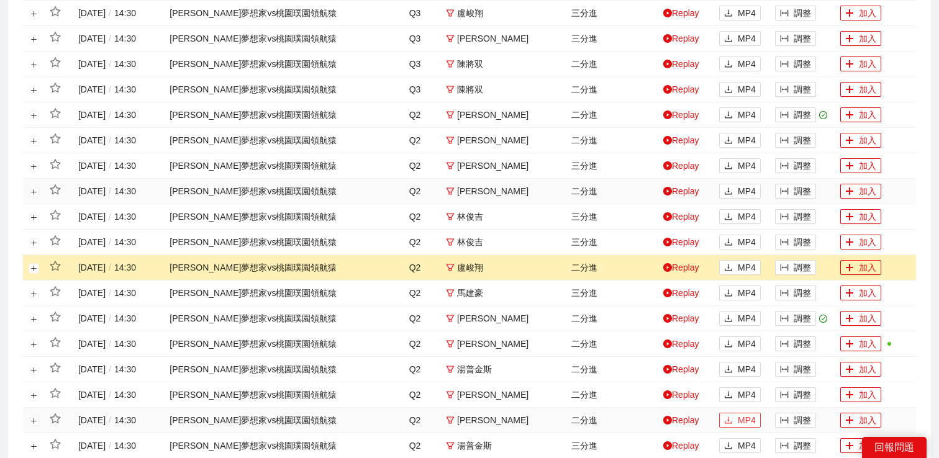
scroll to position [391, 0]
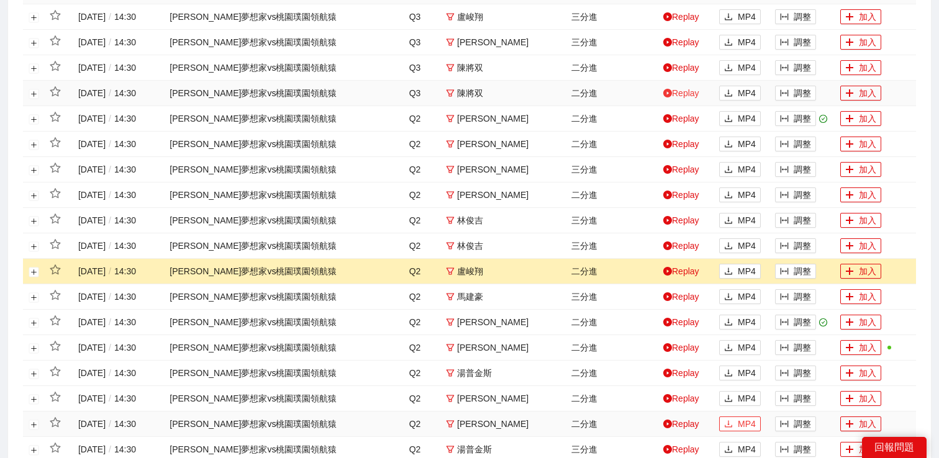
click at [688, 97] on link "Replay" at bounding box center [681, 93] width 36 height 10
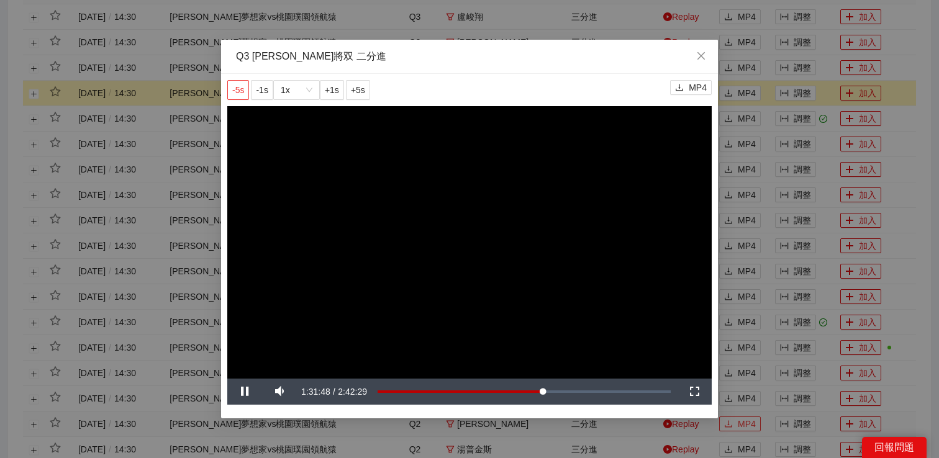
click at [241, 89] on span "-5s" at bounding box center [238, 90] width 12 height 14
click at [233, 92] on span "-5s" at bounding box center [238, 90] width 12 height 14
click at [772, 91] on div "**********" at bounding box center [469, 229] width 939 height 458
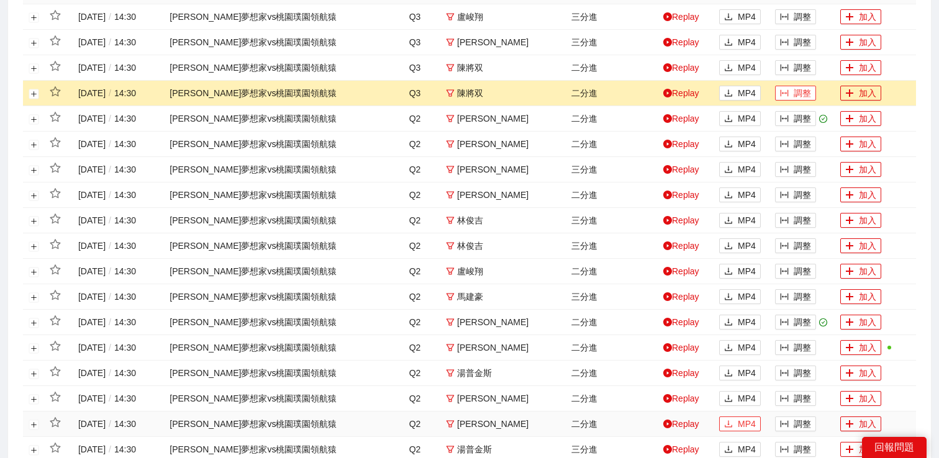
click at [784, 91] on icon "column-width" at bounding box center [784, 93] width 9 height 9
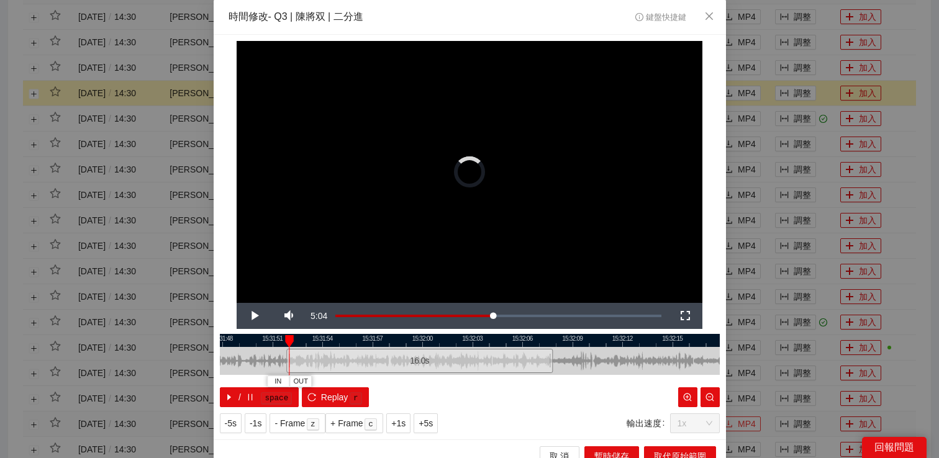
drag, startPoint x: 389, startPoint y: 353, endPoint x: 289, endPoint y: 358, distance: 100.1
click at [289, 358] on div at bounding box center [287, 361] width 7 height 28
drag, startPoint x: 289, startPoint y: 358, endPoint x: 258, endPoint y: 361, distance: 31.8
click at [259, 361] on div at bounding box center [262, 361] width 7 height 28
click at [256, 316] on span "Video Player" at bounding box center [254, 316] width 35 height 0
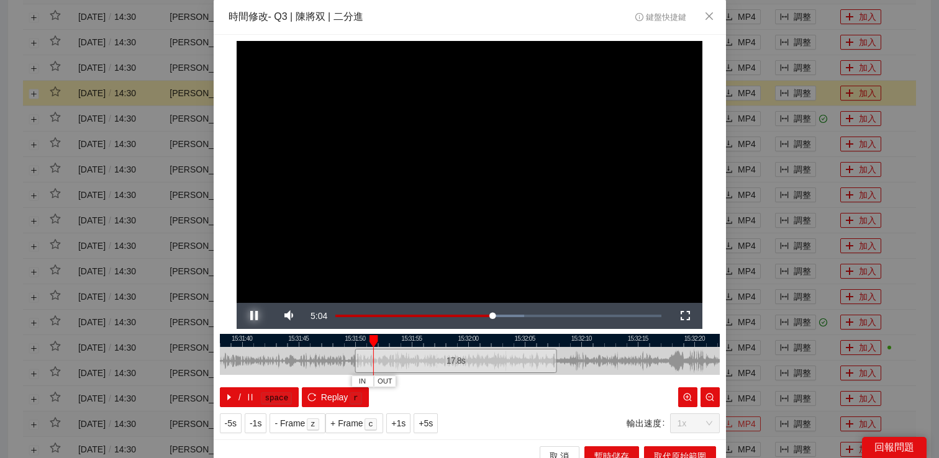
scroll to position [14, 0]
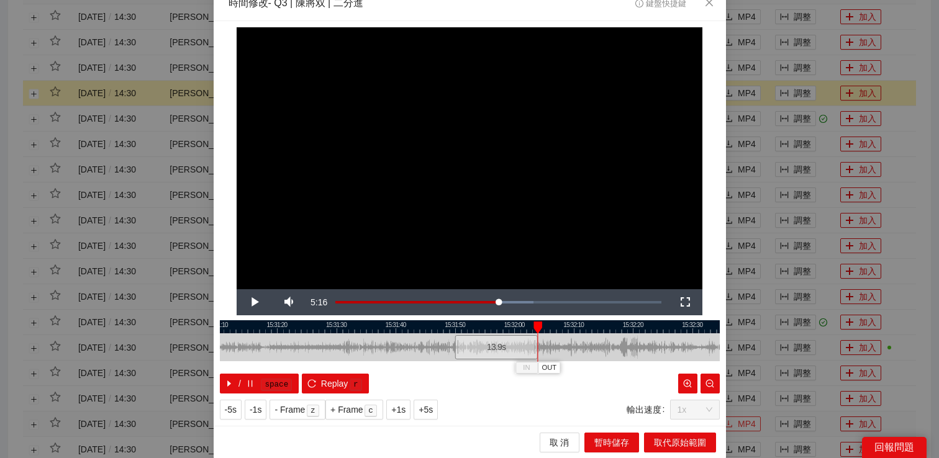
drag, startPoint x: 556, startPoint y: 345, endPoint x: 534, endPoint y: 346, distance: 22.4
click at [533, 346] on div at bounding box center [535, 347] width 7 height 28
click at [671, 436] on span "取代原始範圍" at bounding box center [680, 443] width 52 height 14
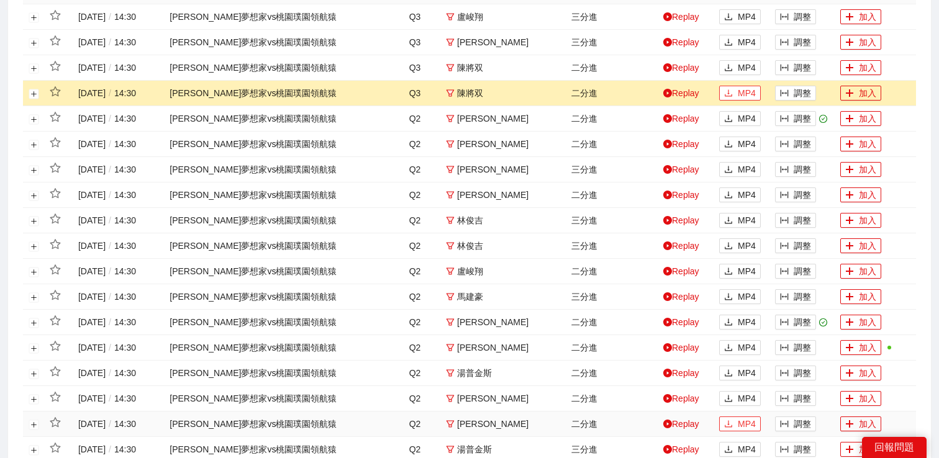
click at [742, 93] on span "MP4" at bounding box center [746, 93] width 18 height 14
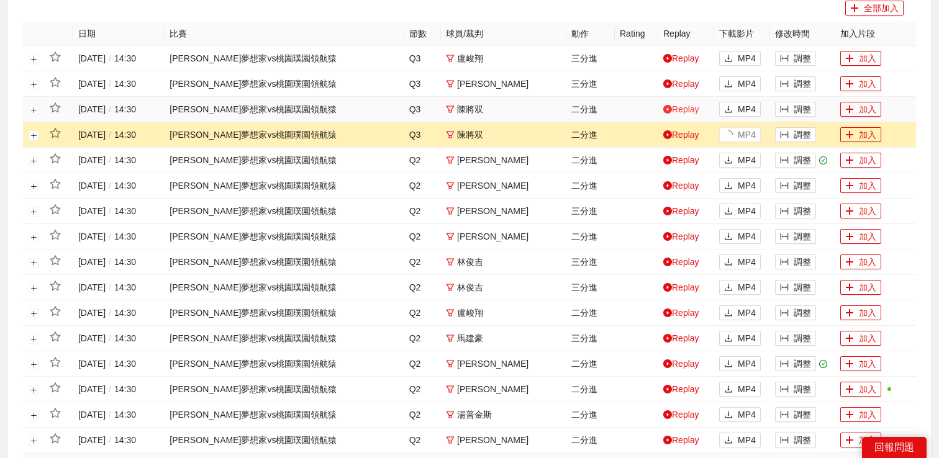
click at [673, 111] on link "Replay" at bounding box center [681, 109] width 36 height 10
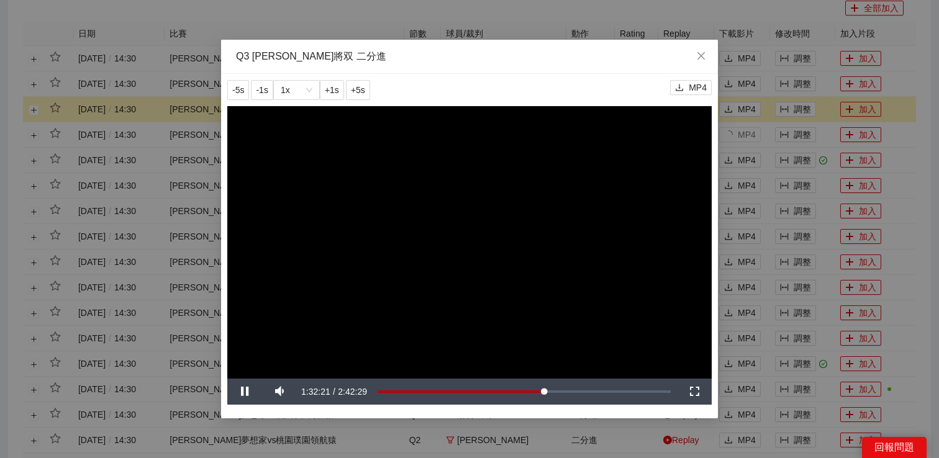
click at [769, 128] on div "**********" at bounding box center [469, 229] width 939 height 458
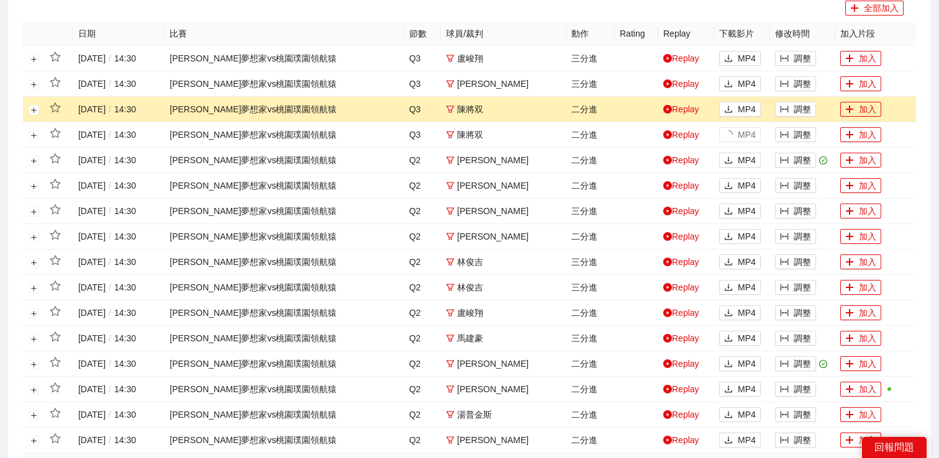
scroll to position [320, 0]
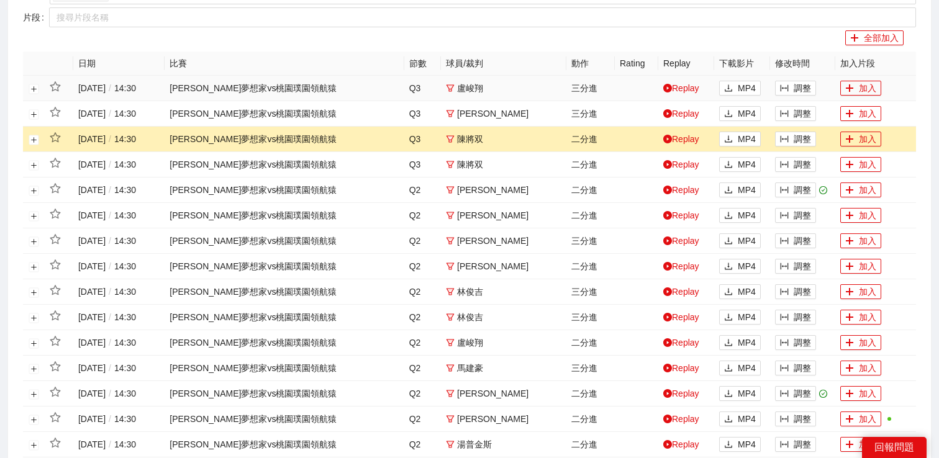
click at [650, 91] on td at bounding box center [636, 88] width 43 height 25
click at [669, 88] on icon "play-circle" at bounding box center [667, 88] width 9 height 9
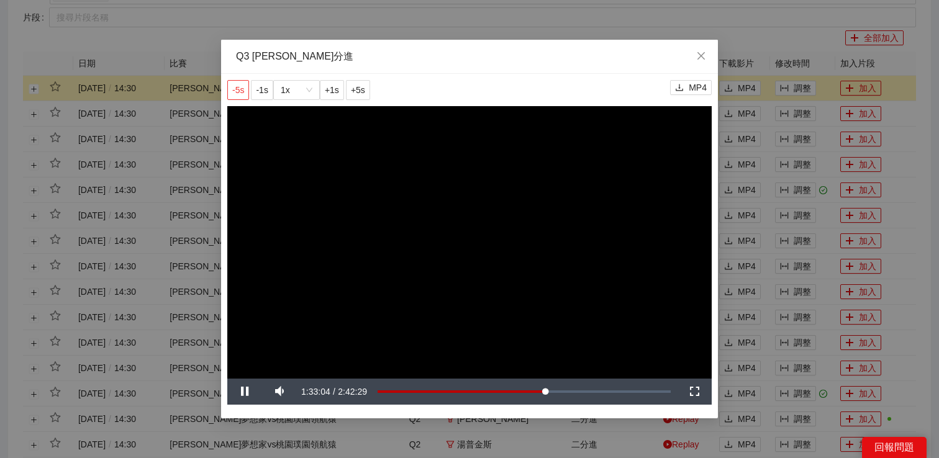
click at [240, 91] on span "-5s" at bounding box center [238, 90] width 12 height 14
click at [341, 94] on button "+1s" at bounding box center [332, 90] width 24 height 20
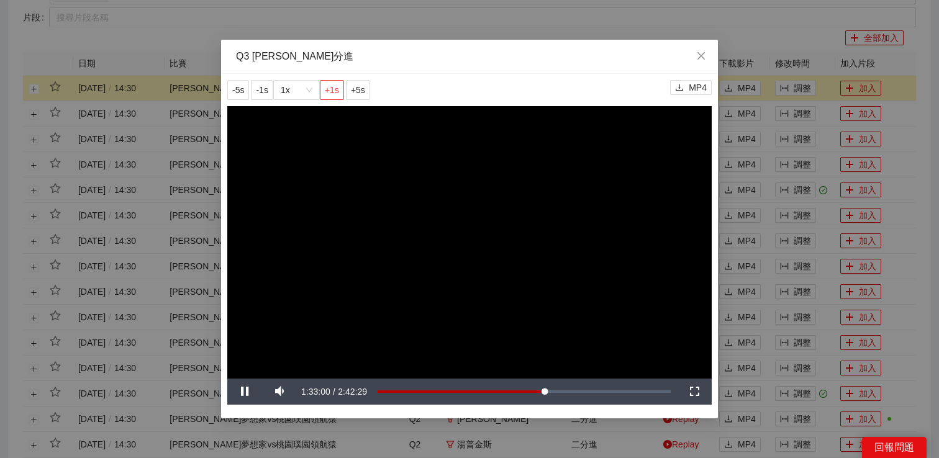
click at [341, 94] on button "+1s" at bounding box center [332, 90] width 24 height 20
click at [810, 169] on div "**********" at bounding box center [469, 229] width 939 height 458
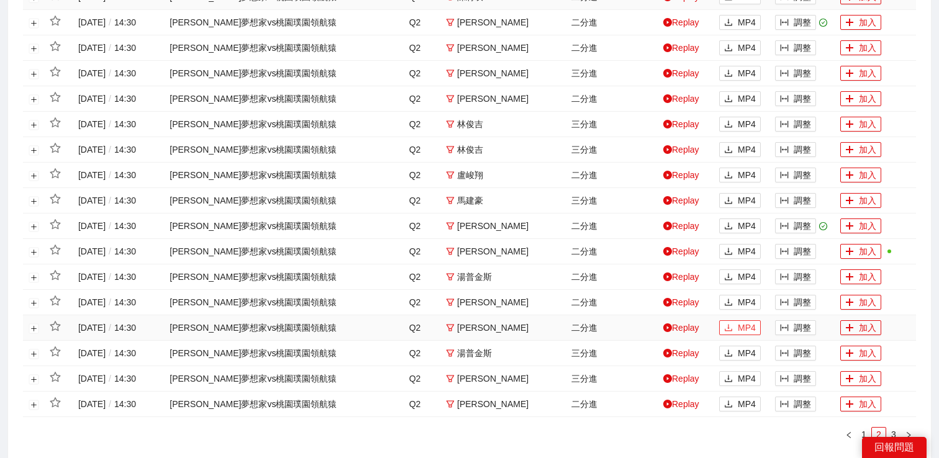
scroll to position [588, 0]
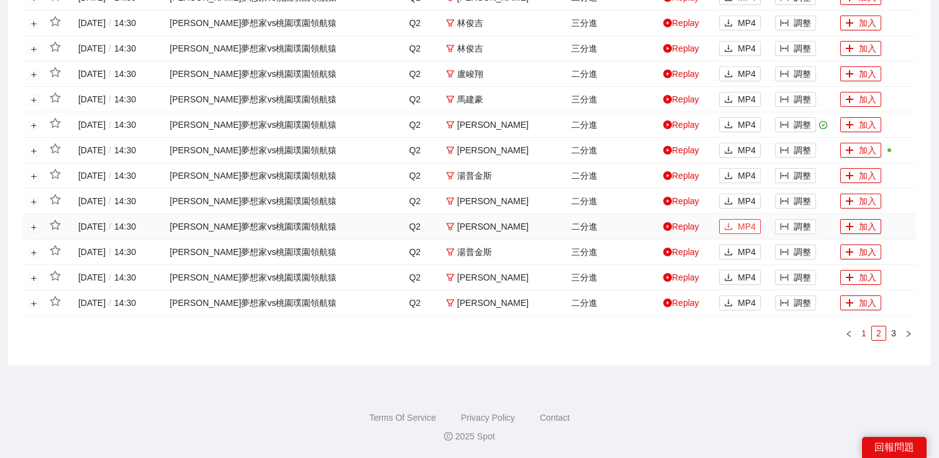
click at [864, 330] on link "1" at bounding box center [864, 334] width 14 height 14
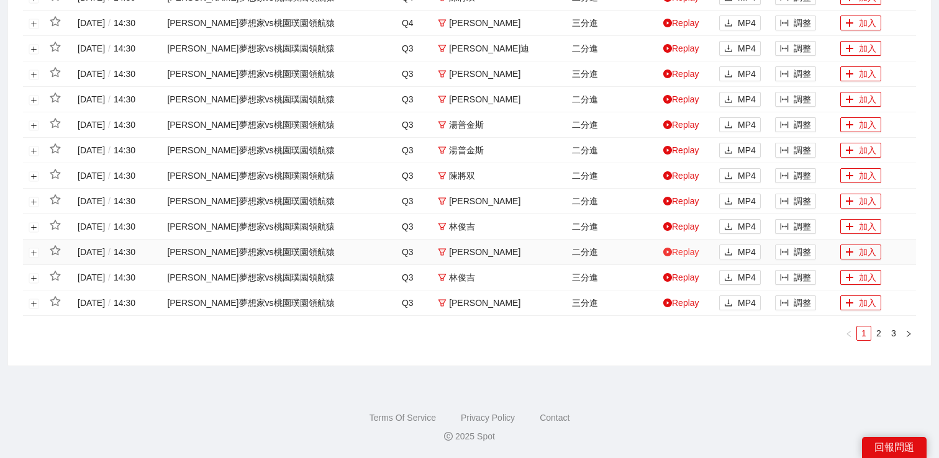
click at [683, 252] on link "Replay" at bounding box center [681, 252] width 36 height 10
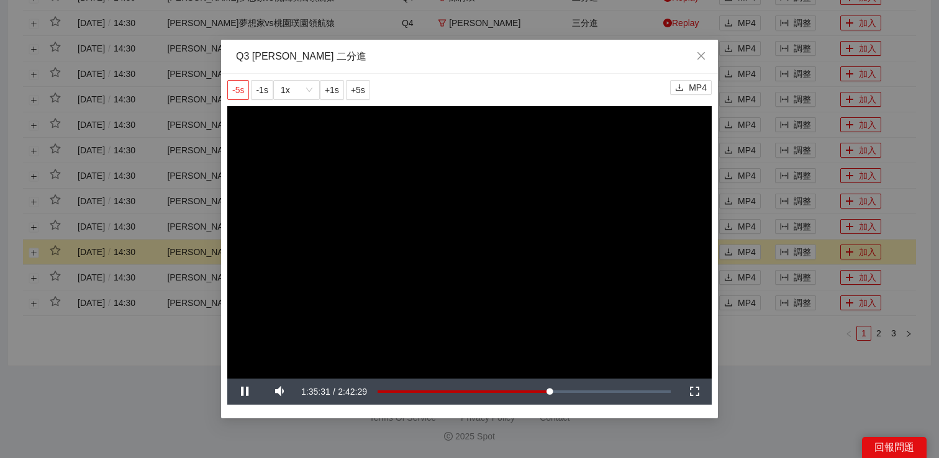
click at [240, 91] on span "-5s" at bounding box center [238, 90] width 12 height 14
click at [254, 94] on button "-1s" at bounding box center [262, 90] width 22 height 20
click at [238, 92] on span "-5s" at bounding box center [238, 90] width 12 height 14
click at [748, 377] on div "**********" at bounding box center [469, 229] width 939 height 458
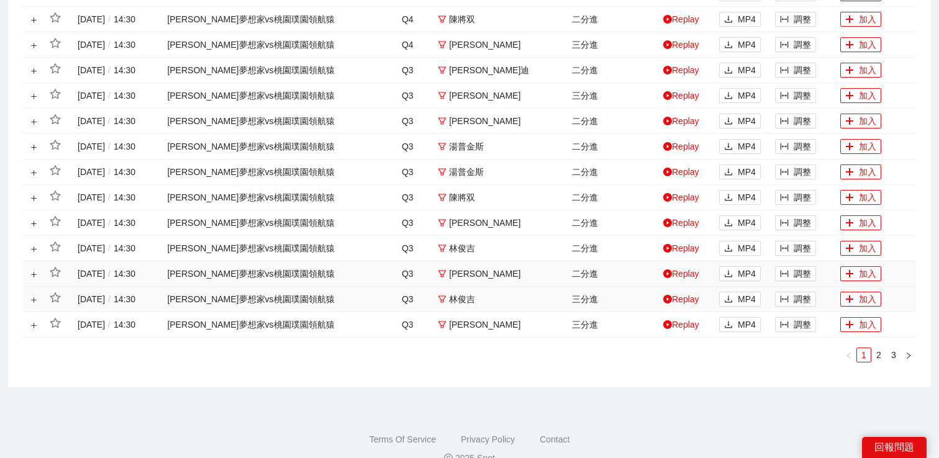
scroll to position [559, 0]
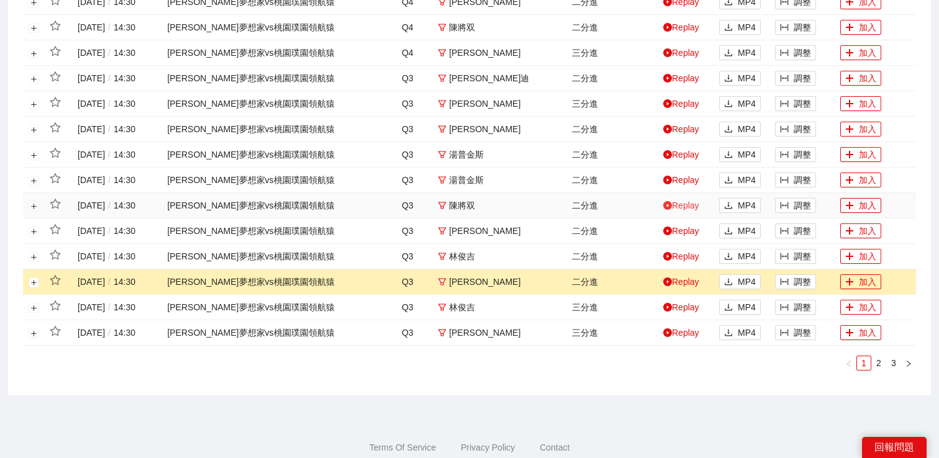
click at [679, 209] on link "Replay" at bounding box center [681, 206] width 36 height 10
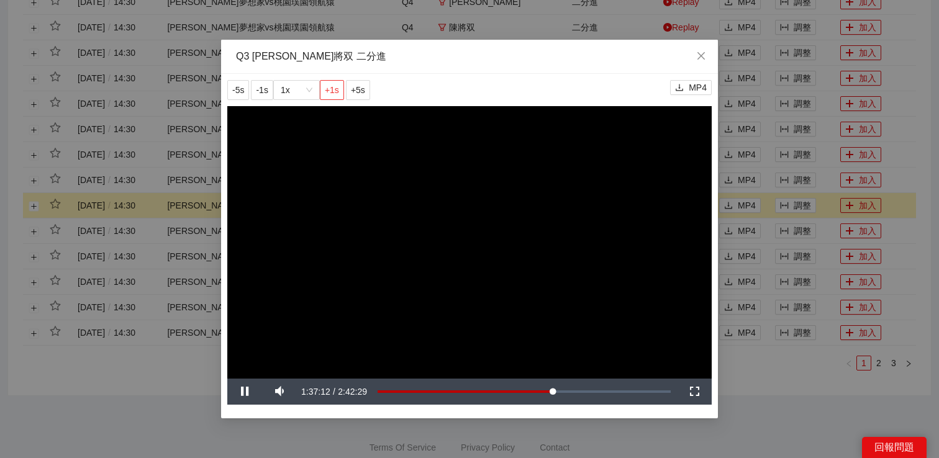
click at [340, 86] on button "+1s" at bounding box center [332, 90] width 24 height 20
click at [237, 89] on span "-5s" at bounding box center [238, 90] width 12 height 14
click at [537, 281] on video "Video Player" at bounding box center [469, 242] width 484 height 273
click at [540, 273] on video "Video Player" at bounding box center [469, 242] width 484 height 273
click at [240, 91] on span "-5s" at bounding box center [238, 90] width 12 height 14
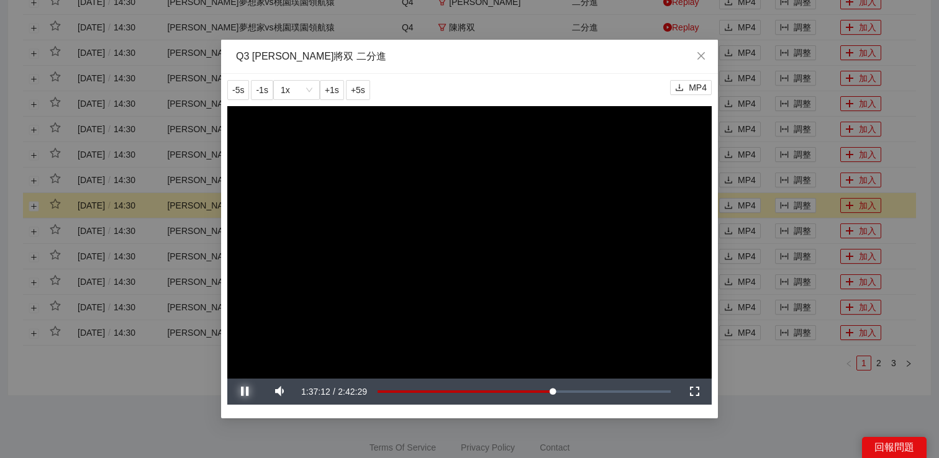
click at [246, 392] on span "Video Player" at bounding box center [244, 392] width 35 height 0
click at [783, 392] on div "**********" at bounding box center [469, 229] width 939 height 458
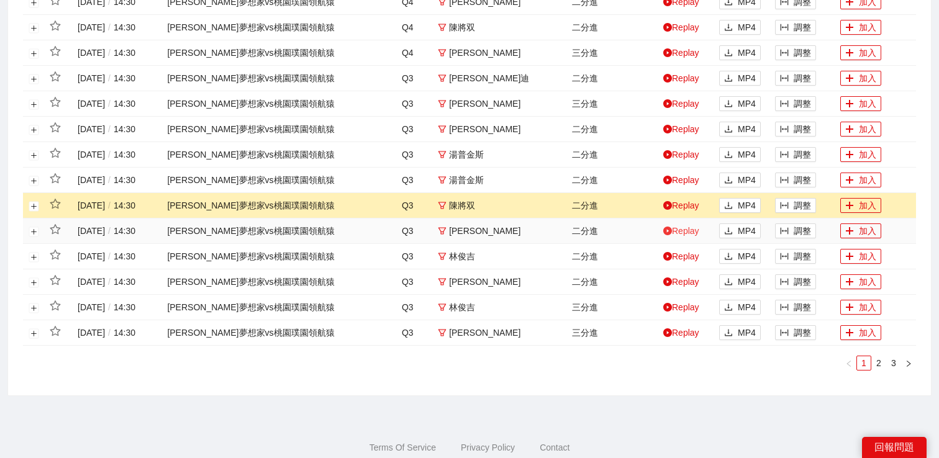
scroll to position [535, 0]
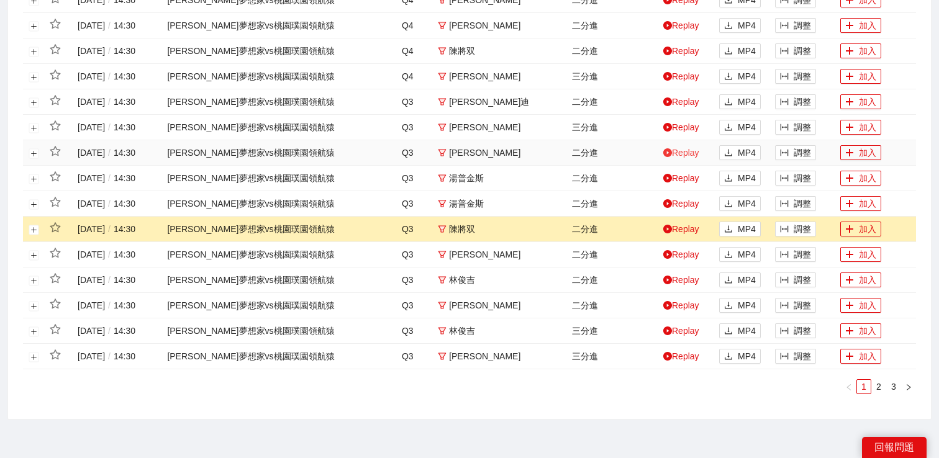
click at [680, 154] on link "Replay" at bounding box center [681, 153] width 36 height 10
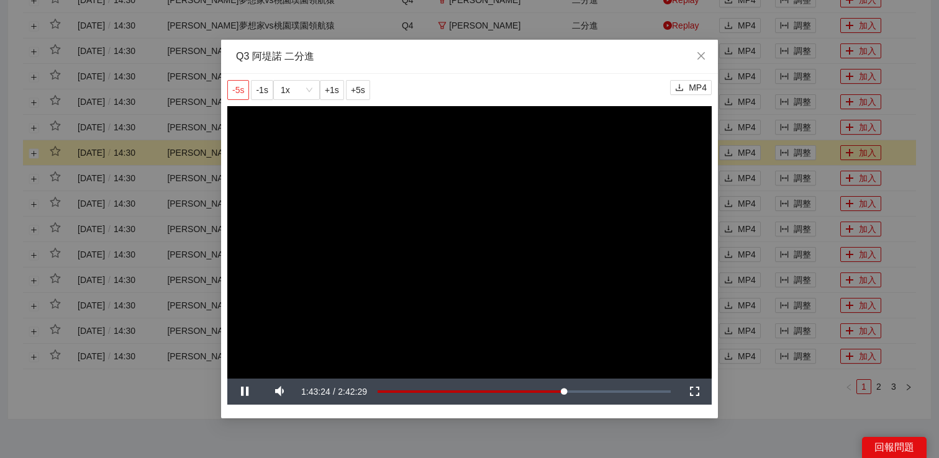
click at [243, 89] on span "-5s" at bounding box center [238, 90] width 12 height 14
click at [786, 125] on div "**********" at bounding box center [469, 229] width 939 height 458
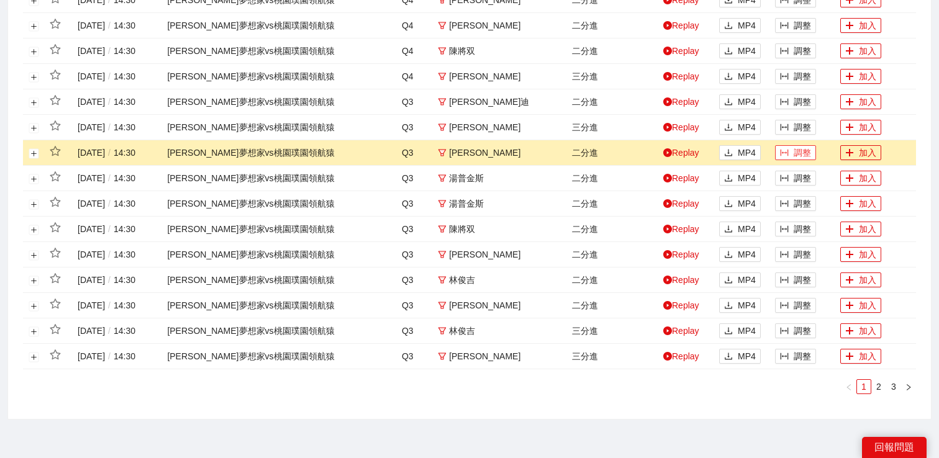
click at [784, 156] on span "column-width" at bounding box center [784, 153] width 9 height 10
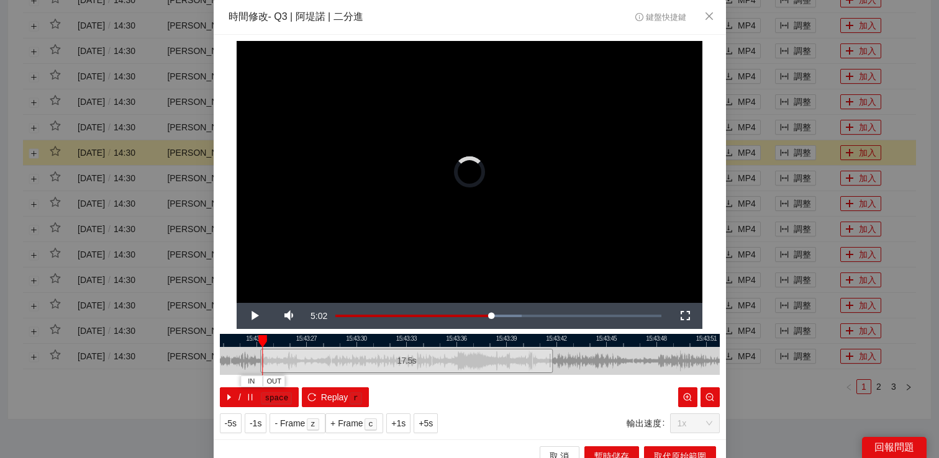
drag, startPoint x: 385, startPoint y: 355, endPoint x: 259, endPoint y: 356, distance: 126.0
click at [259, 357] on div "15:43:21 15:43:24 15:43:27 15:43:30 15:43:33 15:43:36 15:43:39 15:43:42 15:43:4…" at bounding box center [470, 370] width 500 height 73
click at [249, 316] on span "Video Player" at bounding box center [254, 316] width 35 height 0
drag, startPoint x: 263, startPoint y: 356, endPoint x: 248, endPoint y: 356, distance: 14.9
click at [248, 356] on div at bounding box center [246, 361] width 7 height 28
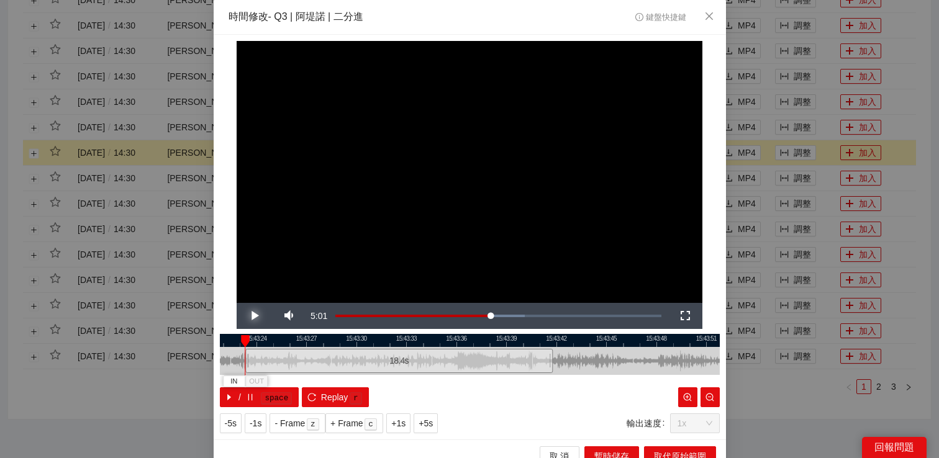
click at [254, 316] on span "Video Player" at bounding box center [254, 316] width 35 height 0
drag, startPoint x: 246, startPoint y: 353, endPoint x: 238, endPoint y: 353, distance: 7.4
click at [243, 353] on div at bounding box center [246, 361] width 7 height 28
click at [252, 316] on span "Video Player" at bounding box center [254, 316] width 35 height 0
click at [399, 420] on span "+1s" at bounding box center [398, 424] width 14 height 14
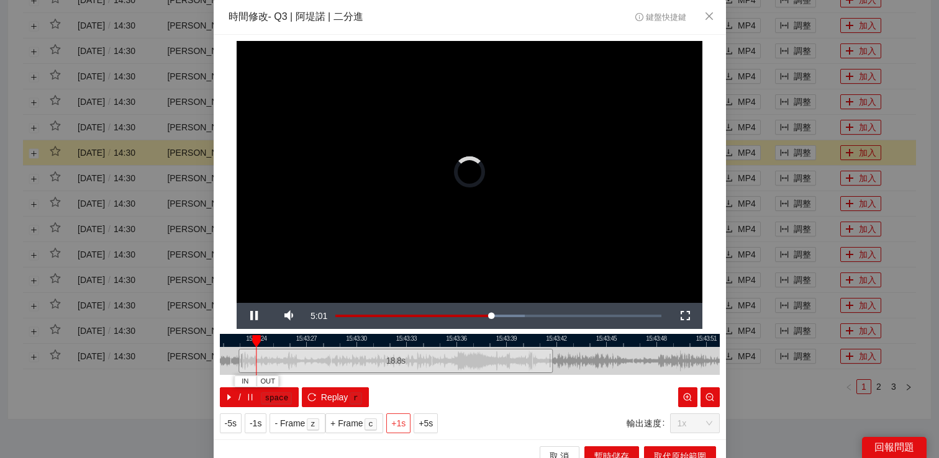
click at [399, 420] on span "+1s" at bounding box center [398, 424] width 14 height 14
click at [403, 421] on span "+1s" at bounding box center [398, 424] width 14 height 14
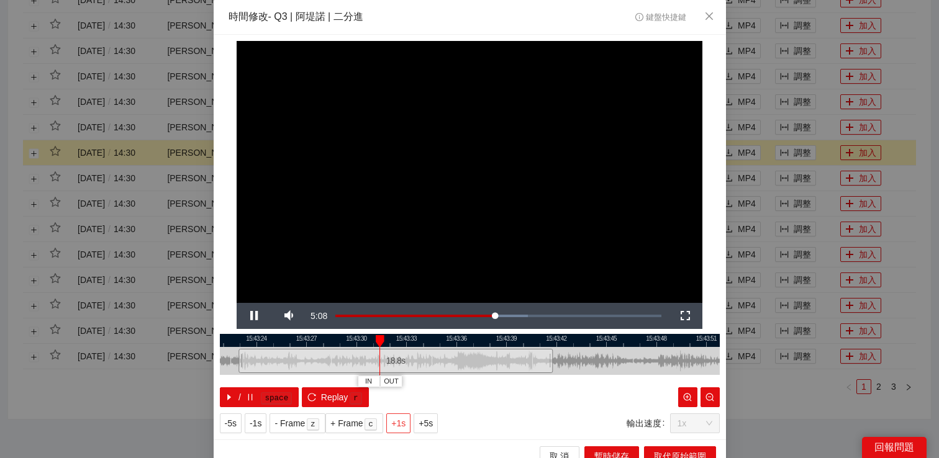
click at [403, 421] on span "+1s" at bounding box center [398, 424] width 14 height 14
click at [499, 382] on span "OUT" at bounding box center [494, 381] width 15 height 11
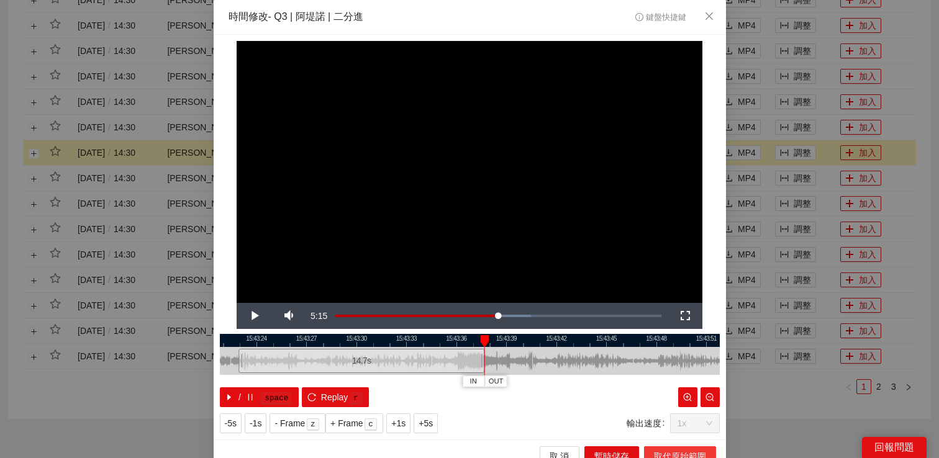
click at [655, 451] on span "取代原始範圍" at bounding box center [680, 456] width 52 height 14
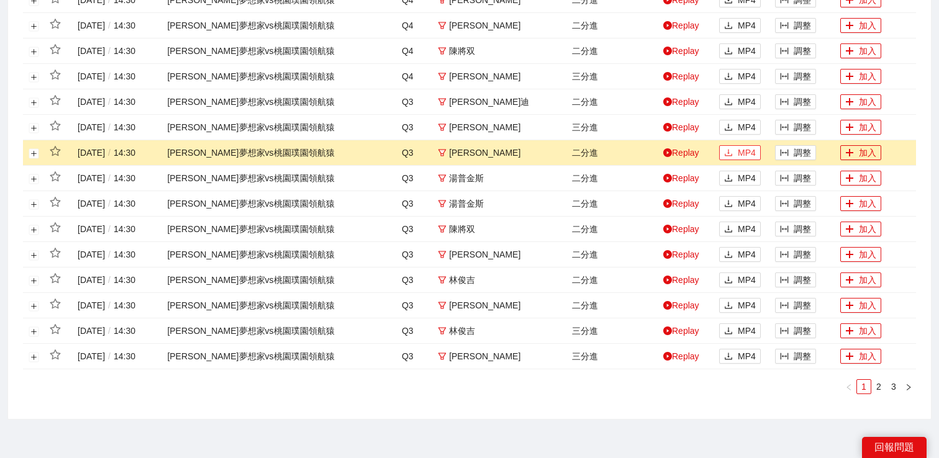
click at [734, 155] on button "MP4" at bounding box center [740, 152] width 42 height 15
click at [683, 101] on link "Replay" at bounding box center [681, 102] width 36 height 10
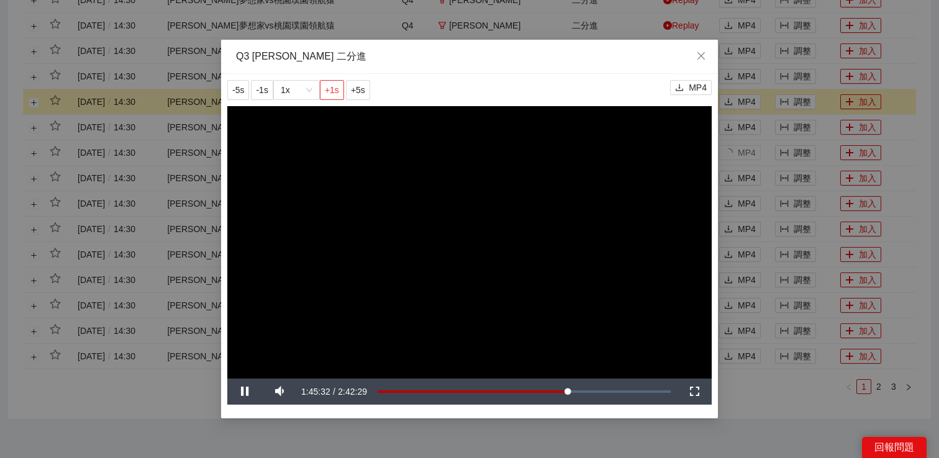
click at [335, 91] on span "+1s" at bounding box center [332, 90] width 14 height 14
click at [828, 113] on div "**********" at bounding box center [469, 229] width 939 height 458
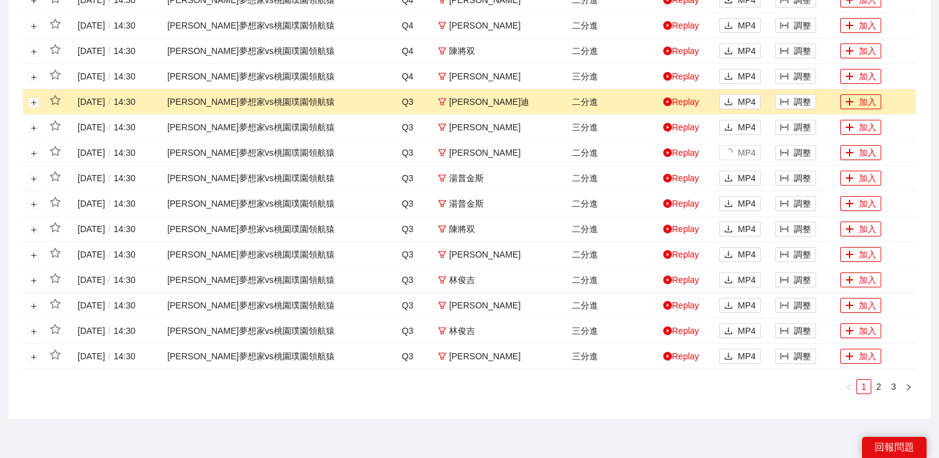
scroll to position [453, 0]
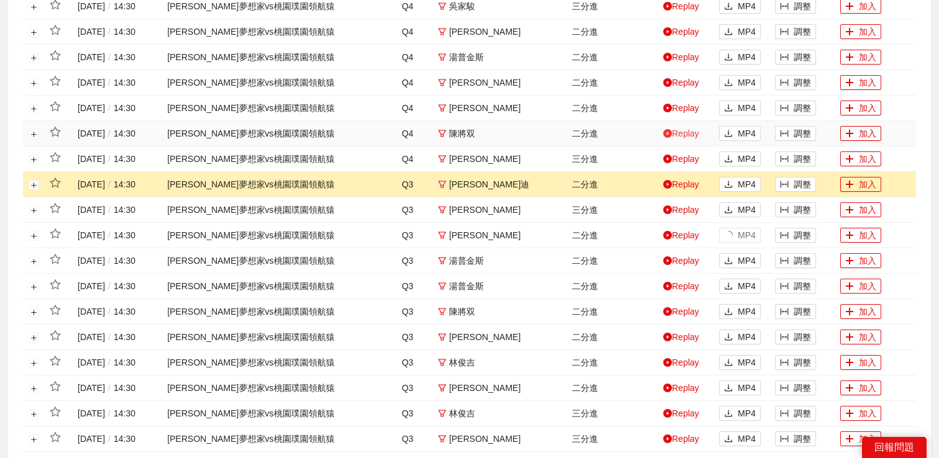
click at [695, 133] on link "Replay" at bounding box center [681, 133] width 36 height 10
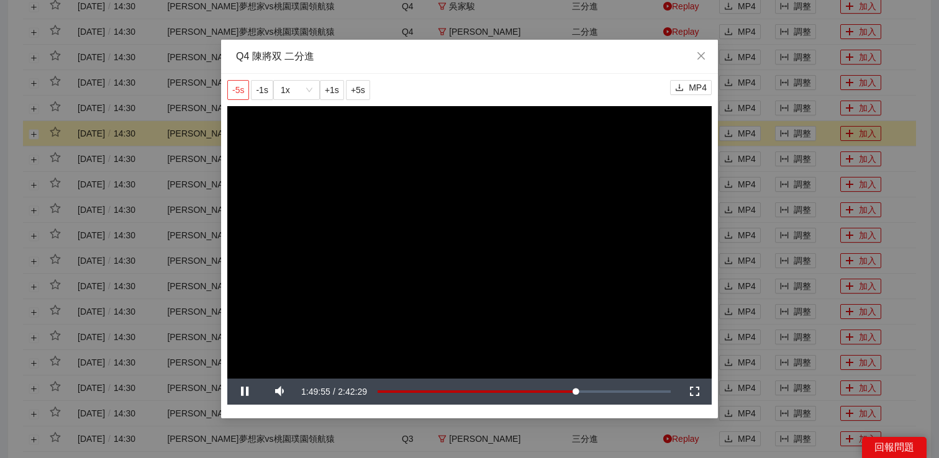
click at [242, 84] on span "-5s" at bounding box center [238, 90] width 12 height 14
click at [781, 115] on div "**********" at bounding box center [469, 229] width 939 height 458
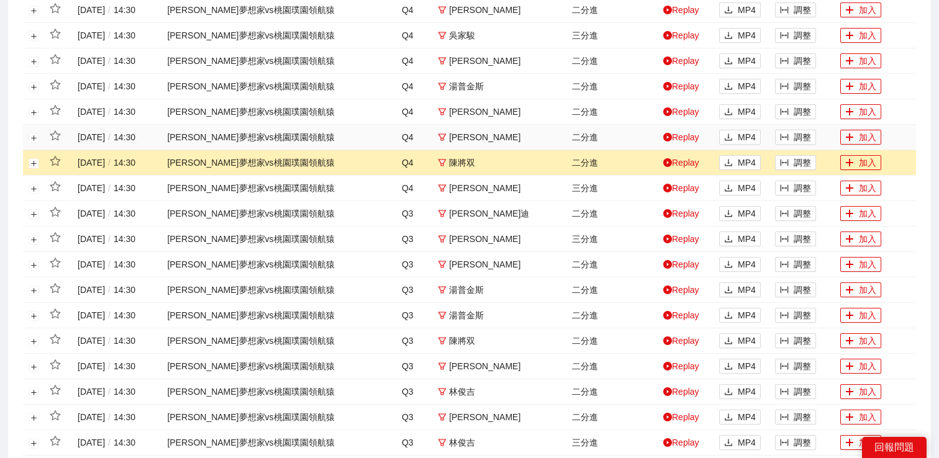
scroll to position [382, 0]
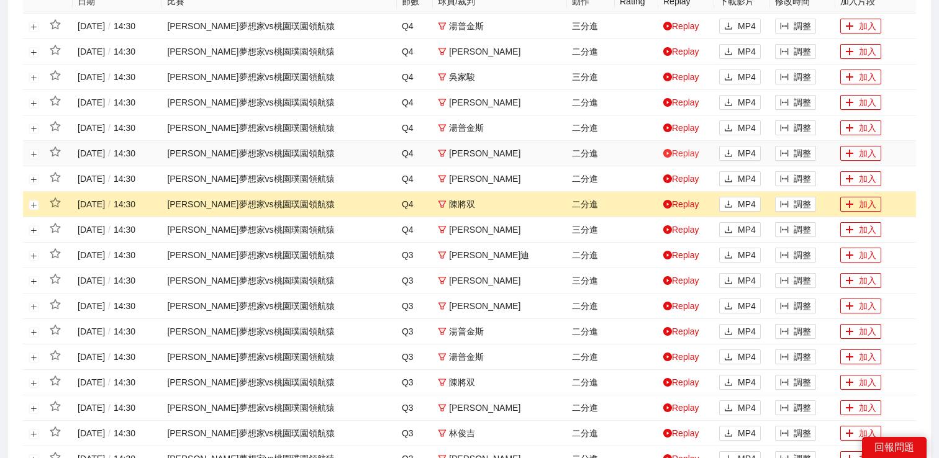
click at [681, 156] on link "Replay" at bounding box center [681, 153] width 36 height 10
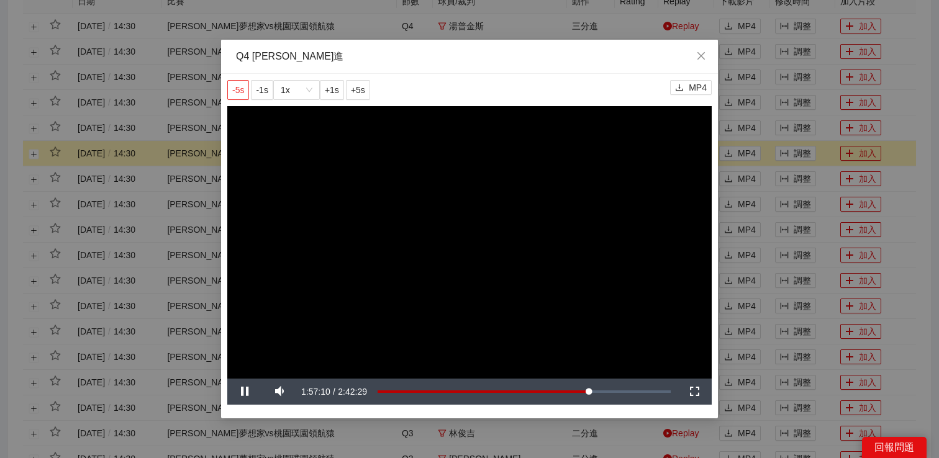
click at [238, 87] on span "-5s" at bounding box center [238, 90] width 12 height 14
click at [788, 142] on div "**********" at bounding box center [469, 229] width 939 height 458
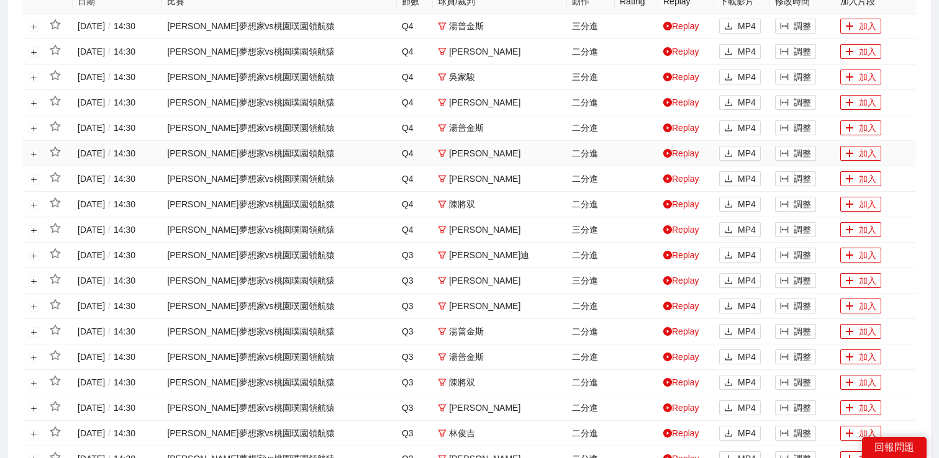
scroll to position [320, 0]
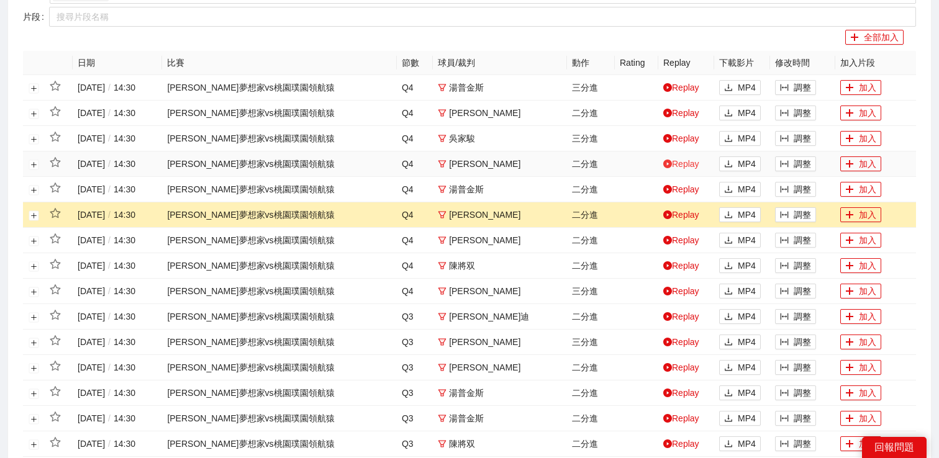
click at [695, 165] on link "Replay" at bounding box center [681, 164] width 36 height 10
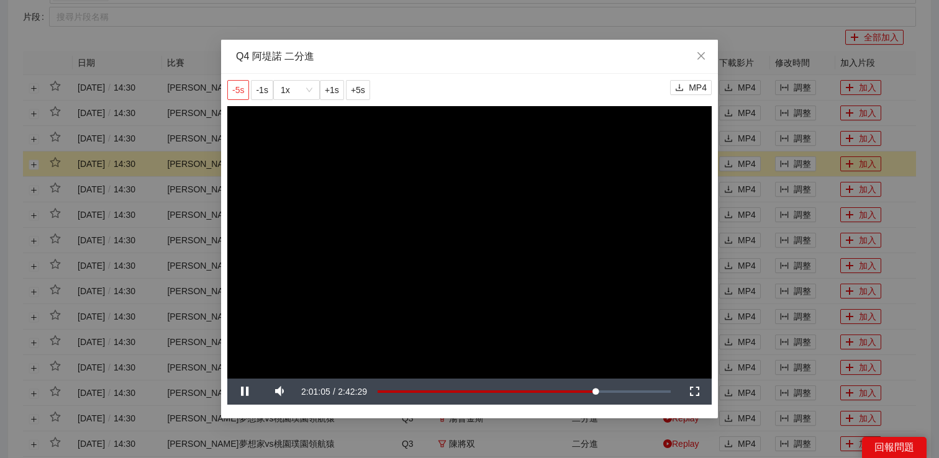
click at [237, 89] on span "-5s" at bounding box center [238, 90] width 12 height 14
click at [774, 184] on div "**********" at bounding box center [469, 229] width 939 height 458
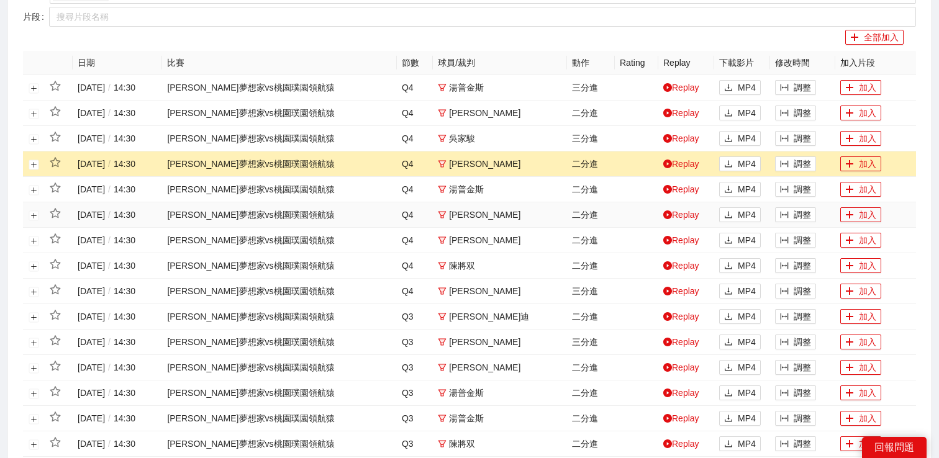
scroll to position [588, 0]
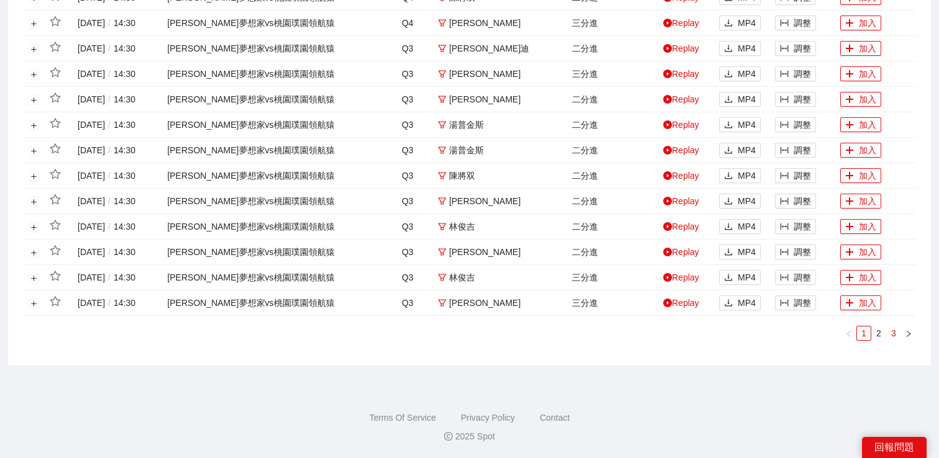
click at [894, 336] on link "3" at bounding box center [893, 334] width 14 height 14
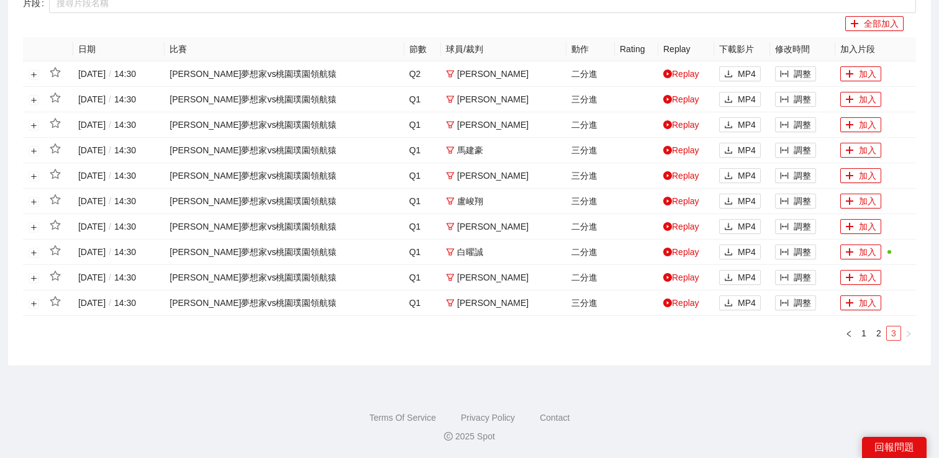
scroll to position [334, 0]
click at [680, 306] on link "Replay" at bounding box center [681, 303] width 36 height 10
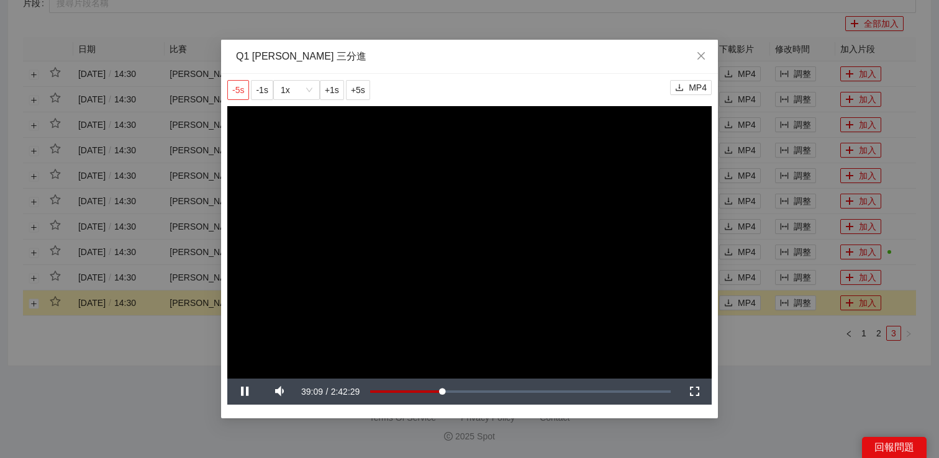
click at [242, 93] on span "-5s" at bounding box center [238, 90] width 12 height 14
click at [760, 377] on div "**********" at bounding box center [469, 229] width 939 height 458
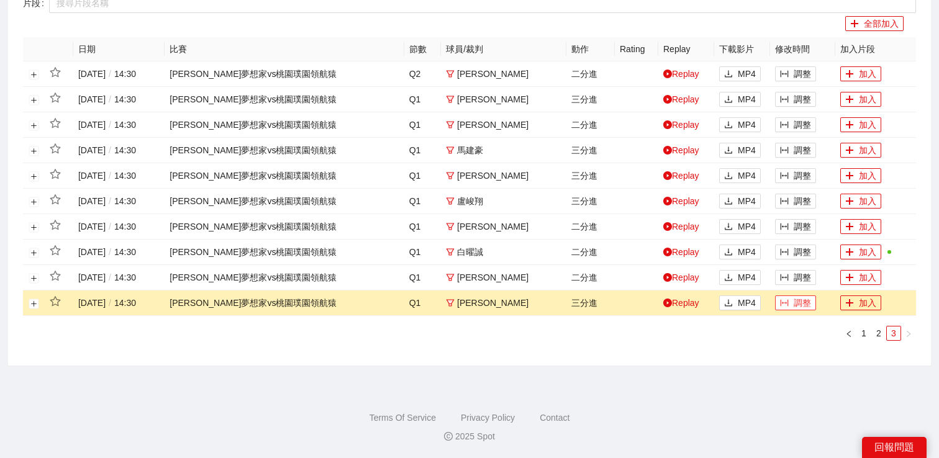
click at [804, 299] on button "調整" at bounding box center [795, 302] width 41 height 15
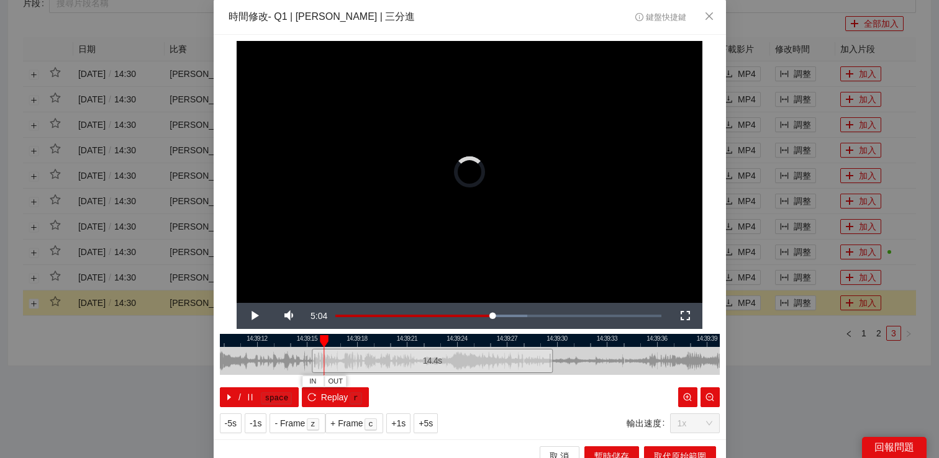
drag, startPoint x: 384, startPoint y: 361, endPoint x: 304, endPoint y: 361, distance: 80.1
click at [310, 361] on div at bounding box center [313, 361] width 7 height 28
click at [250, 316] on span "Video Player" at bounding box center [254, 316] width 35 height 0
click at [404, 418] on span "+1s" at bounding box center [398, 424] width 14 height 14
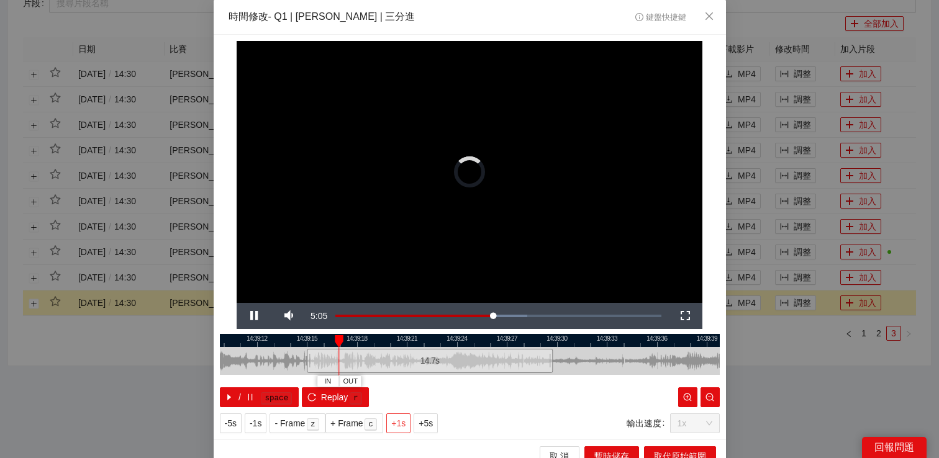
click at [404, 418] on span "+1s" at bounding box center [398, 424] width 14 height 14
click at [490, 379] on span "OUT" at bounding box center [482, 381] width 15 height 11
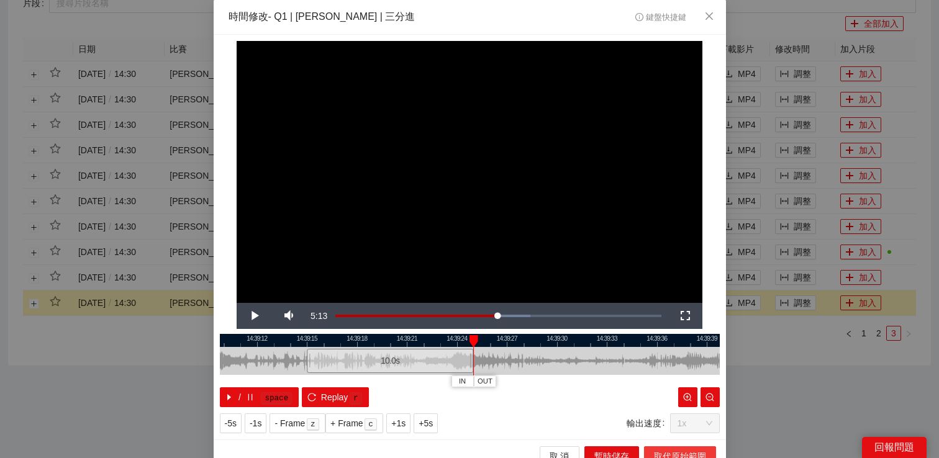
click at [661, 453] on span "取代原始範圍" at bounding box center [680, 456] width 52 height 14
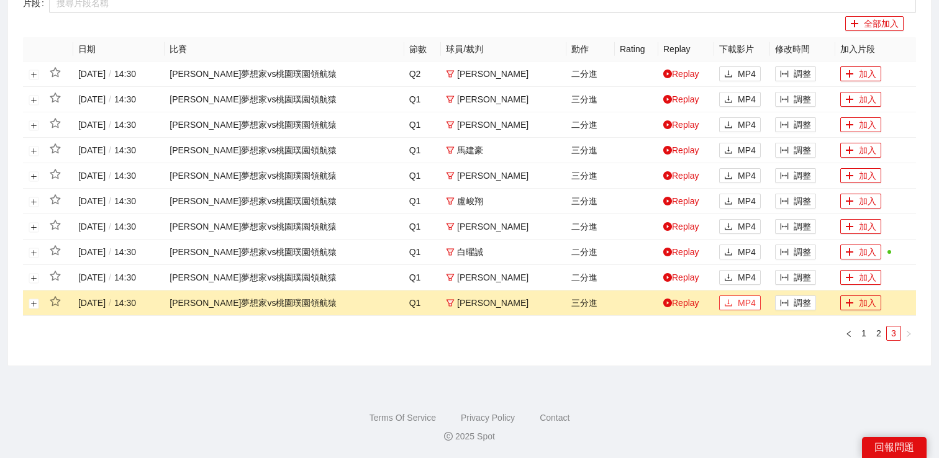
click at [726, 302] on icon "download" at bounding box center [728, 303] width 9 height 9
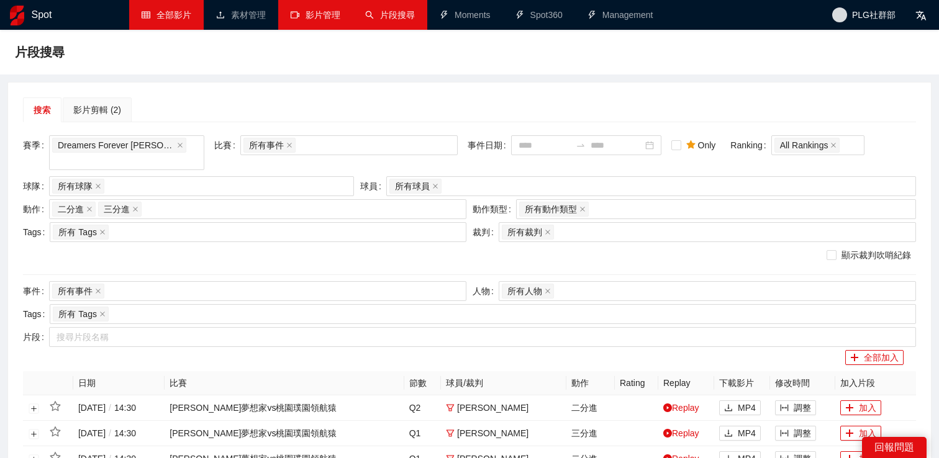
click at [161, 17] on link "全部影片" at bounding box center [167, 15] width 50 height 10
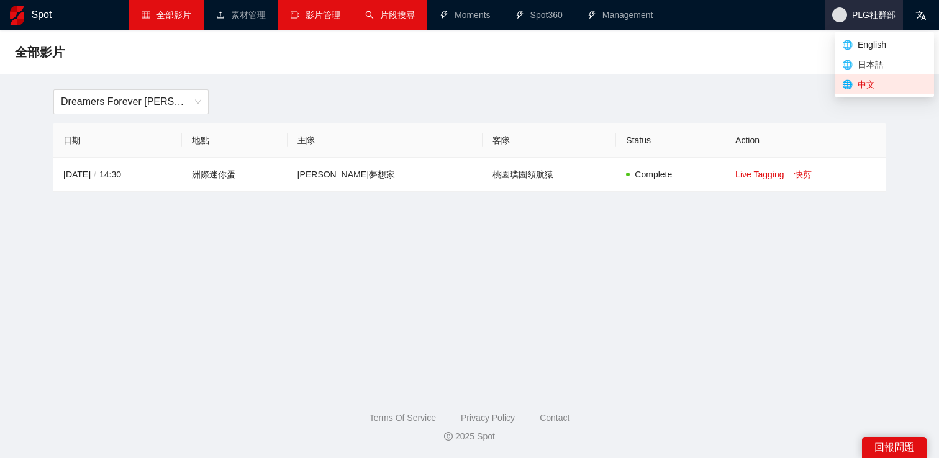
click at [887, 15] on span "PLG社群部" at bounding box center [873, 15] width 43 height 0
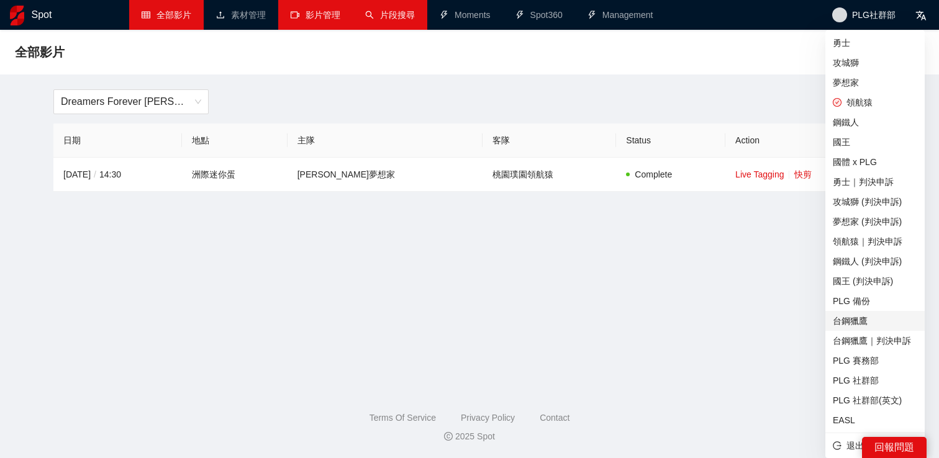
scroll to position [2, 0]
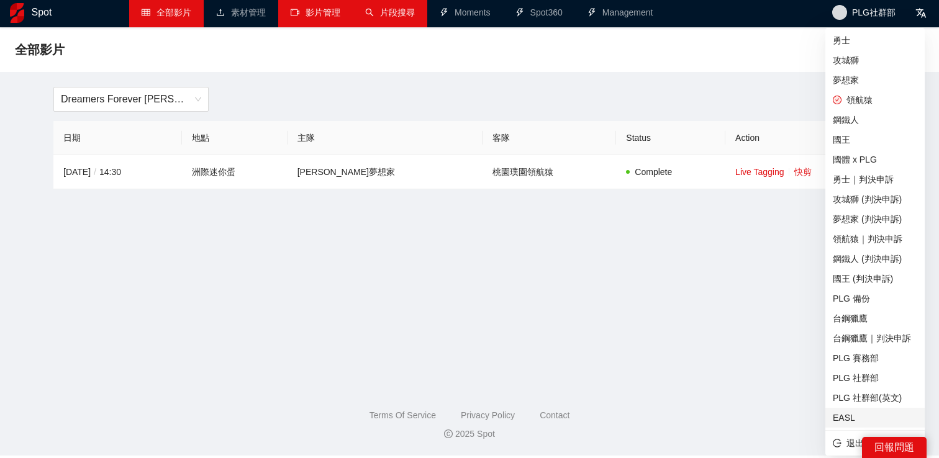
click at [845, 415] on span "EASL" at bounding box center [874, 418] width 84 height 14
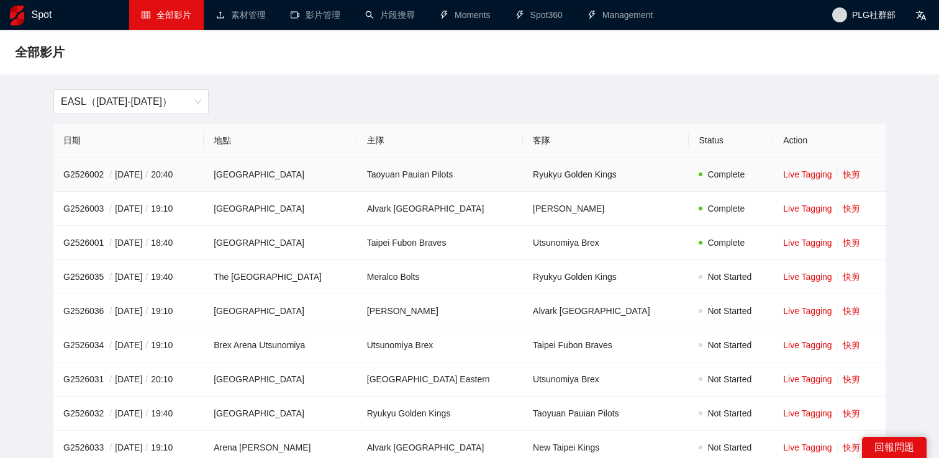
scroll to position [108, 0]
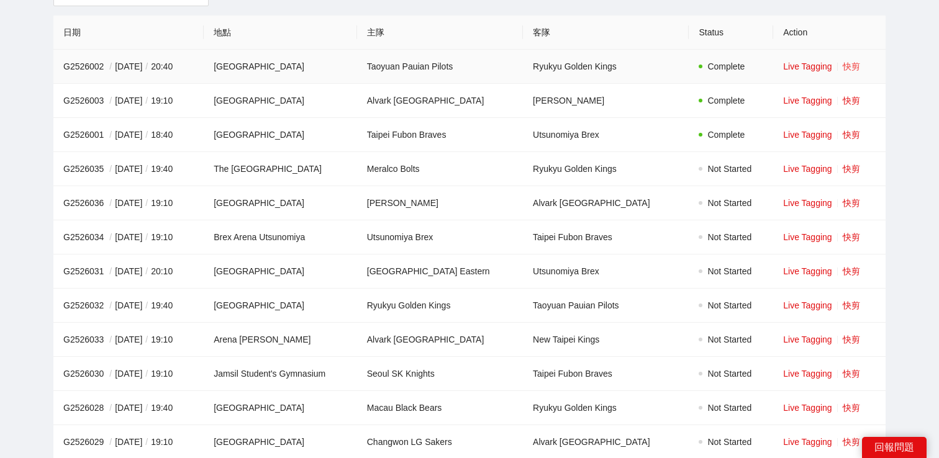
click at [853, 66] on link "快剪" at bounding box center [850, 66] width 17 height 10
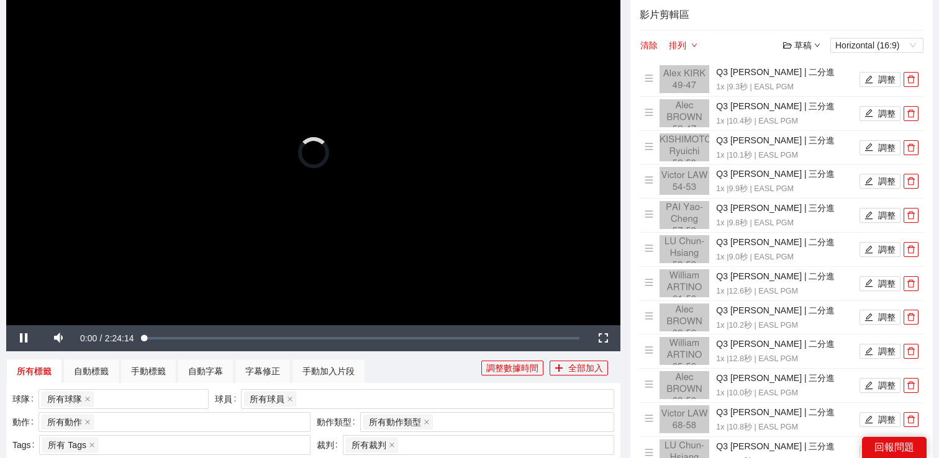
click at [464, 165] on video "Video Player" at bounding box center [313, 152] width 614 height 345
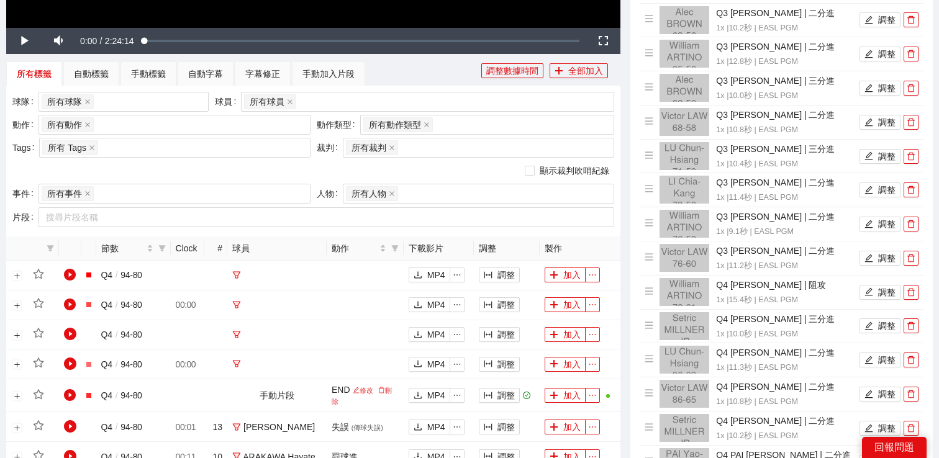
scroll to position [441, 0]
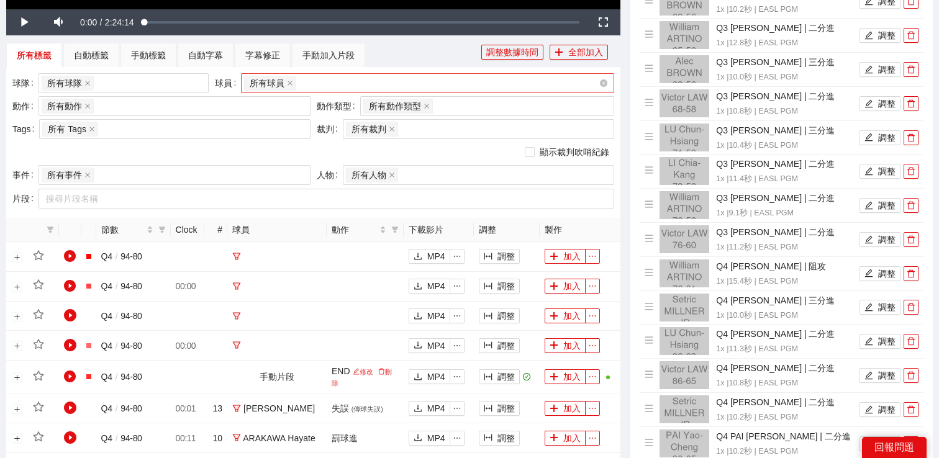
click at [331, 79] on div "所有球員" at bounding box center [421, 82] width 354 height 17
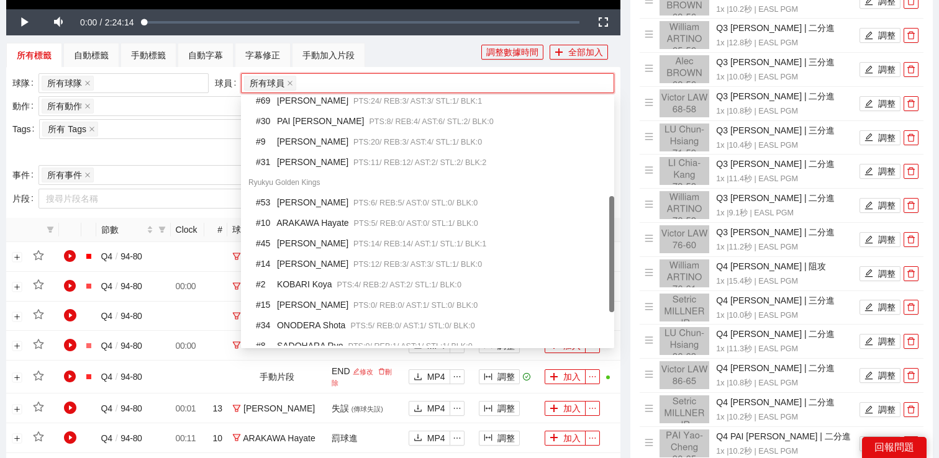
scroll to position [133, 0]
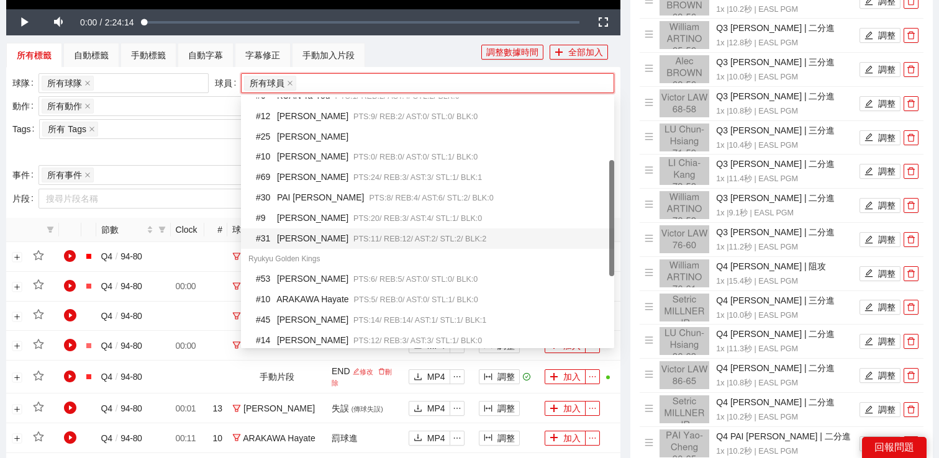
click at [333, 232] on div "# 31 [PERSON_NAME] PTS: 11 / REB: 12 / AST: 2 / STL: 2 / BLK: 2" at bounding box center [431, 239] width 351 height 14
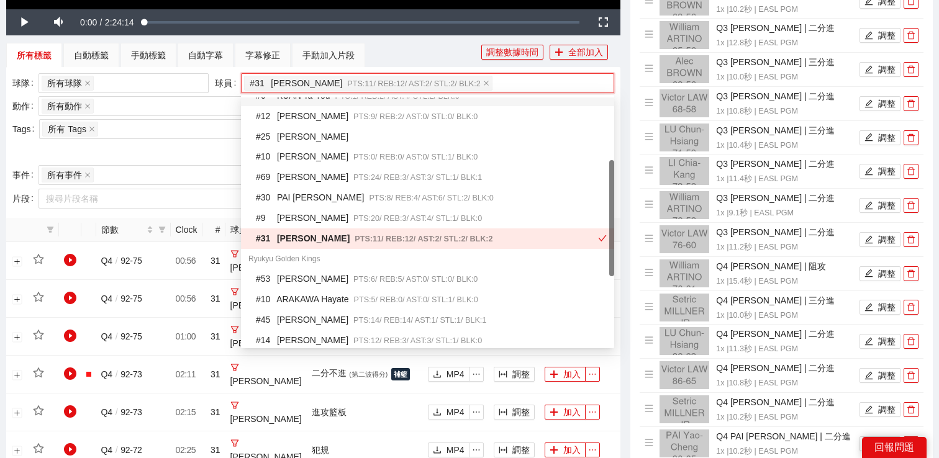
click at [404, 68] on div "球隊 所有球隊 球員 # 31 [PERSON_NAME] PTS: 11 / REB: 12 / AST: 2 / STL: 2 / BLK: 2 動作 所…" at bounding box center [313, 142] width 614 height 151
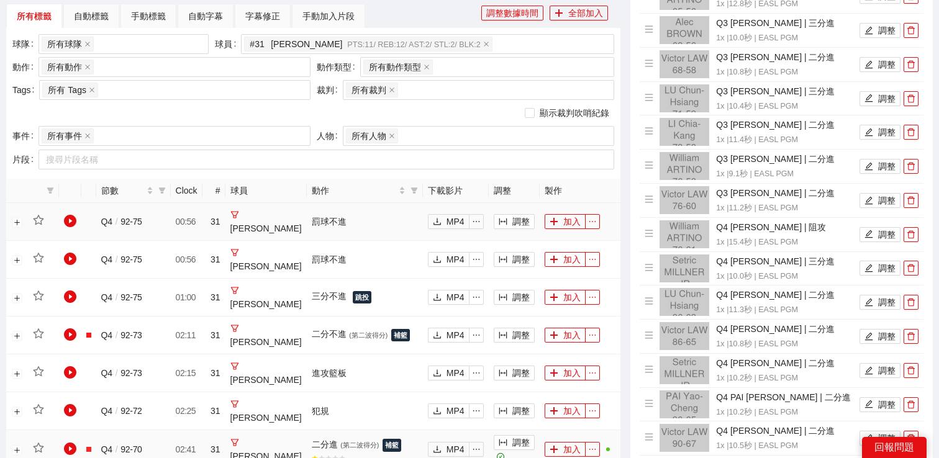
scroll to position [474, 0]
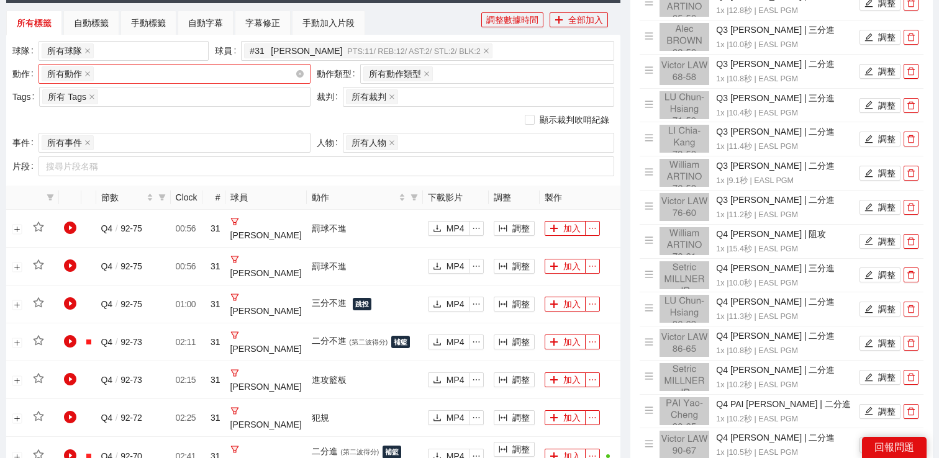
click at [113, 73] on div "所有動作 + 0 ..." at bounding box center [168, 73] width 253 height 17
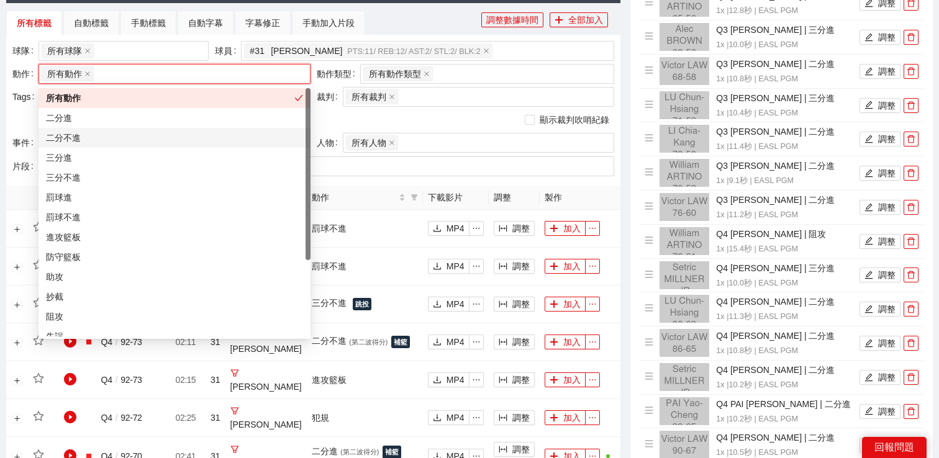
click at [110, 121] on div "二分進" at bounding box center [174, 118] width 257 height 14
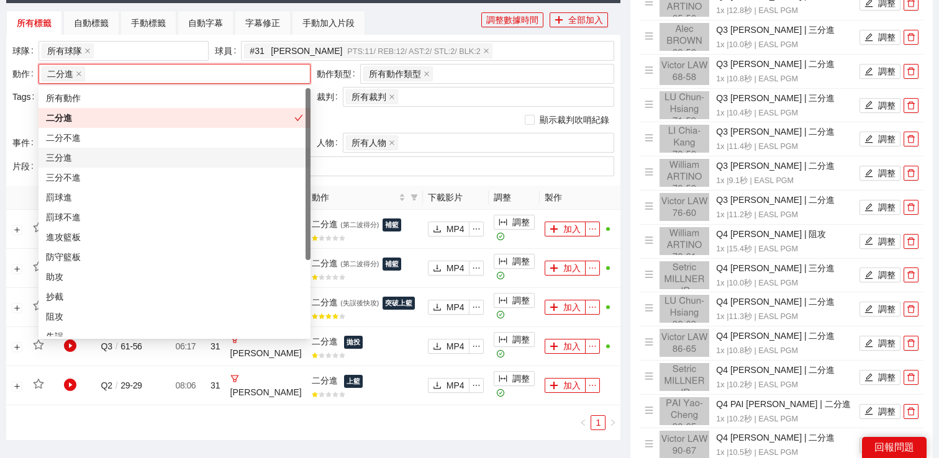
click at [104, 151] on div "三分進" at bounding box center [174, 158] width 257 height 14
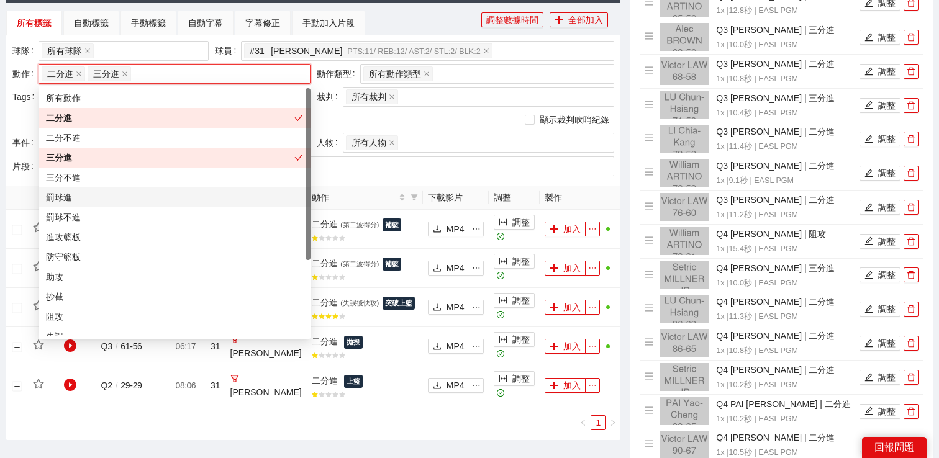
click at [94, 202] on div "罰球進" at bounding box center [174, 198] width 257 height 14
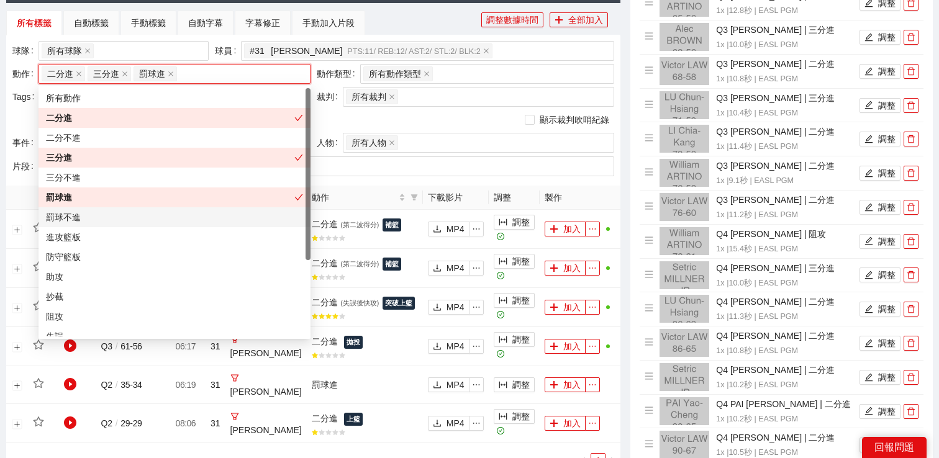
click at [94, 220] on div "罰球不進" at bounding box center [174, 217] width 257 height 14
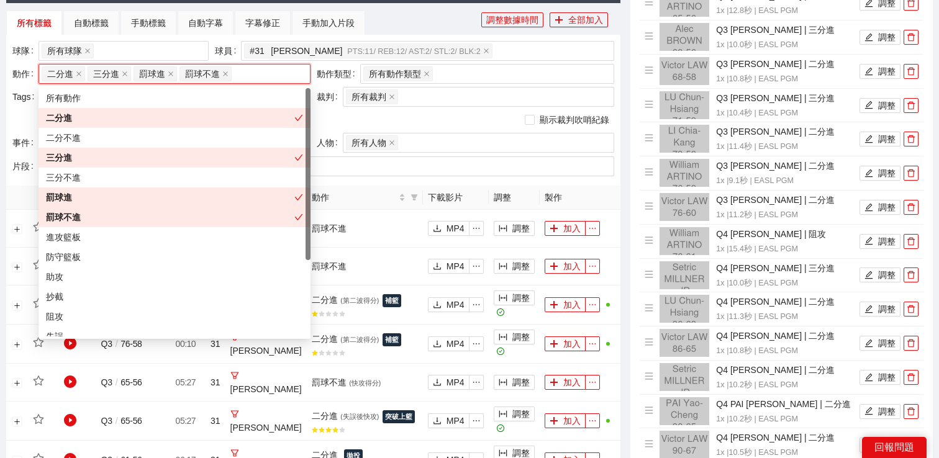
click at [428, 28] on div "所有標籤 自動標籤 手動標籤 自動字幕 字幕修正 手動加入片段" at bounding box center [243, 23] width 475 height 25
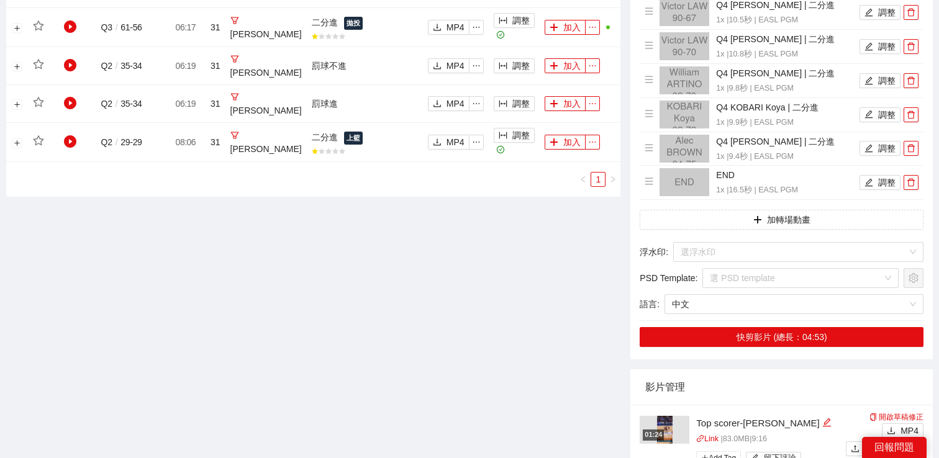
scroll to position [774, 0]
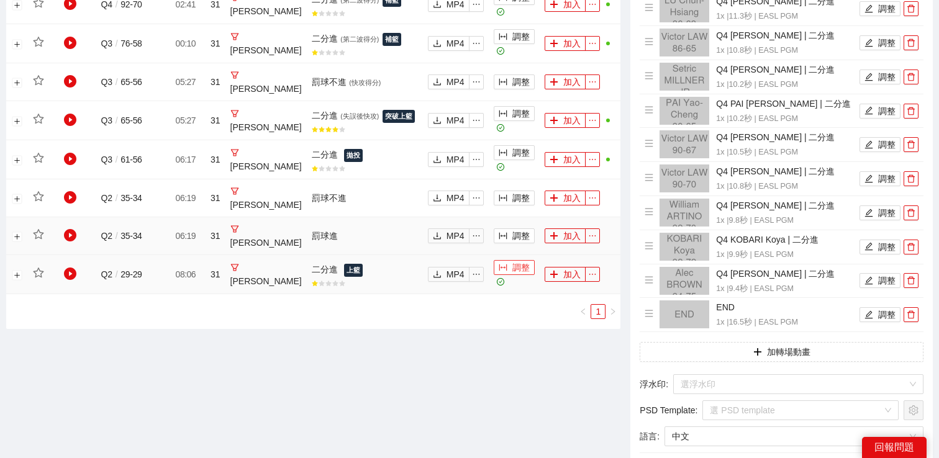
click at [504, 265] on button "調整" at bounding box center [514, 267] width 41 height 15
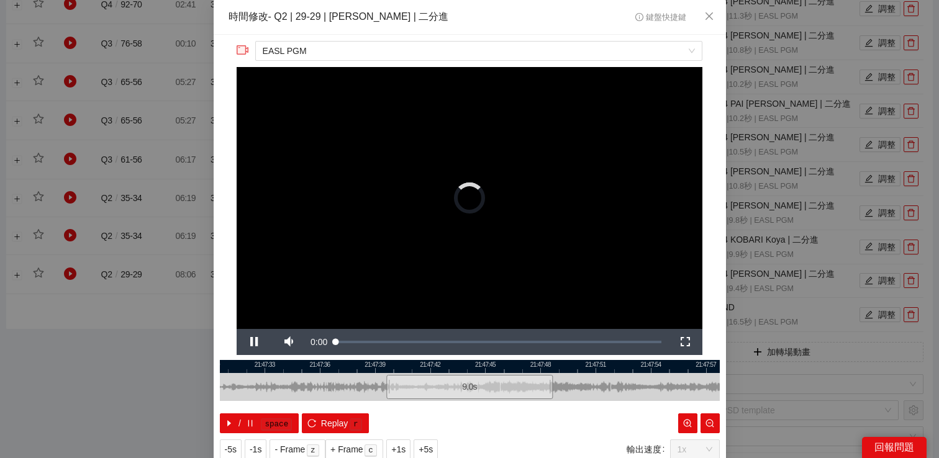
click at [756, 221] on div "**********" at bounding box center [469, 229] width 939 height 458
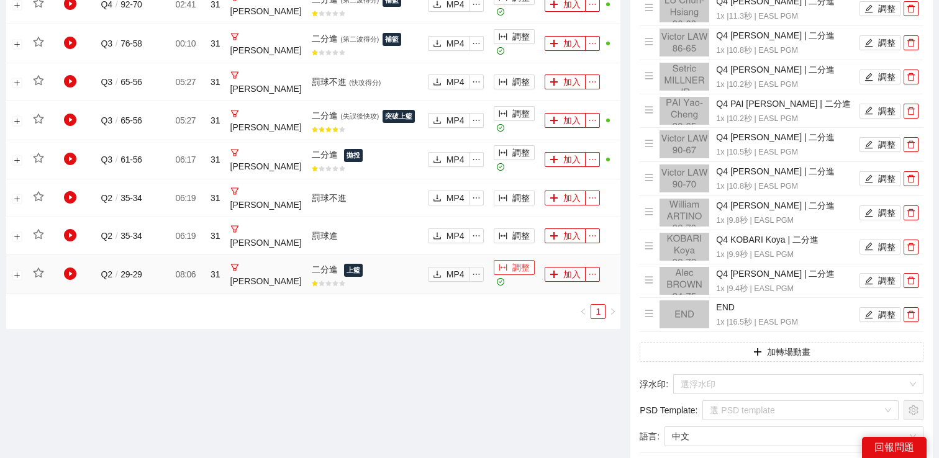
click at [500, 271] on button "調整" at bounding box center [514, 267] width 41 height 15
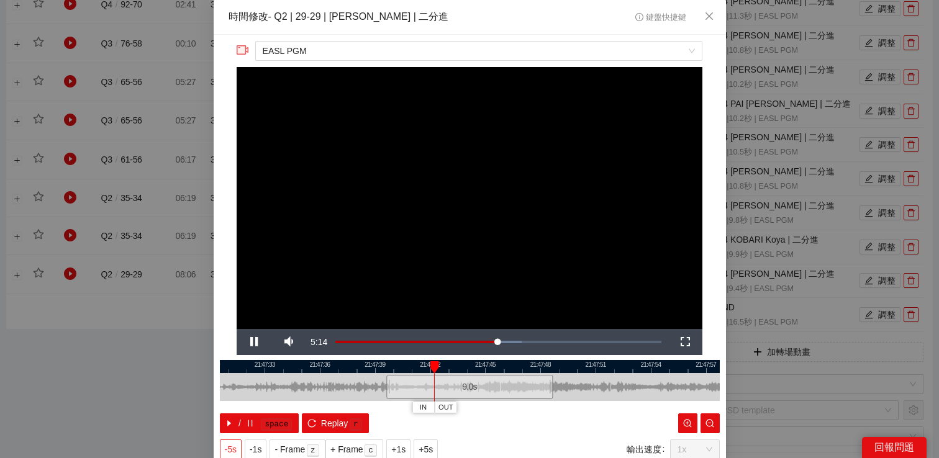
click at [235, 449] on span "-5s" at bounding box center [231, 450] width 12 height 14
click at [396, 444] on span "+1s" at bounding box center [398, 450] width 14 height 14
click at [397, 444] on span "+1s" at bounding box center [398, 450] width 14 height 14
click at [323, 423] on span "Replay" at bounding box center [334, 424] width 27 height 14
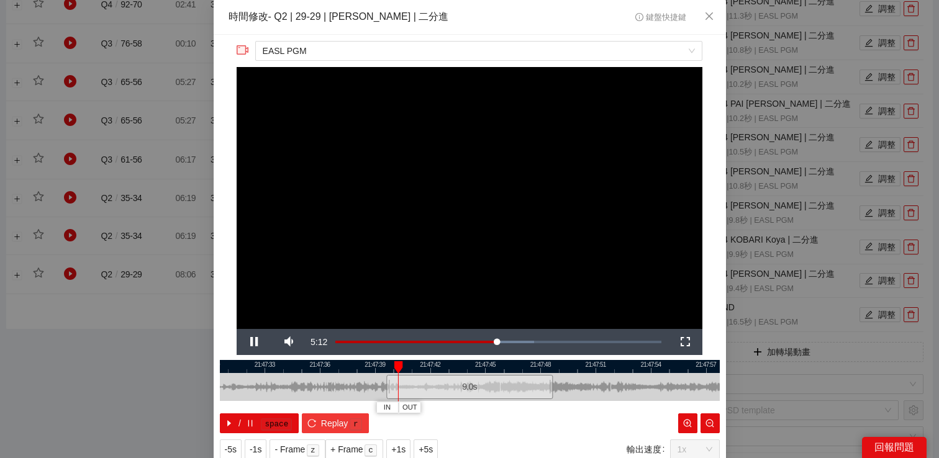
click at [323, 423] on span "Replay" at bounding box center [334, 424] width 27 height 14
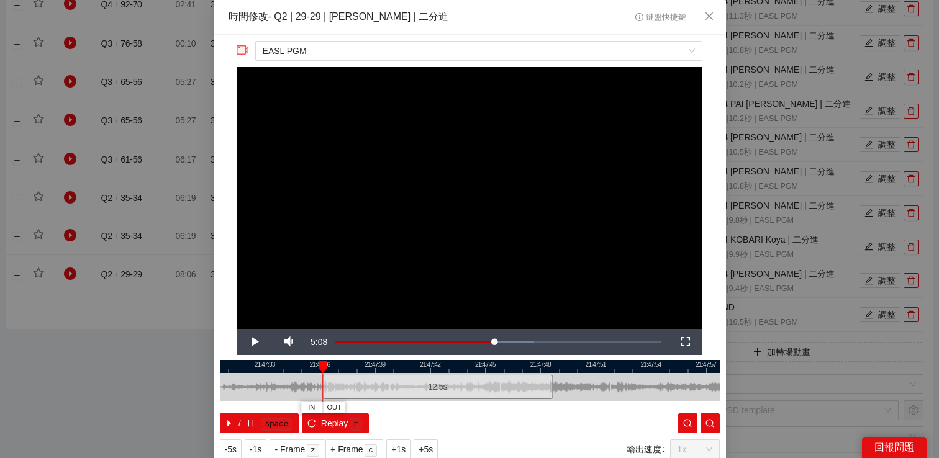
drag, startPoint x: 387, startPoint y: 382, endPoint x: 317, endPoint y: 381, distance: 69.5
click at [320, 381] on div at bounding box center [323, 387] width 7 height 28
click at [253, 342] on span "Video Player" at bounding box center [254, 342] width 35 height 0
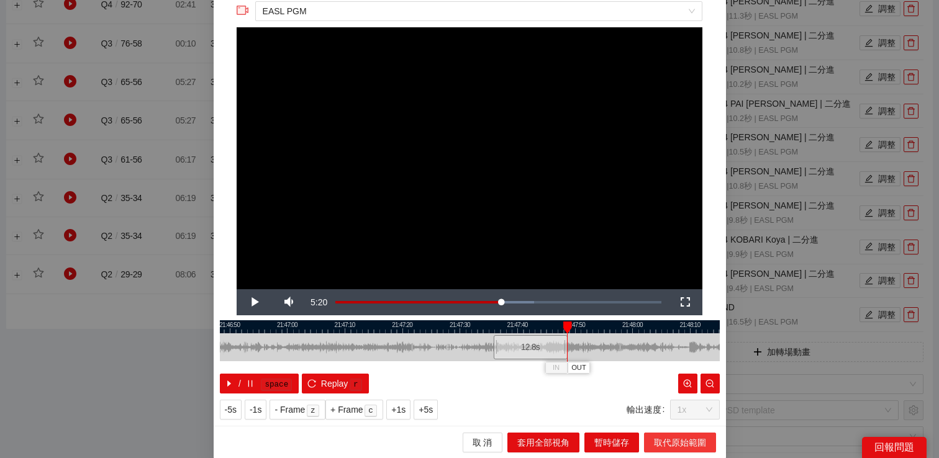
click at [659, 438] on span "取代原始範圍" at bounding box center [680, 443] width 52 height 14
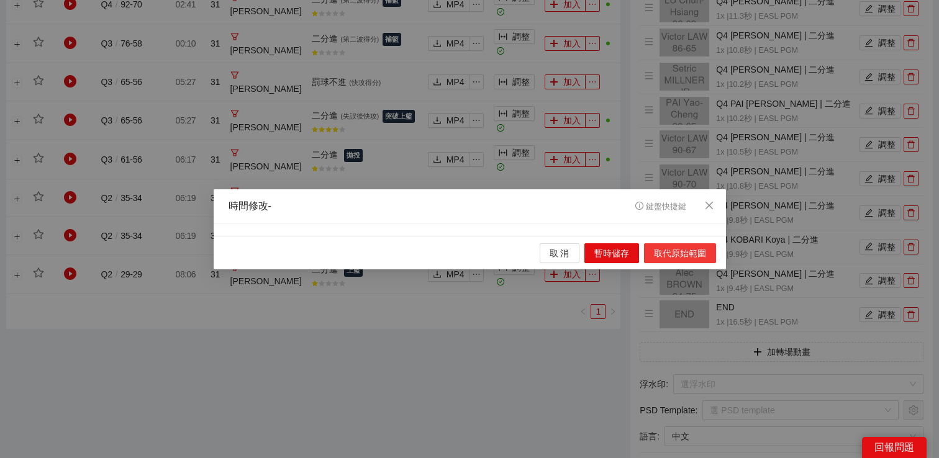
scroll to position [0, 0]
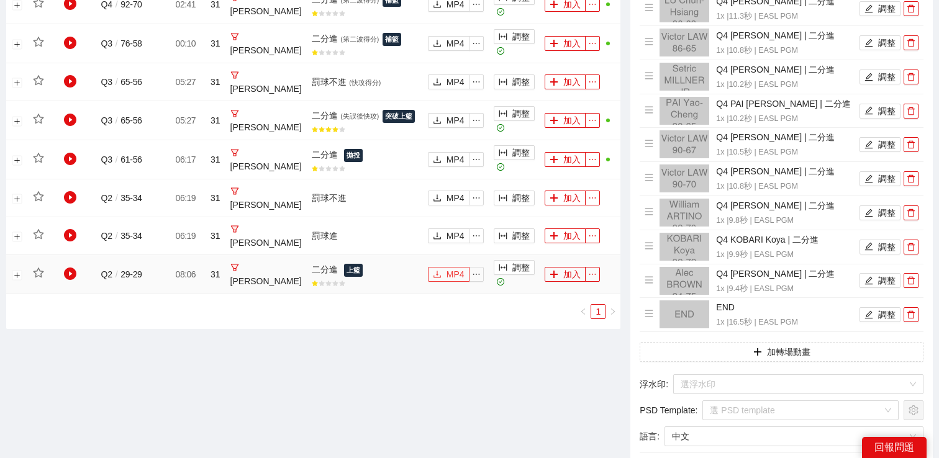
click at [433, 273] on icon "download" at bounding box center [437, 274] width 9 height 9
click at [502, 156] on button "調整" at bounding box center [514, 152] width 41 height 15
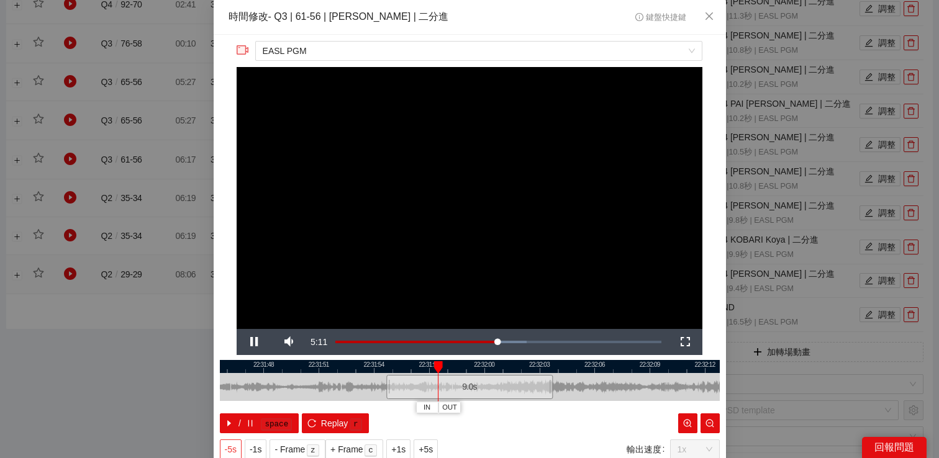
click at [230, 446] on span "-5s" at bounding box center [231, 450] width 12 height 14
drag, startPoint x: 385, startPoint y: 389, endPoint x: 330, endPoint y: 389, distance: 55.9
click at [332, 389] on div at bounding box center [335, 387] width 7 height 28
click at [255, 342] on span "Video Player" at bounding box center [254, 342] width 35 height 0
click at [405, 452] on span "+1s" at bounding box center [398, 450] width 14 height 14
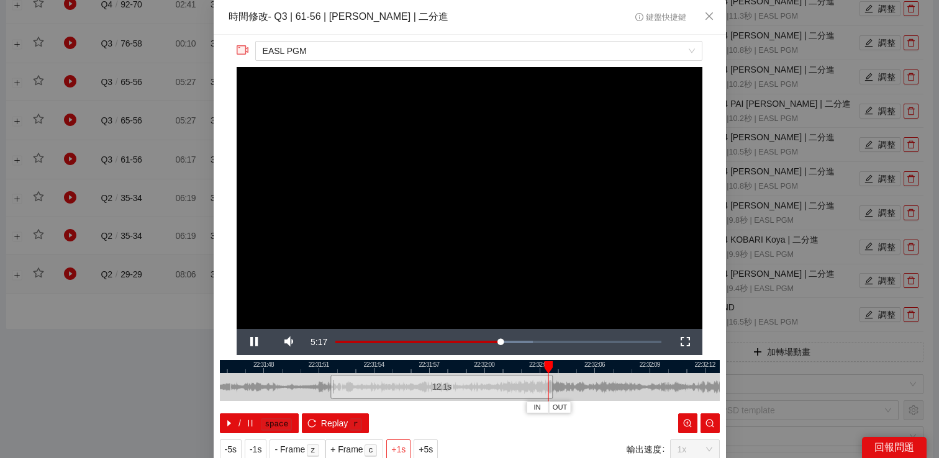
scroll to position [40, 0]
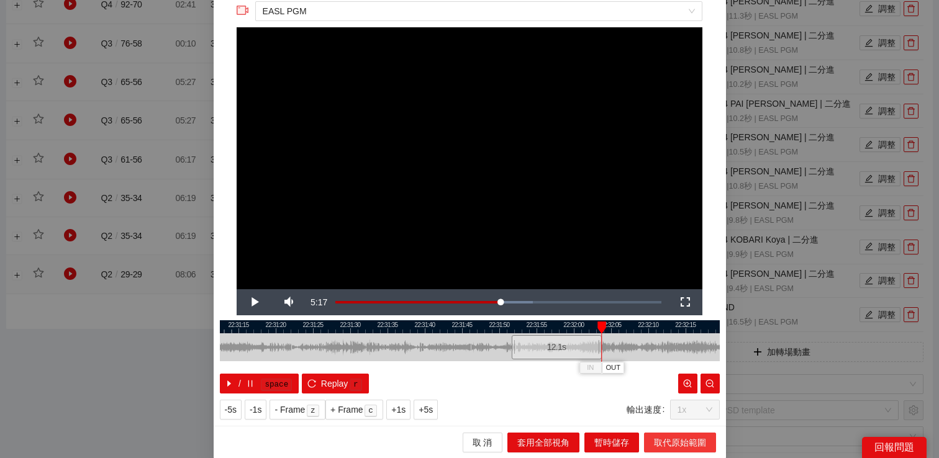
click at [663, 443] on span "取代原始範圍" at bounding box center [680, 443] width 52 height 14
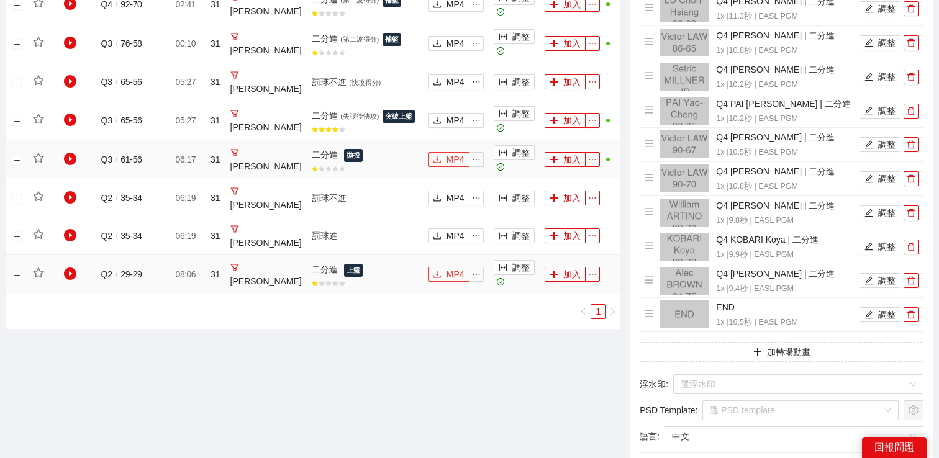
click at [446, 154] on span "MP4" at bounding box center [455, 160] width 18 height 14
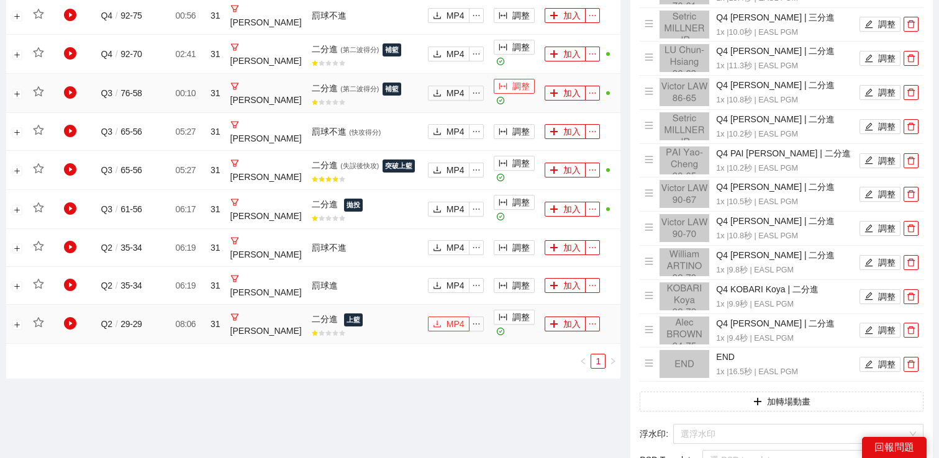
click at [508, 88] on button "調整" at bounding box center [514, 86] width 41 height 15
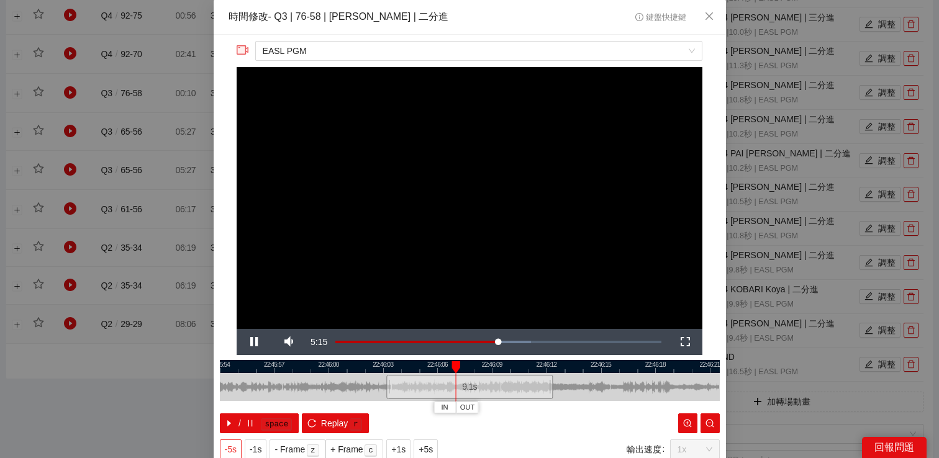
click at [231, 446] on span "-5s" at bounding box center [231, 450] width 12 height 14
click at [864, 179] on div "**********" at bounding box center [469, 229] width 939 height 458
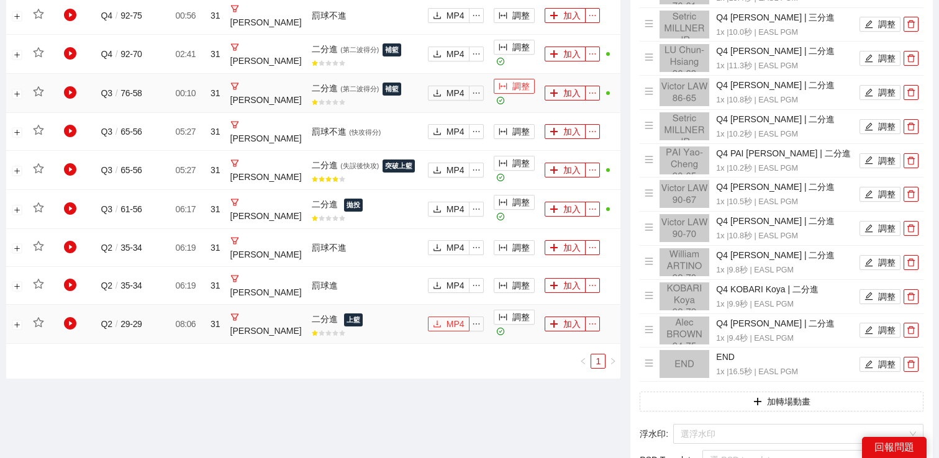
scroll to position [654, 0]
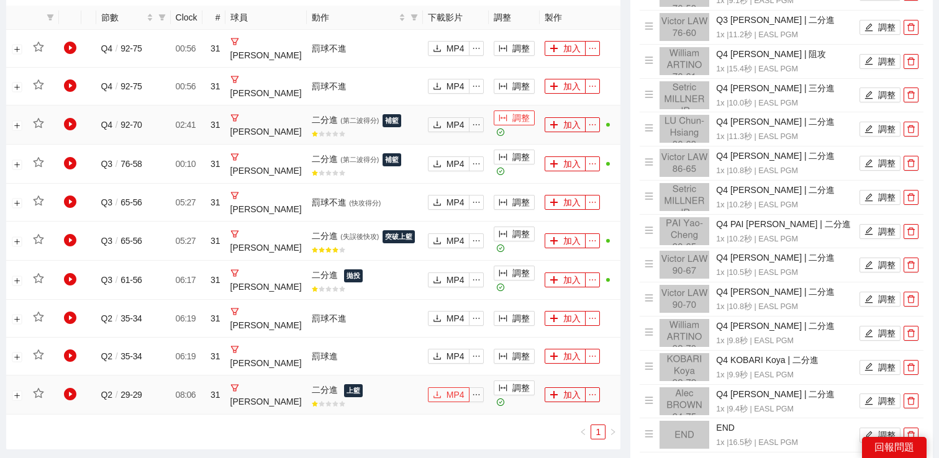
click at [502, 115] on button "調整" at bounding box center [514, 117] width 41 height 15
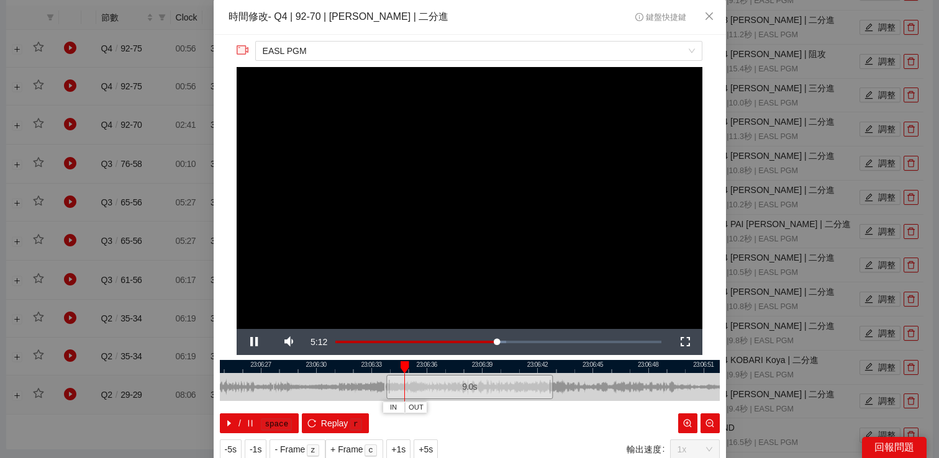
click at [797, 120] on div "**********" at bounding box center [469, 229] width 939 height 458
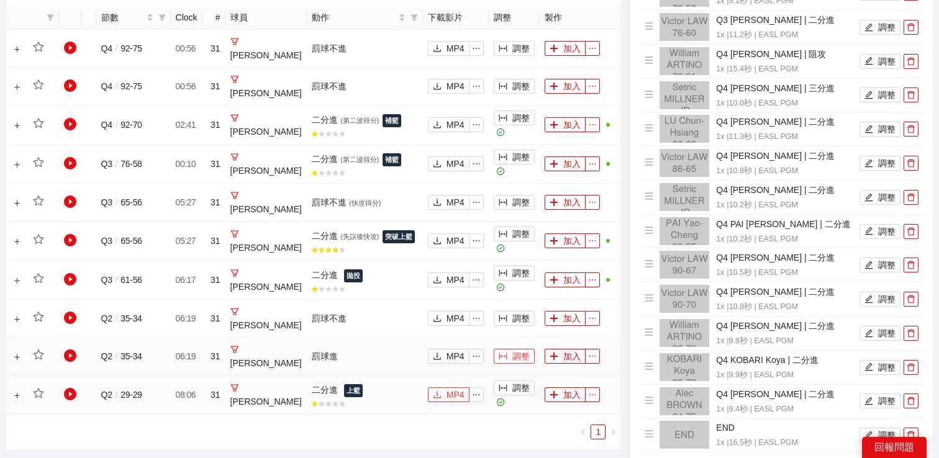
click at [507, 354] on button "調整" at bounding box center [514, 356] width 41 height 15
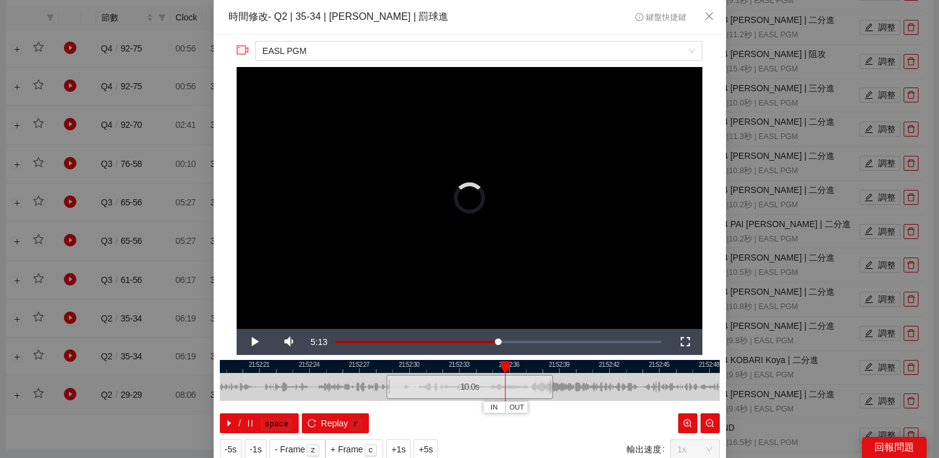
drag, startPoint x: 392, startPoint y: 363, endPoint x: 503, endPoint y: 363, distance: 111.1
click at [503, 363] on div at bounding box center [505, 367] width 9 height 12
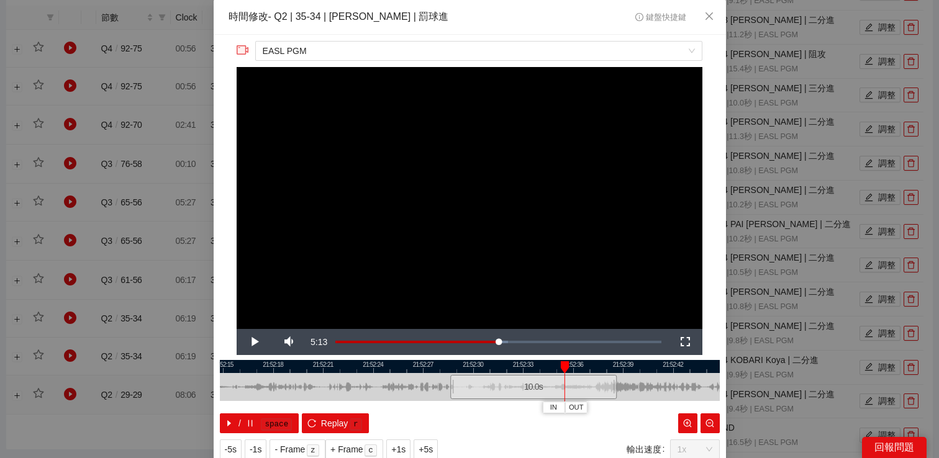
drag, startPoint x: 333, startPoint y: 367, endPoint x: 469, endPoint y: 367, distance: 135.9
click at [469, 367] on div at bounding box center [534, 366] width 500 height 13
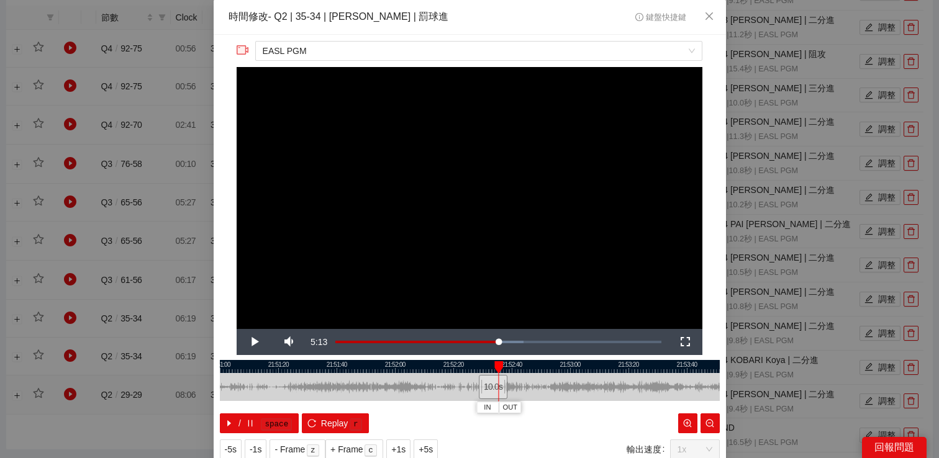
click at [340, 365] on div at bounding box center [470, 366] width 500 height 13
click at [255, 342] on span "Video Player" at bounding box center [254, 342] width 35 height 0
click at [394, 443] on span "+1s" at bounding box center [398, 450] width 14 height 14
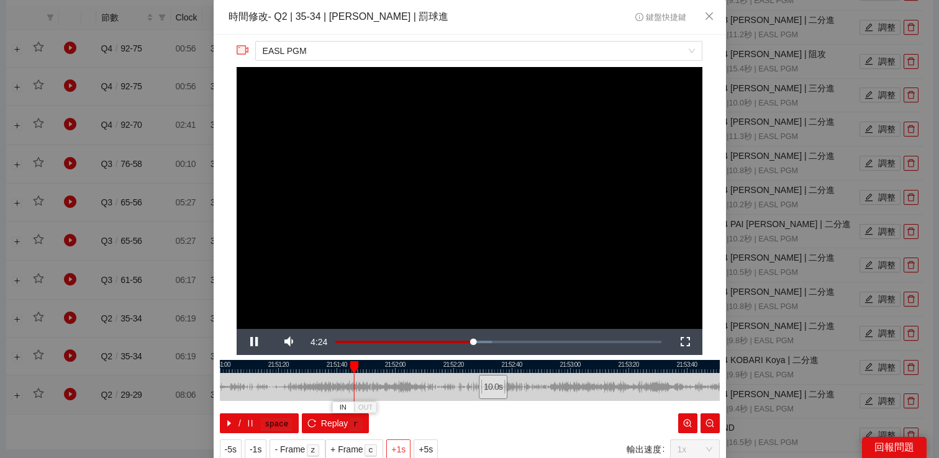
click at [394, 443] on span "+1s" at bounding box center [398, 450] width 14 height 14
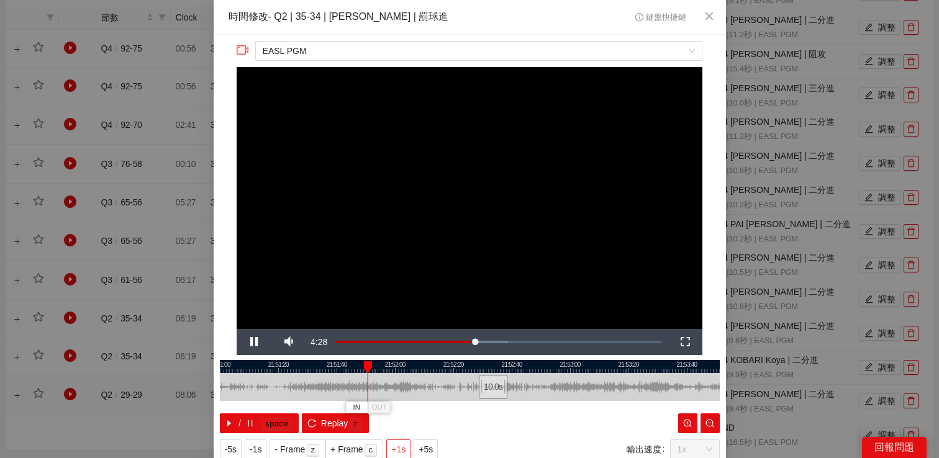
click at [394, 443] on span "+1s" at bounding box center [398, 450] width 14 height 14
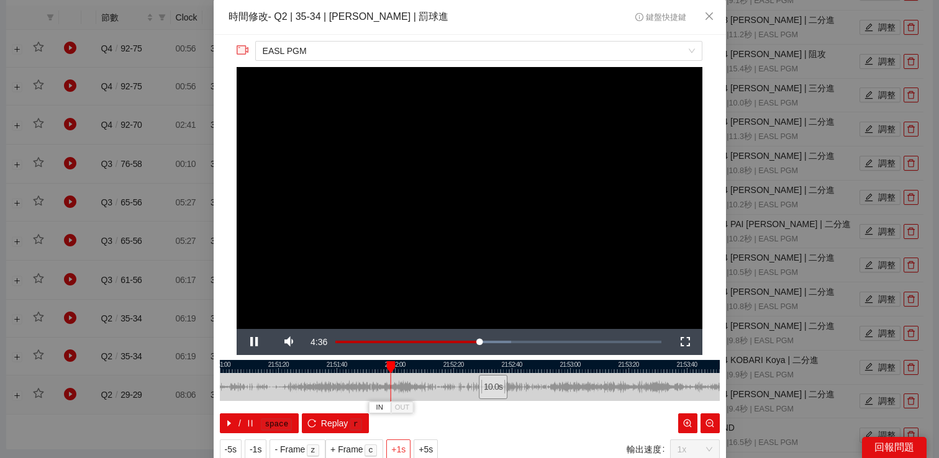
click at [394, 443] on span "+1s" at bounding box center [398, 450] width 14 height 14
click at [778, 153] on div "**********" at bounding box center [469, 229] width 939 height 458
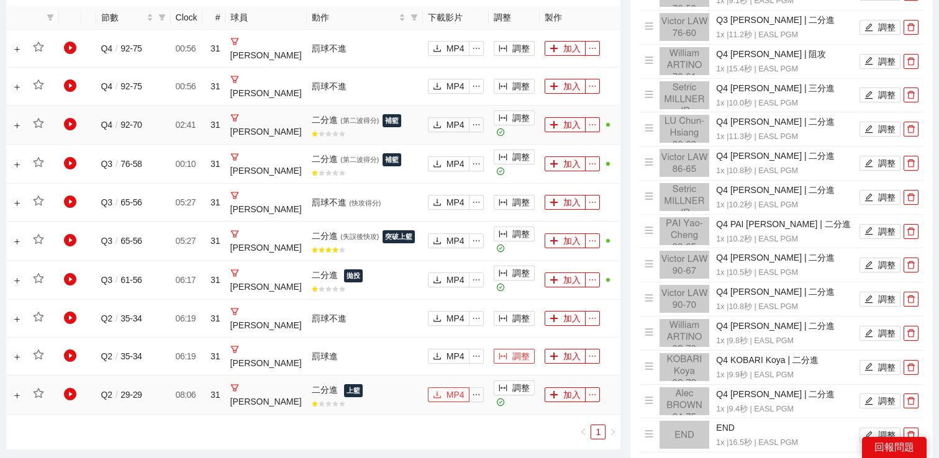
scroll to position [623, 0]
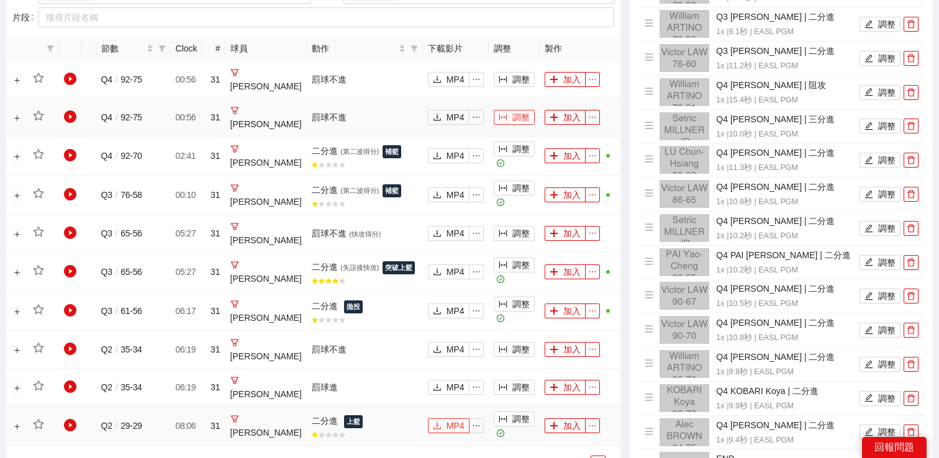
click at [508, 112] on button "調整" at bounding box center [514, 117] width 41 height 15
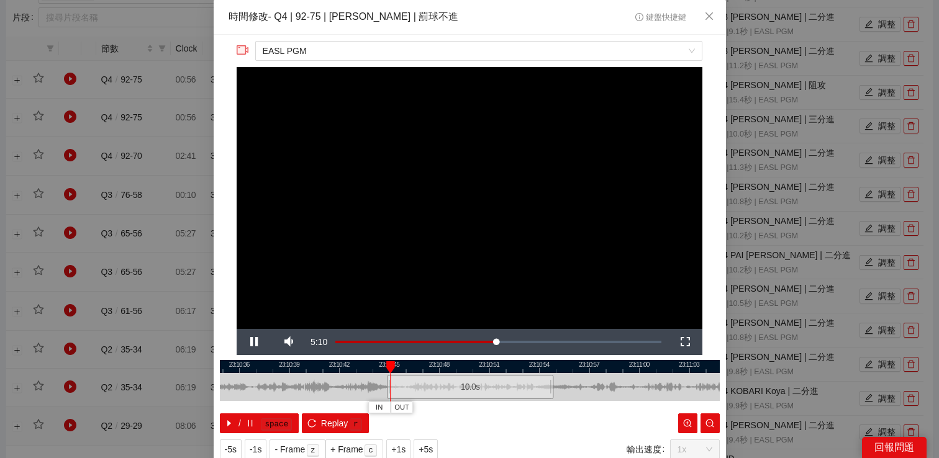
drag, startPoint x: 404, startPoint y: 369, endPoint x: 475, endPoint y: 369, distance: 70.8
click at [475, 369] on div at bounding box center [470, 366] width 500 height 13
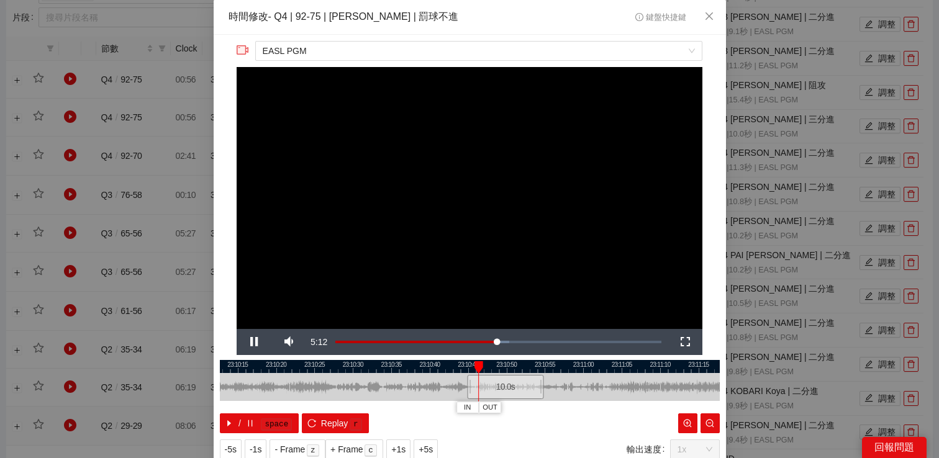
click at [273, 367] on div at bounding box center [470, 366] width 500 height 13
click at [269, 361] on div at bounding box center [469, 366] width 500 height 13
click at [269, 367] on div at bounding box center [470, 366] width 500 height 13
click at [255, 342] on span "Video Player" at bounding box center [254, 342] width 35 height 0
click at [397, 444] on span "+1s" at bounding box center [398, 450] width 14 height 14
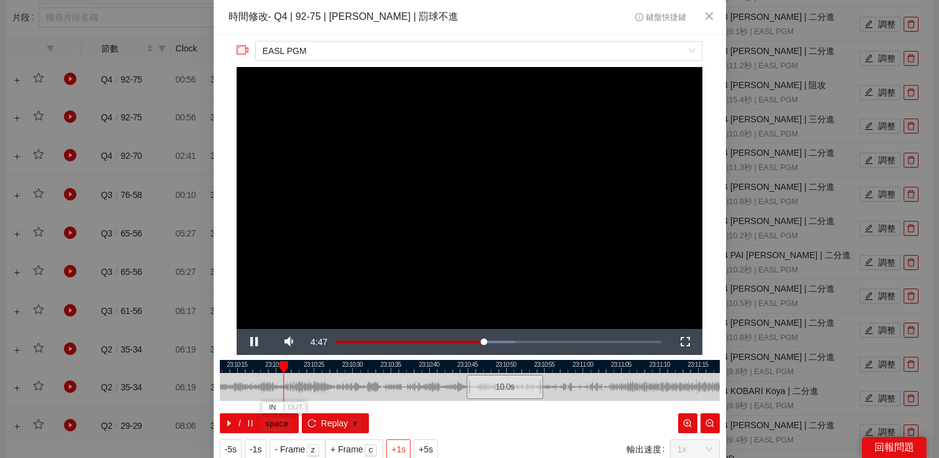
click at [397, 444] on span "+1s" at bounding box center [398, 450] width 14 height 14
click at [826, 205] on div "**********" at bounding box center [469, 229] width 939 height 458
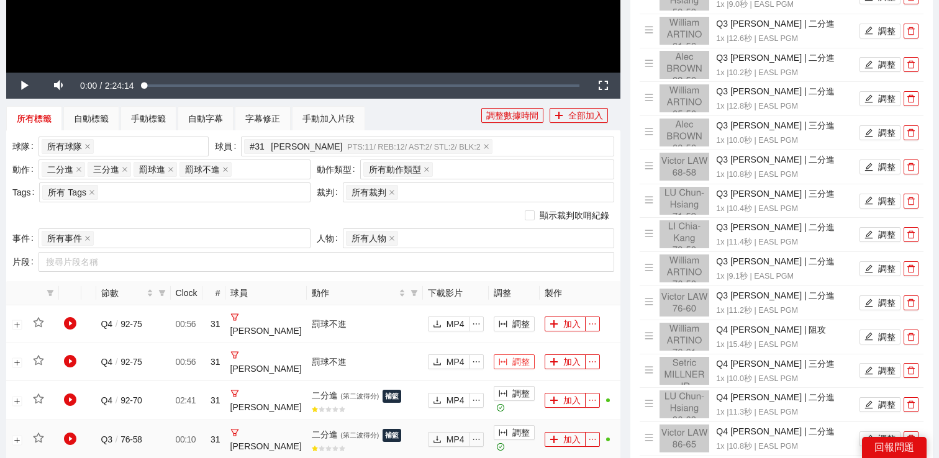
scroll to position [348, 0]
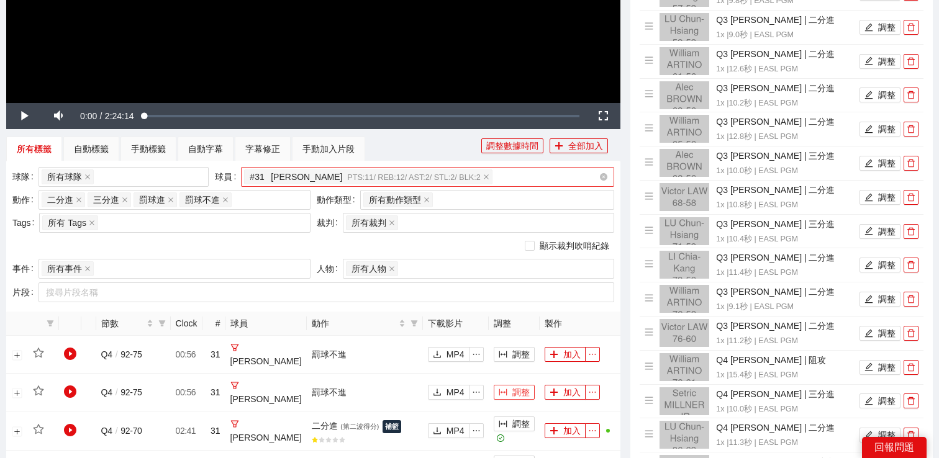
click at [538, 178] on div "# 31 [PERSON_NAME] PTS: 11 / REB: 12 / AST: 2 / STL: 2 / BLK: 2" at bounding box center [421, 176] width 354 height 17
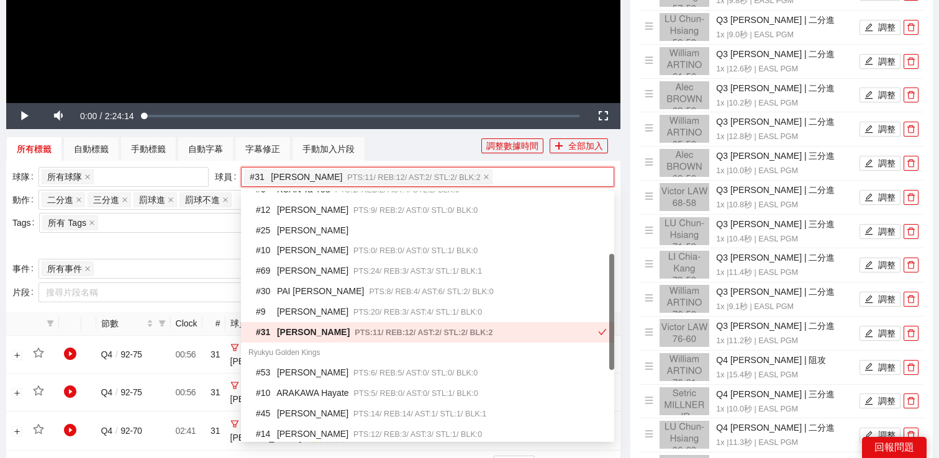
click at [394, 331] on span "PTS: 11 / REB: 12 / AST: 2 / STL: 2 / BLK: 2" at bounding box center [423, 332] width 138 height 9
